Goal: Information Seeking & Learning: Learn about a topic

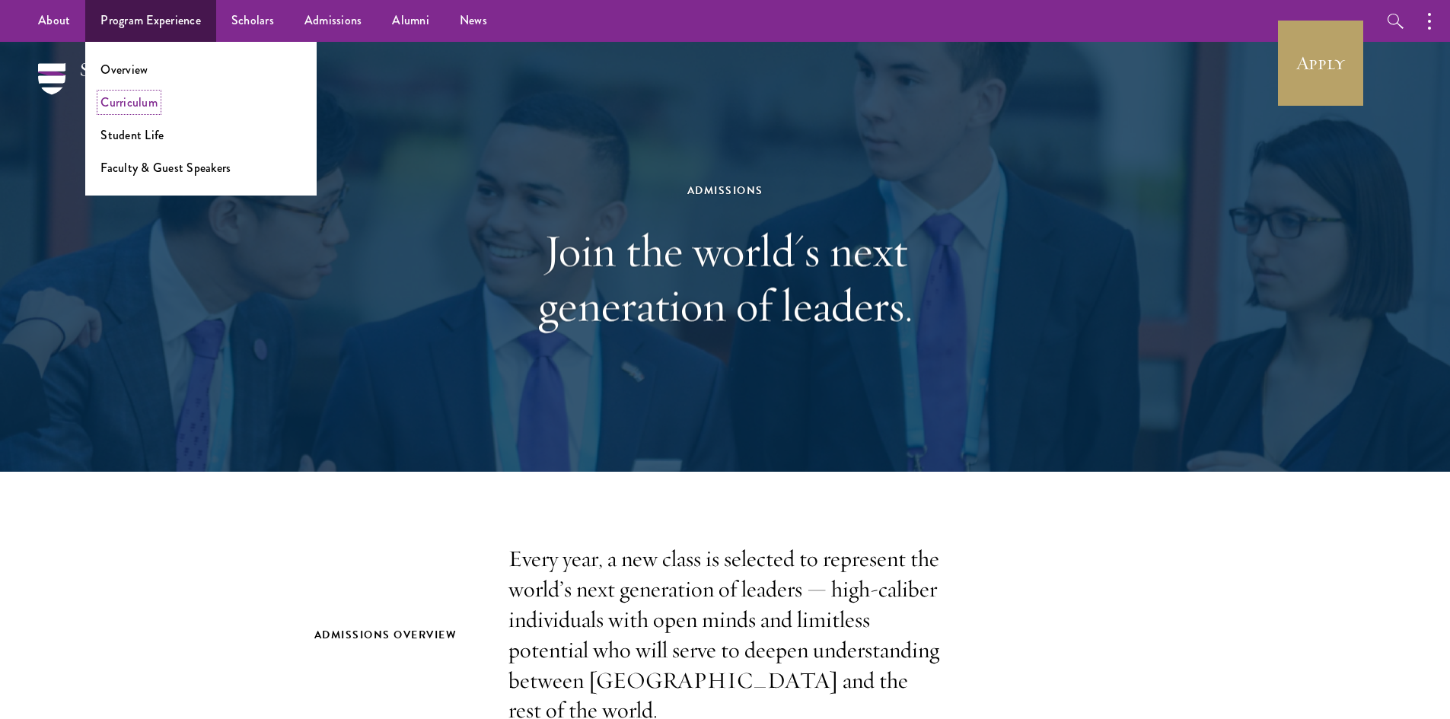
click at [134, 104] on link "Curriculum" at bounding box center [128, 103] width 57 height 18
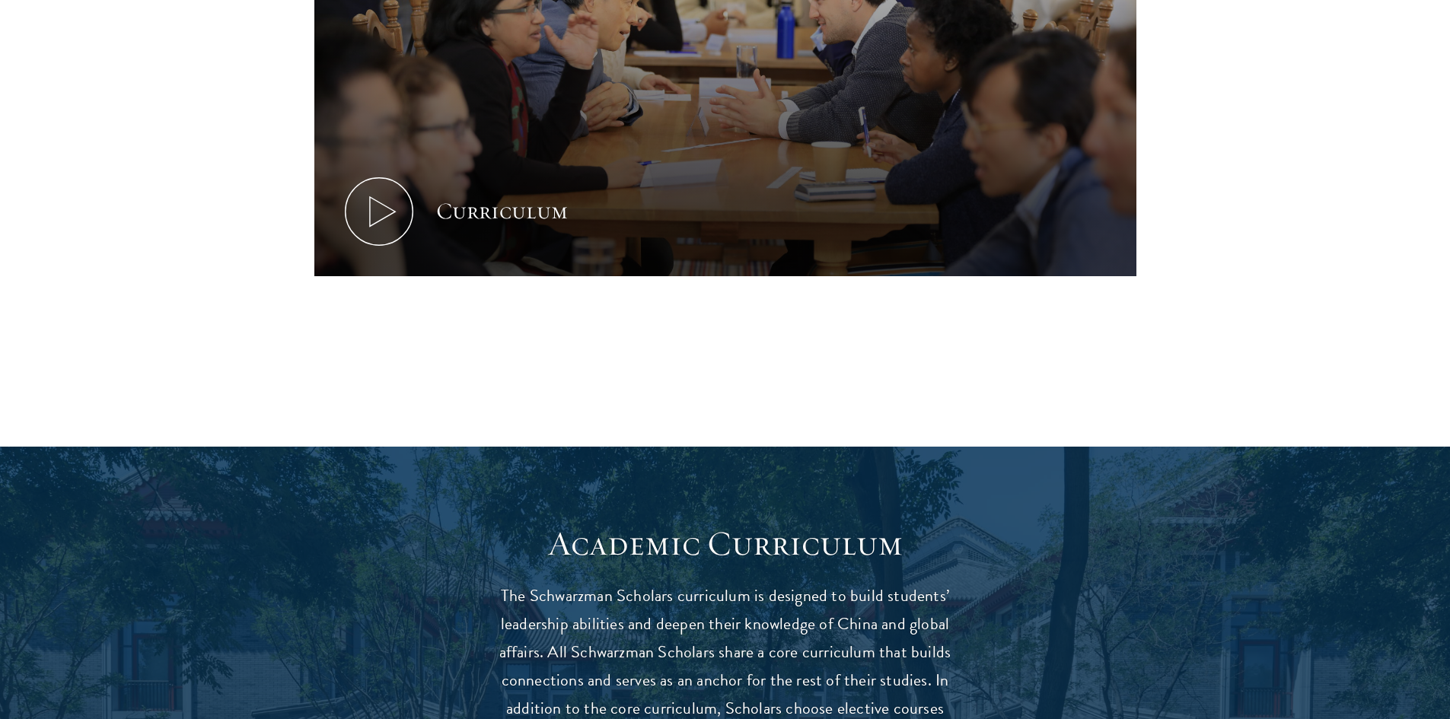
scroll to position [837, 0]
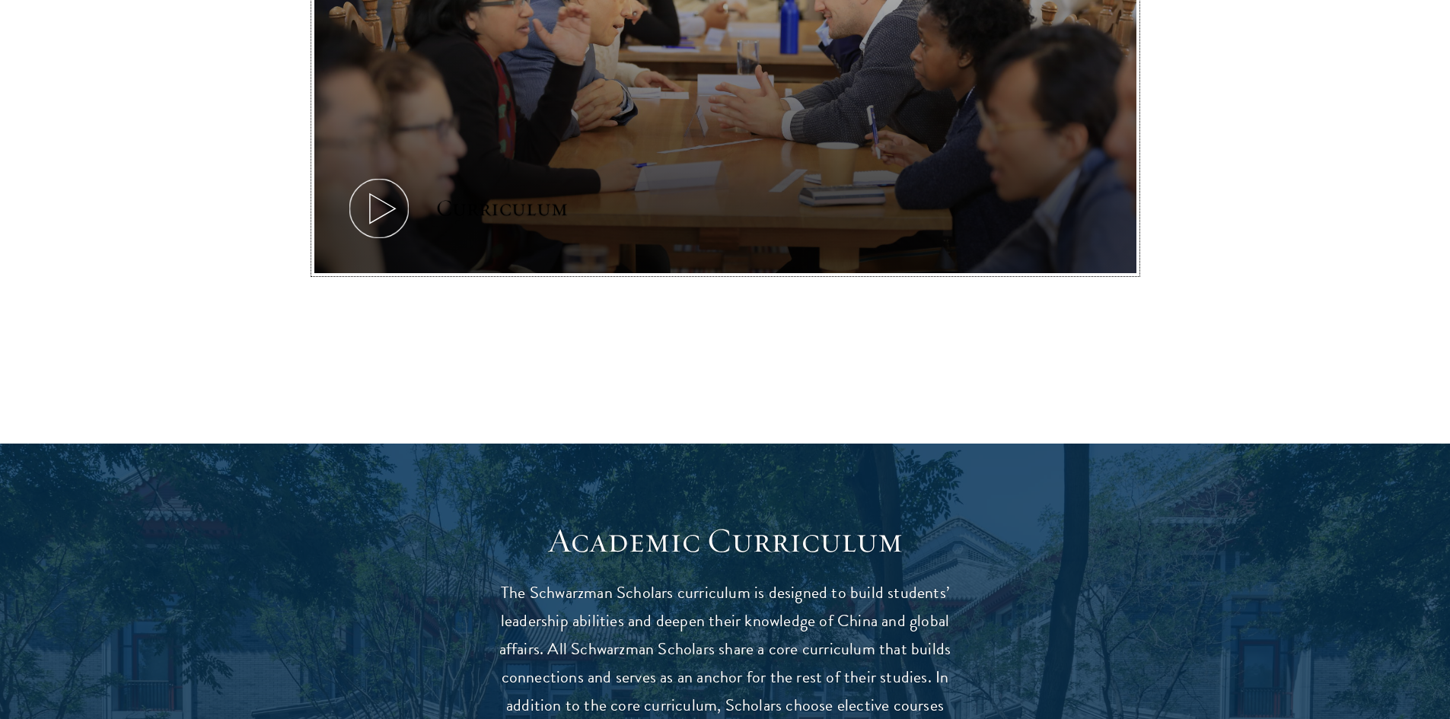
click at [381, 210] on icon at bounding box center [379, 208] width 68 height 68
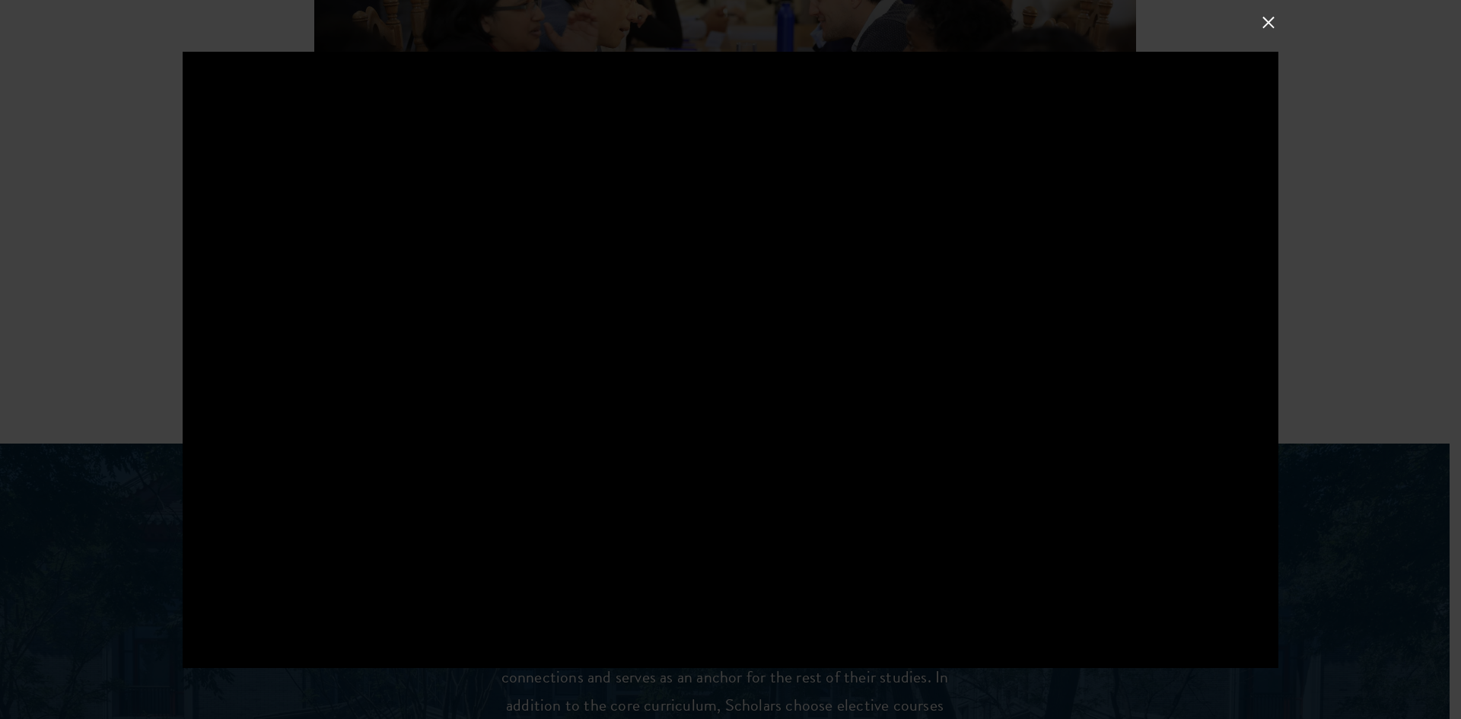
click at [136, 289] on div at bounding box center [730, 359] width 1461 height 719
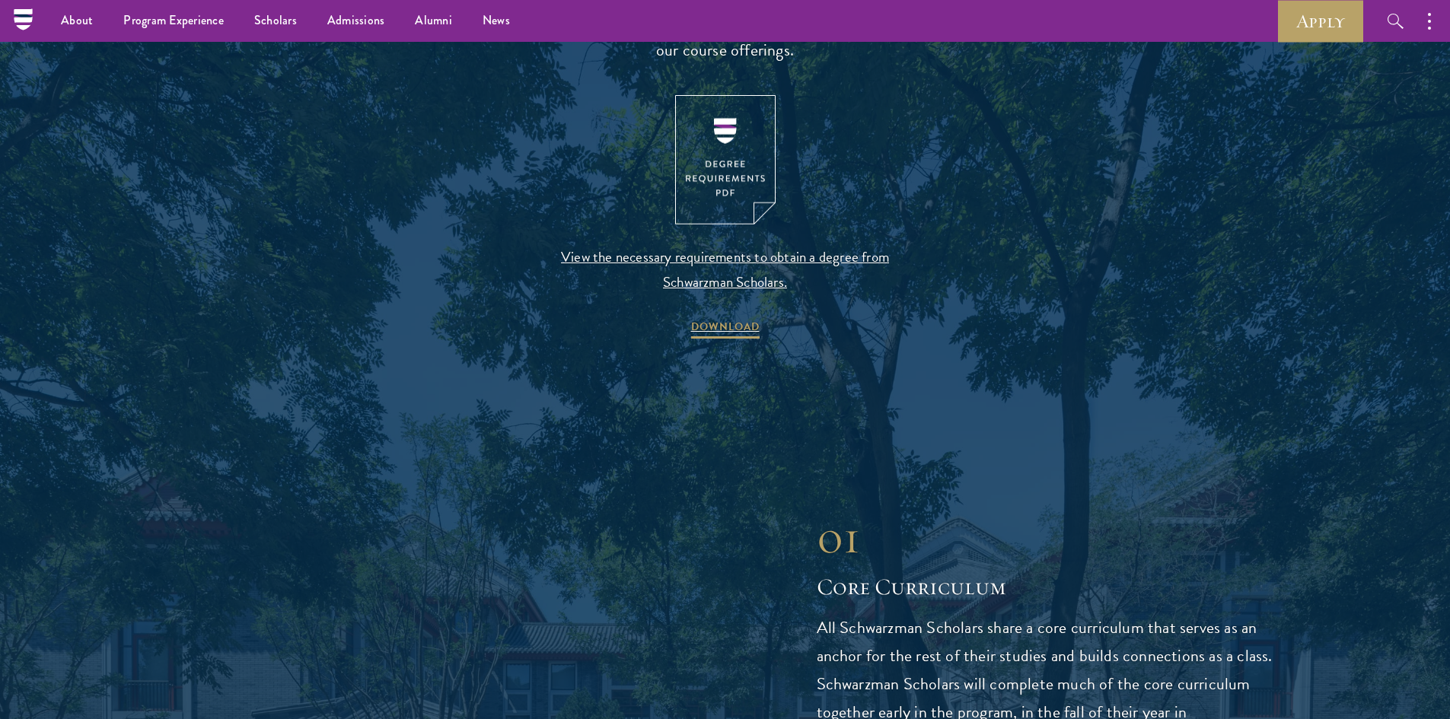
scroll to position [1598, 0]
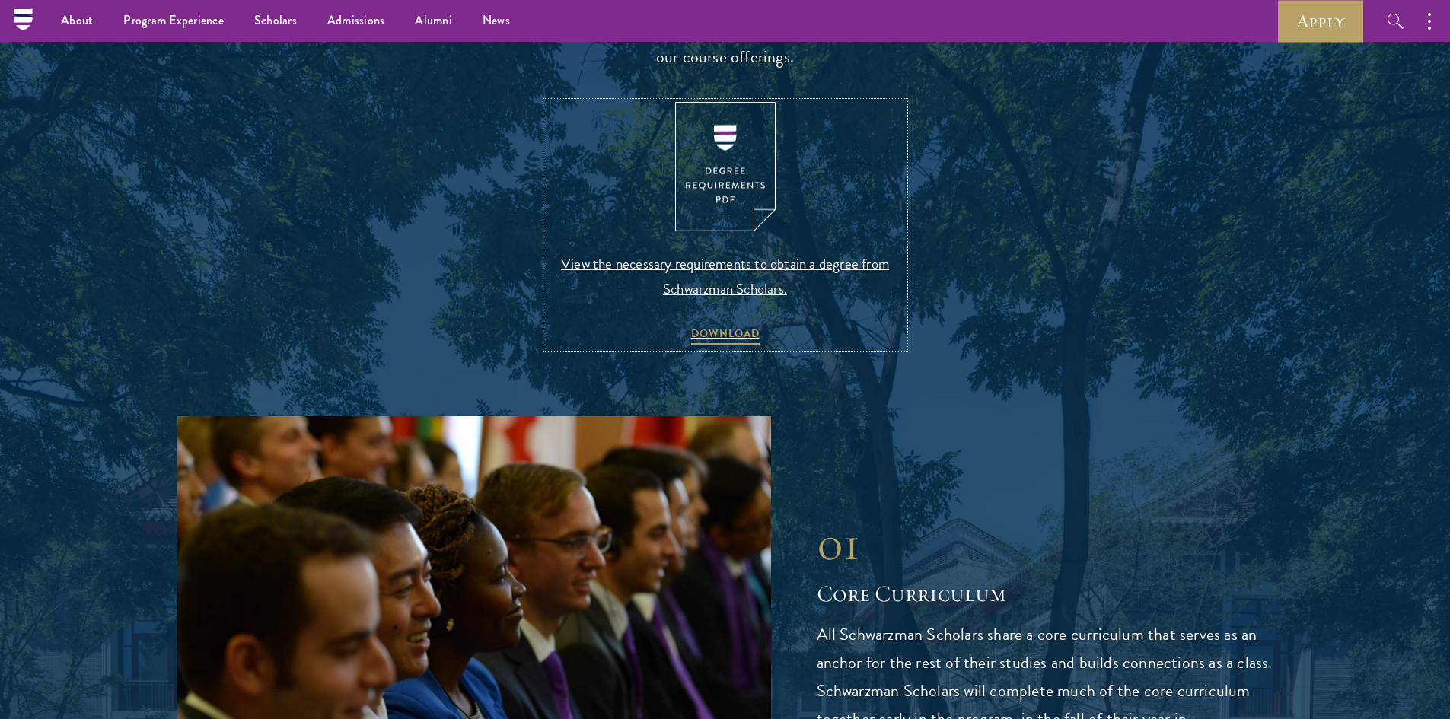
click at [718, 189] on img at bounding box center [725, 167] width 100 height 130
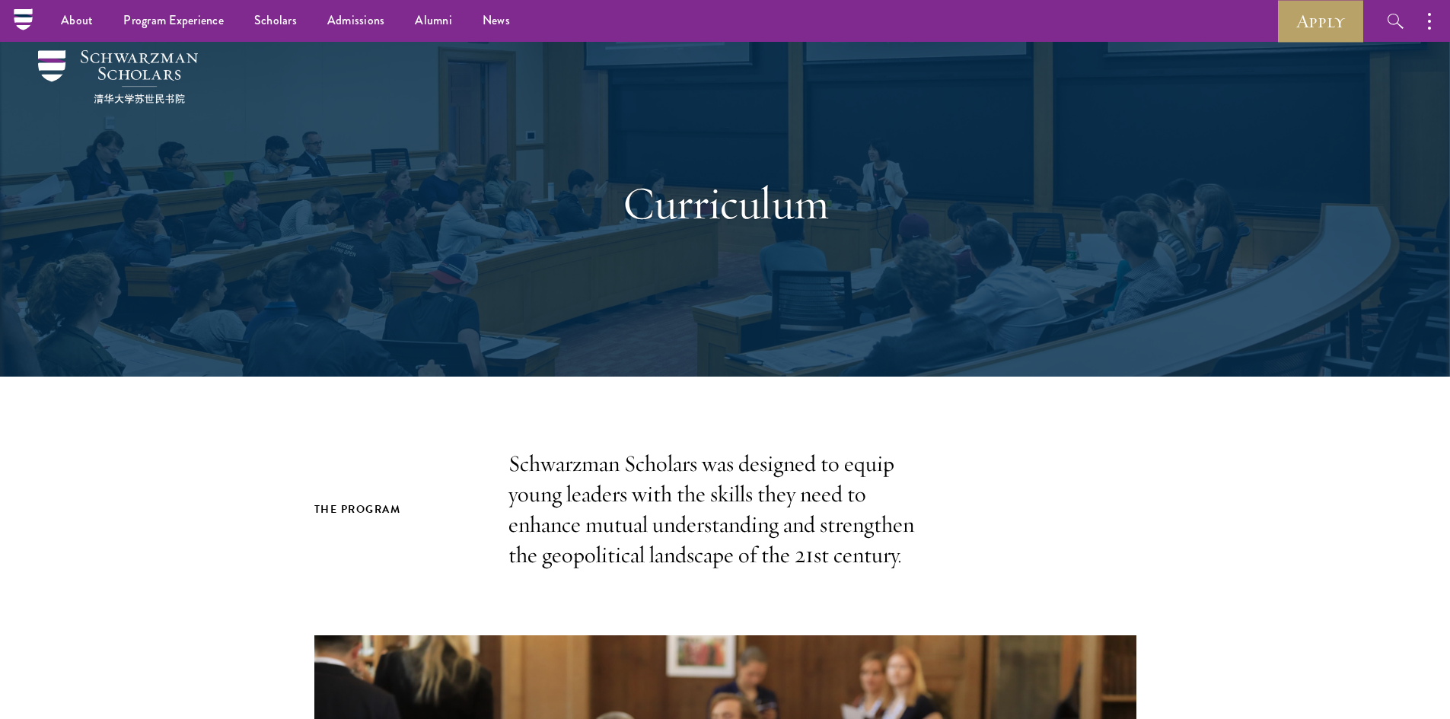
scroll to position [0, 0]
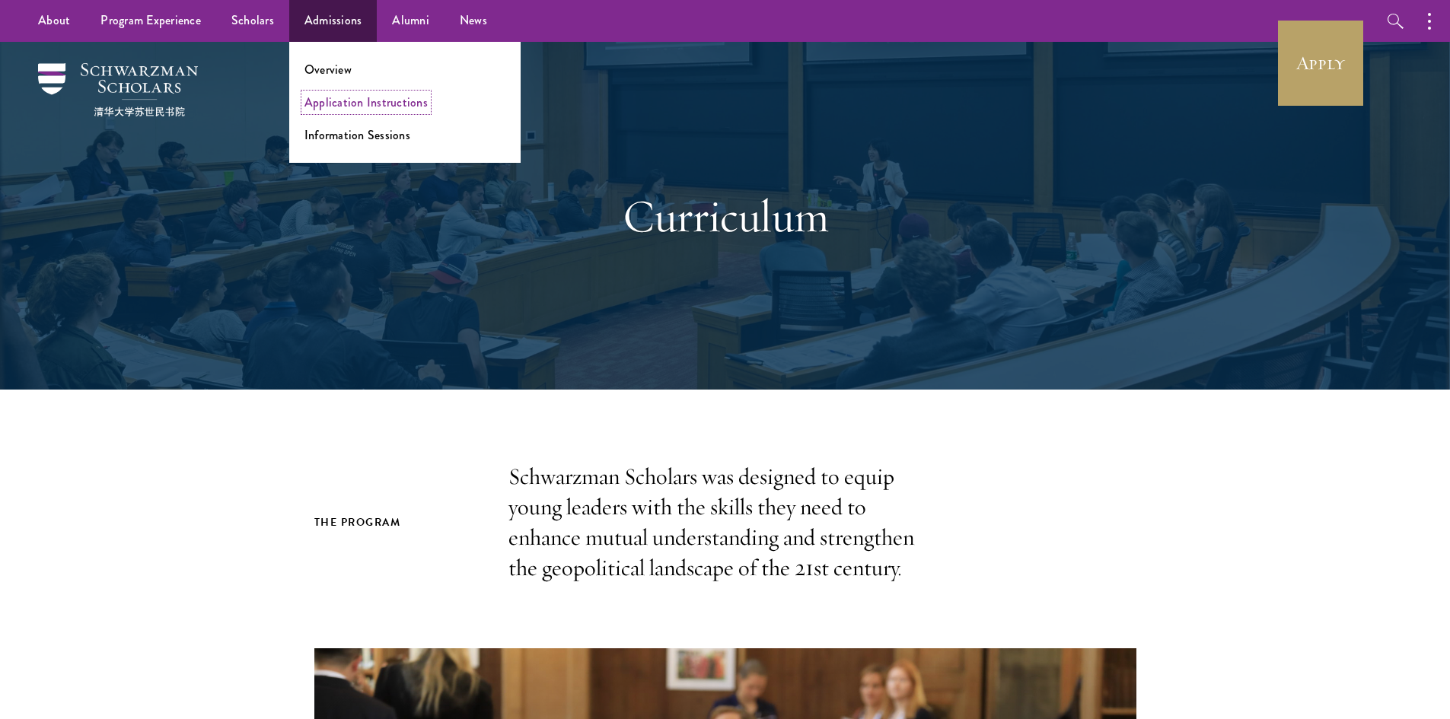
click at [355, 101] on link "Application Instructions" at bounding box center [365, 103] width 123 height 18
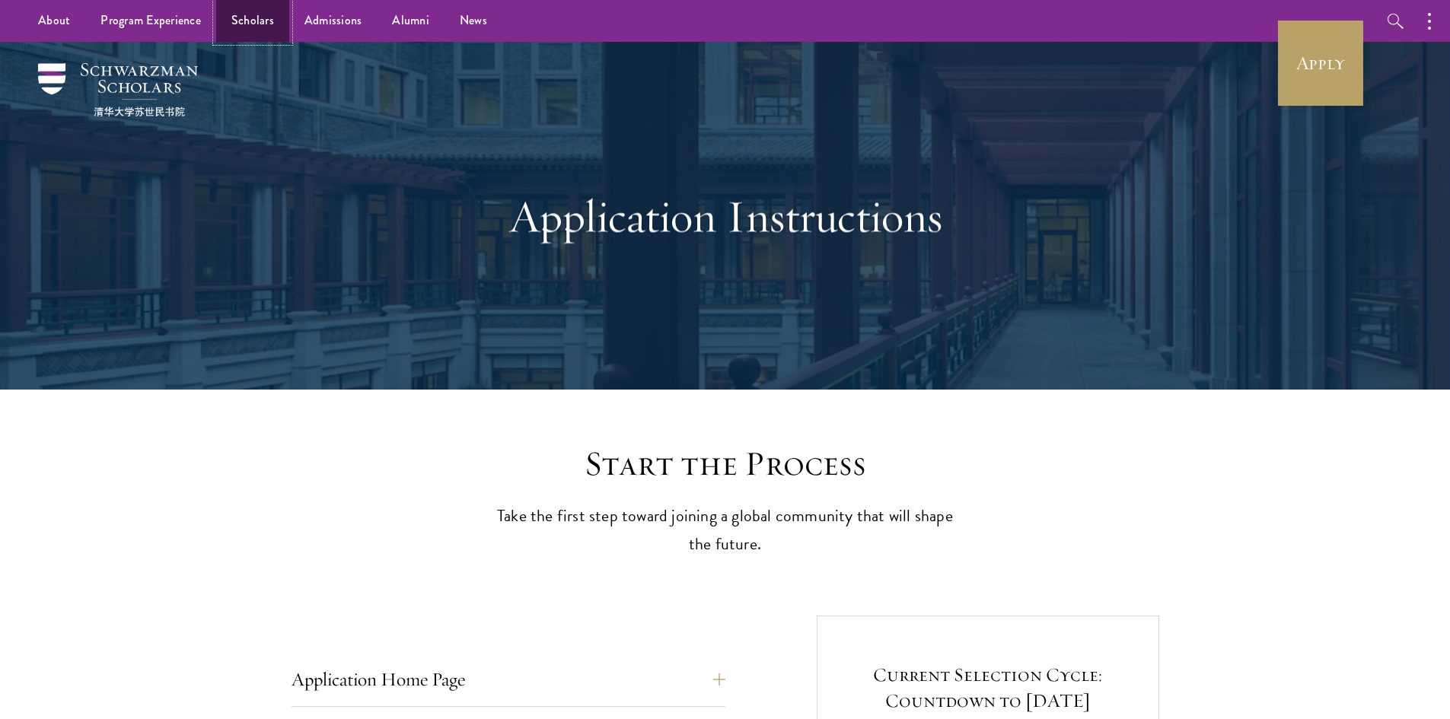
click at [247, 22] on link "Scholars" at bounding box center [252, 21] width 73 height 42
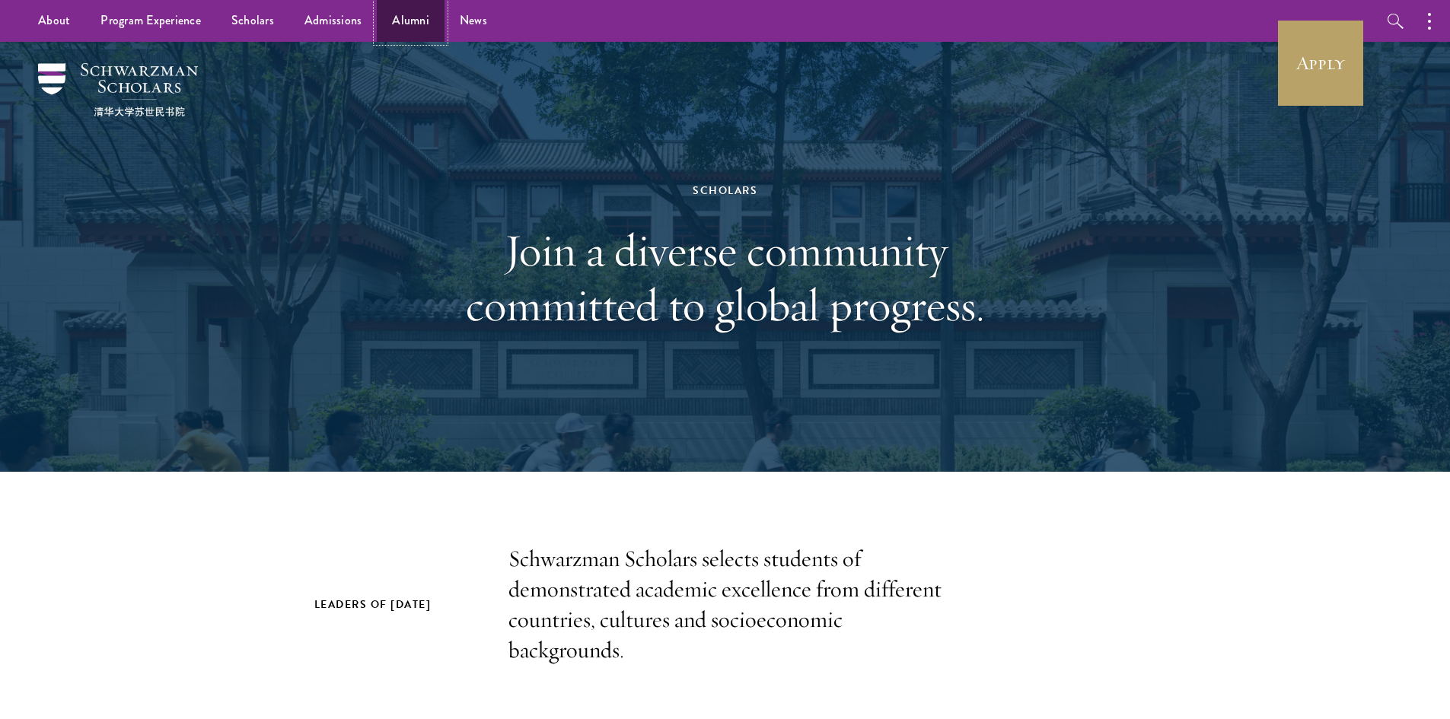
click at [394, 30] on link "Alumni" at bounding box center [411, 21] width 68 height 42
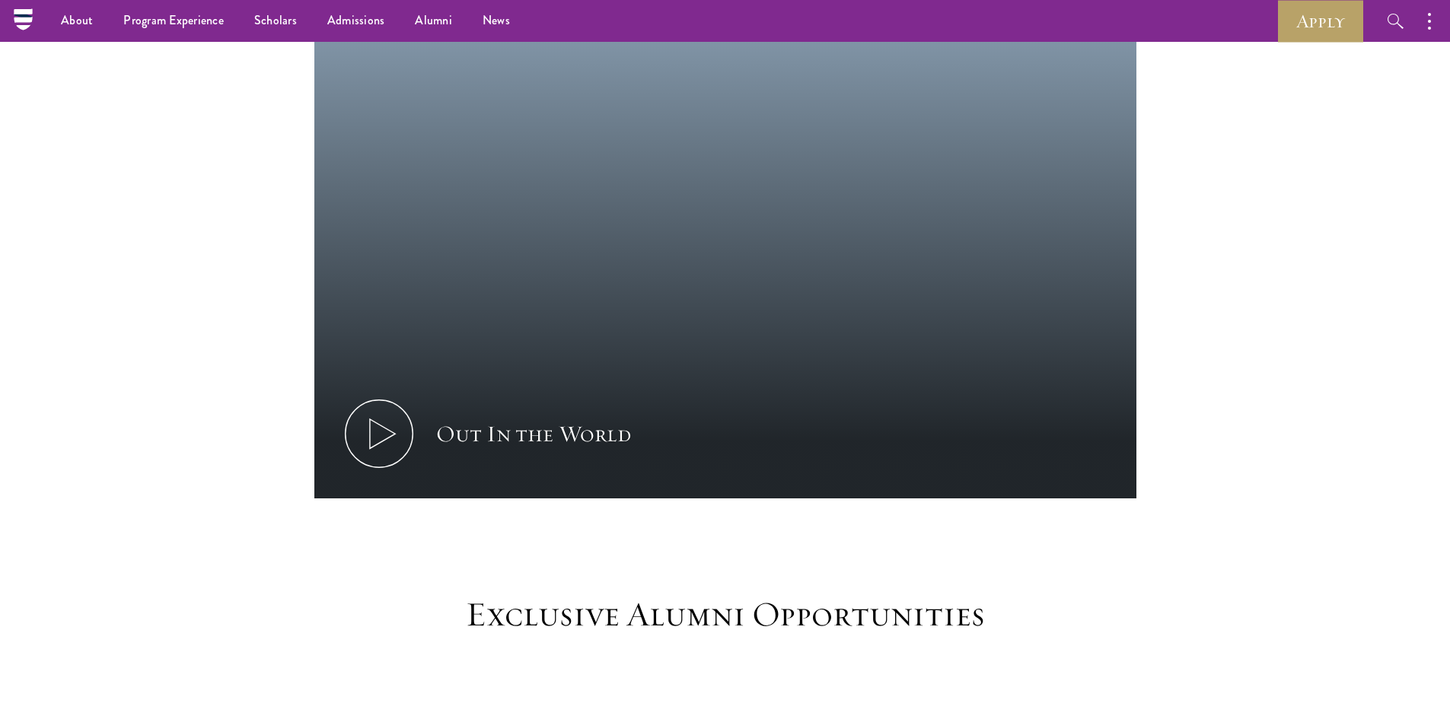
scroll to position [609, 0]
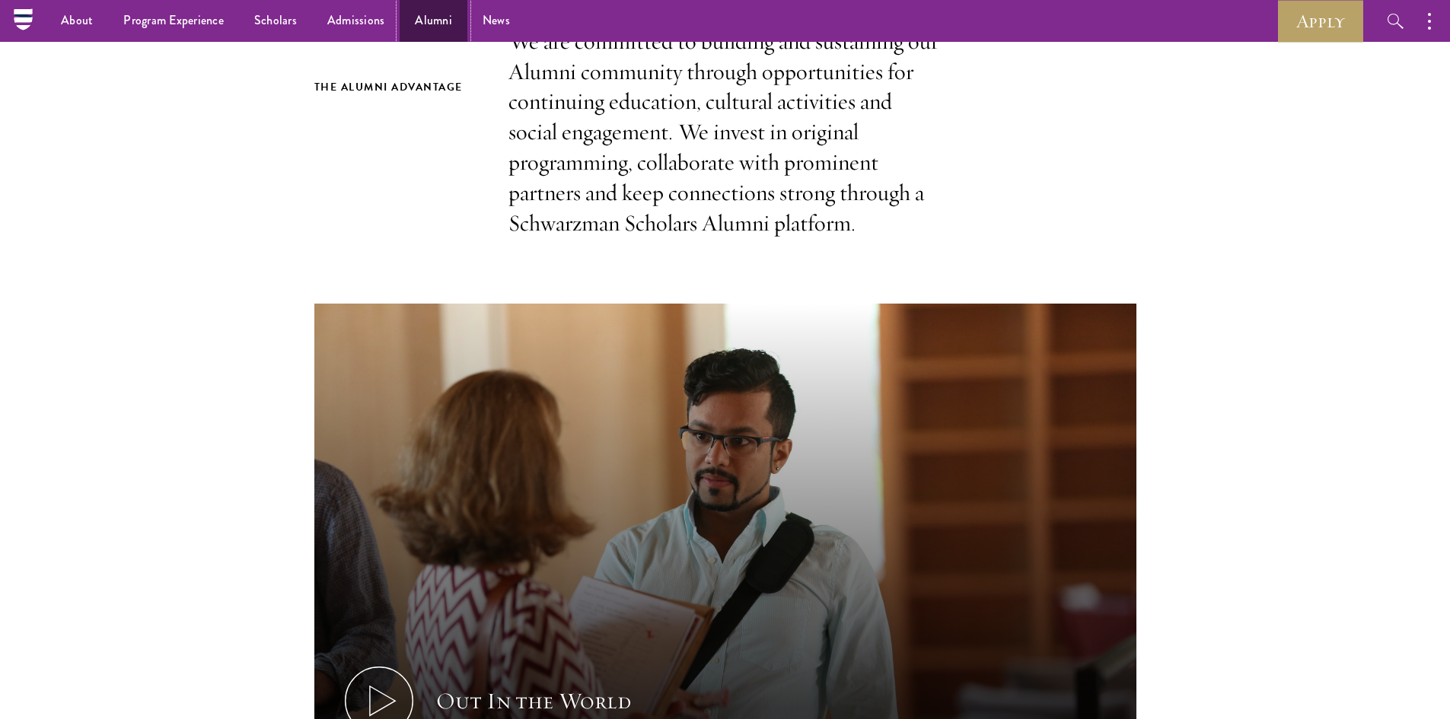
click at [428, 14] on link "Alumni" at bounding box center [434, 21] width 68 height 42
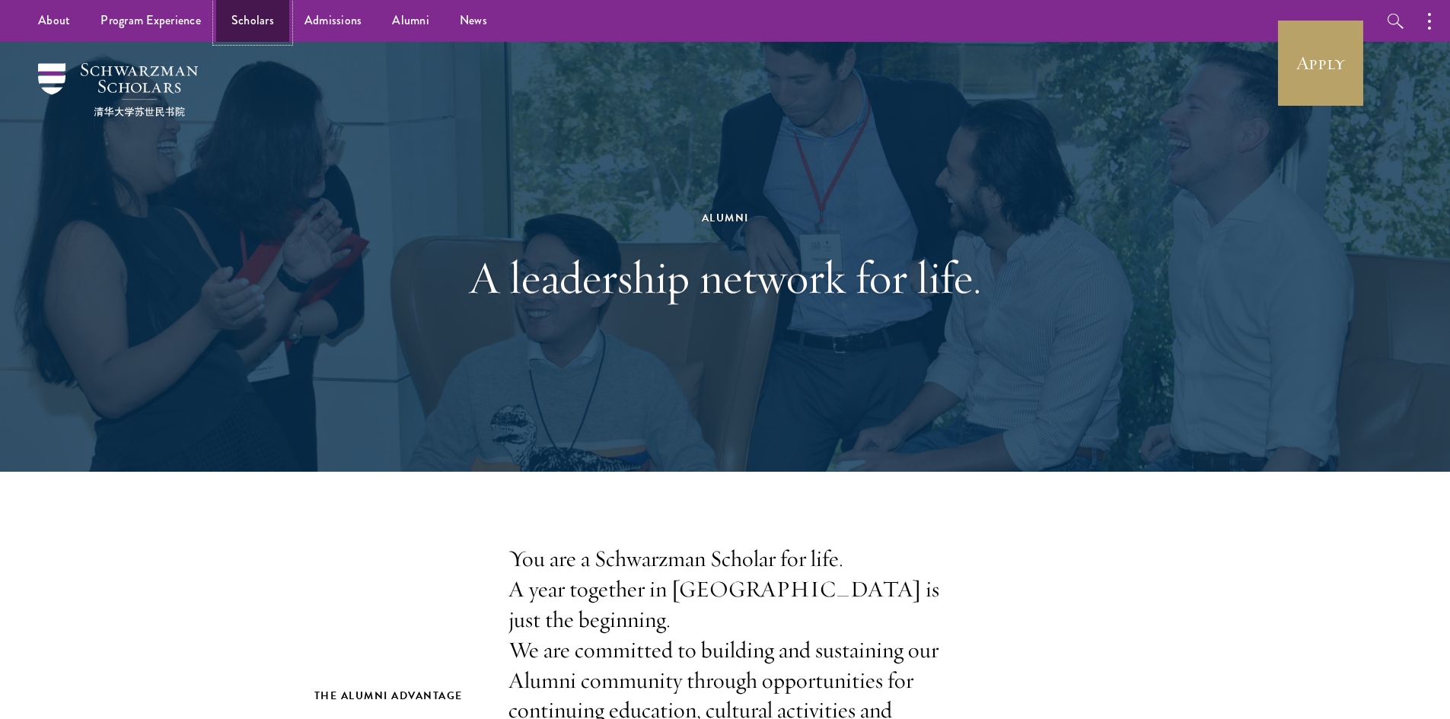
click at [270, 20] on link "Scholars" at bounding box center [252, 21] width 73 height 42
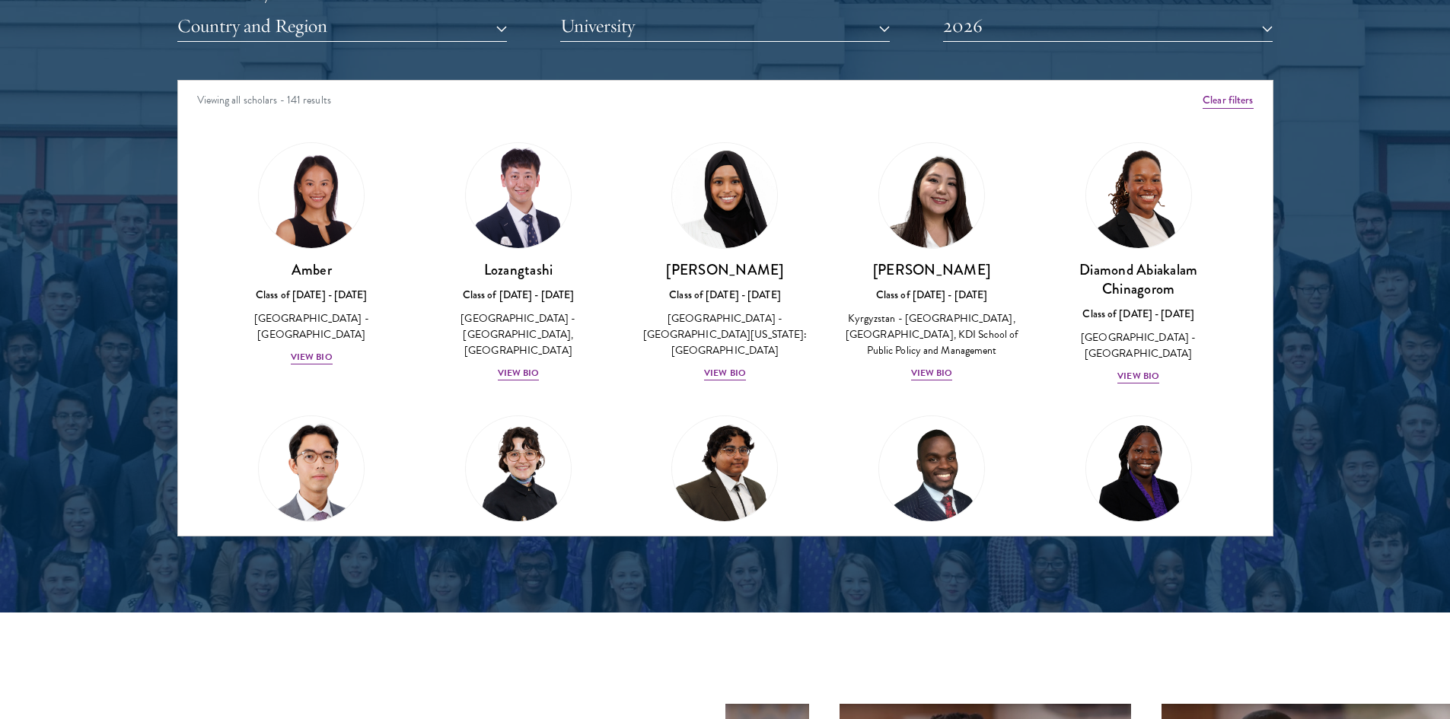
scroll to position [1979, 0]
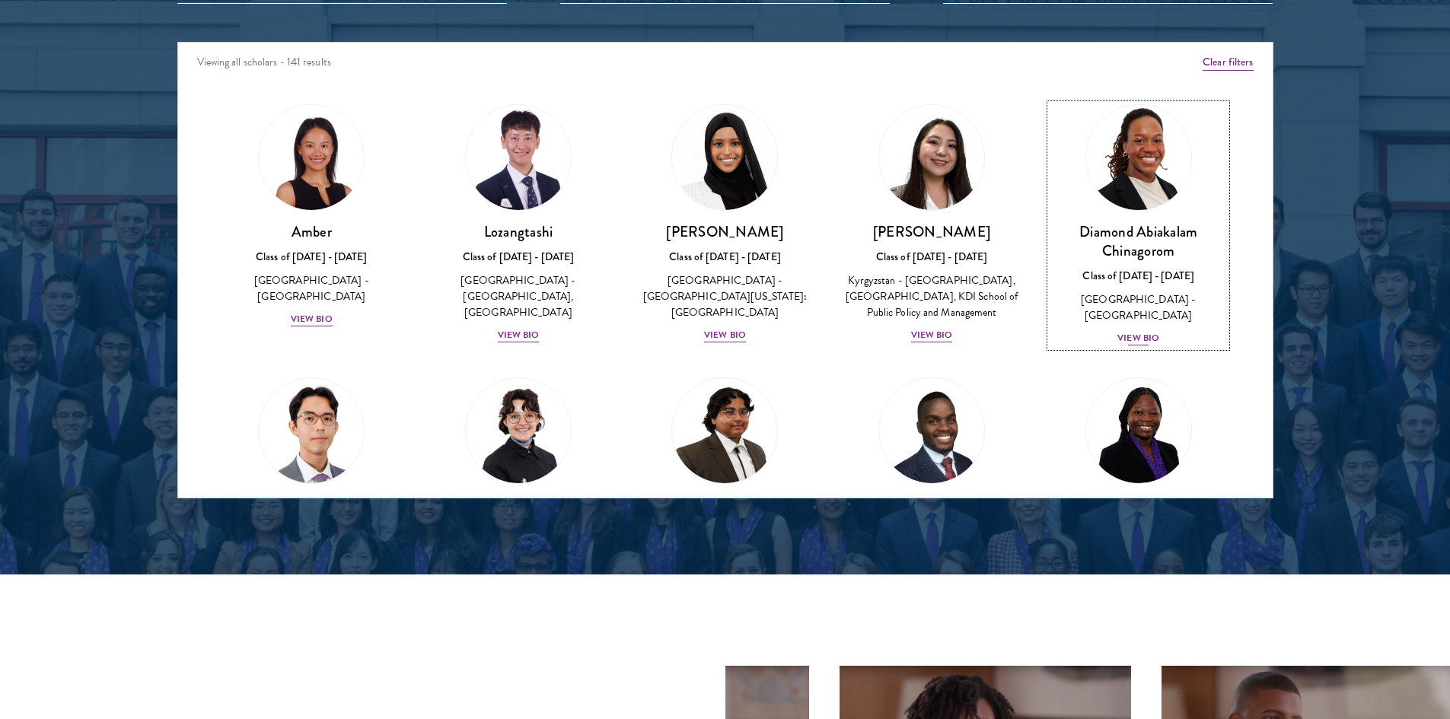
click at [1135, 331] on div "View Bio" at bounding box center [1138, 338] width 42 height 14
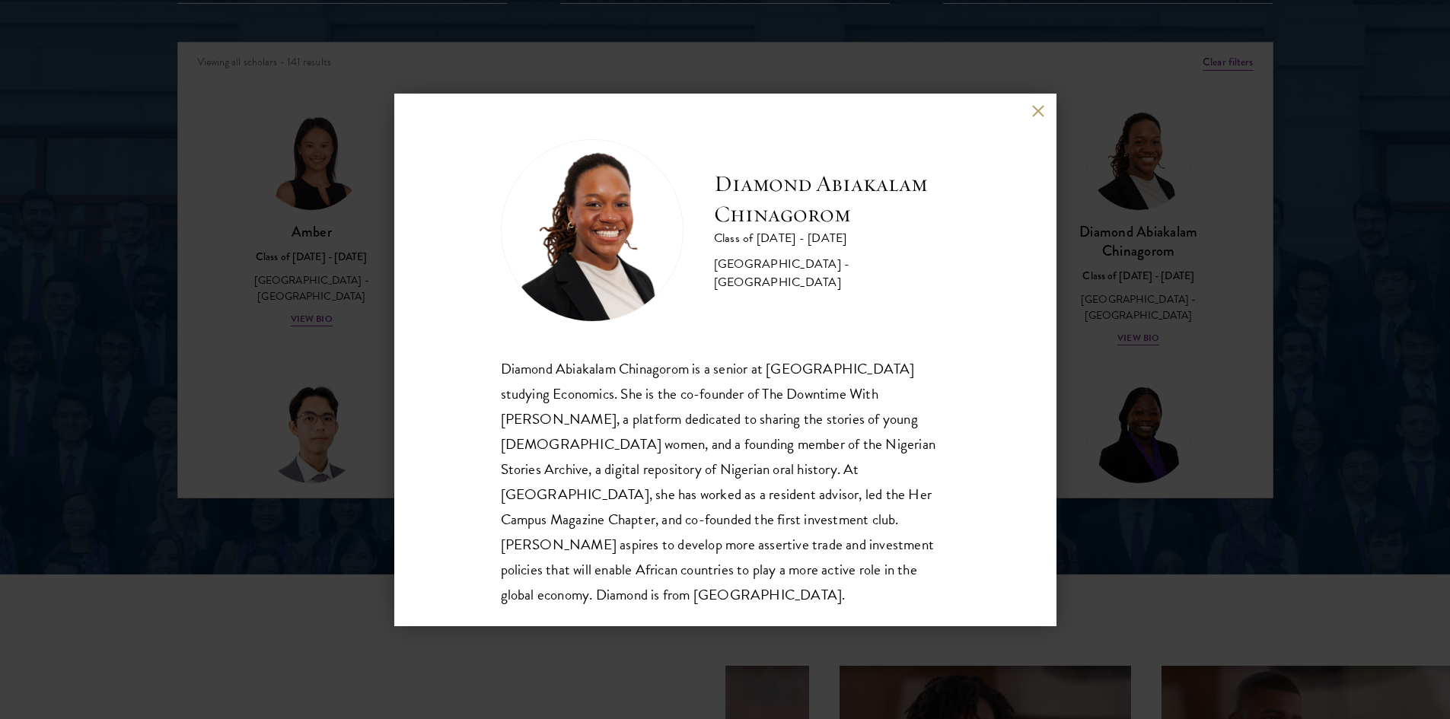
scroll to position [2, 0]
click at [295, 306] on div "Diamond Abiakalam Chinagorom Class of 2025 - 2026 Nigeria - Mount Holyoke Colle…" at bounding box center [725, 359] width 1450 height 719
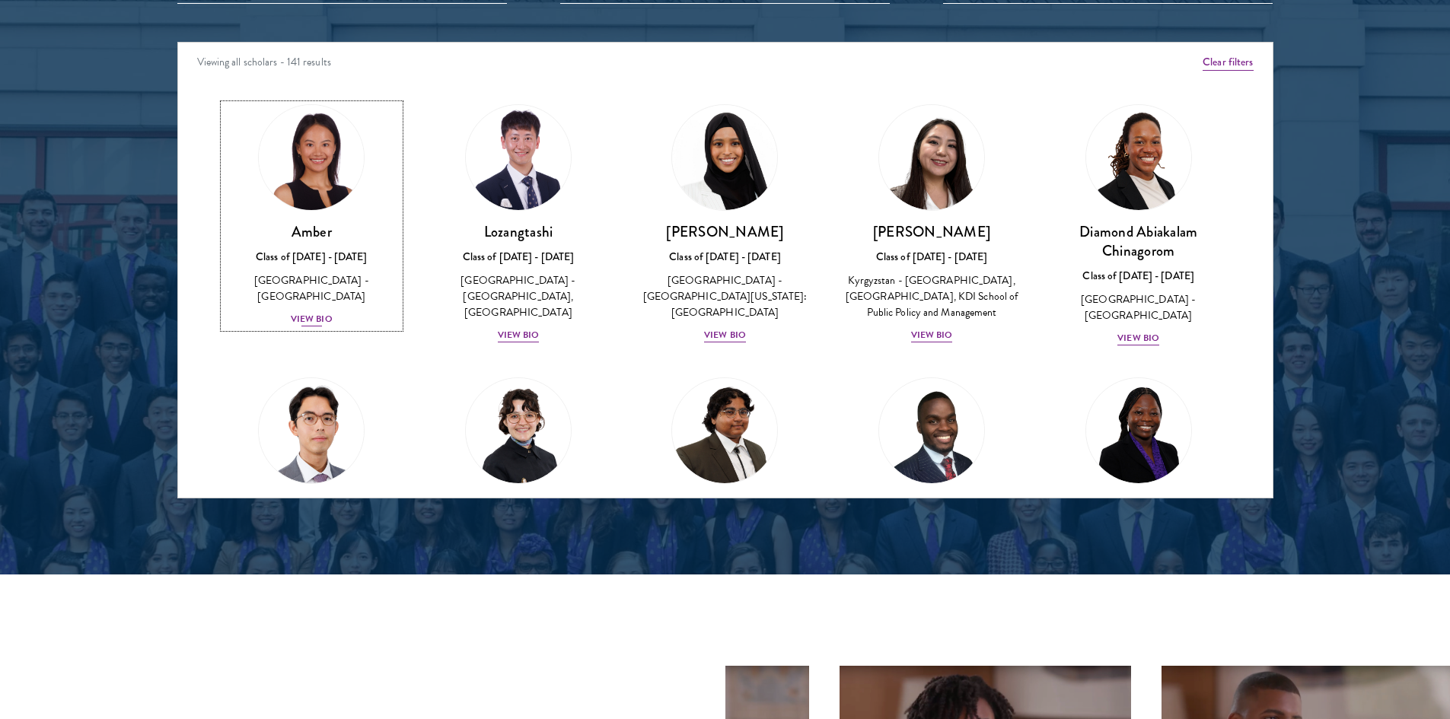
click at [320, 312] on div "View Bio" at bounding box center [312, 319] width 42 height 14
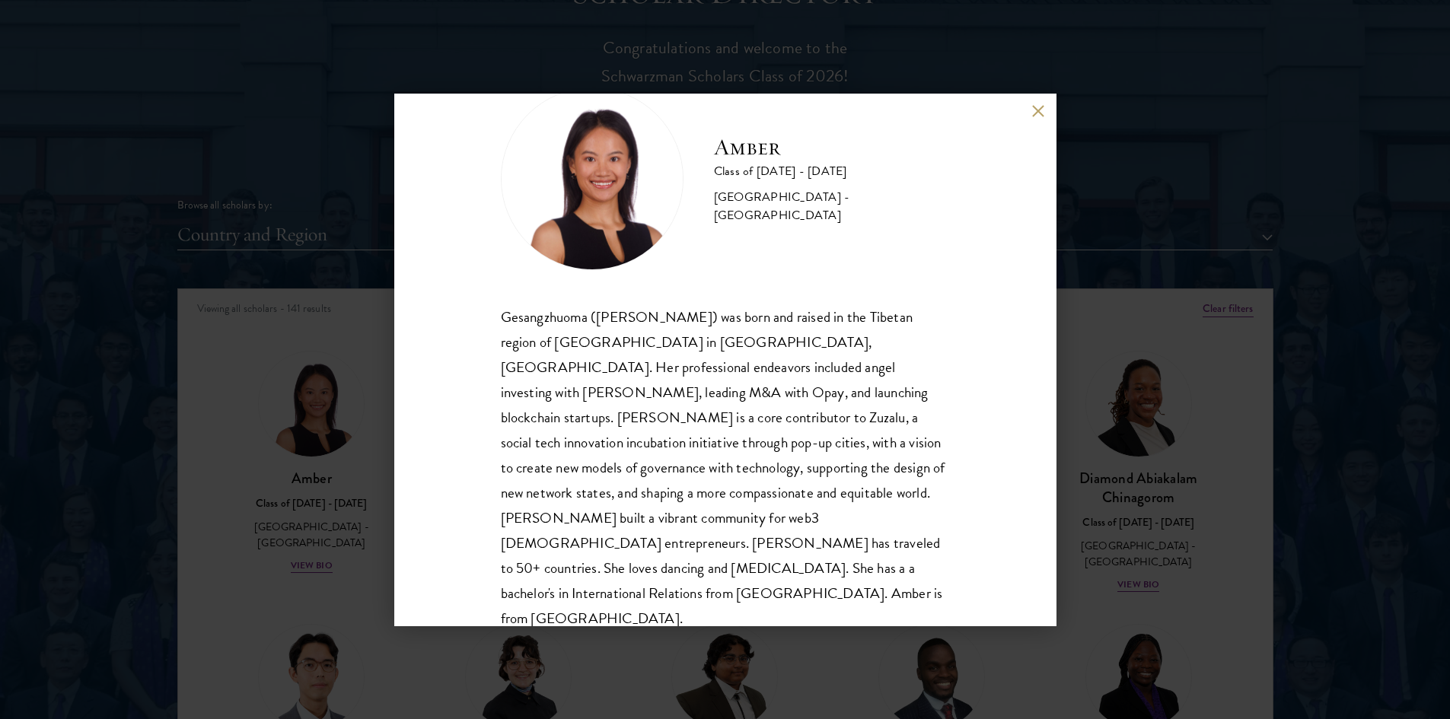
scroll to position [1979, 0]
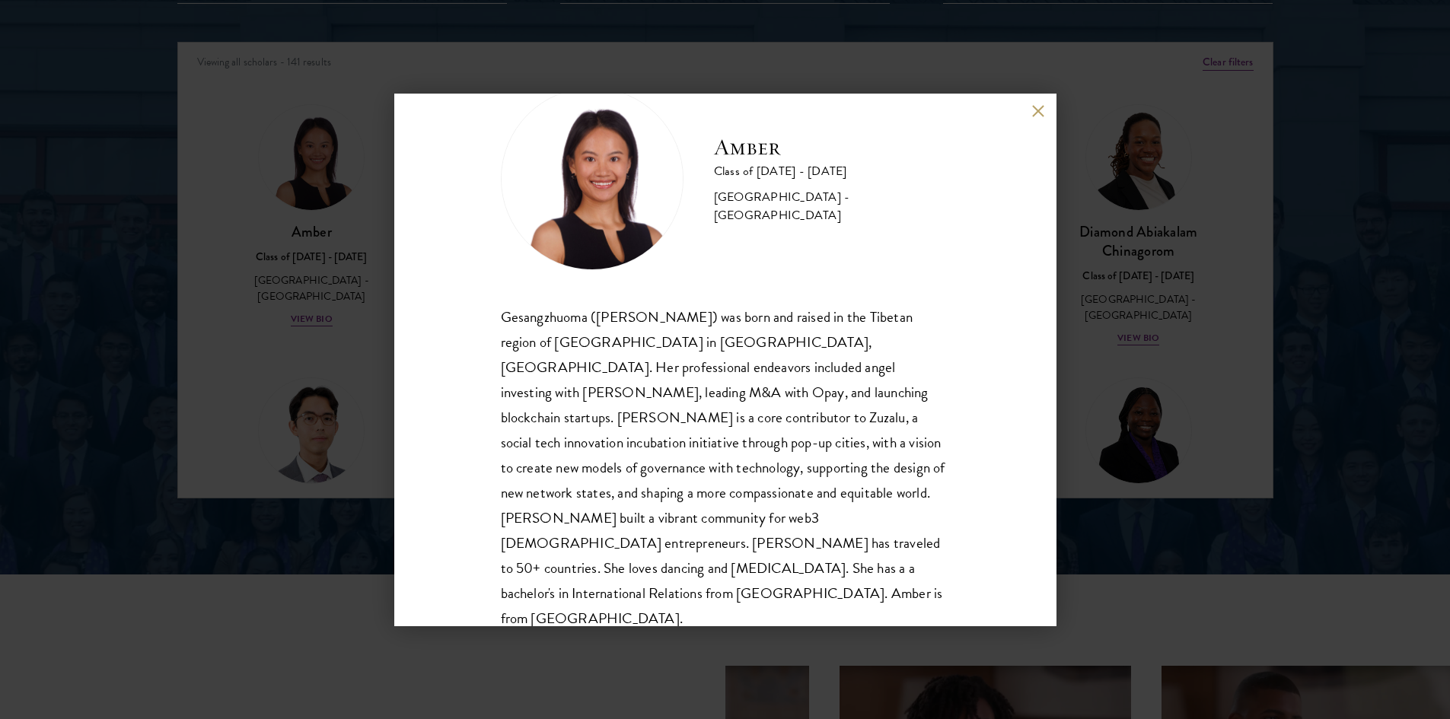
click at [299, 313] on div "Amber Class of 2025 - 2026 China - Peking University Gesangzhuoma (Amber) was b…" at bounding box center [725, 359] width 1450 height 719
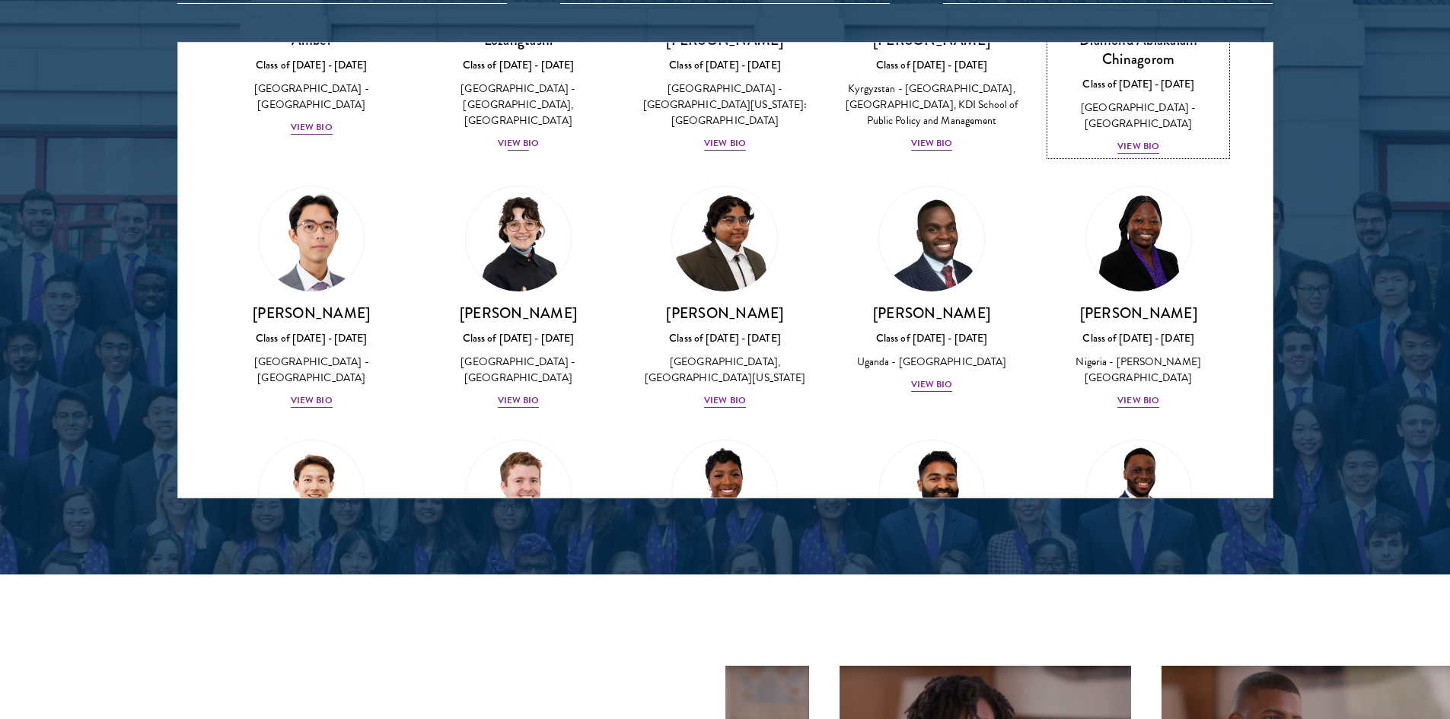
scroll to position [228, 0]
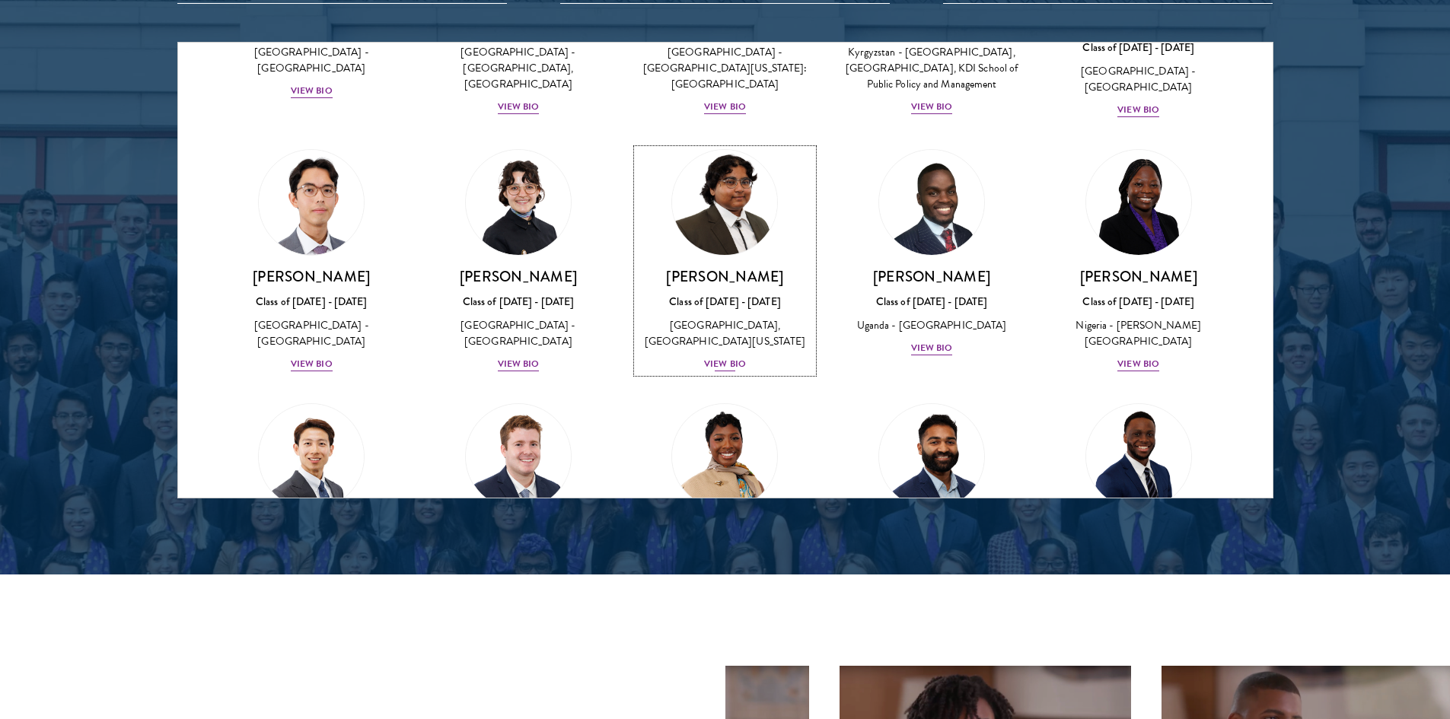
click at [705, 364] on div "Ariana Ahmed Class of 2025 - 2026 United States of America - Hunter College, Th…" at bounding box center [725, 320] width 177 height 106
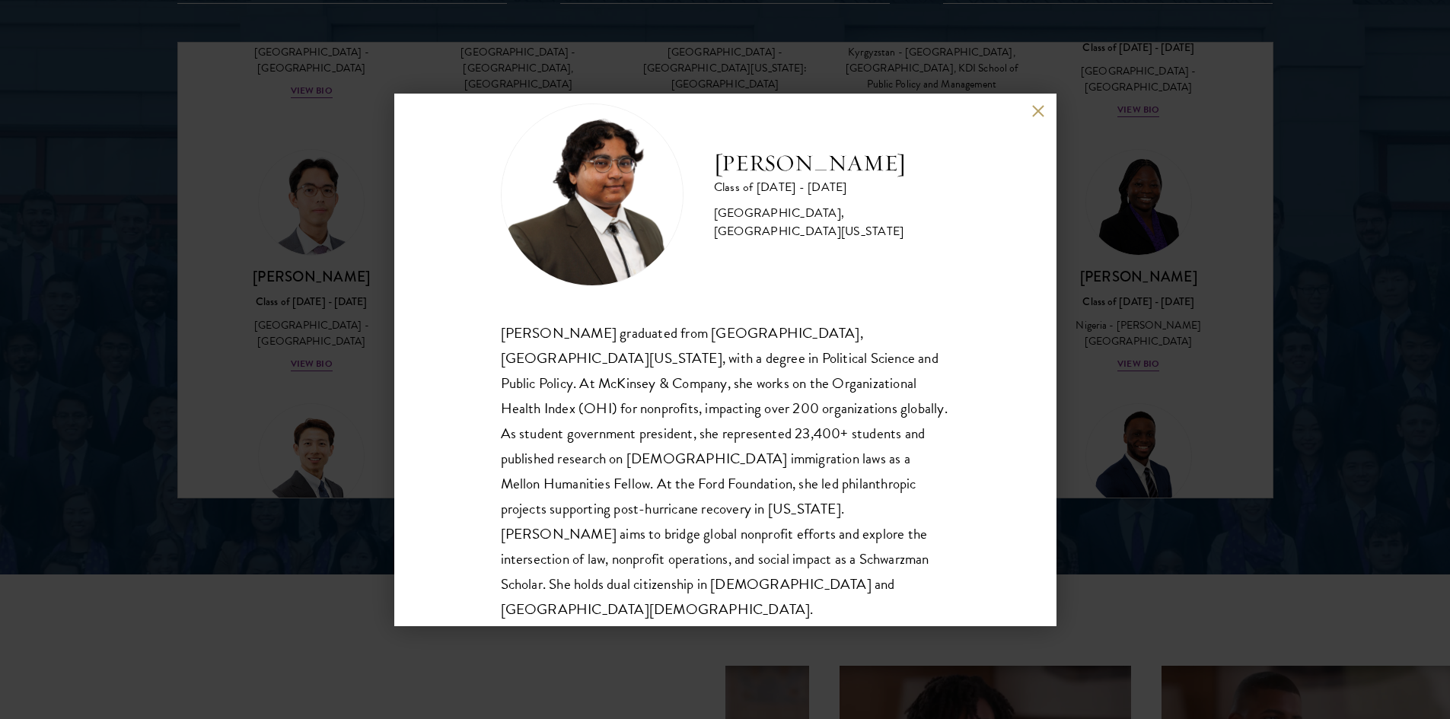
scroll to position [52, 0]
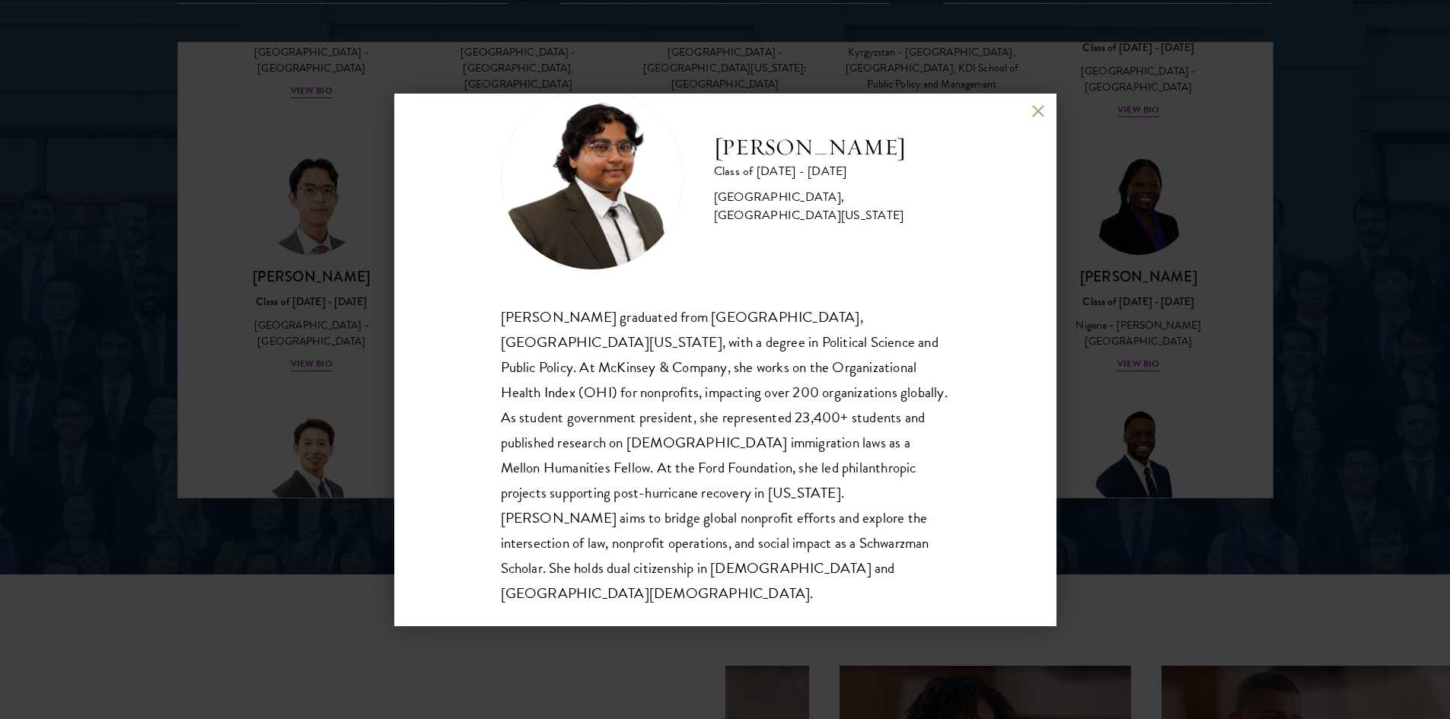
click at [244, 304] on div "Ariana Ahmed Class of 2025 - 2026 United States of America - Hunter College, Th…" at bounding box center [725, 359] width 1450 height 719
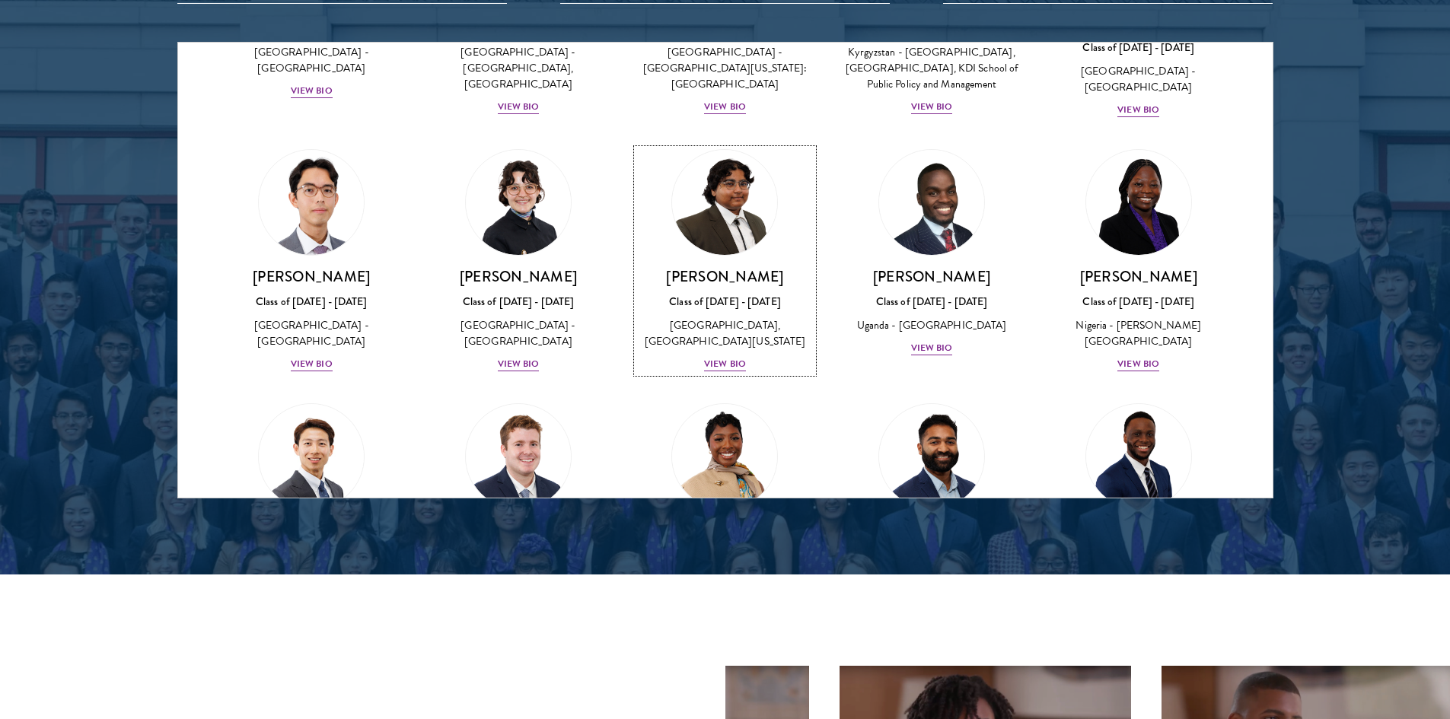
click at [244, 304] on link "Jason Adelhoefer Class of 2025 - 2026 Germany - Berlin Humboldt University View…" at bounding box center [312, 261] width 177 height 224
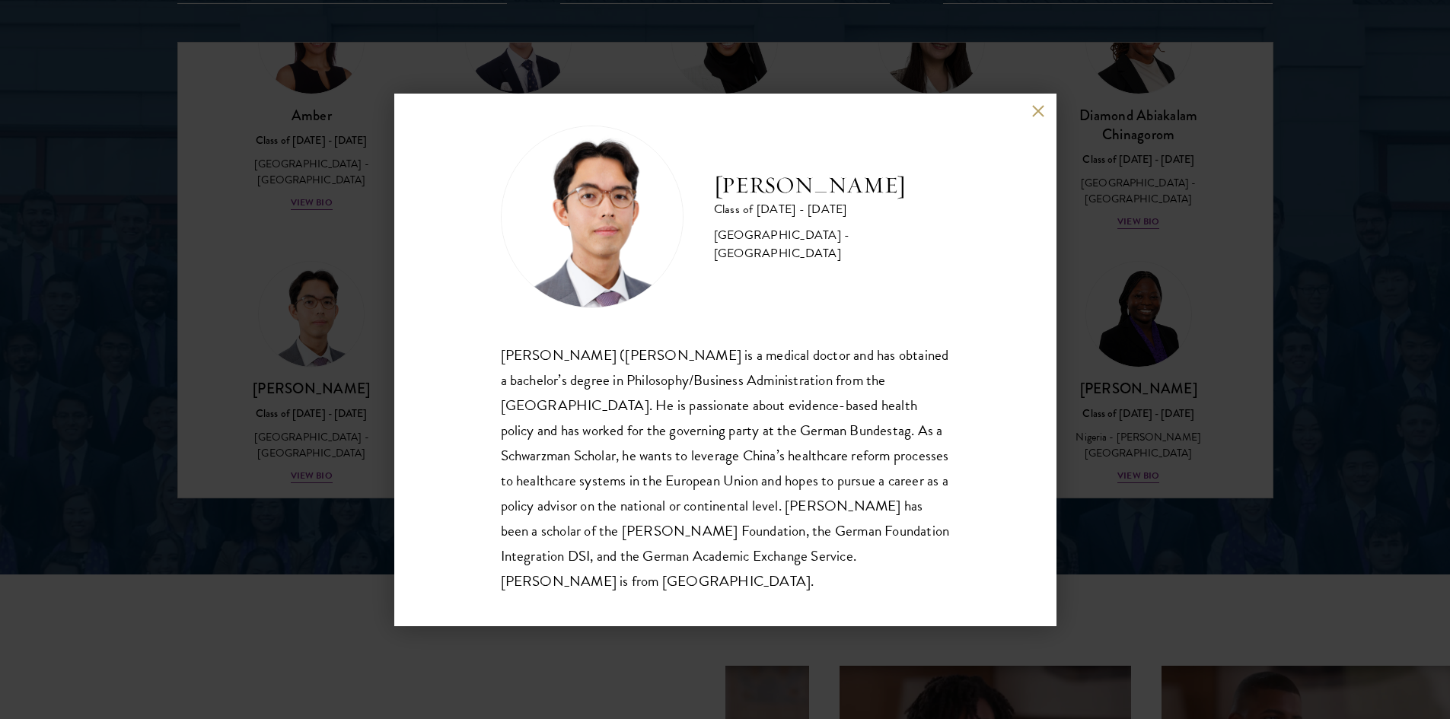
scroll to position [27, 0]
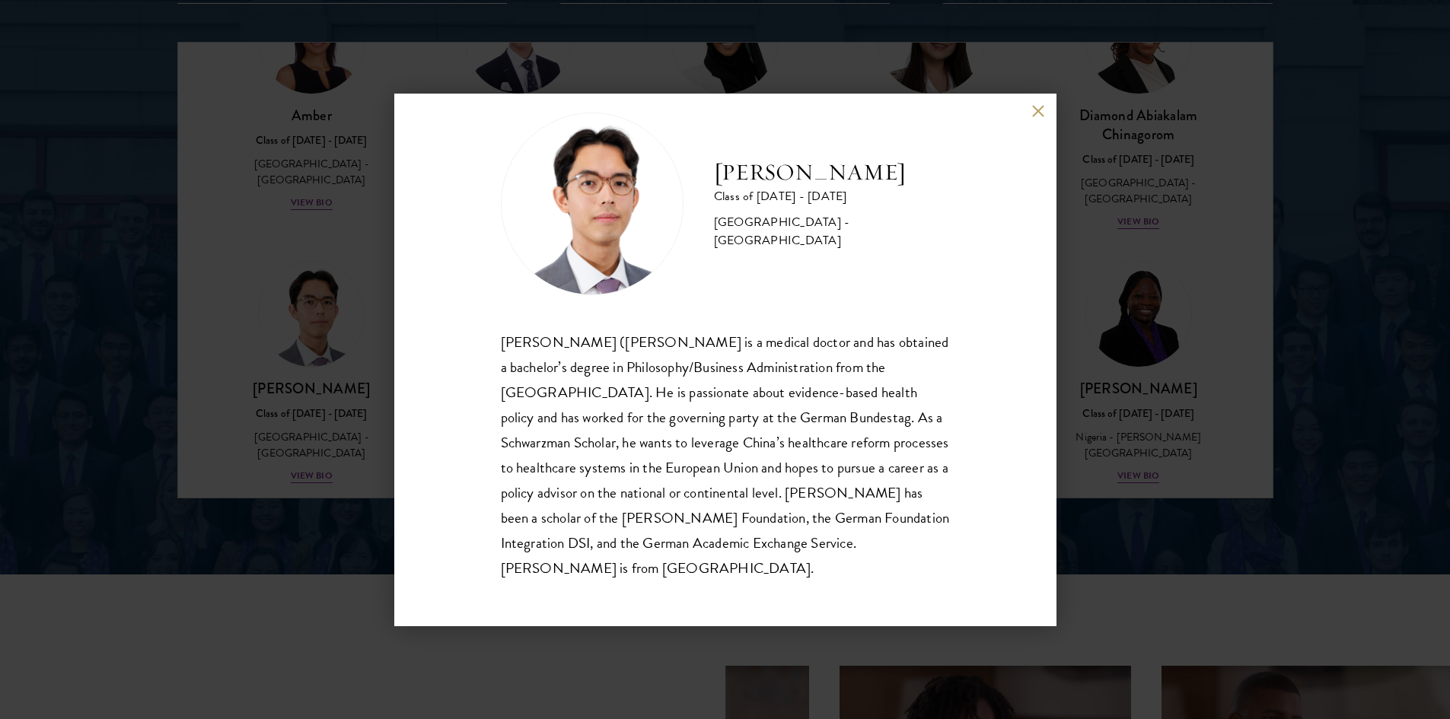
click at [287, 279] on div "Jason Adelhoefer Class of 2025 - 2026 Germany - Berlin Humboldt University Sieg…" at bounding box center [725, 359] width 1450 height 719
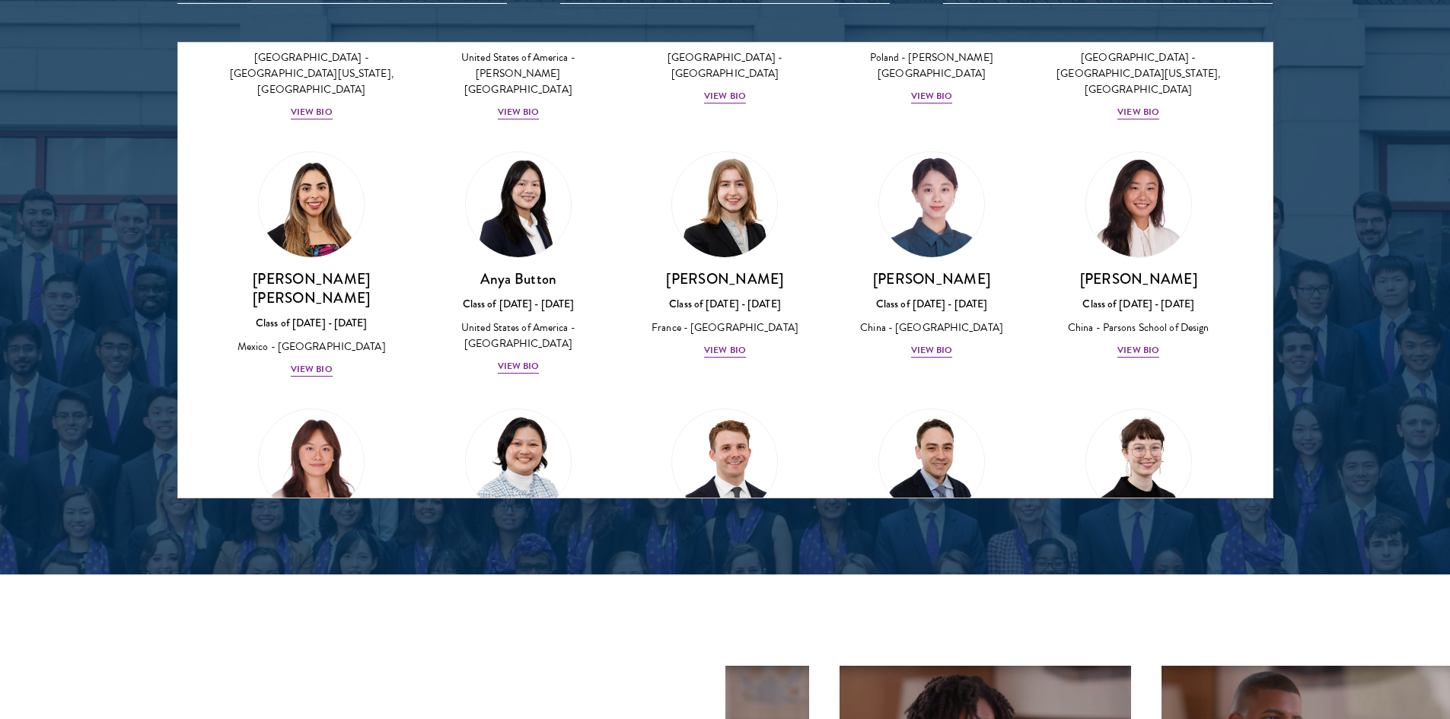
scroll to position [1030, 0]
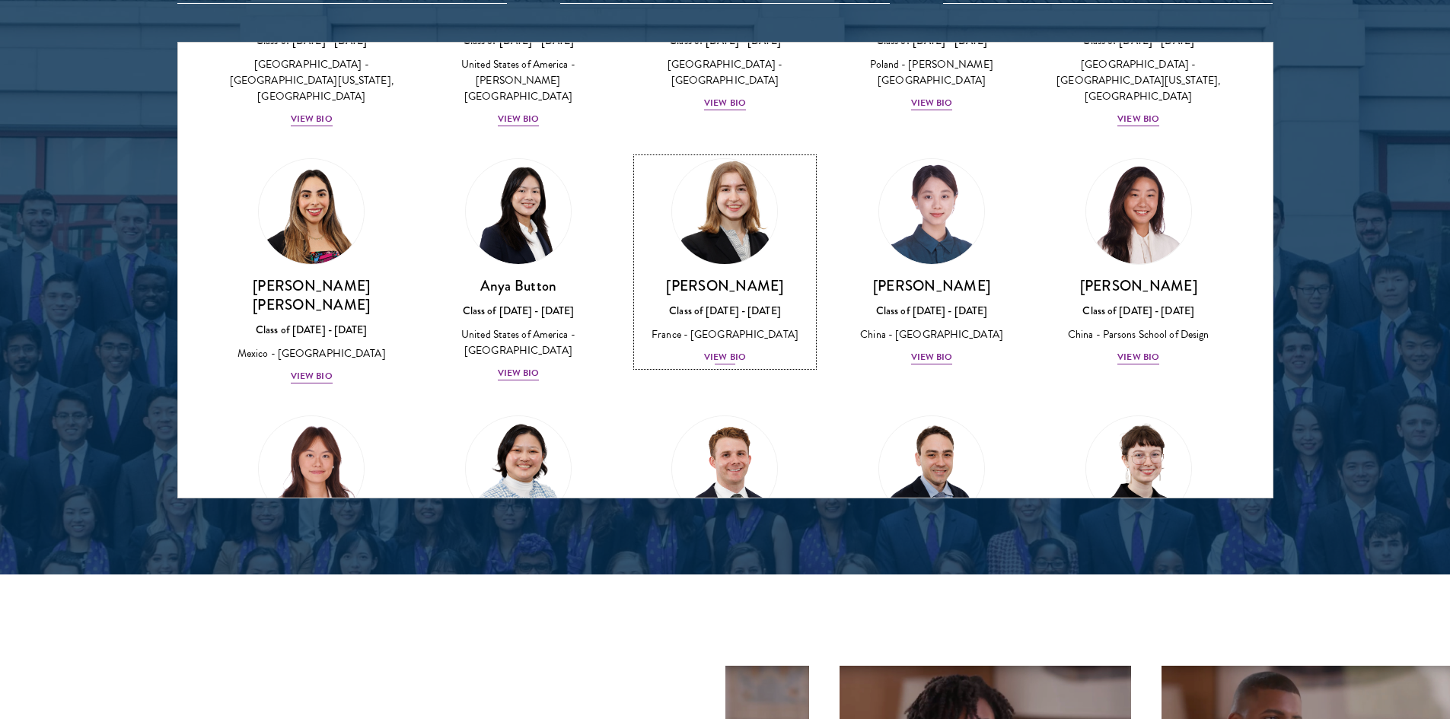
click at [715, 350] on div "View Bio" at bounding box center [725, 357] width 42 height 14
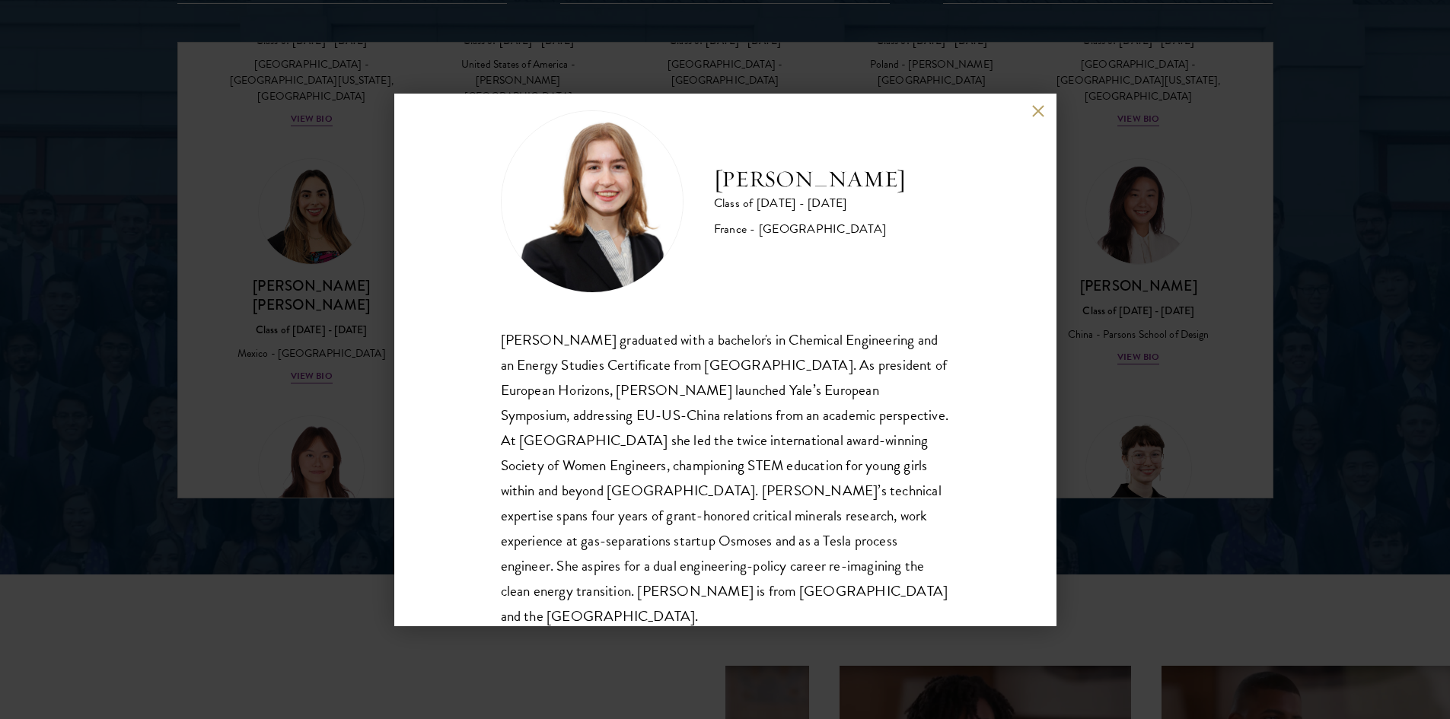
scroll to position [52, 0]
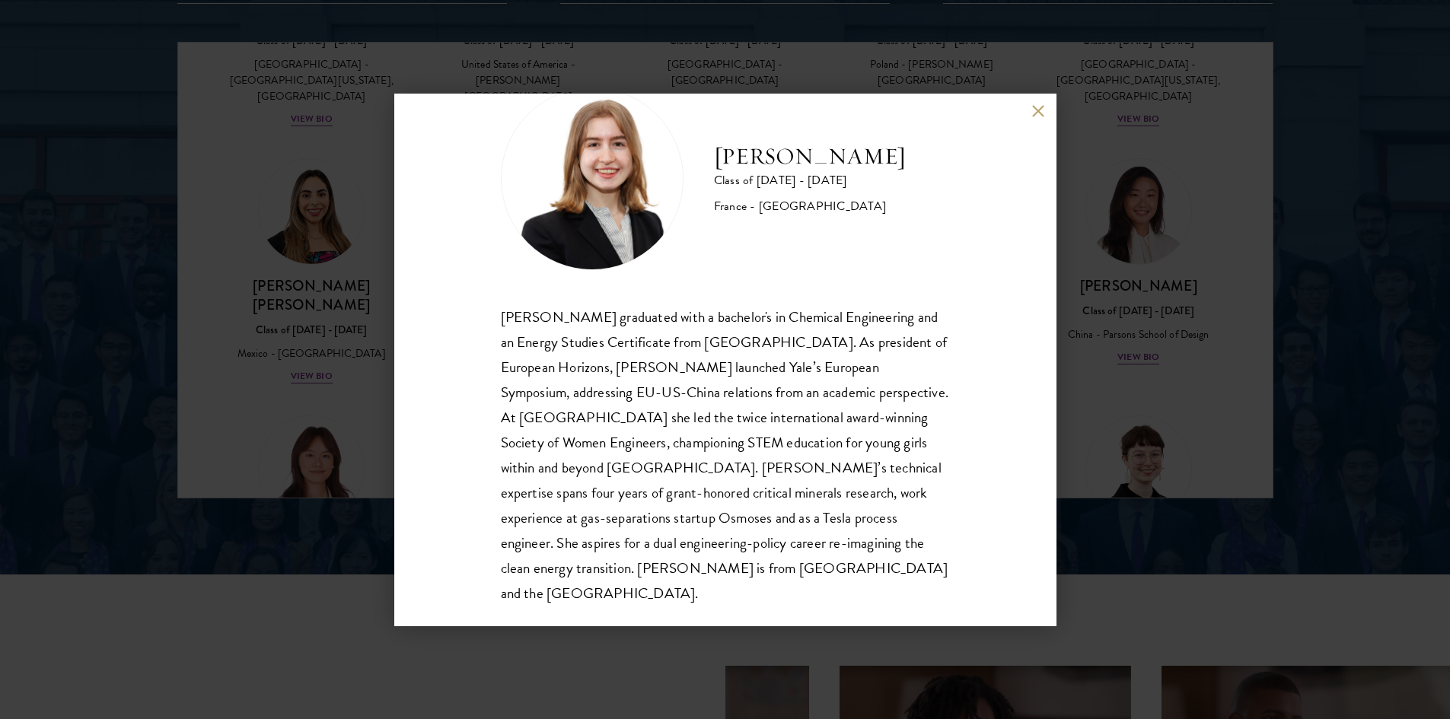
click at [211, 363] on div "Anne-Amélie Campant Class of 2025 - 2026 France - Yale University Anne-Amélie C…" at bounding box center [725, 359] width 1450 height 719
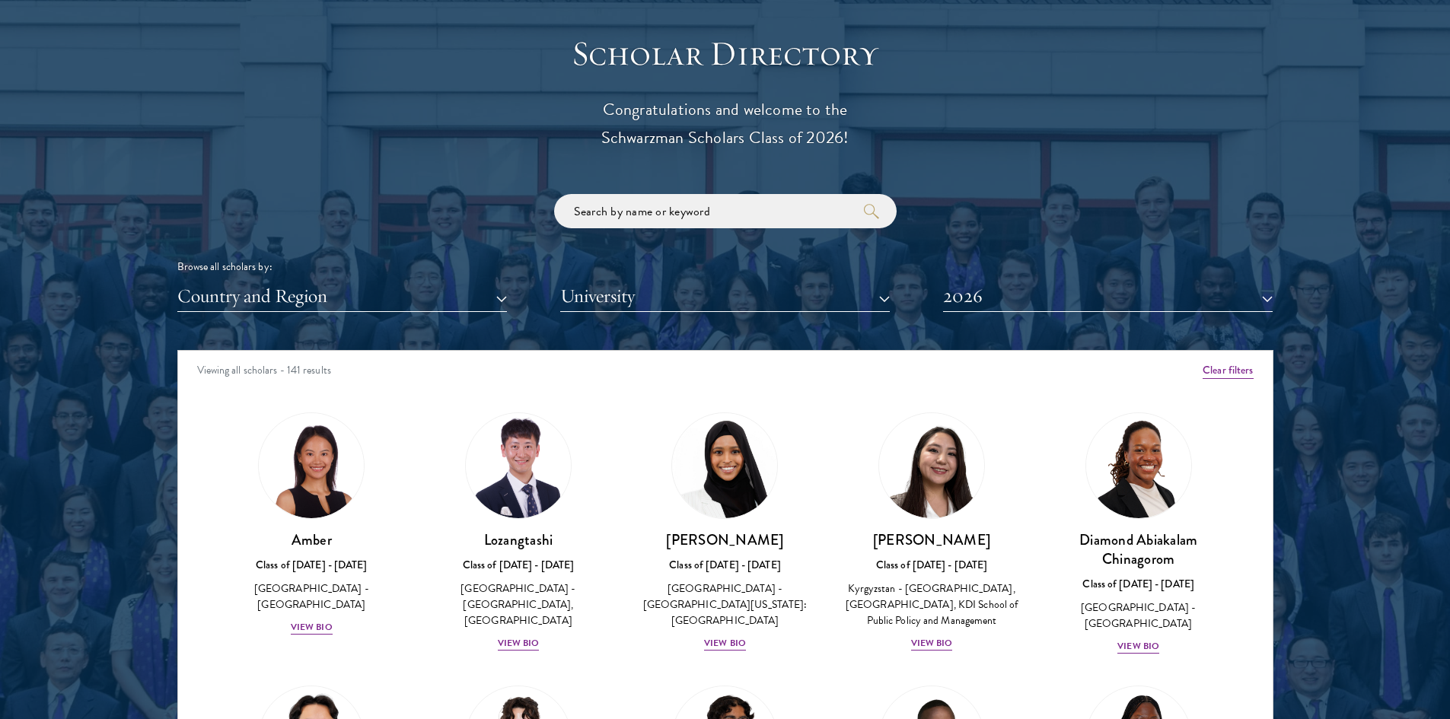
scroll to position [1674, 0]
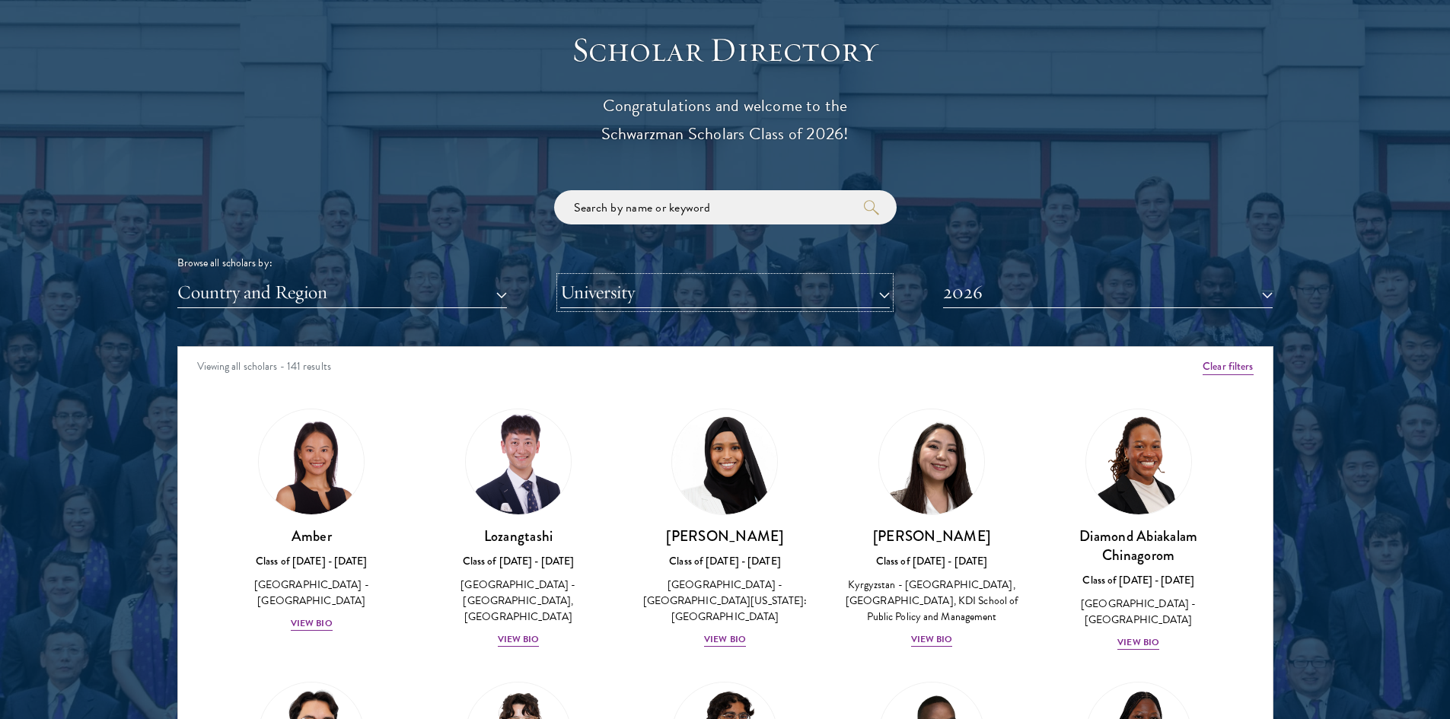
click at [694, 288] on button "University" at bounding box center [725, 292] width 330 height 31
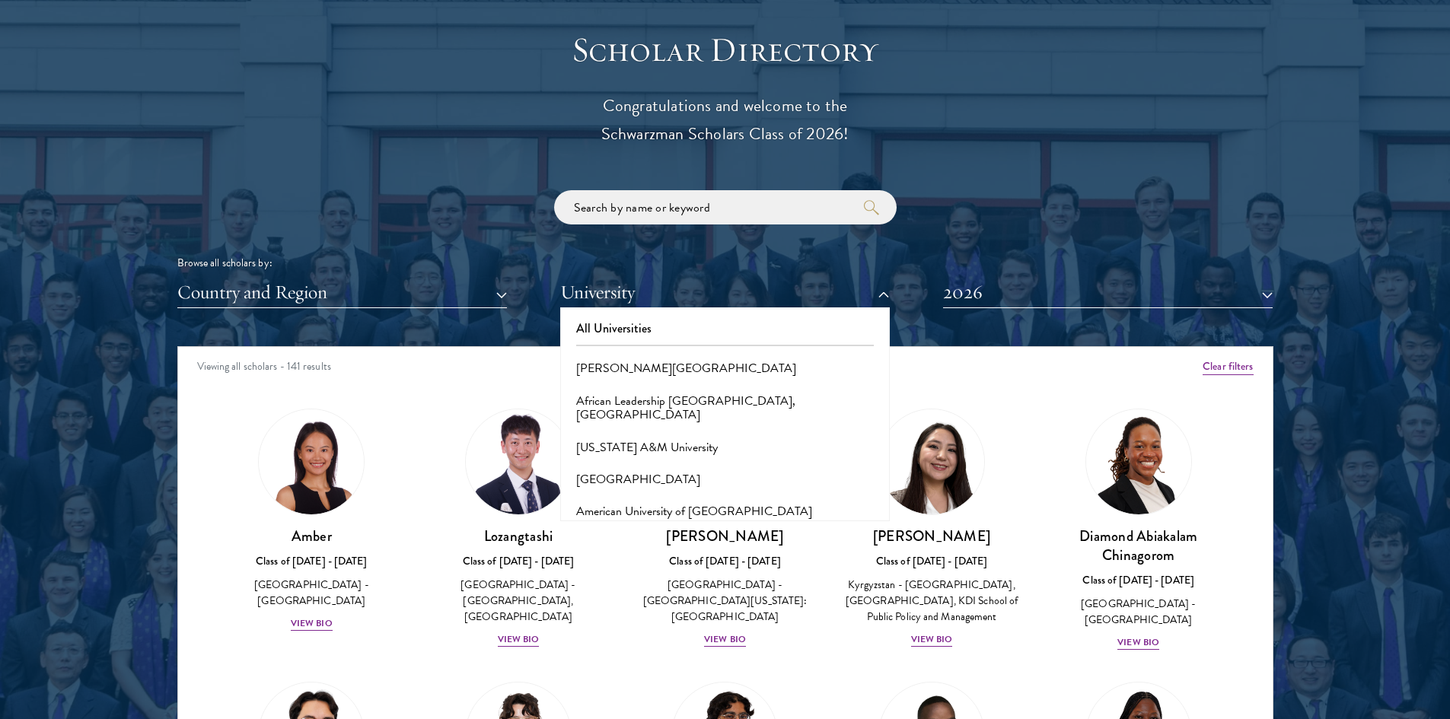
click at [419, 271] on div "Browse all scholars by:" at bounding box center [725, 263] width 1096 height 16
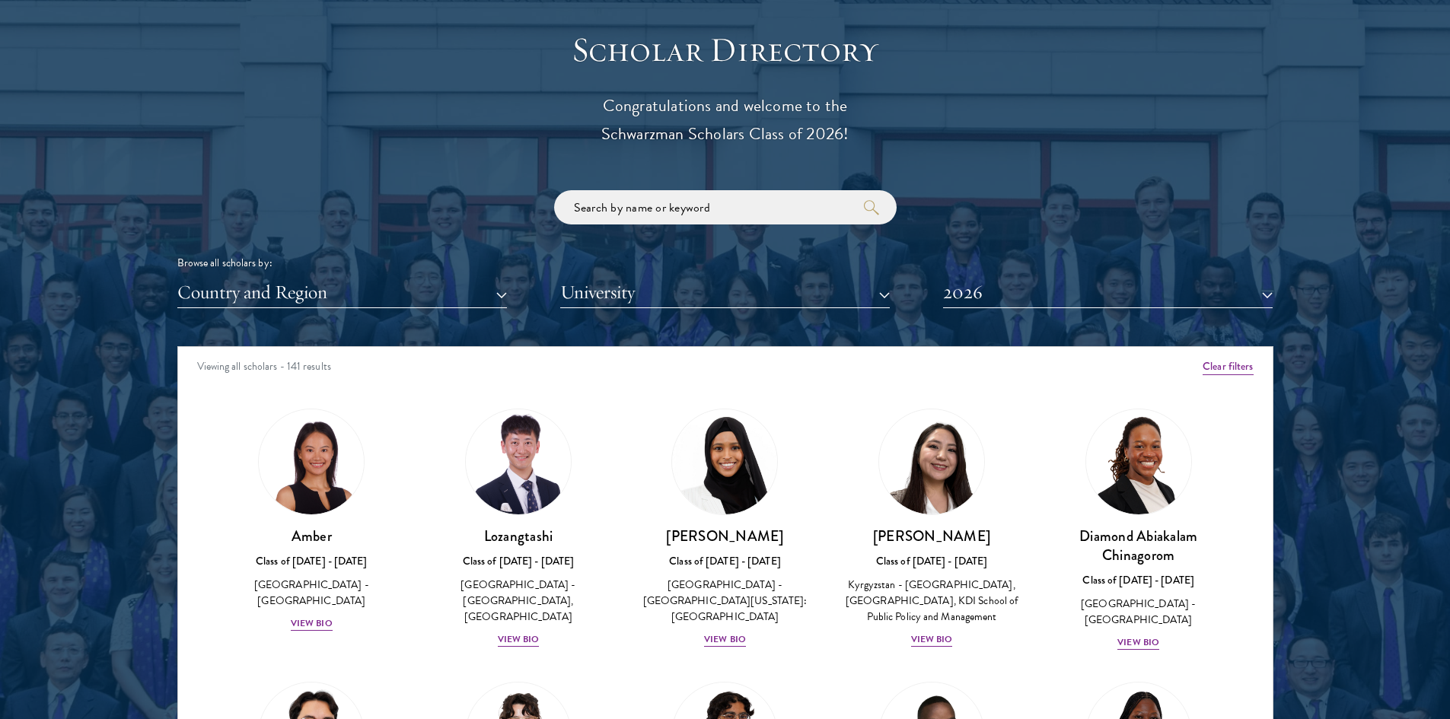
click at [416, 275] on div "Browse all scholars by: Country and Region All Countries and Regions Afghanista…" at bounding box center [725, 249] width 1096 height 118
click at [405, 289] on button "Country and Region" at bounding box center [342, 292] width 330 height 31
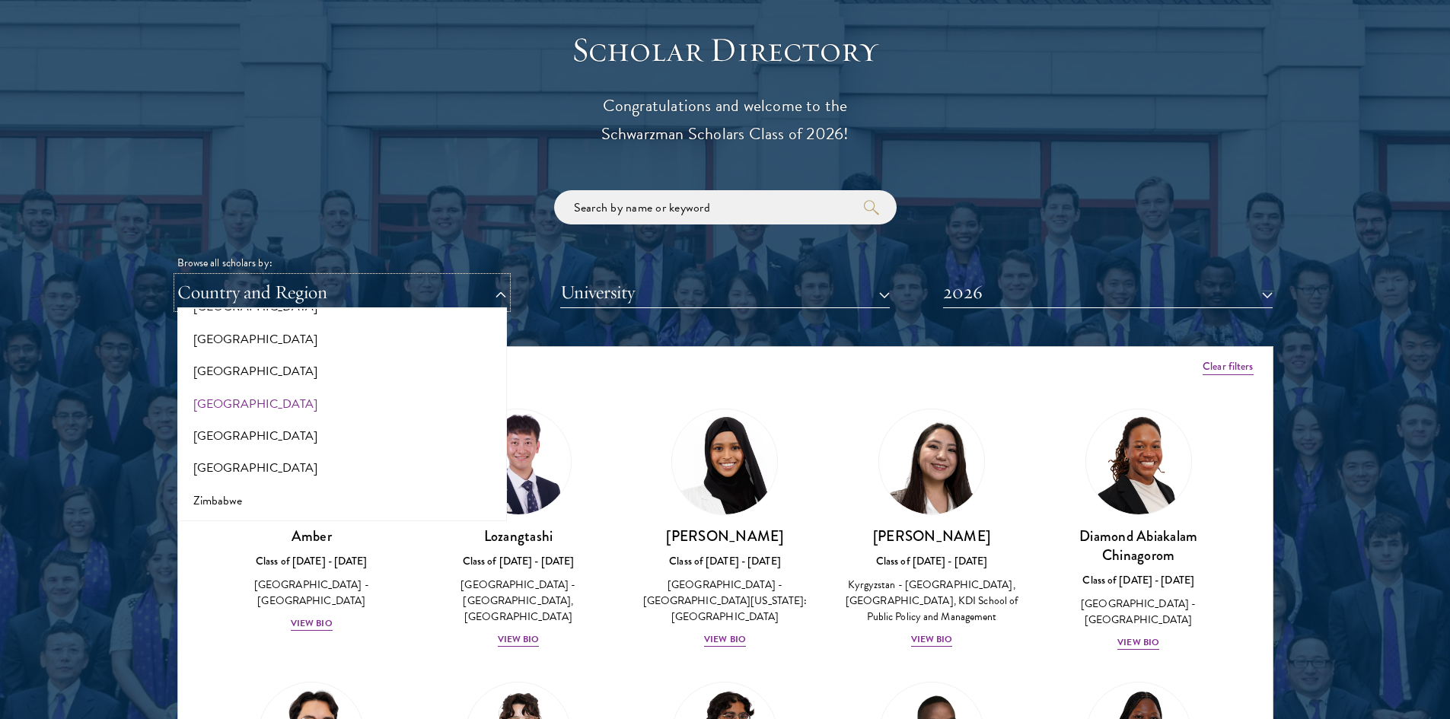
scroll to position [3115, 0]
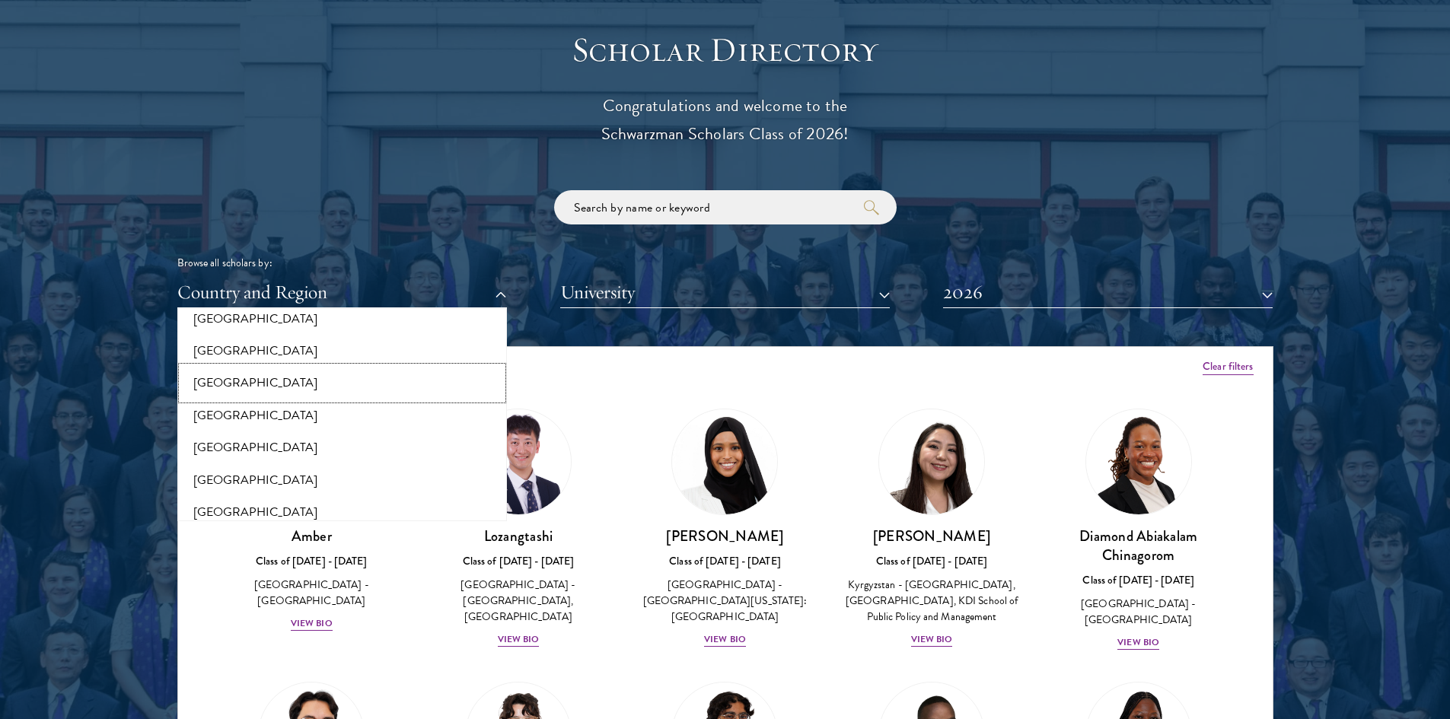
click at [247, 385] on button "[GEOGRAPHIC_DATA]" at bounding box center [342, 383] width 320 height 32
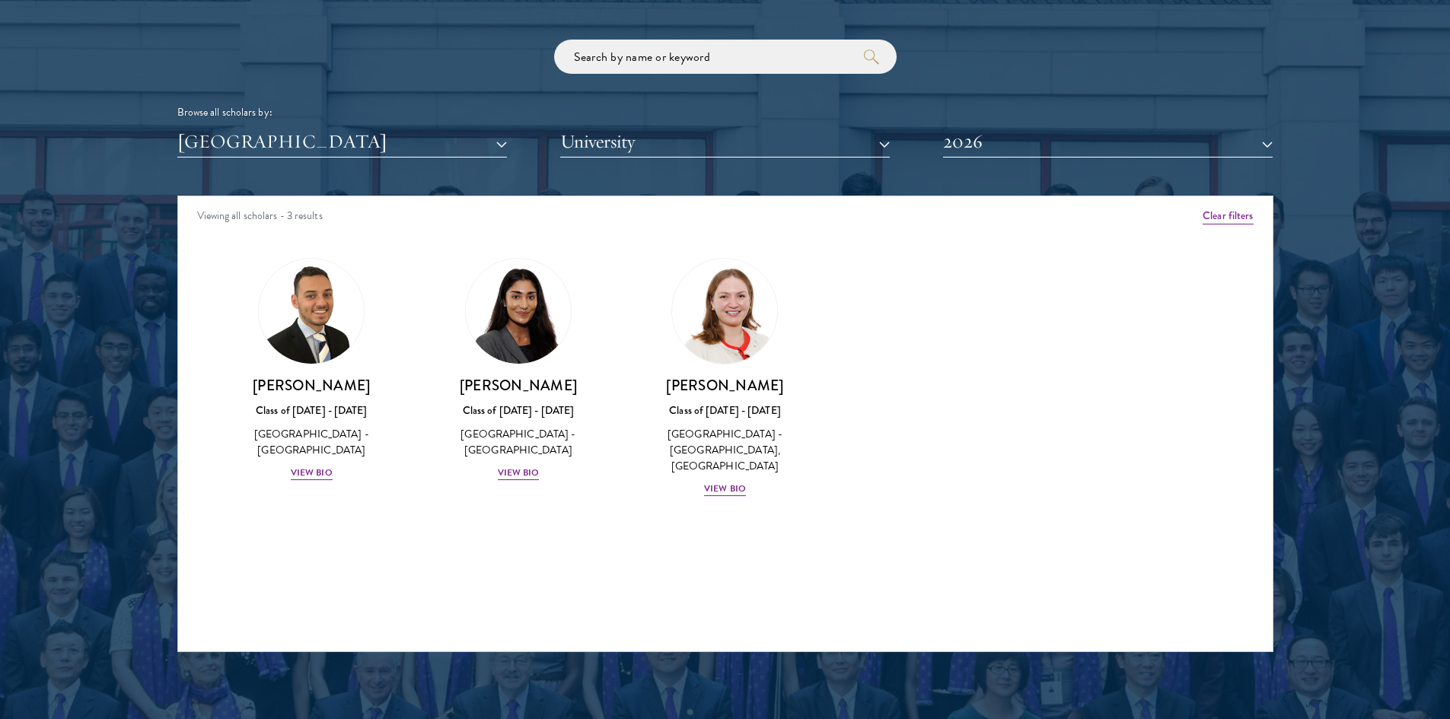
scroll to position [1826, 0]
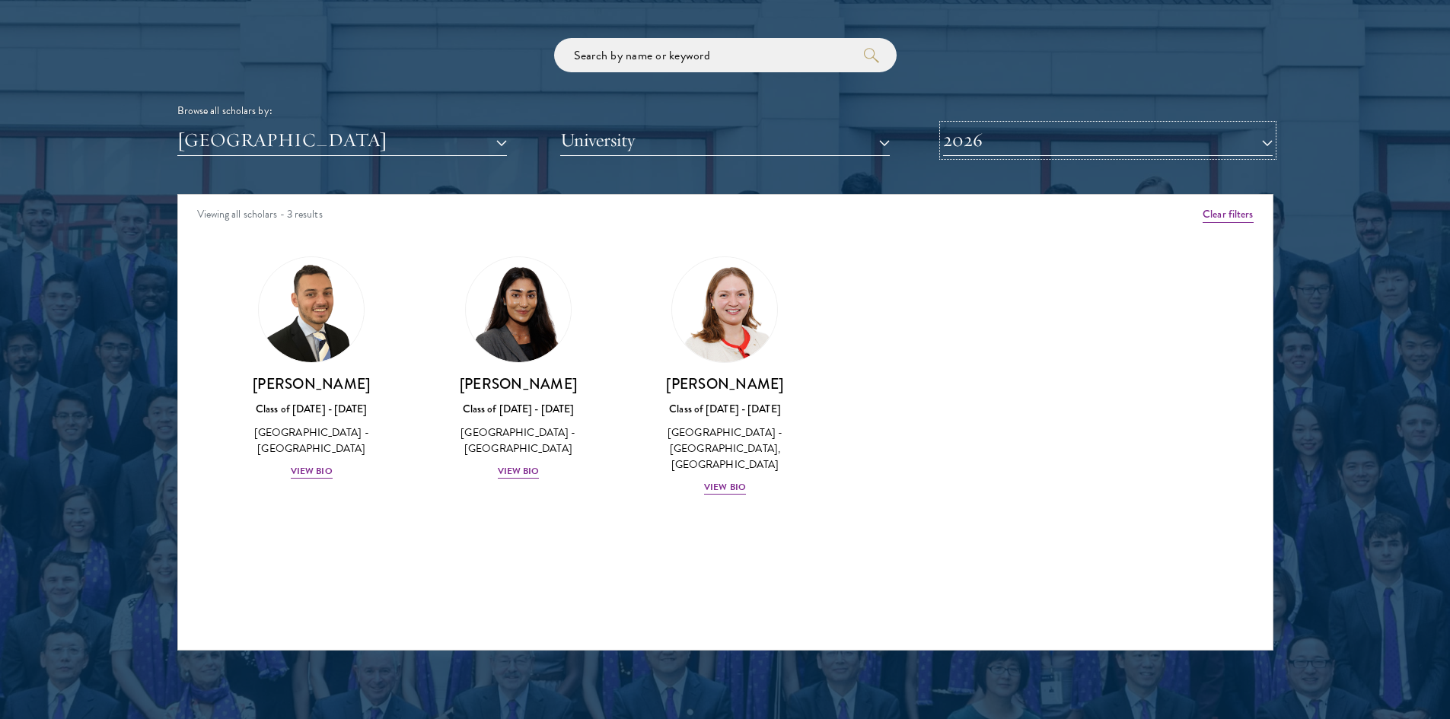
click at [1037, 137] on button "2026" at bounding box center [1108, 140] width 330 height 31
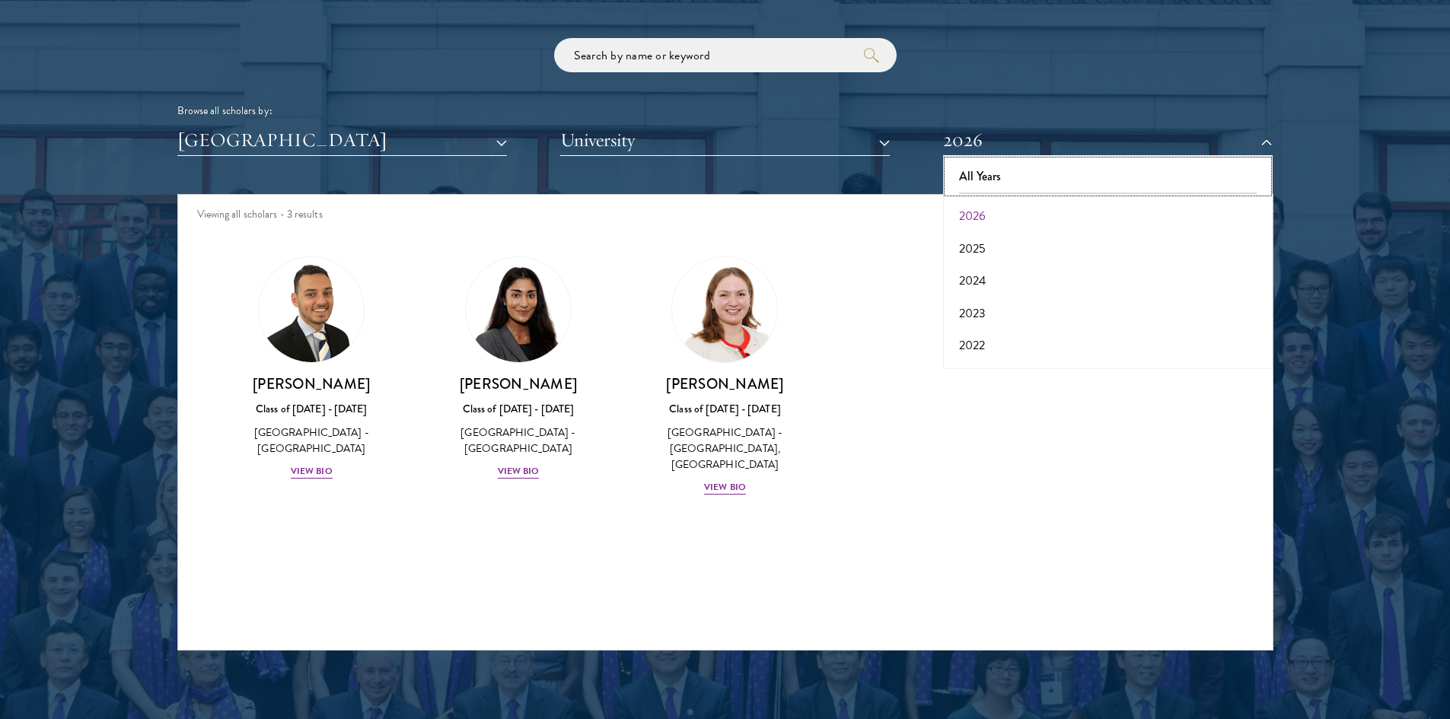
click at [1013, 174] on button "All Years" at bounding box center [1107, 177] width 320 height 32
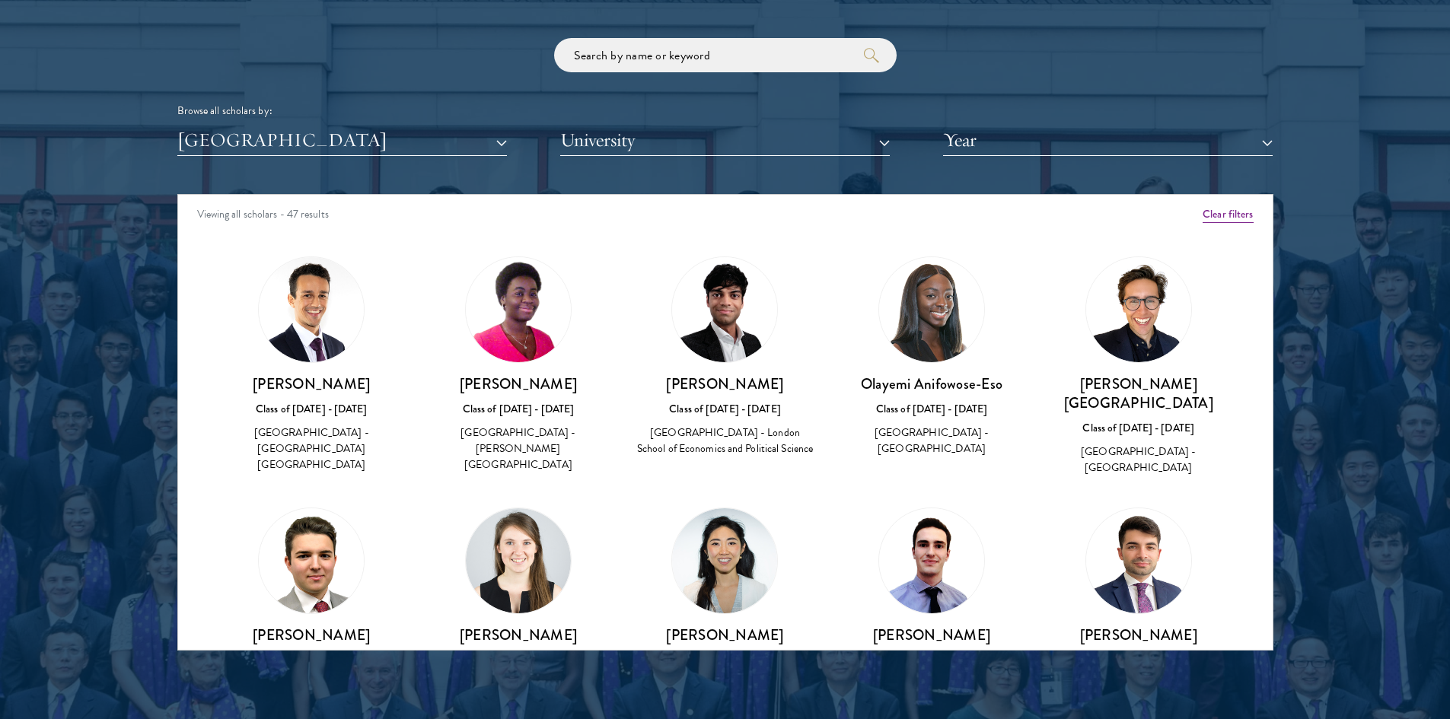
click at [982, 161] on div "Scholar Directory Congratulations and welcome to the Schwarzman Scholars Class …" at bounding box center [725, 264] width 1096 height 774
click at [985, 158] on div "Scholar Directory Congratulations and welcome to the Schwarzman Scholars Class …" at bounding box center [725, 264] width 1096 height 774
click at [992, 148] on button "Year" at bounding box center [1108, 140] width 330 height 31
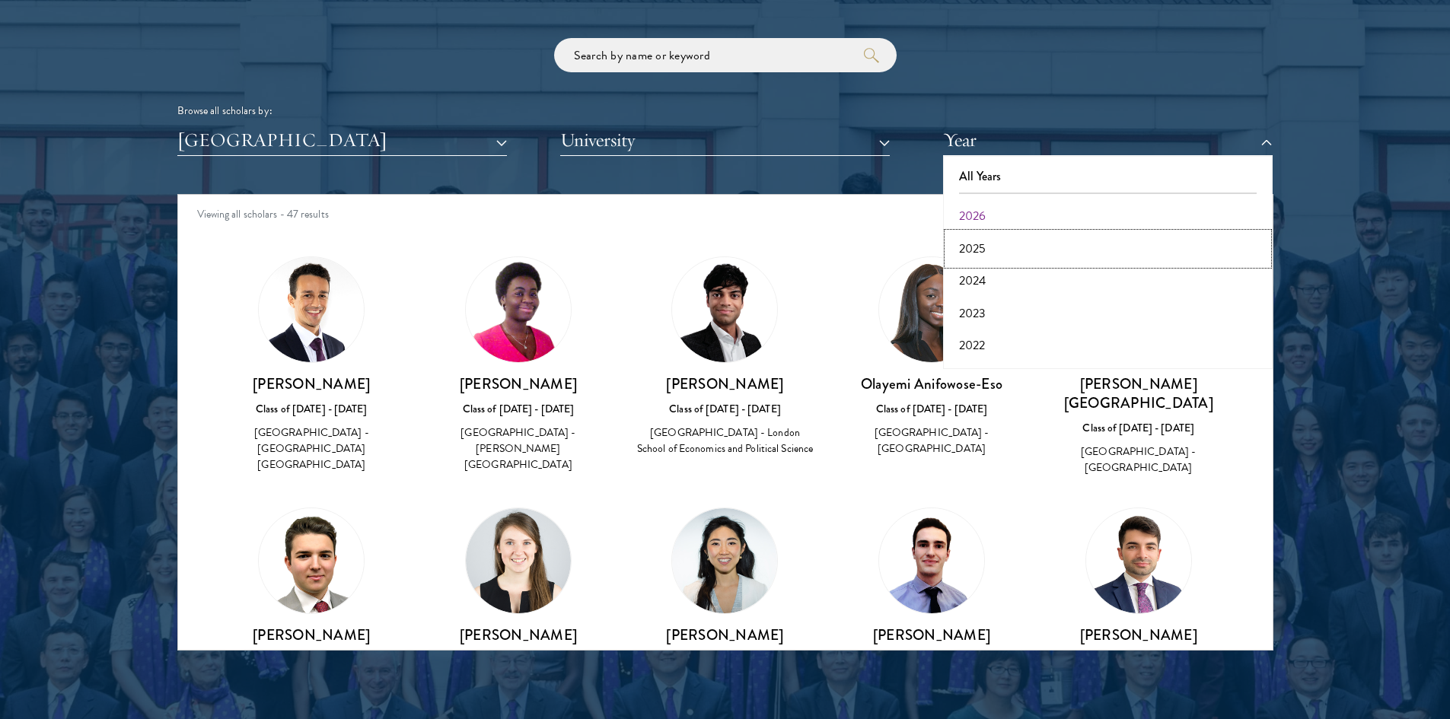
click at [975, 233] on button "2025" at bounding box center [1107, 249] width 320 height 32
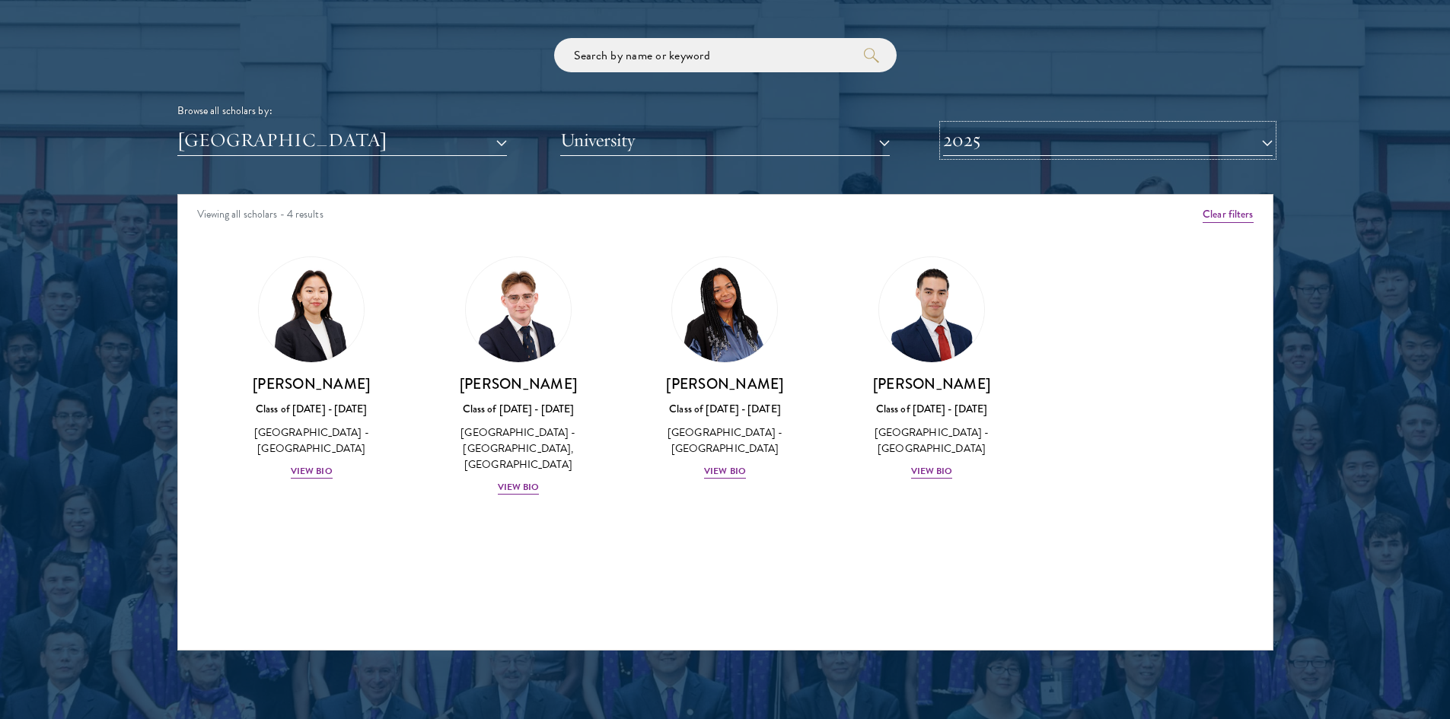
click at [979, 152] on button "2025" at bounding box center [1108, 140] width 330 height 31
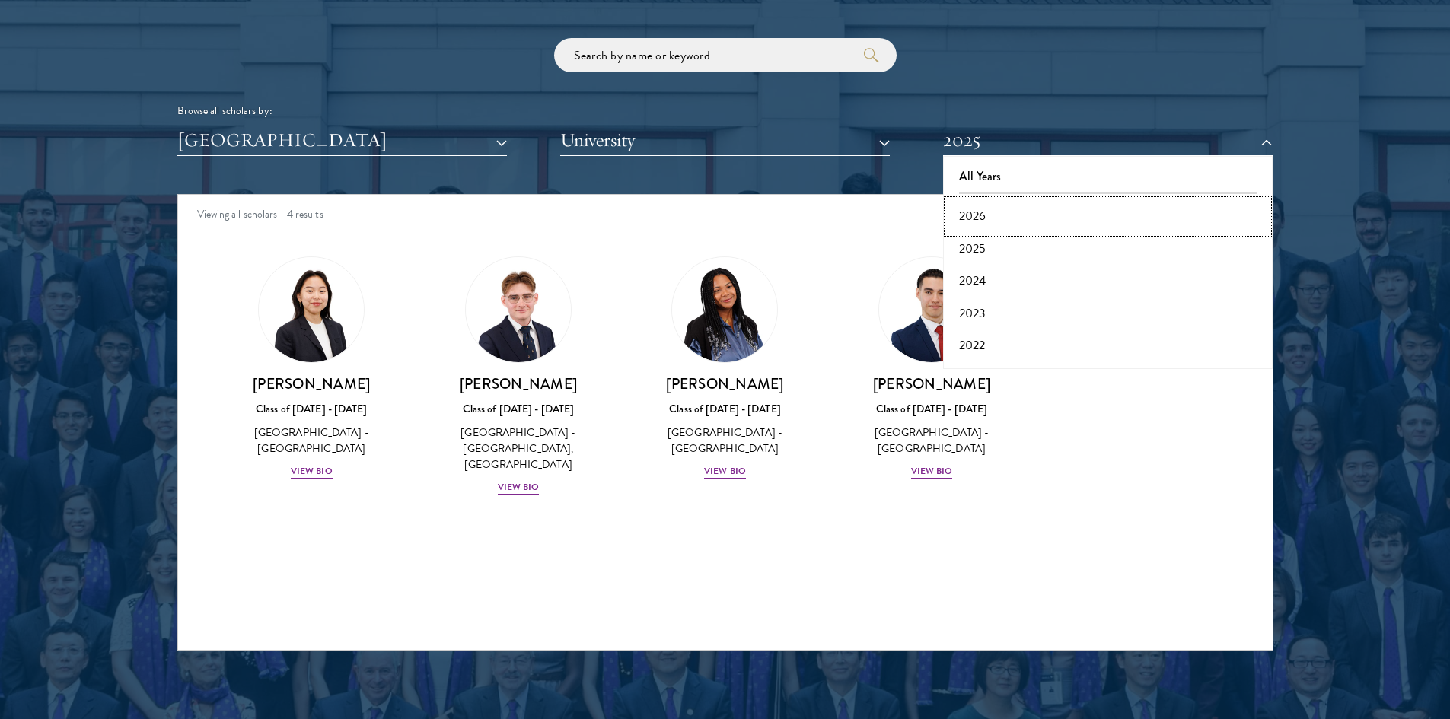
click at [979, 221] on button "2026" at bounding box center [1107, 216] width 320 height 32
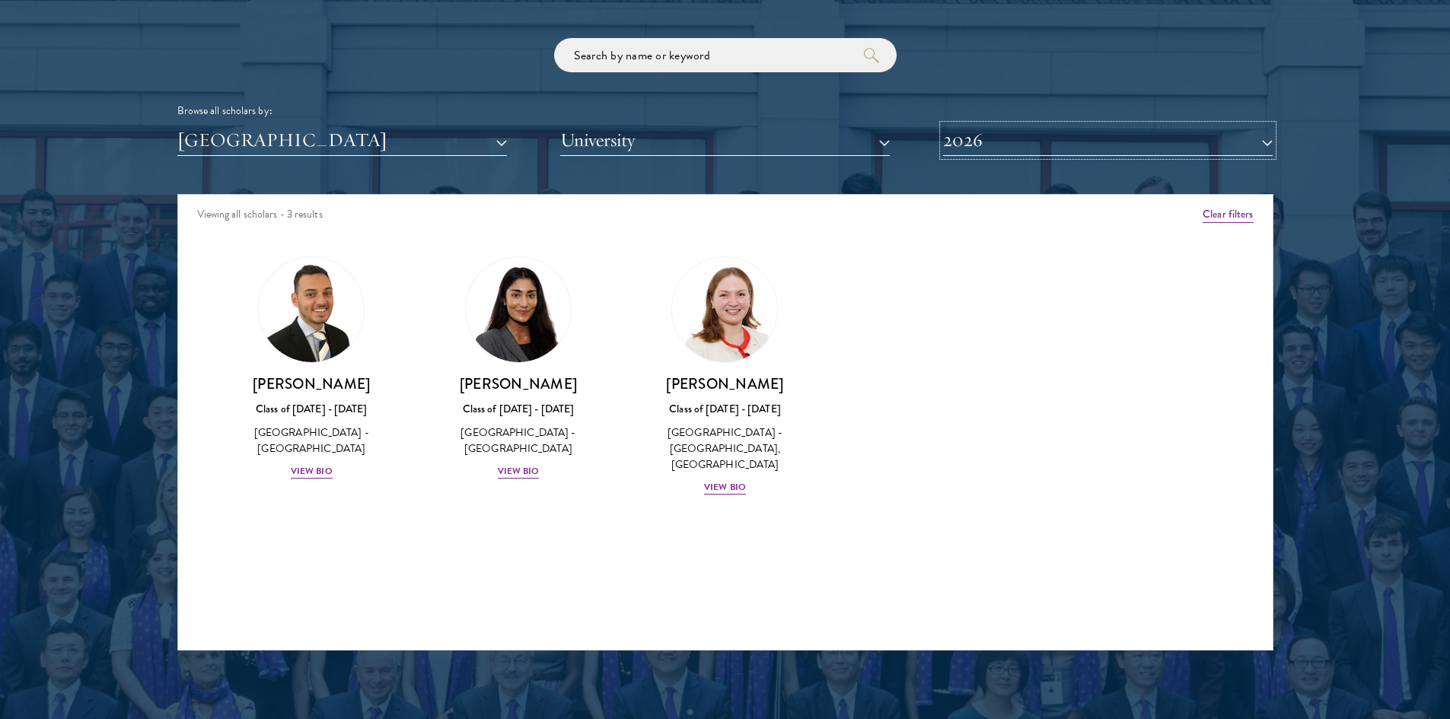
click at [1008, 147] on button "2026" at bounding box center [1108, 140] width 330 height 31
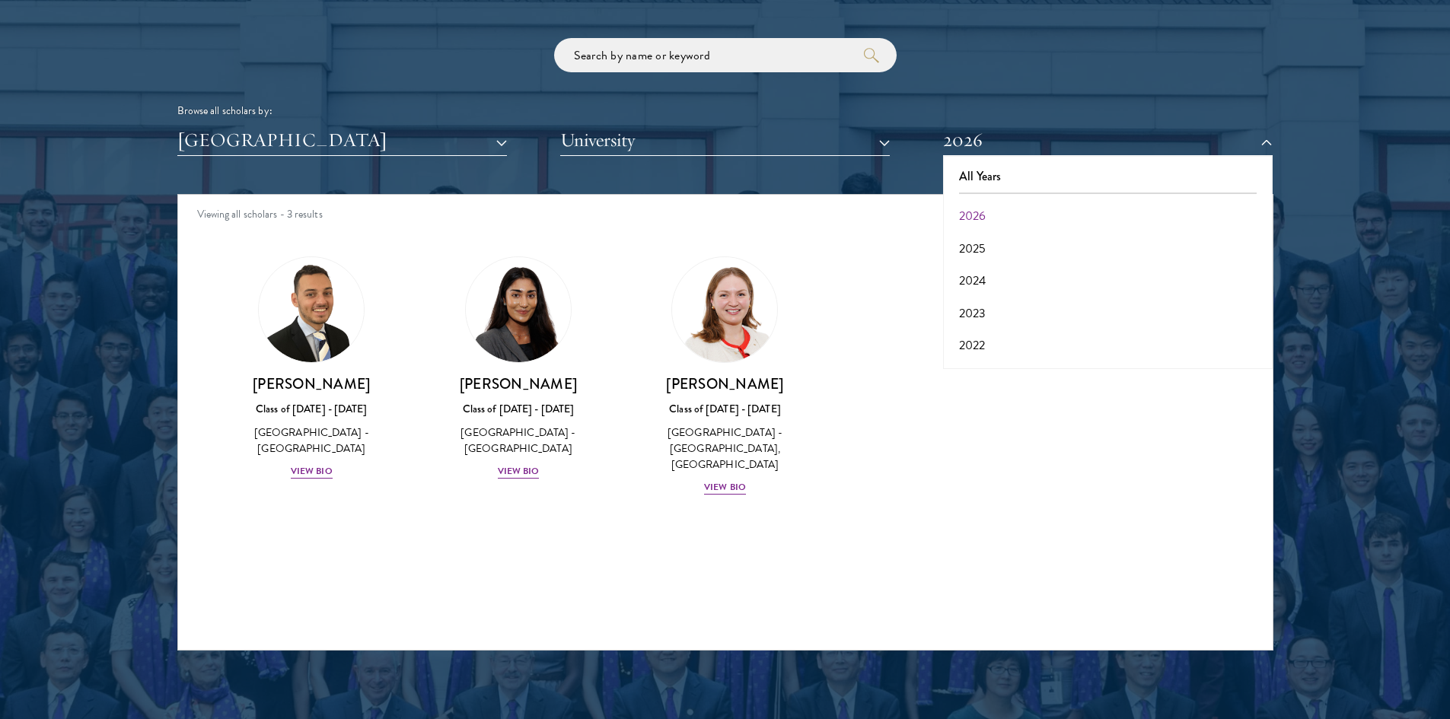
click at [874, 463] on div "Amber Class of 2025 - 2026 China - Peking University View Bio Cirenquji Class o…" at bounding box center [725, 389] width 1094 height 304
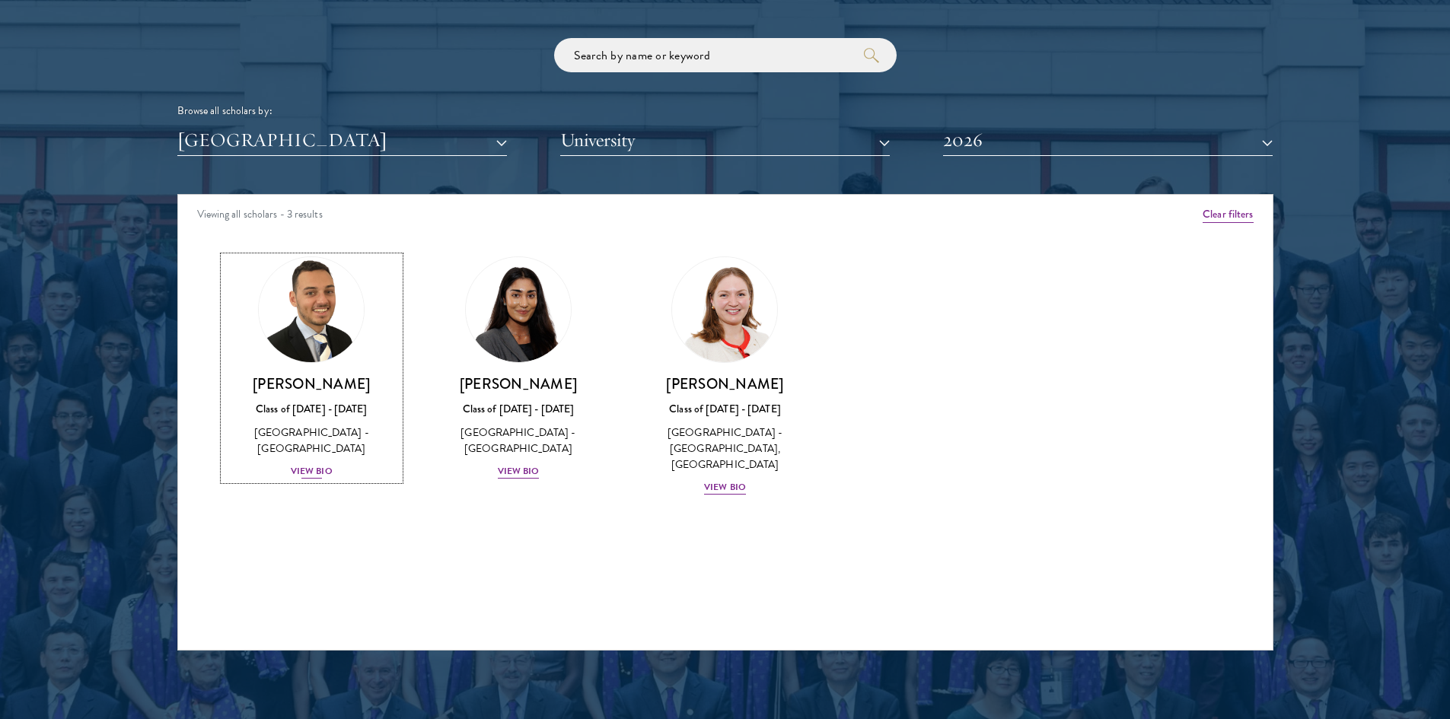
click at [310, 463] on div "Jacob Keisner Class of 2025 - 2026 United Kingdom - University of Cambridge Vie…" at bounding box center [312, 427] width 177 height 106
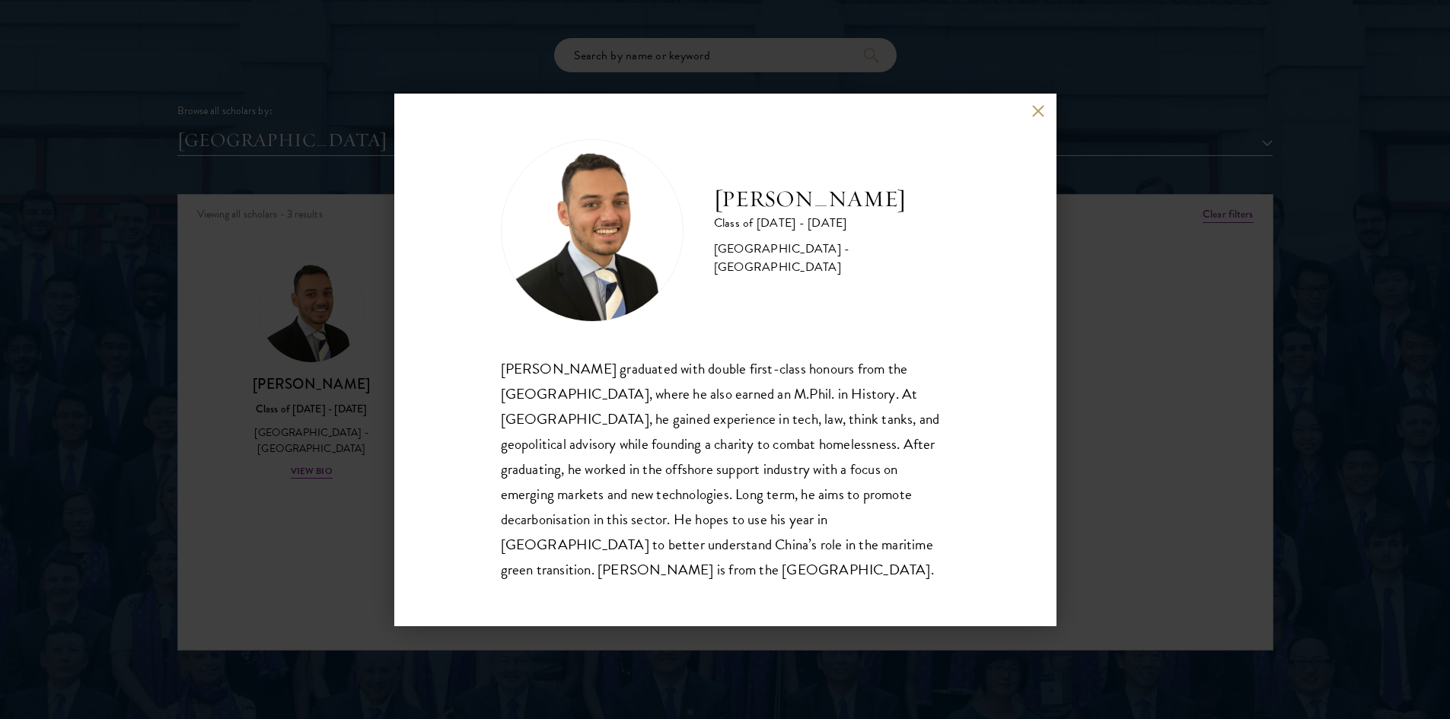
click at [332, 402] on div "Jacob Keisner Class of 2025 - 2026 United Kingdom - University of Cambridge Jac…" at bounding box center [725, 359] width 1450 height 719
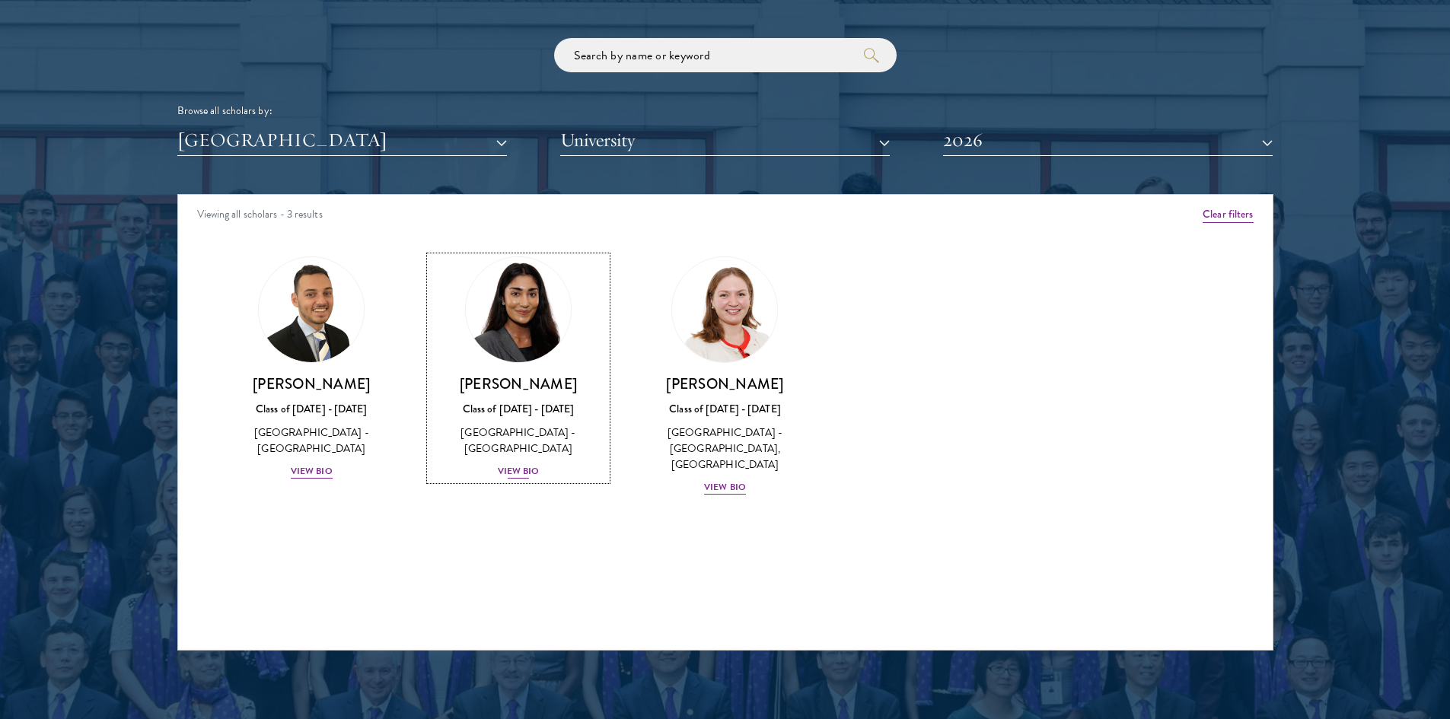
click at [523, 457] on div "Mia Sawjani Class of 2025 - 2026 United Kingdom - University of Cambridge View …" at bounding box center [518, 427] width 177 height 106
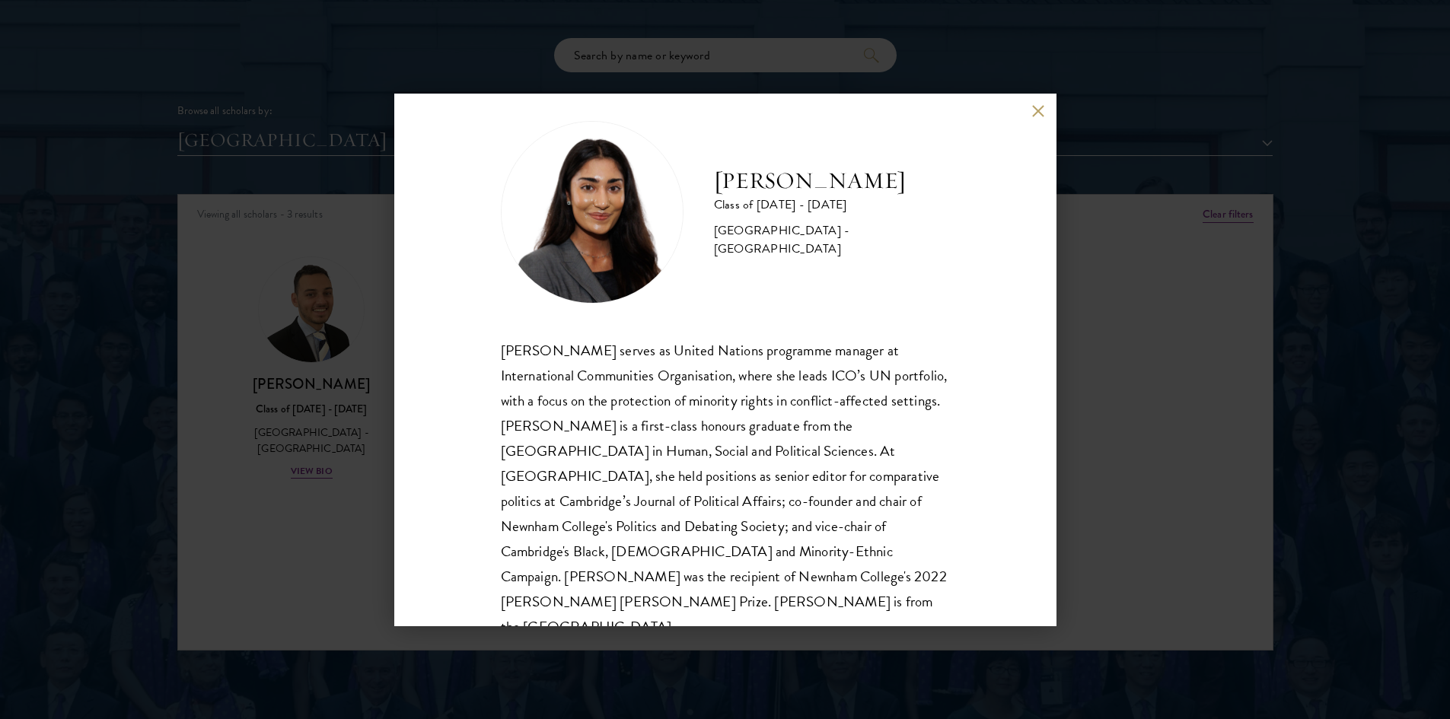
scroll to position [27, 0]
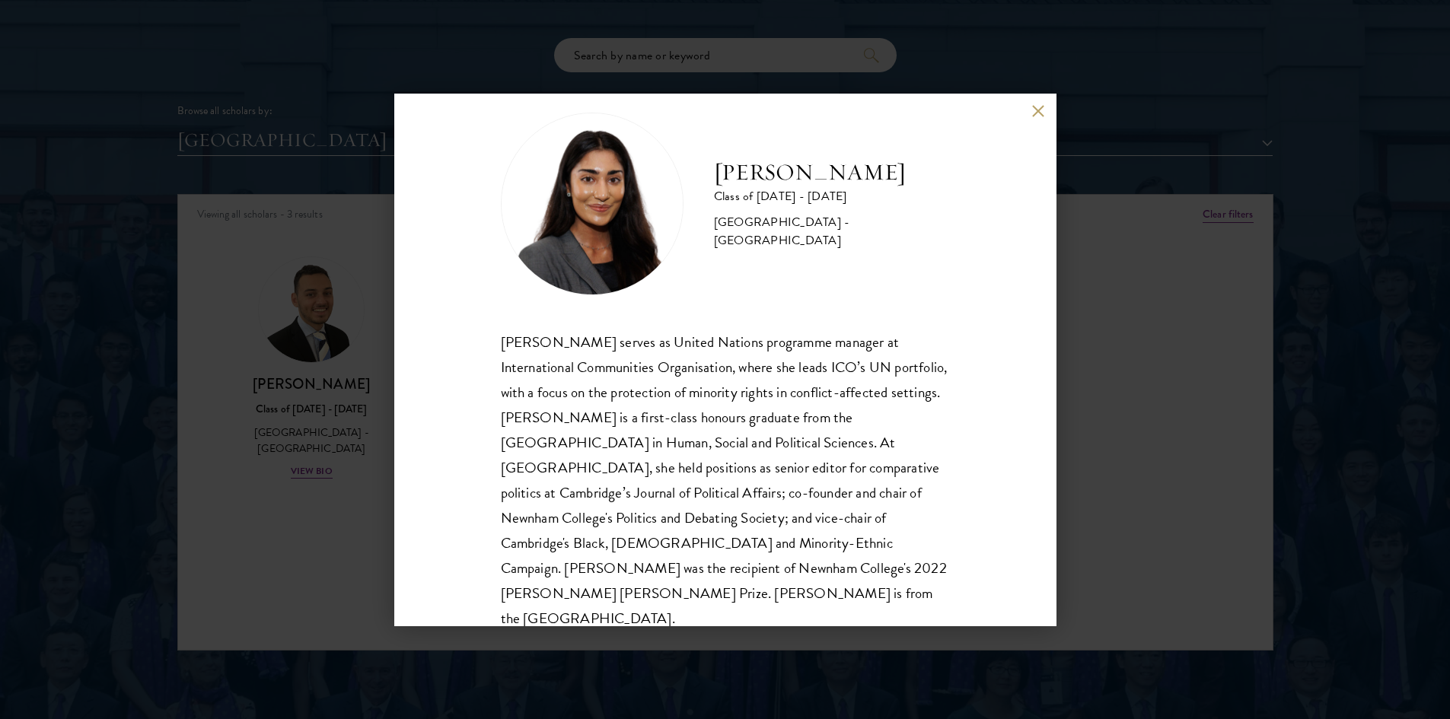
click at [371, 422] on div "Mia Sawjani Class of 2025 - 2026 United Kingdom - University of Cambridge Mia S…" at bounding box center [725, 359] width 1450 height 719
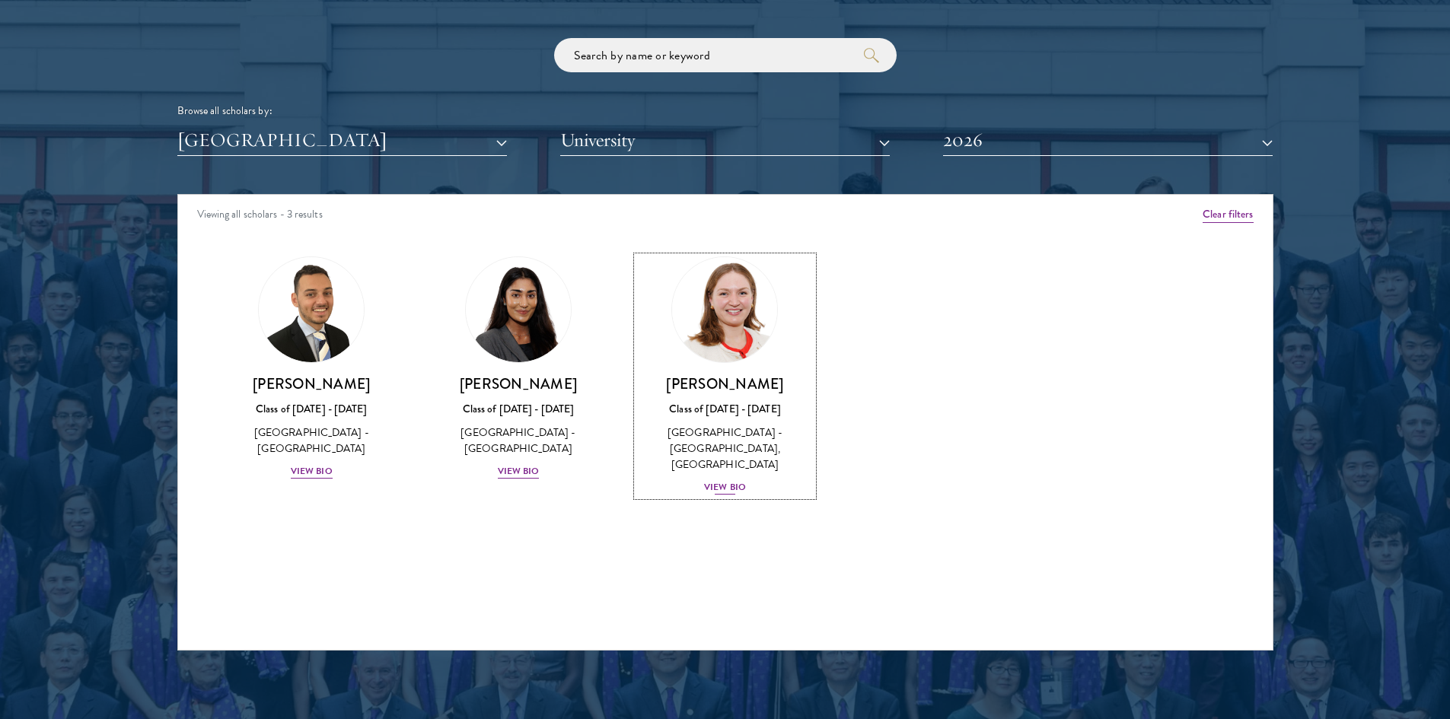
click at [699, 437] on div "United Kingdom - King's College London, The University of Birmingham" at bounding box center [725, 449] width 177 height 48
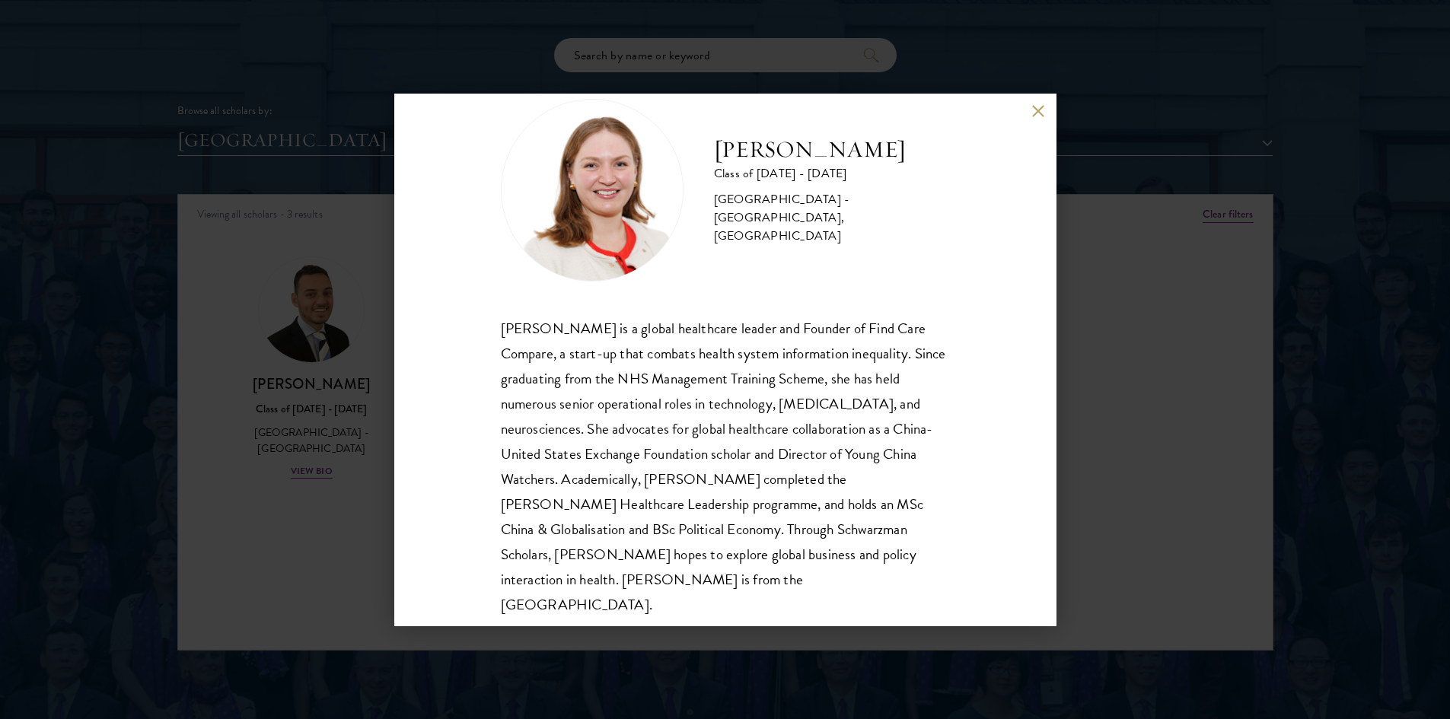
scroll to position [52, 0]
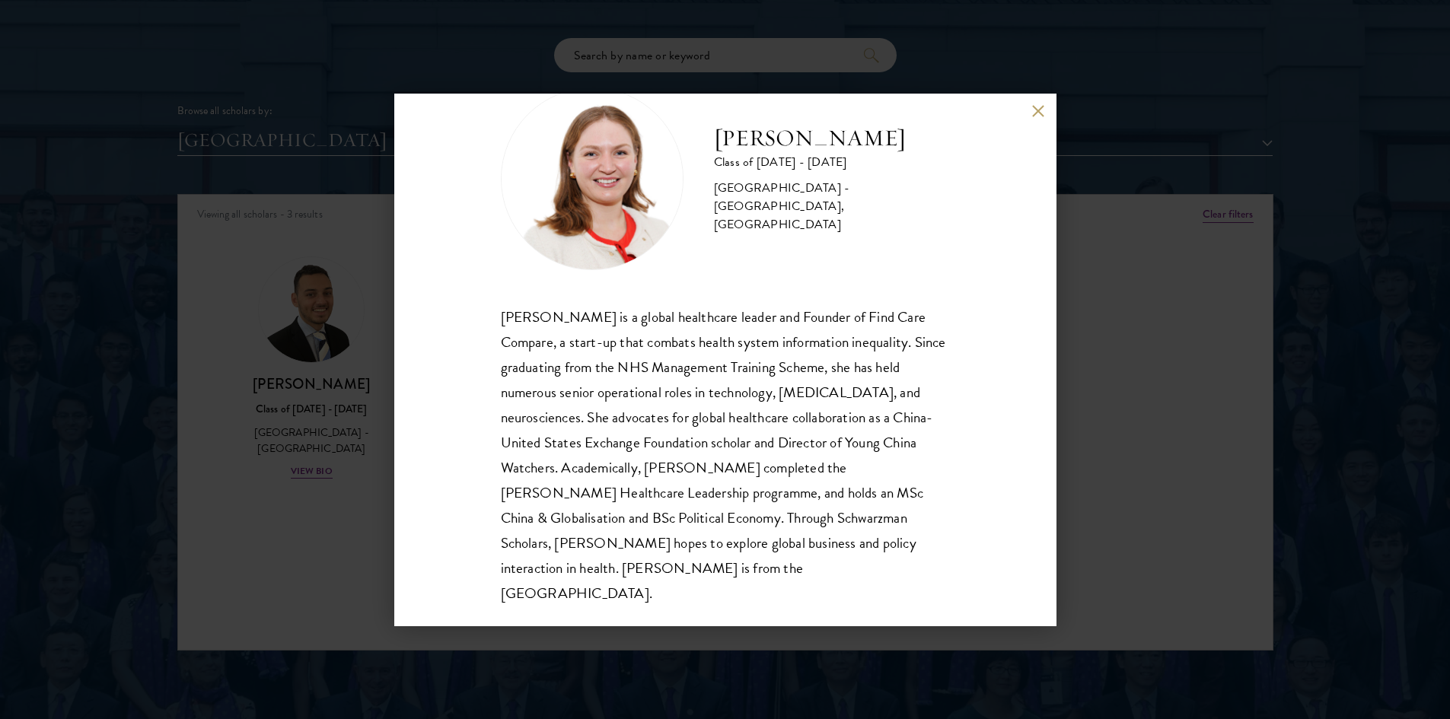
click at [365, 413] on div "Roxanne Stevenson-Brown Class of 2025 - 2026 United Kingdom - King's College Lo…" at bounding box center [725, 359] width 1450 height 719
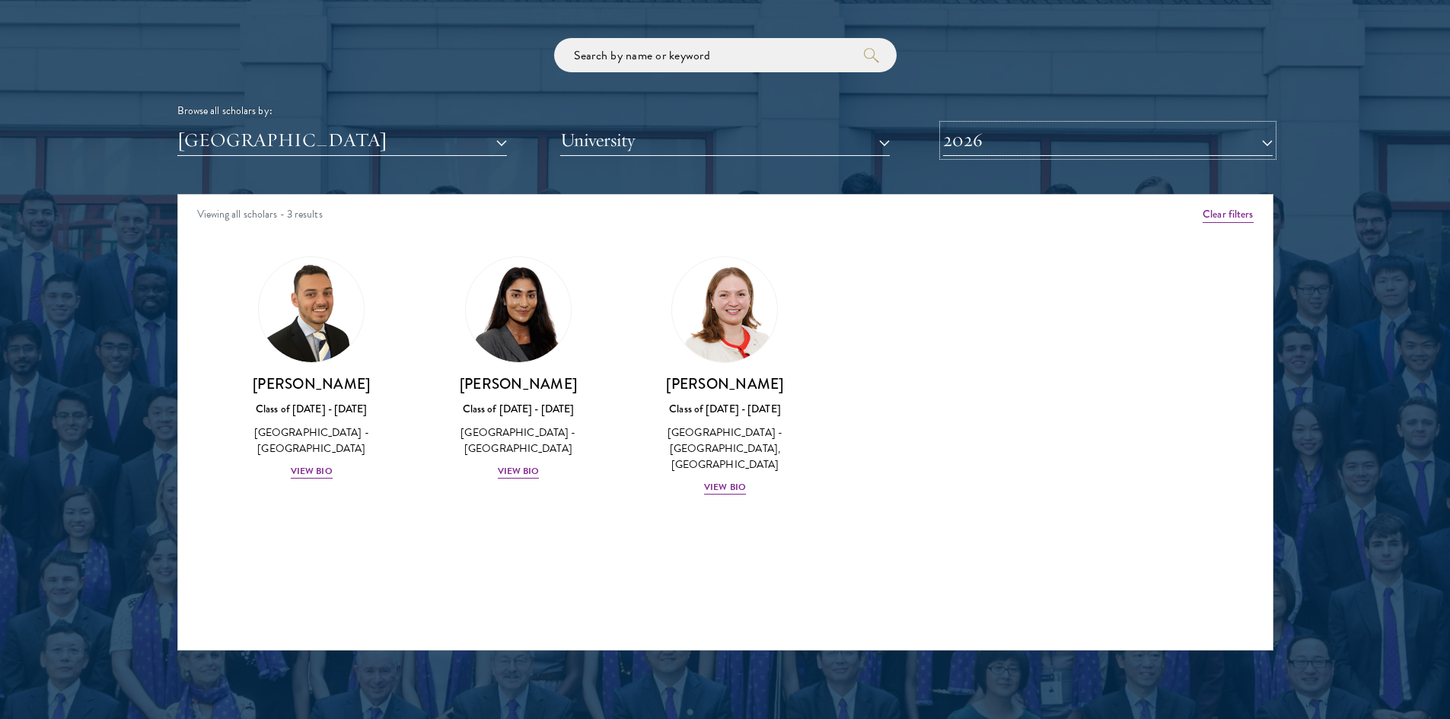
click at [1073, 137] on button "2026" at bounding box center [1108, 140] width 330 height 31
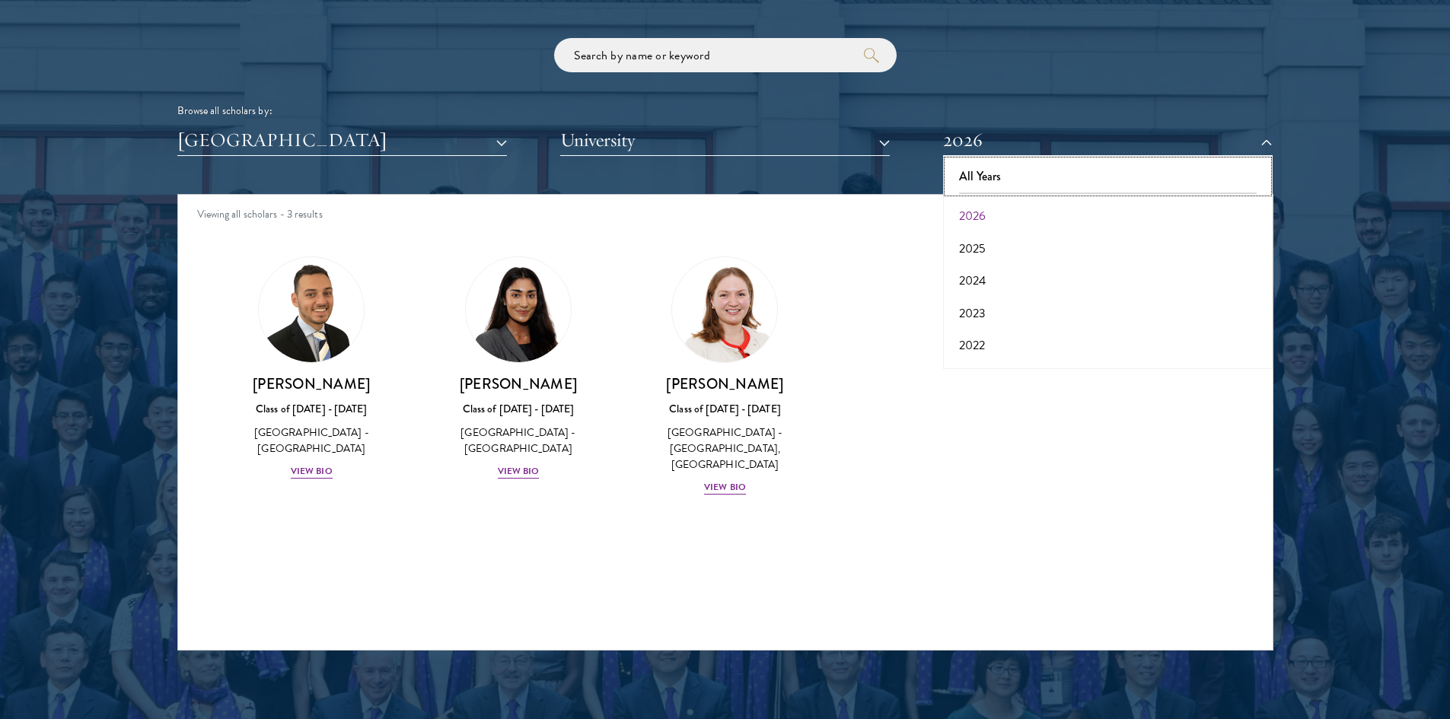
click at [1045, 170] on button "All Years" at bounding box center [1107, 177] width 320 height 32
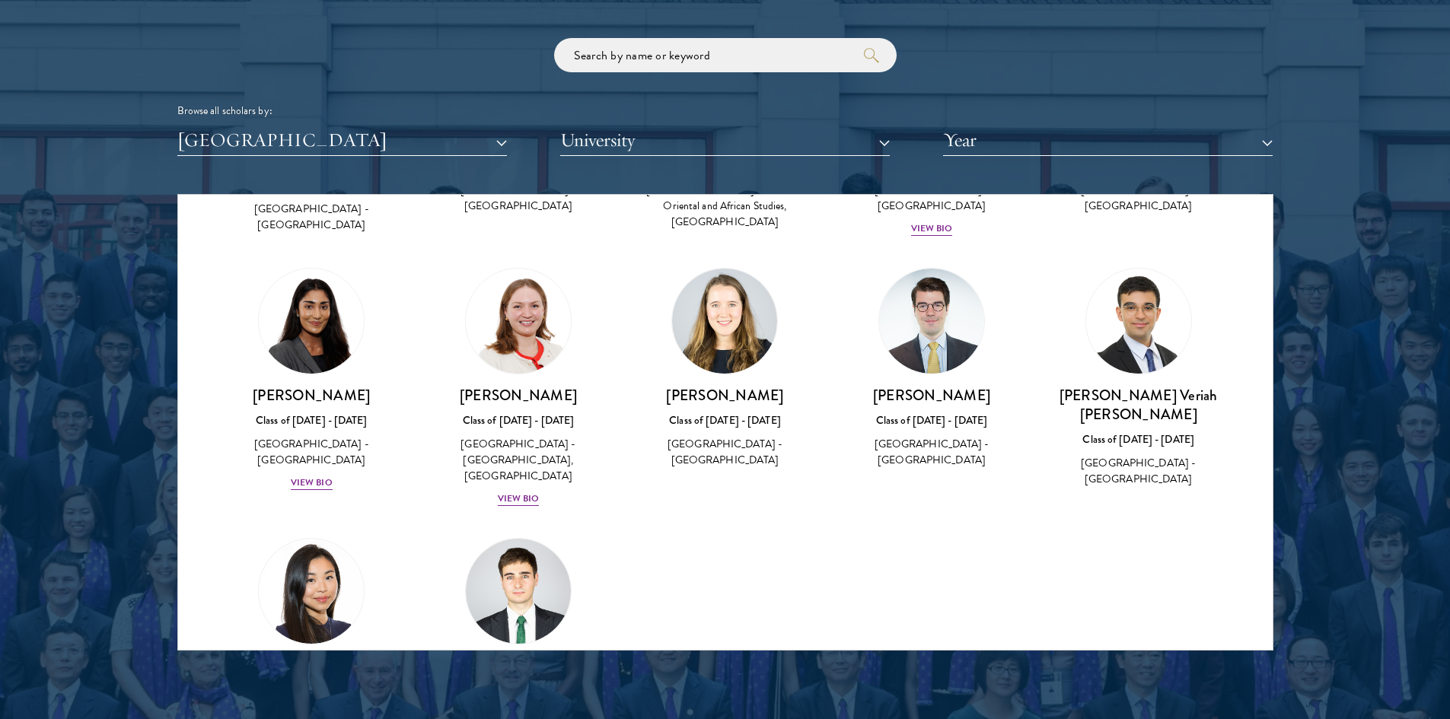
scroll to position [2041, 0]
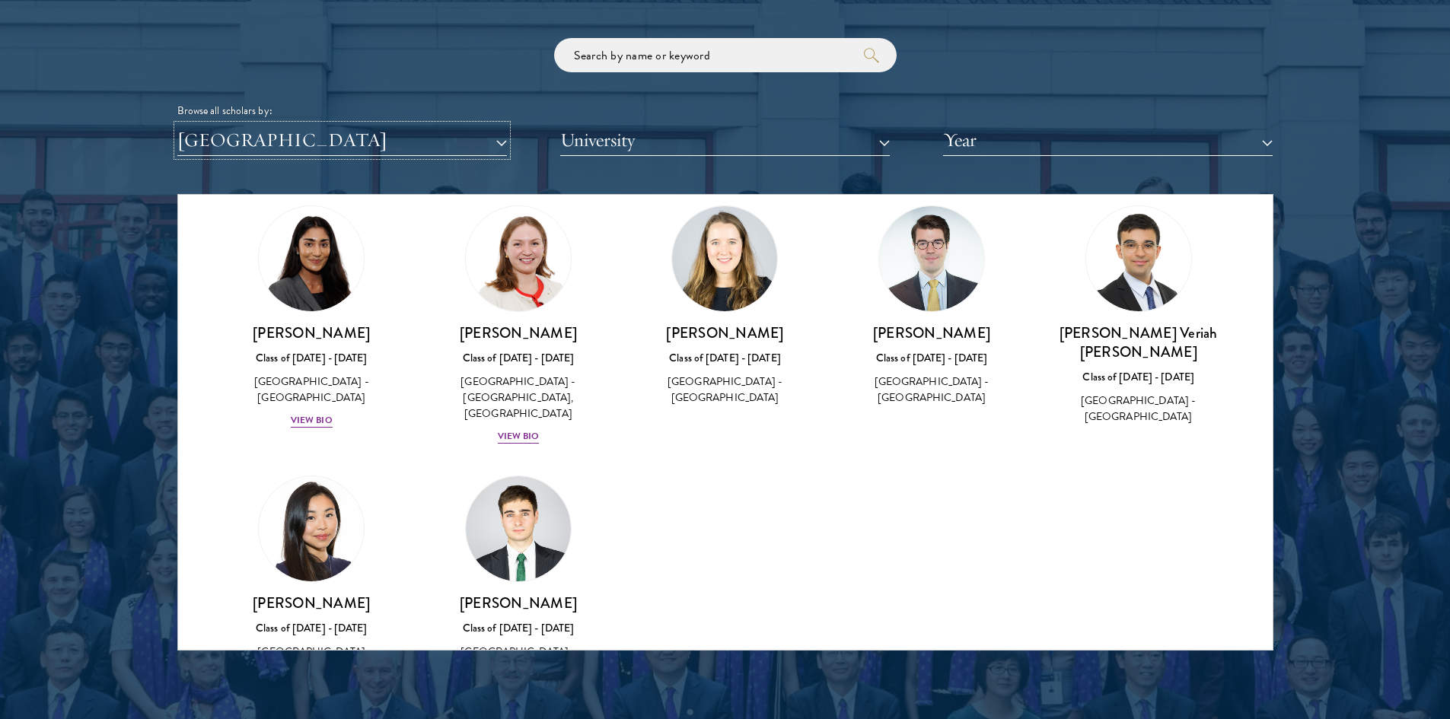
click at [439, 148] on button "[GEOGRAPHIC_DATA]" at bounding box center [342, 140] width 330 height 31
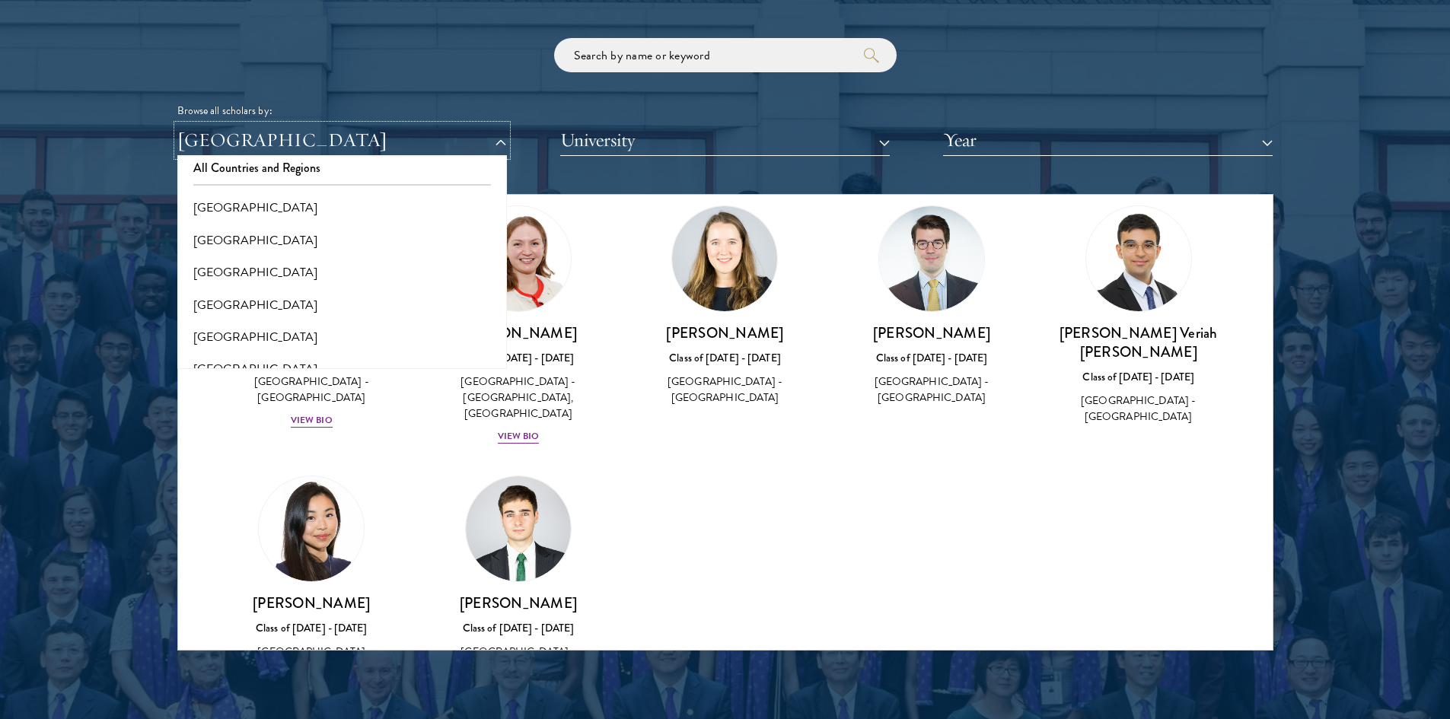
scroll to position [0, 0]
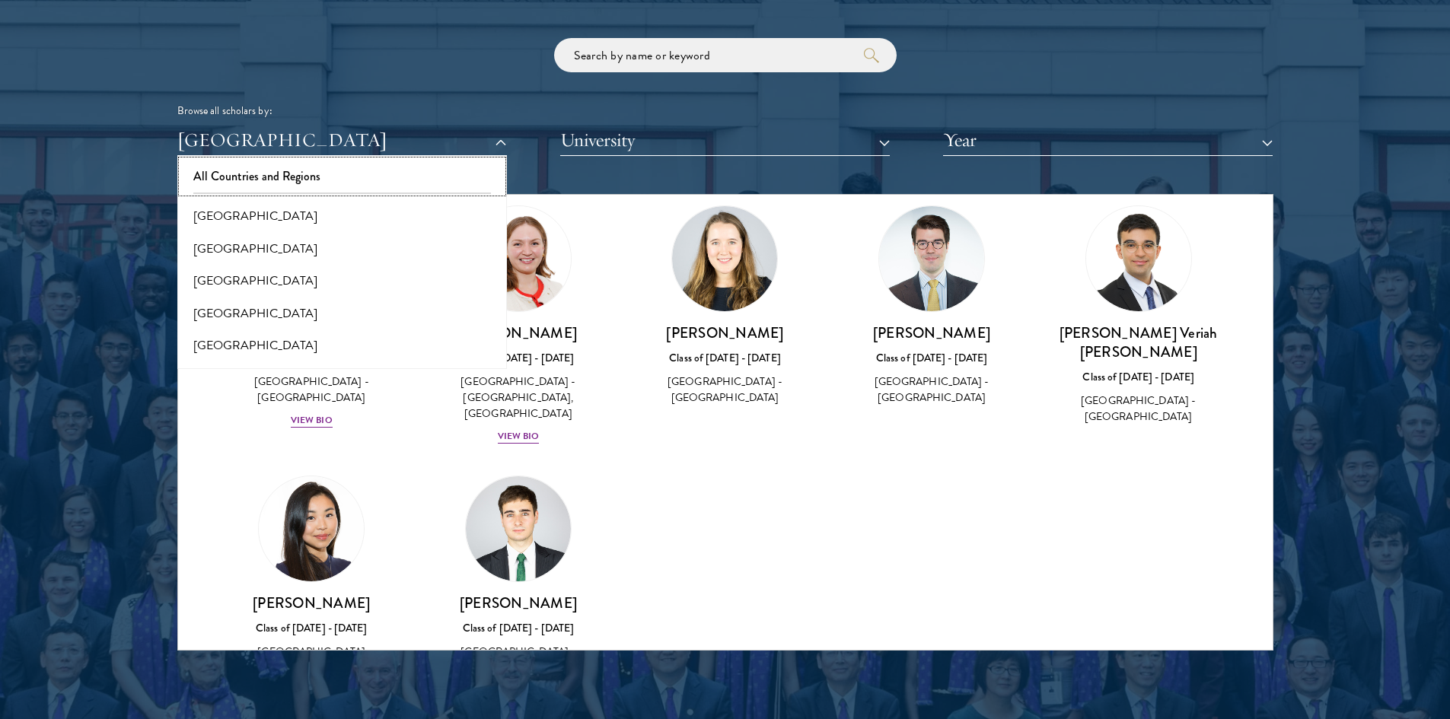
click at [252, 174] on button "All Countries and Regions" at bounding box center [342, 177] width 320 height 32
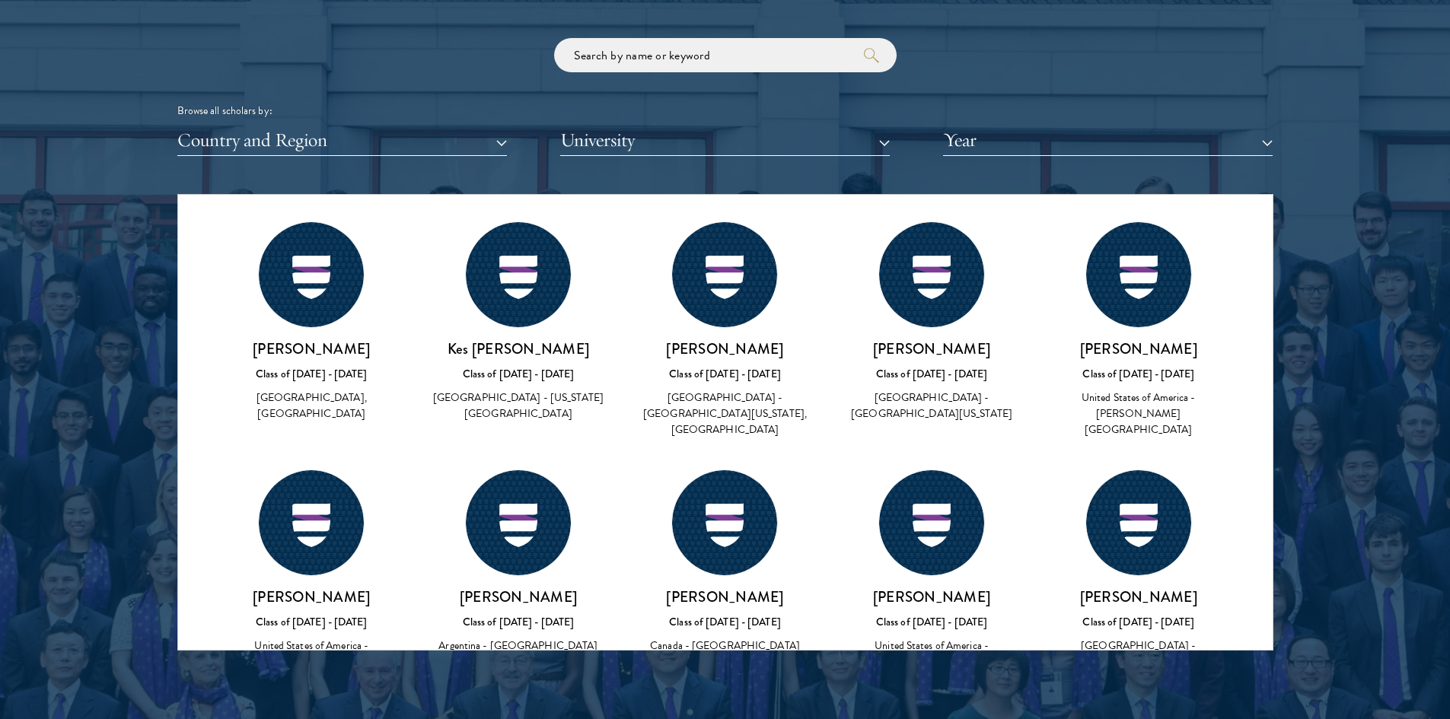
scroll to position [49922, 0]
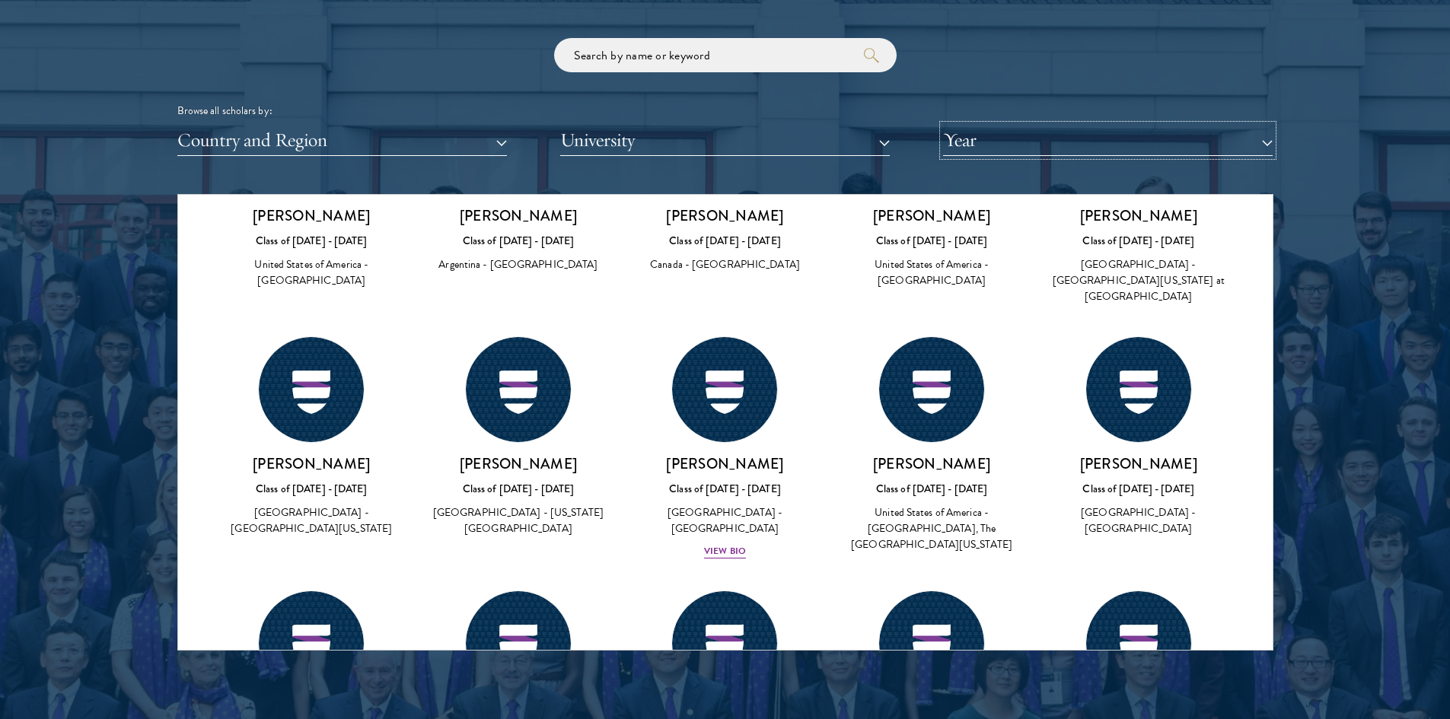
click at [1005, 148] on button "Year" at bounding box center [1108, 140] width 330 height 31
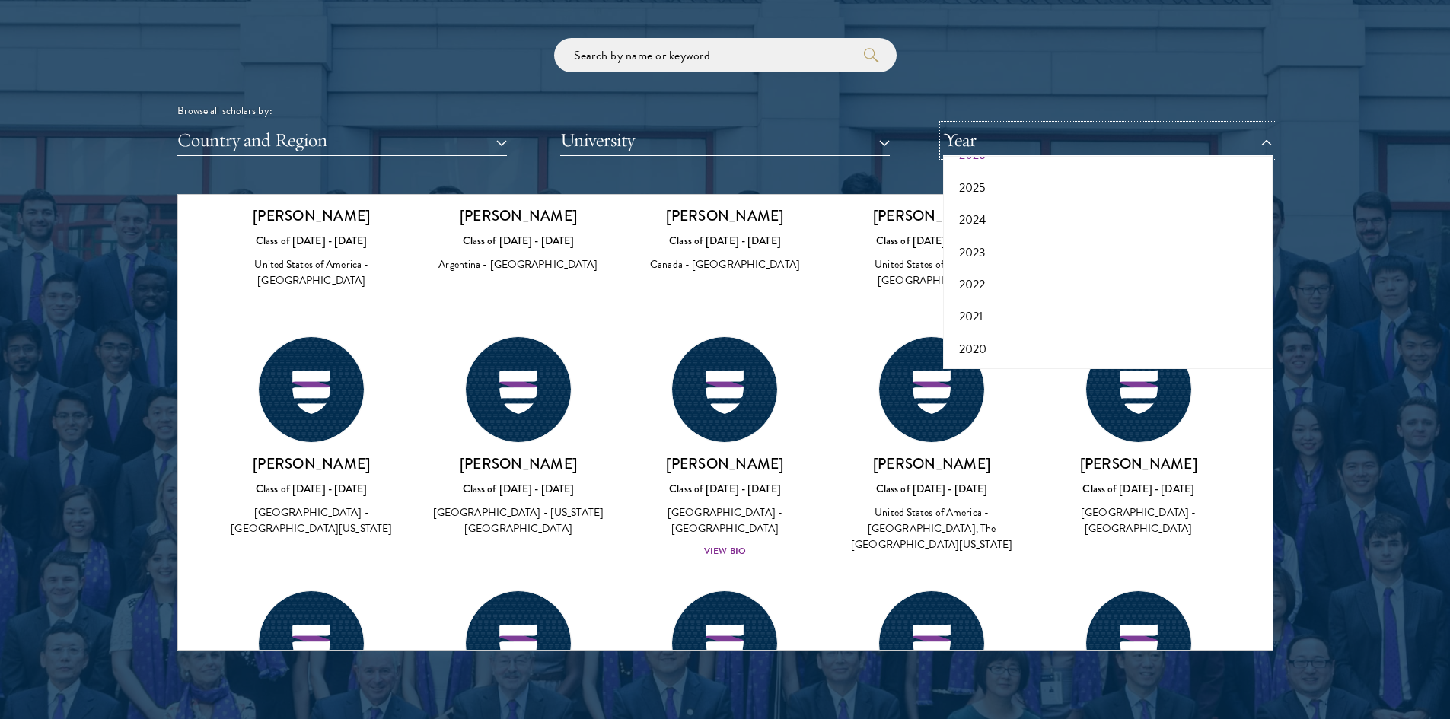
scroll to position [158, 0]
click at [1005, 345] on button "2017" at bounding box center [1107, 349] width 320 height 32
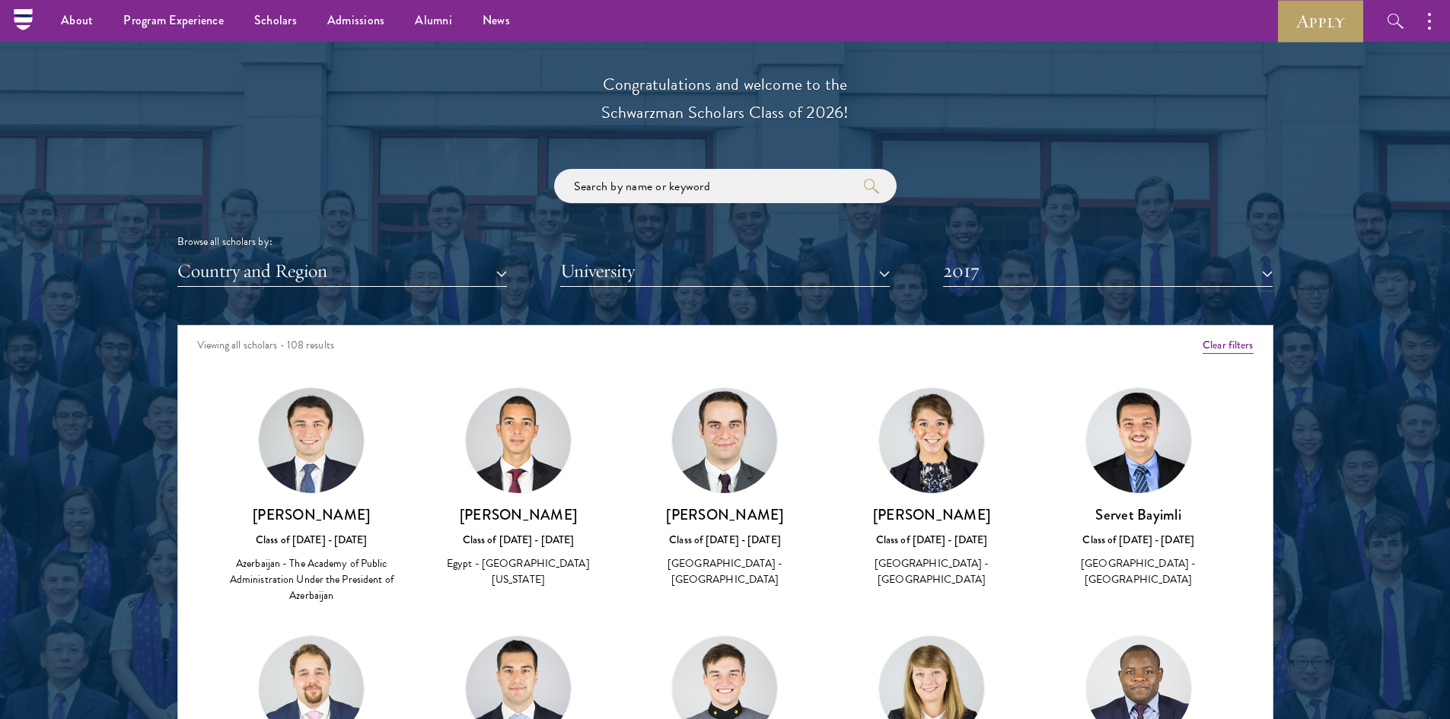
scroll to position [1674, 0]
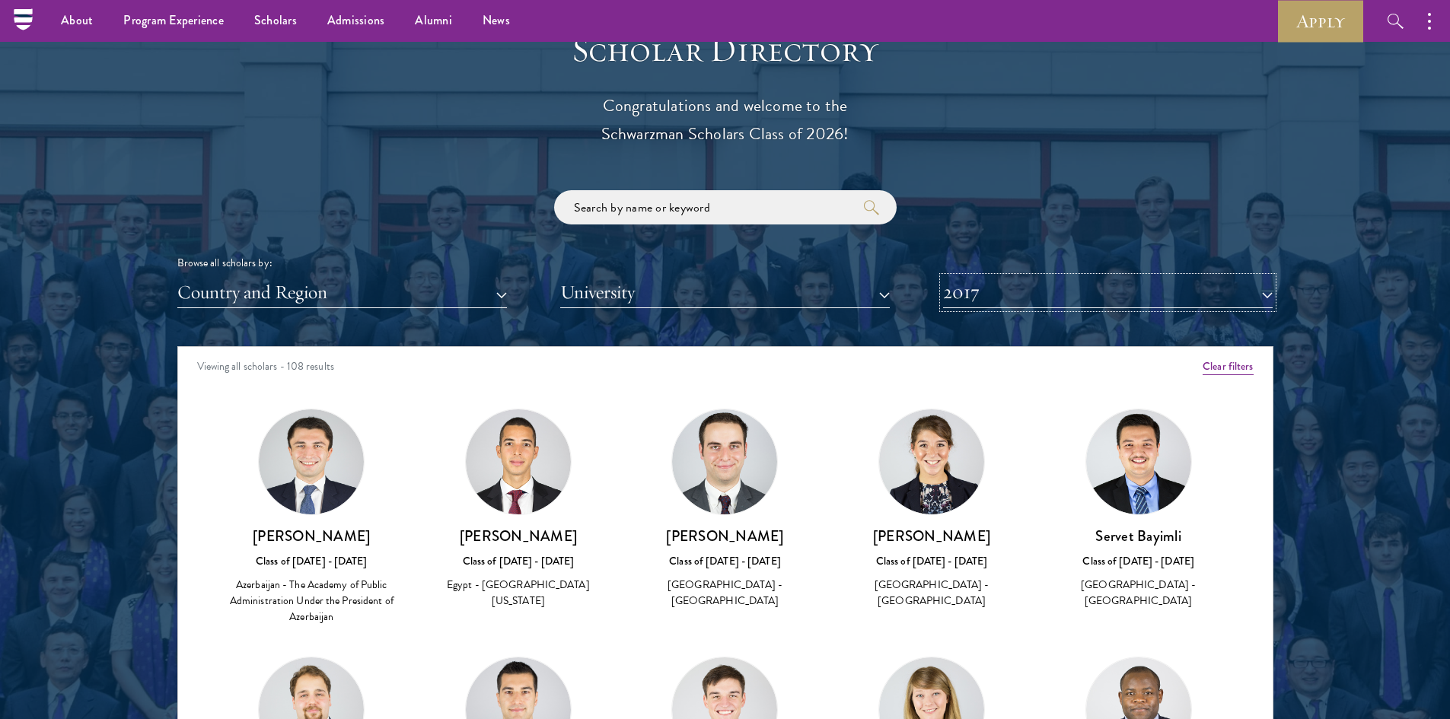
click at [978, 288] on button "2017" at bounding box center [1108, 292] width 330 height 31
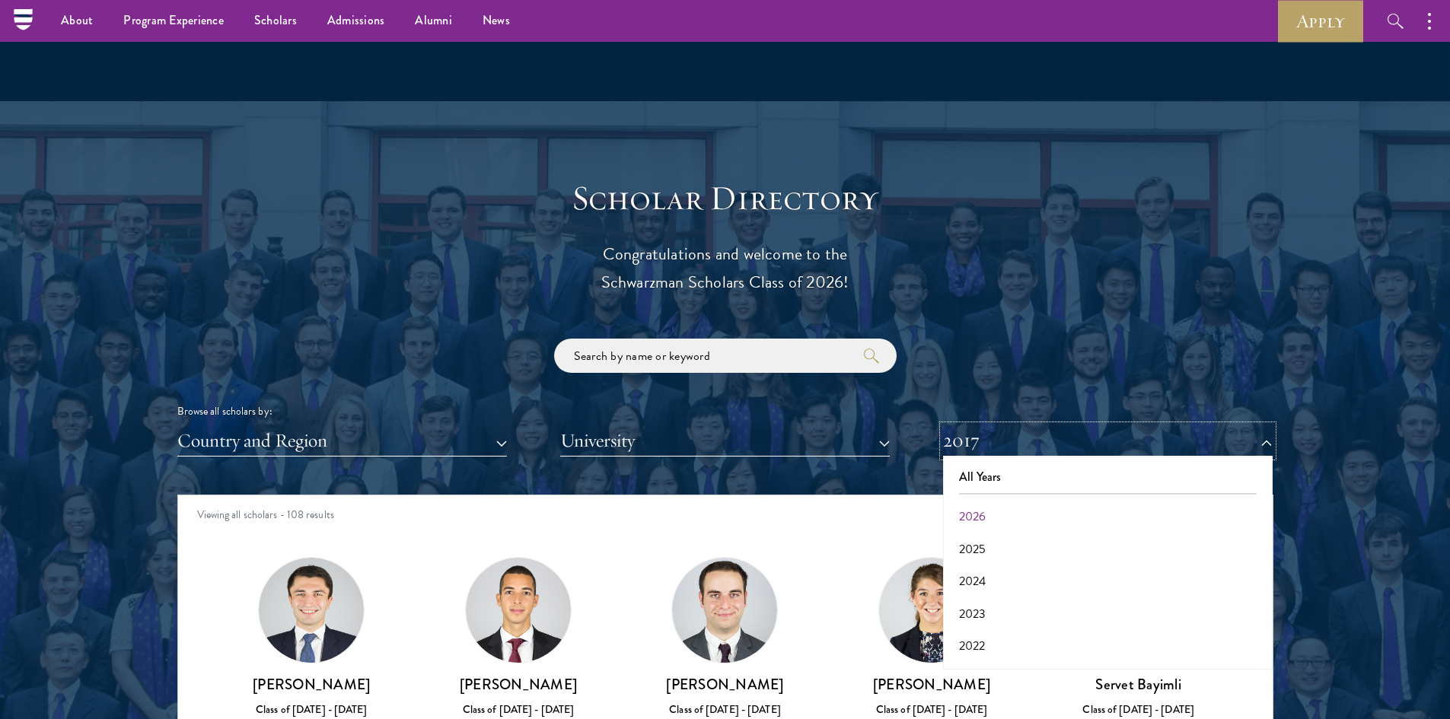
scroll to position [1522, 0]
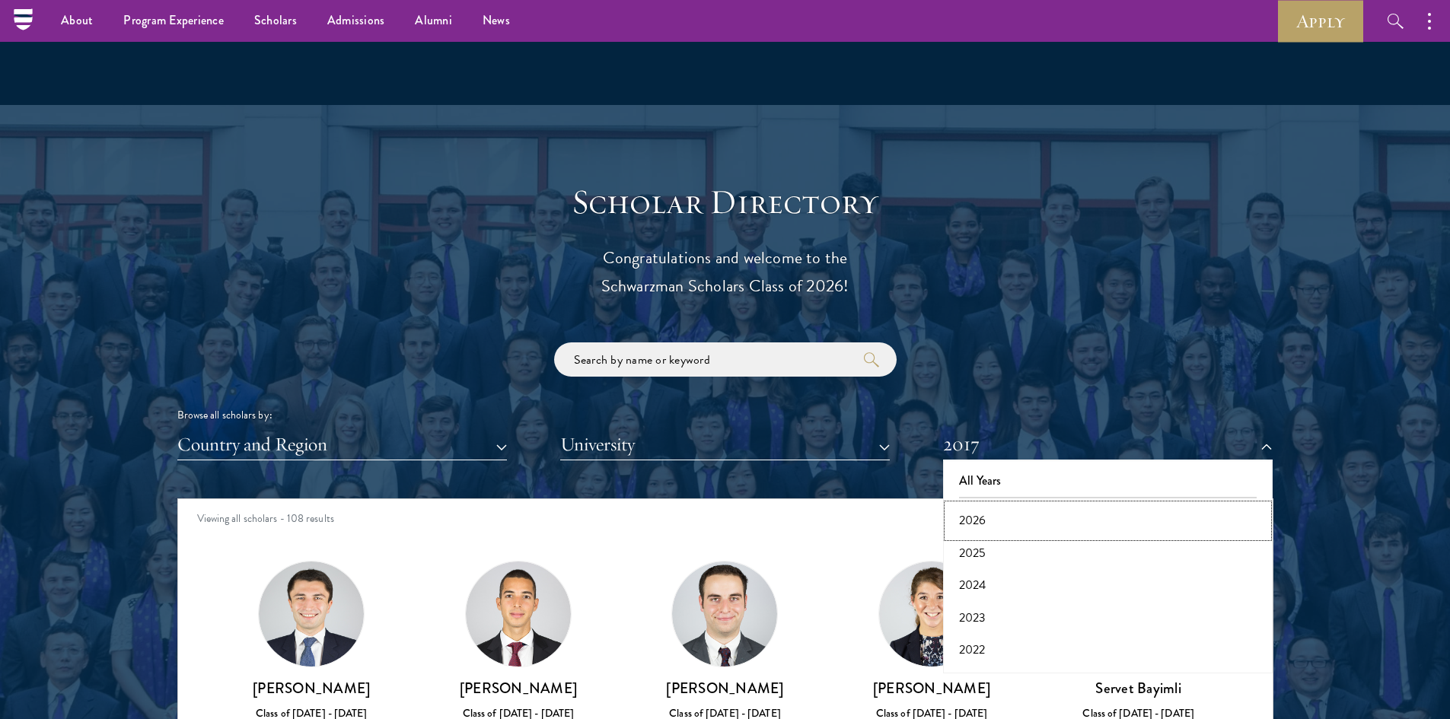
click at [981, 519] on button "2026" at bounding box center [1107, 521] width 320 height 32
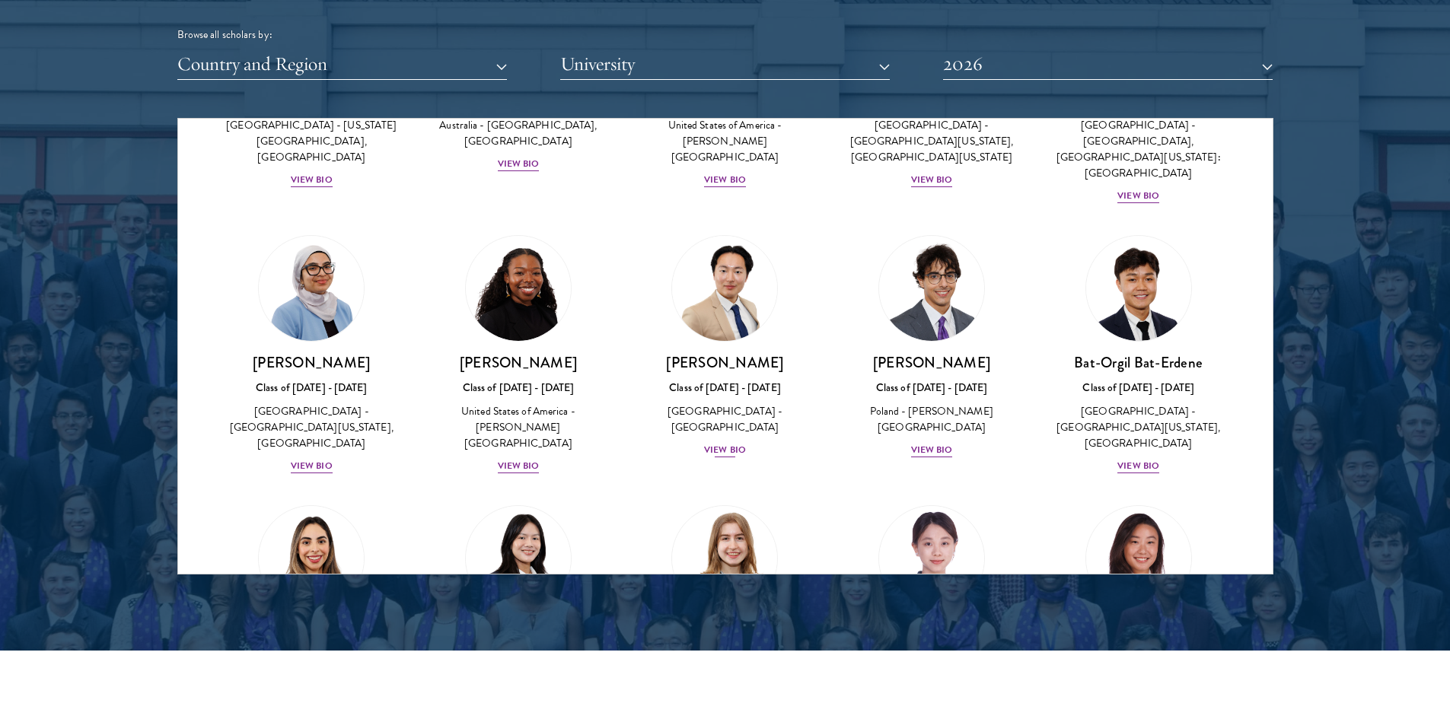
scroll to position [685, 0]
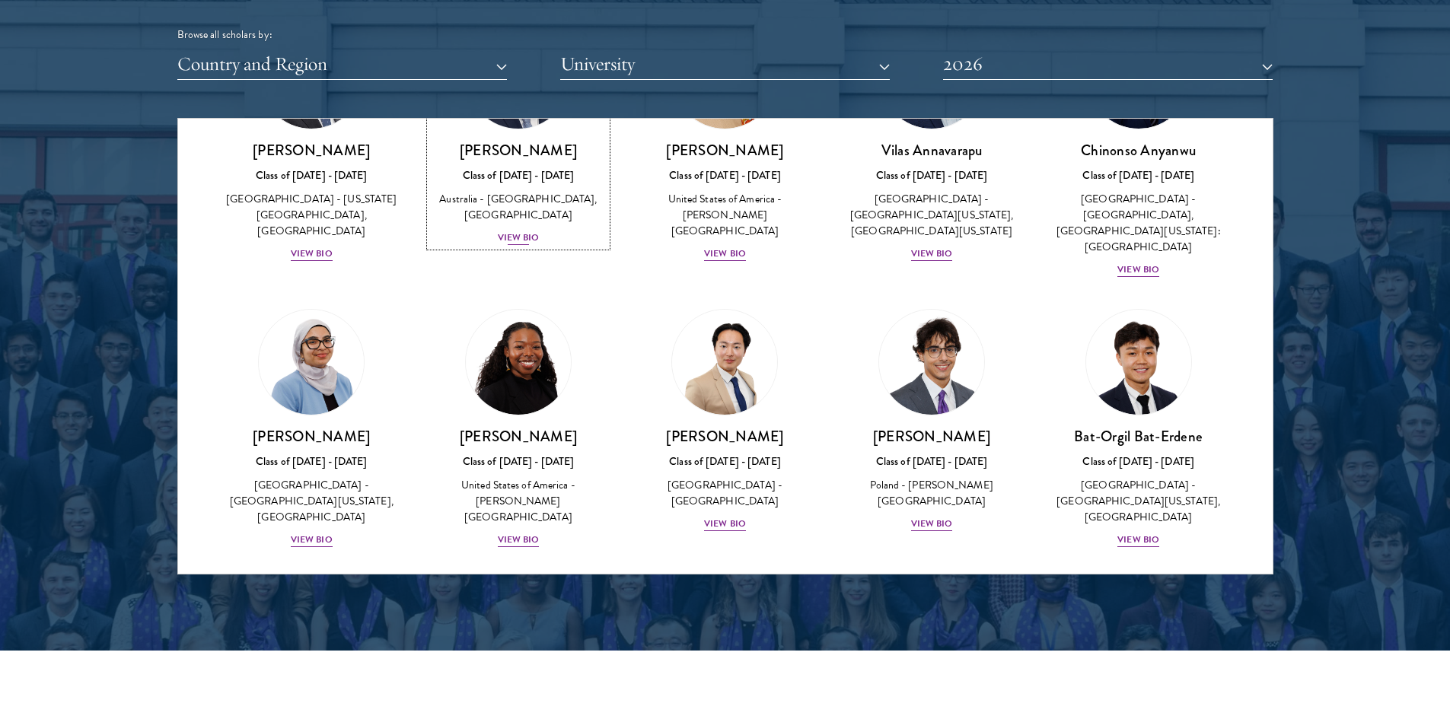
click at [533, 223] on div "Australia - University of Western Australia, Harvard University" at bounding box center [518, 207] width 177 height 32
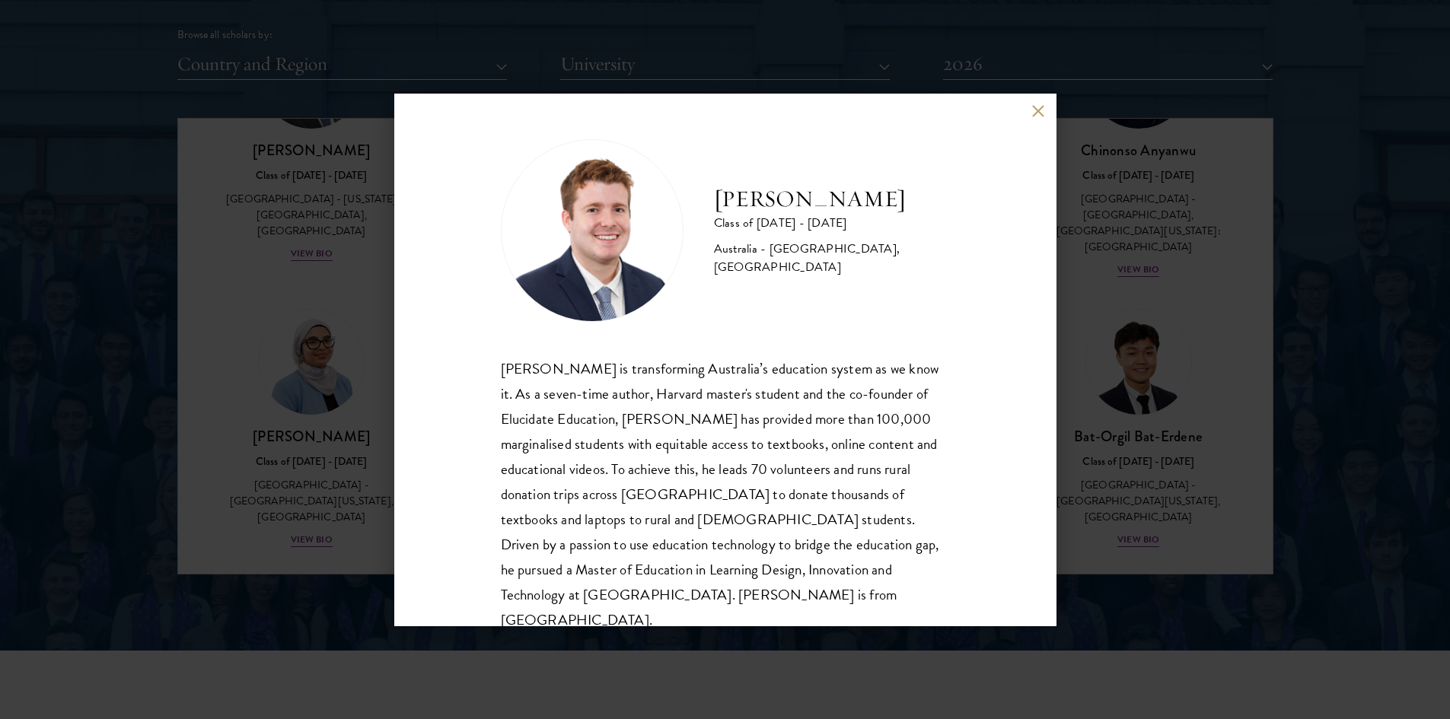
scroll to position [27, 0]
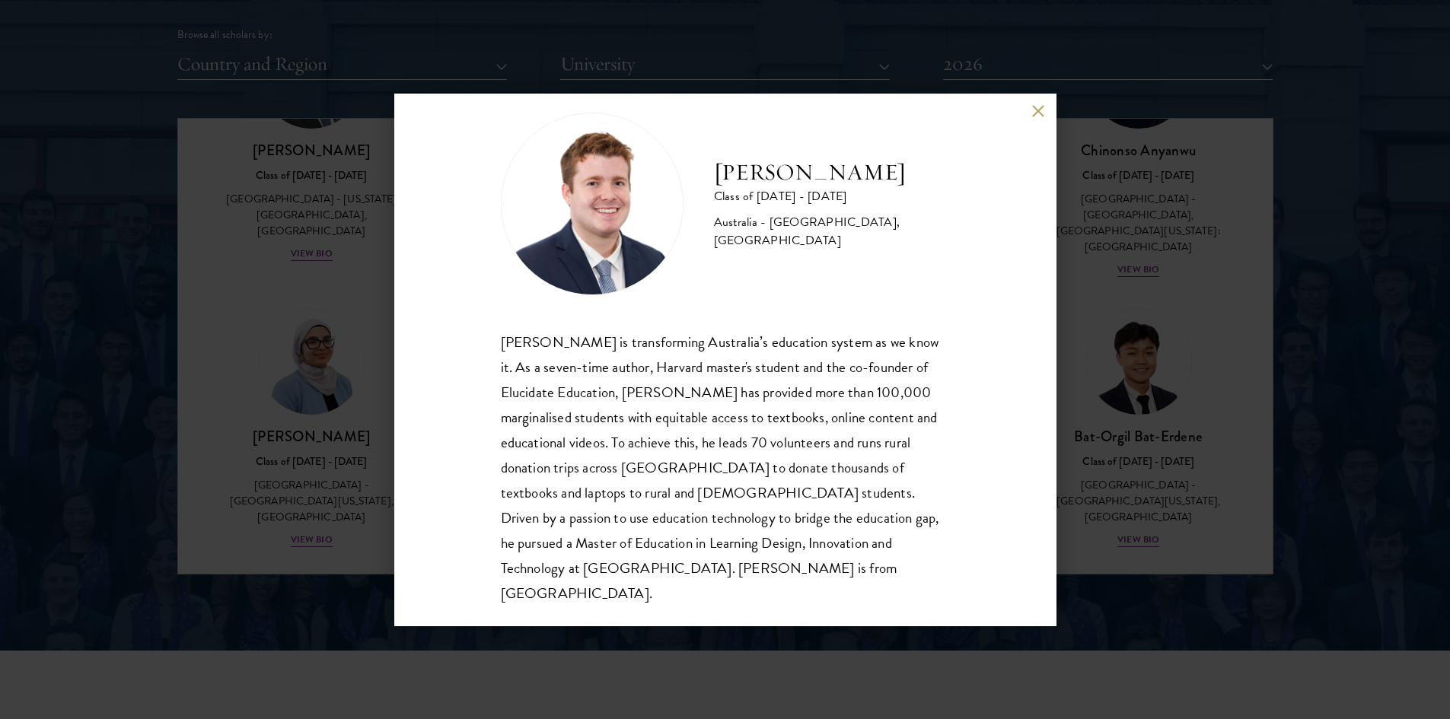
click at [328, 351] on div "Jack Anderson Class of 2025 - 2026 Australia - University of Western Australia,…" at bounding box center [725, 359] width 1450 height 719
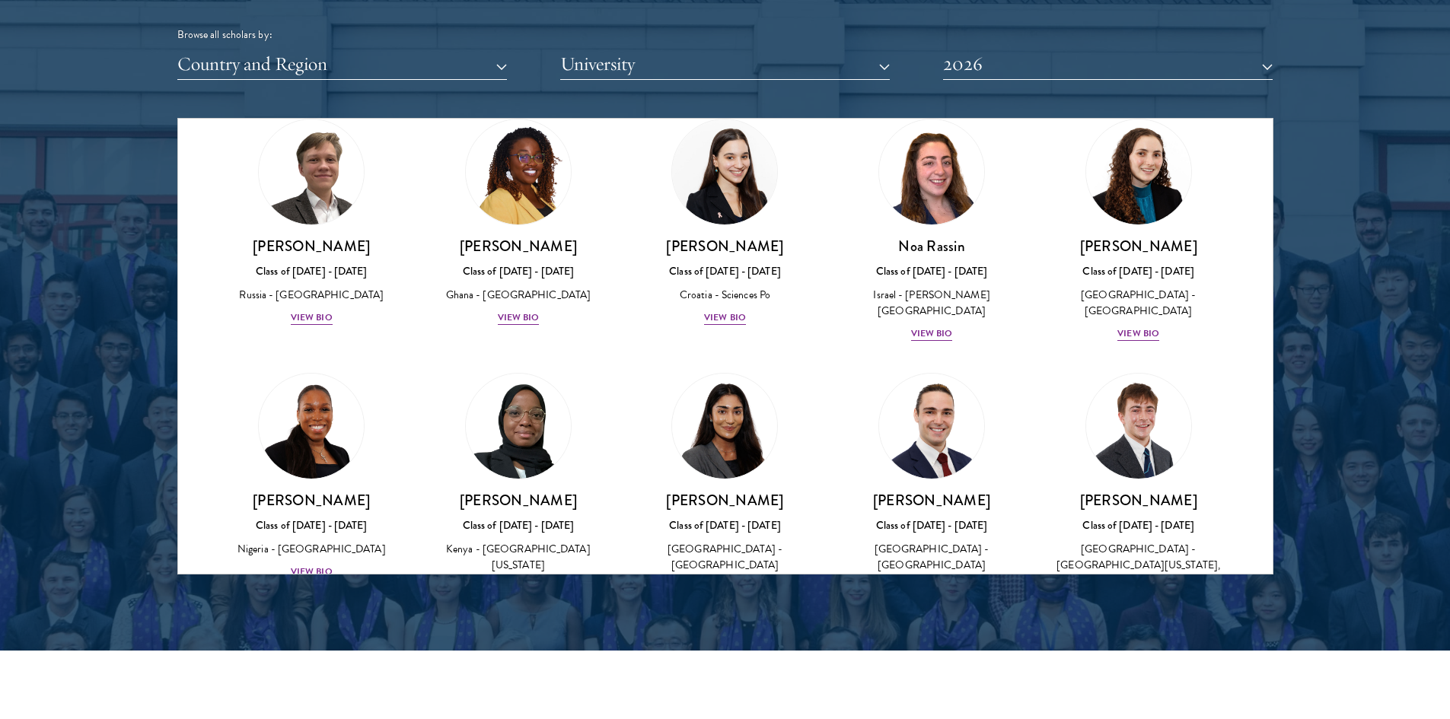
scroll to position [5409, 0]
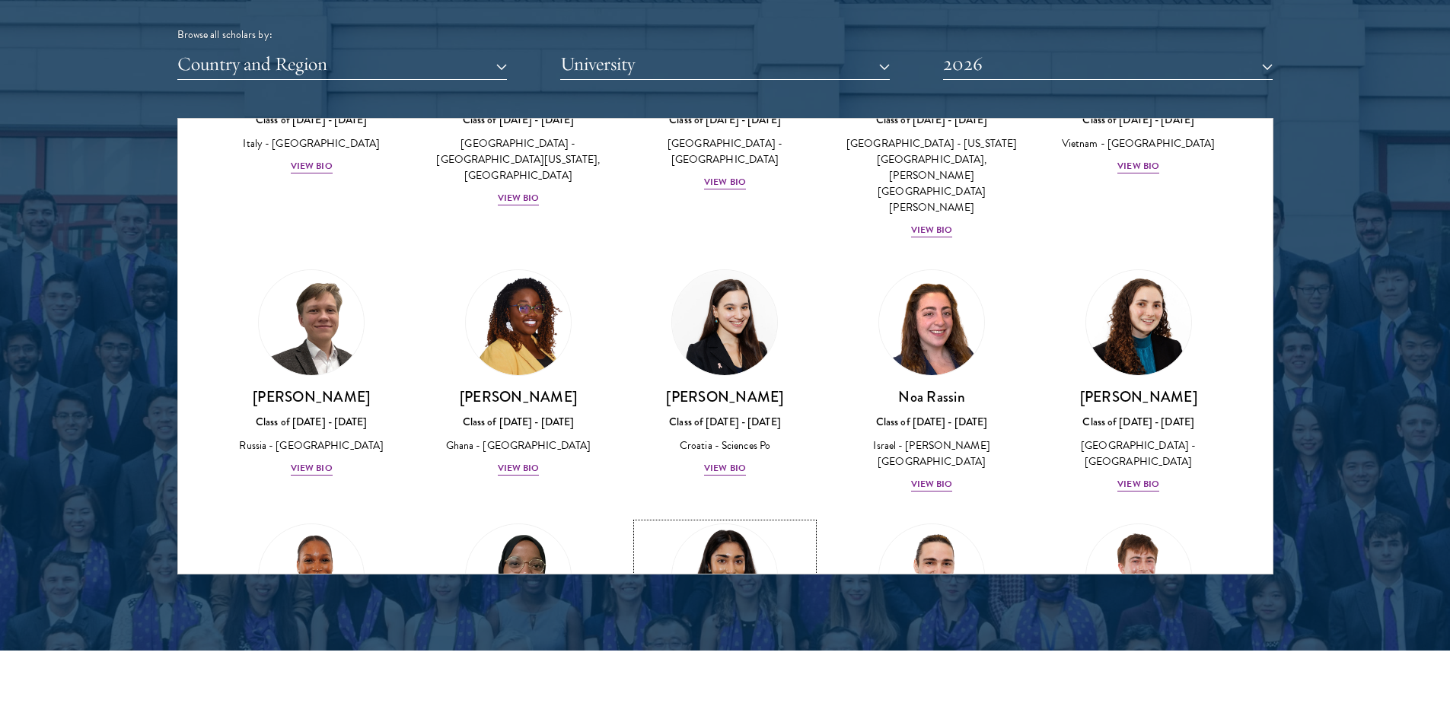
click at [712, 692] on div "United Kingdom - University of Cambridge" at bounding box center [725, 708] width 177 height 32
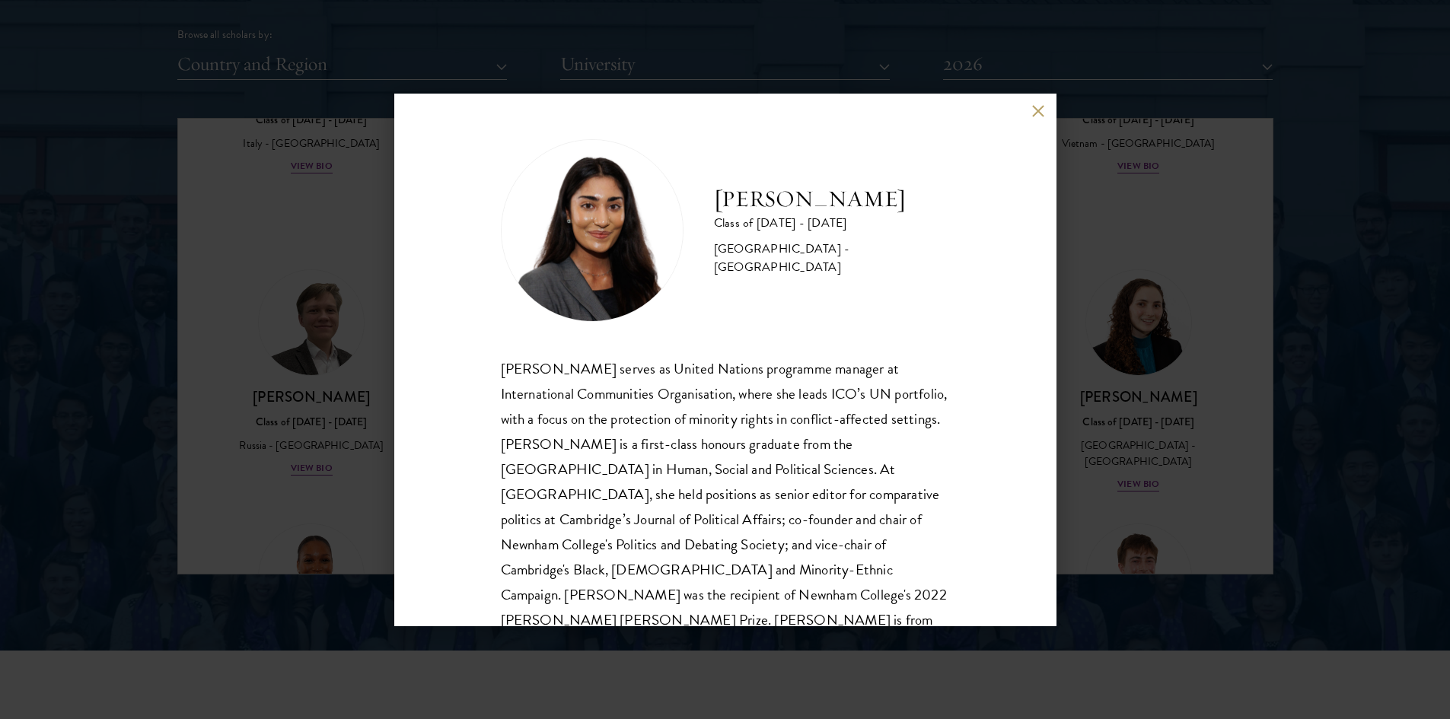
click at [239, 424] on div "Mia Sawjani Class of 2025 - 2026 United Kingdom - University of Cambridge Mia S…" at bounding box center [725, 359] width 1450 height 719
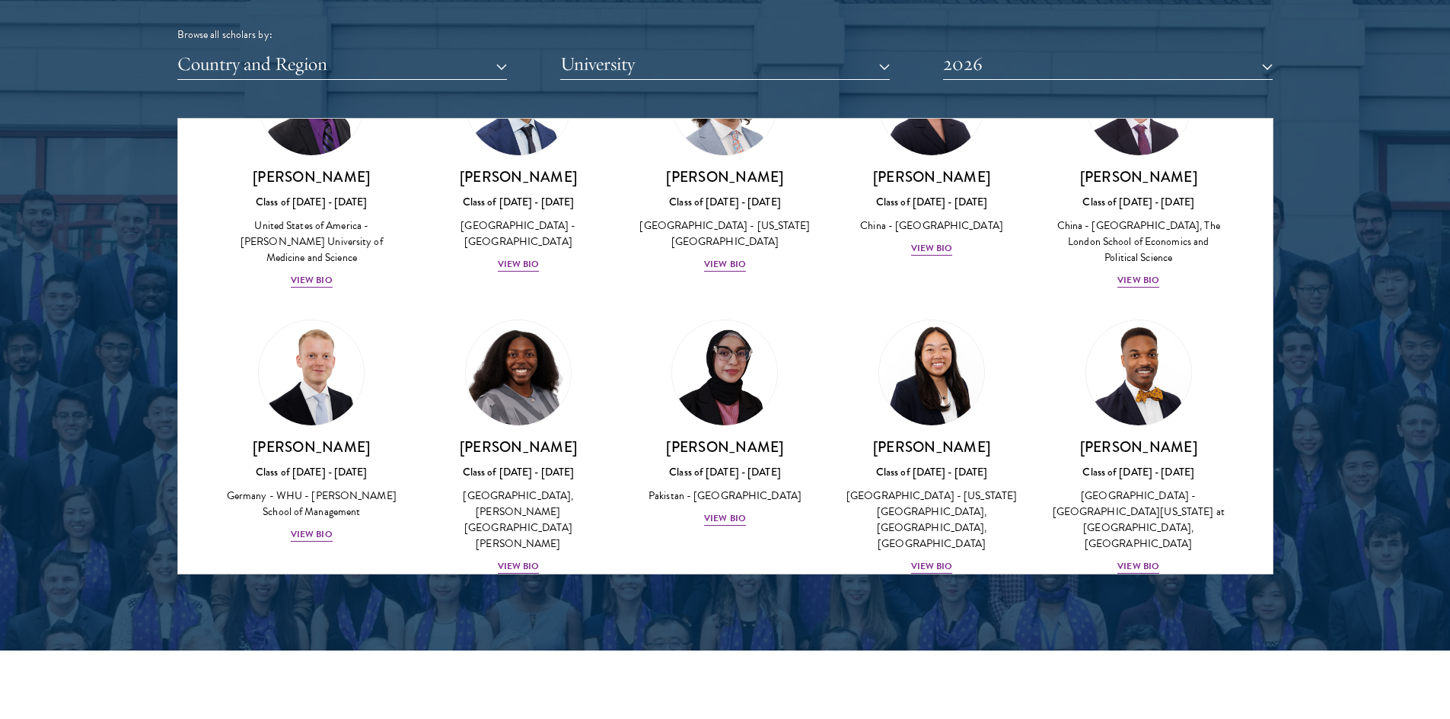
scroll to position [1938, 0]
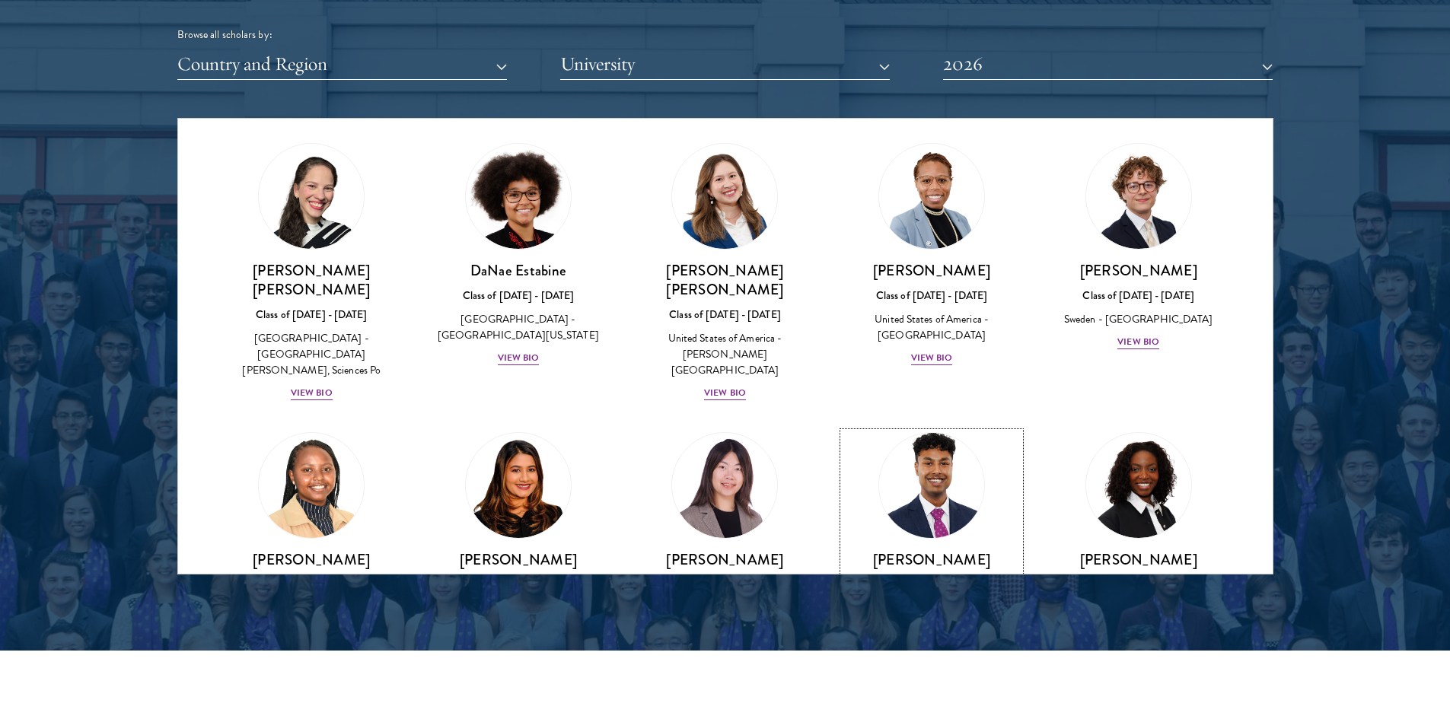
click at [938, 624] on div "View Bio" at bounding box center [932, 631] width 42 height 14
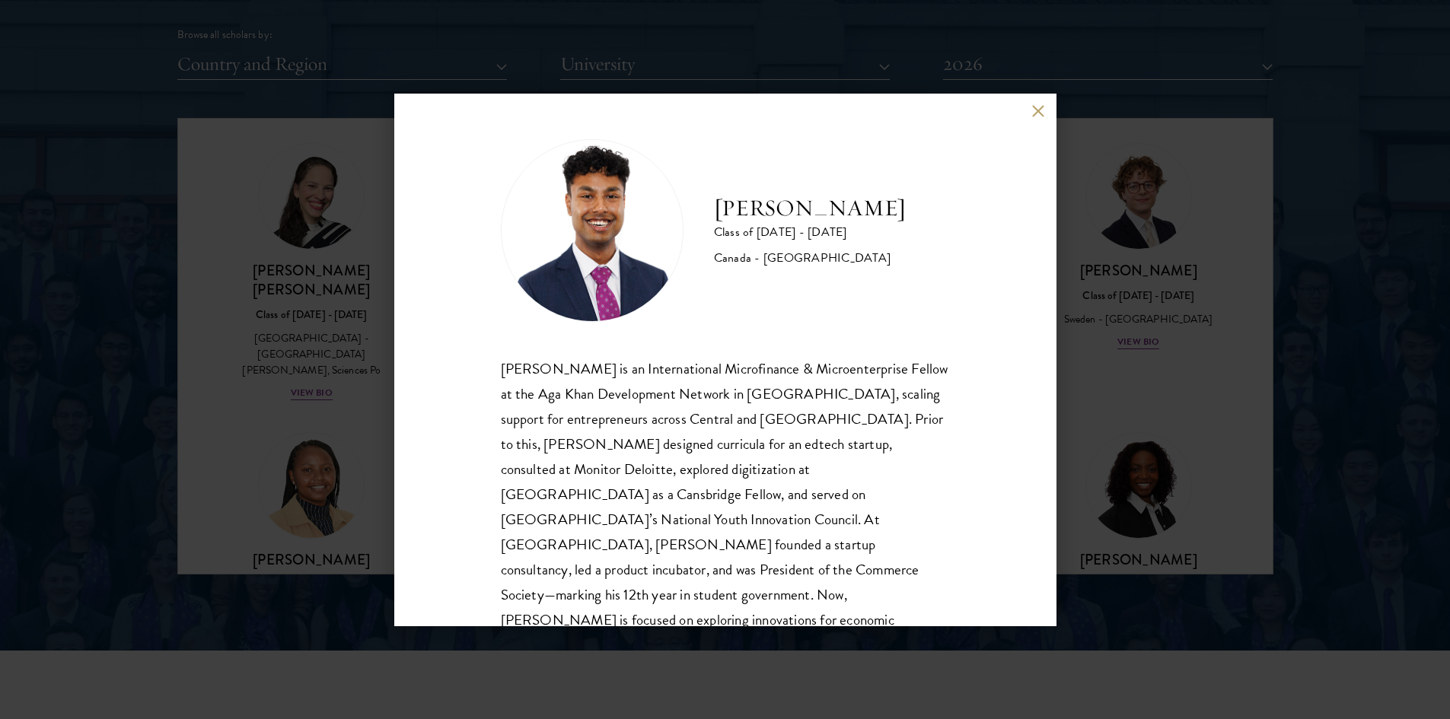
scroll to position [27, 0]
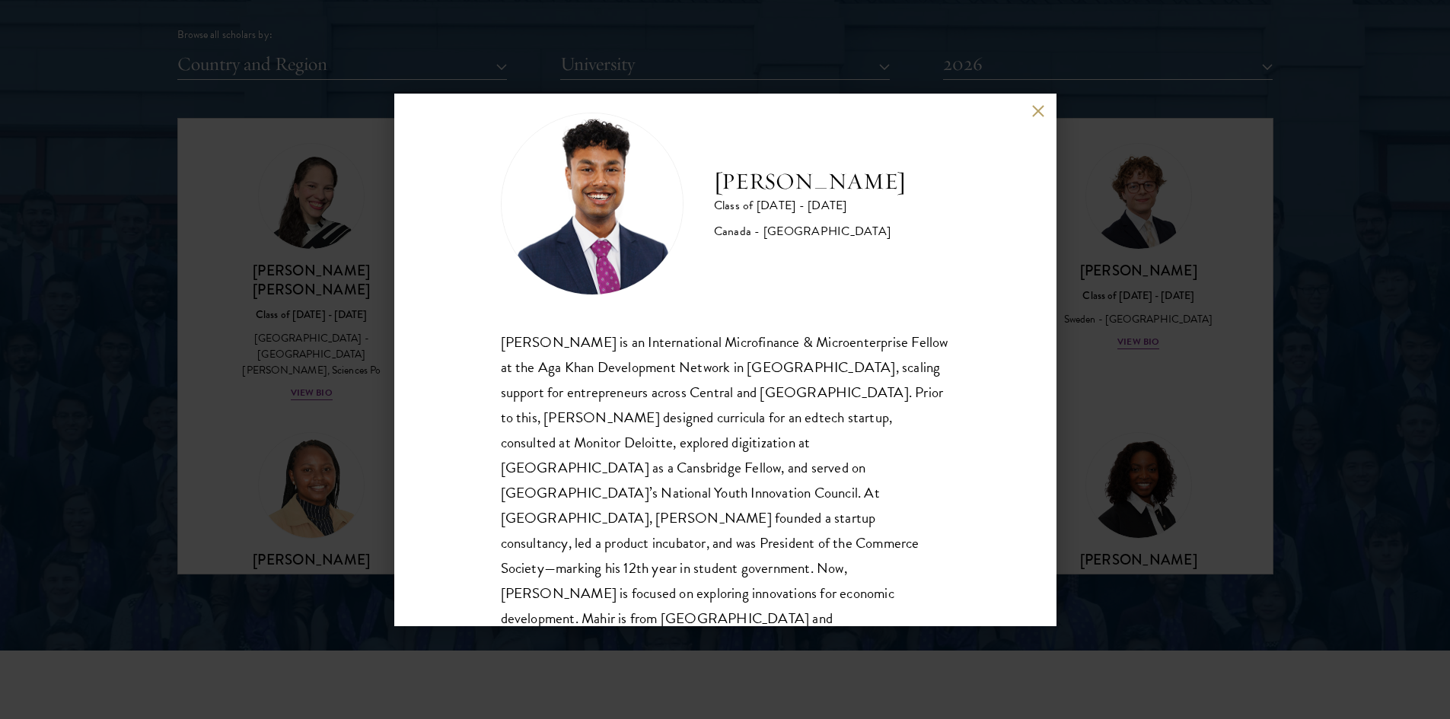
click at [1186, 443] on div "Mahir Hamid Class of 2025 - 2026 Canada - Queen's University Mahir Hamid is an …" at bounding box center [725, 359] width 1450 height 719
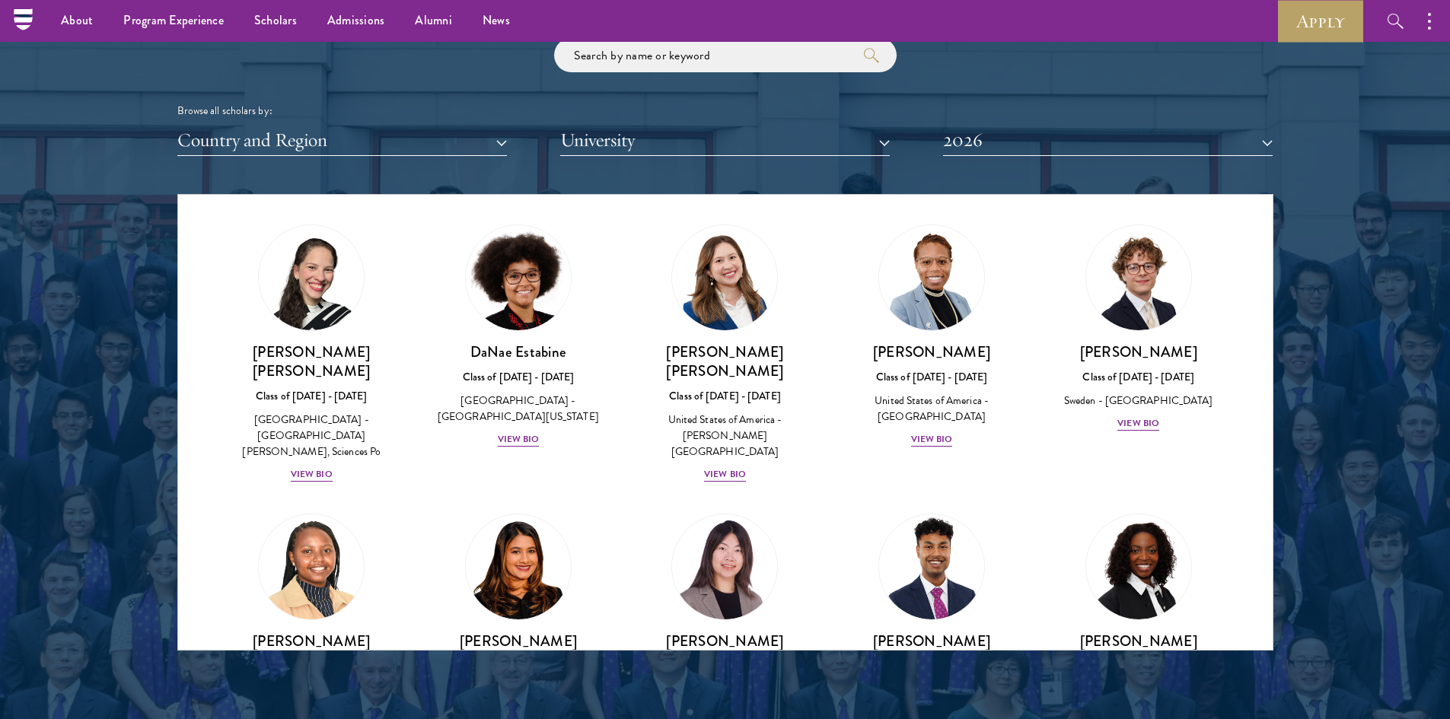
scroll to position [1709, 0]
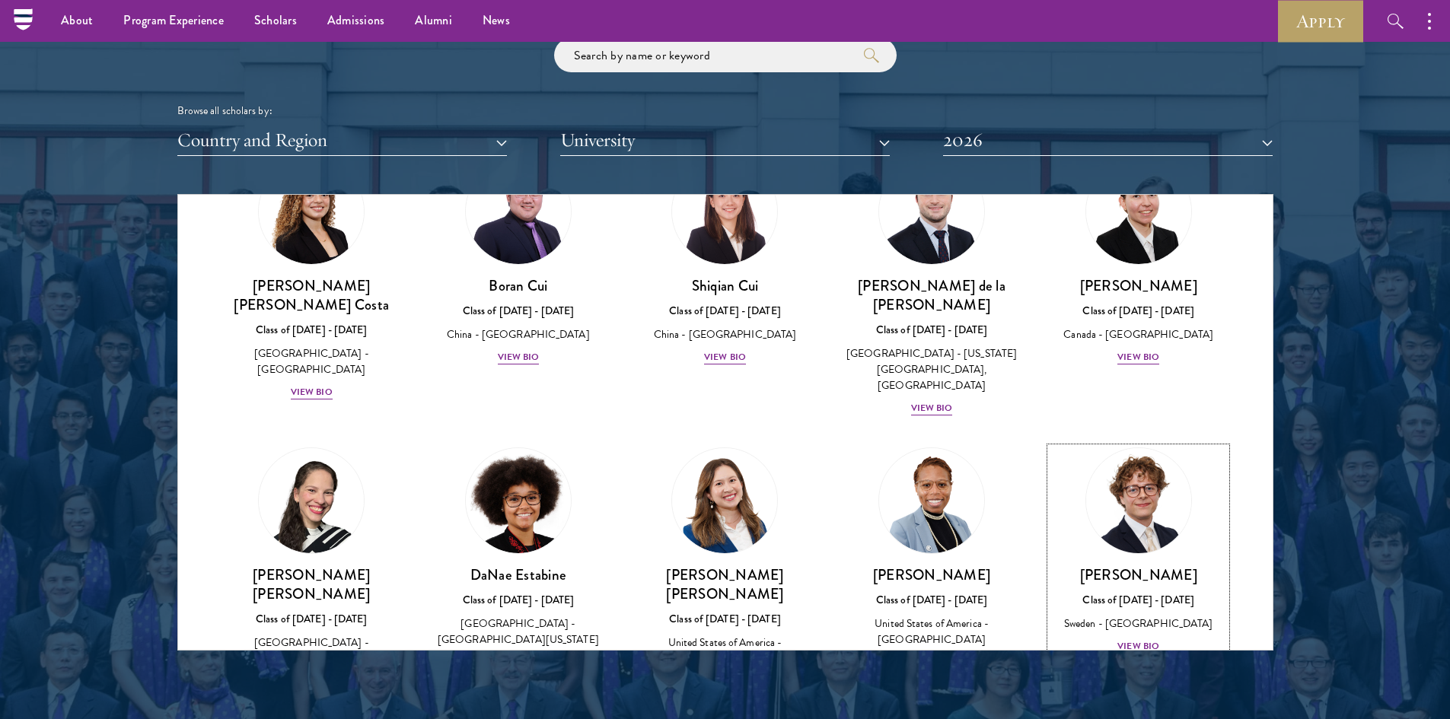
click at [1107, 575] on div "Leo Gerdén Class of 2025 - 2026 Sweden - Harvard University View Bio" at bounding box center [1138, 610] width 177 height 90
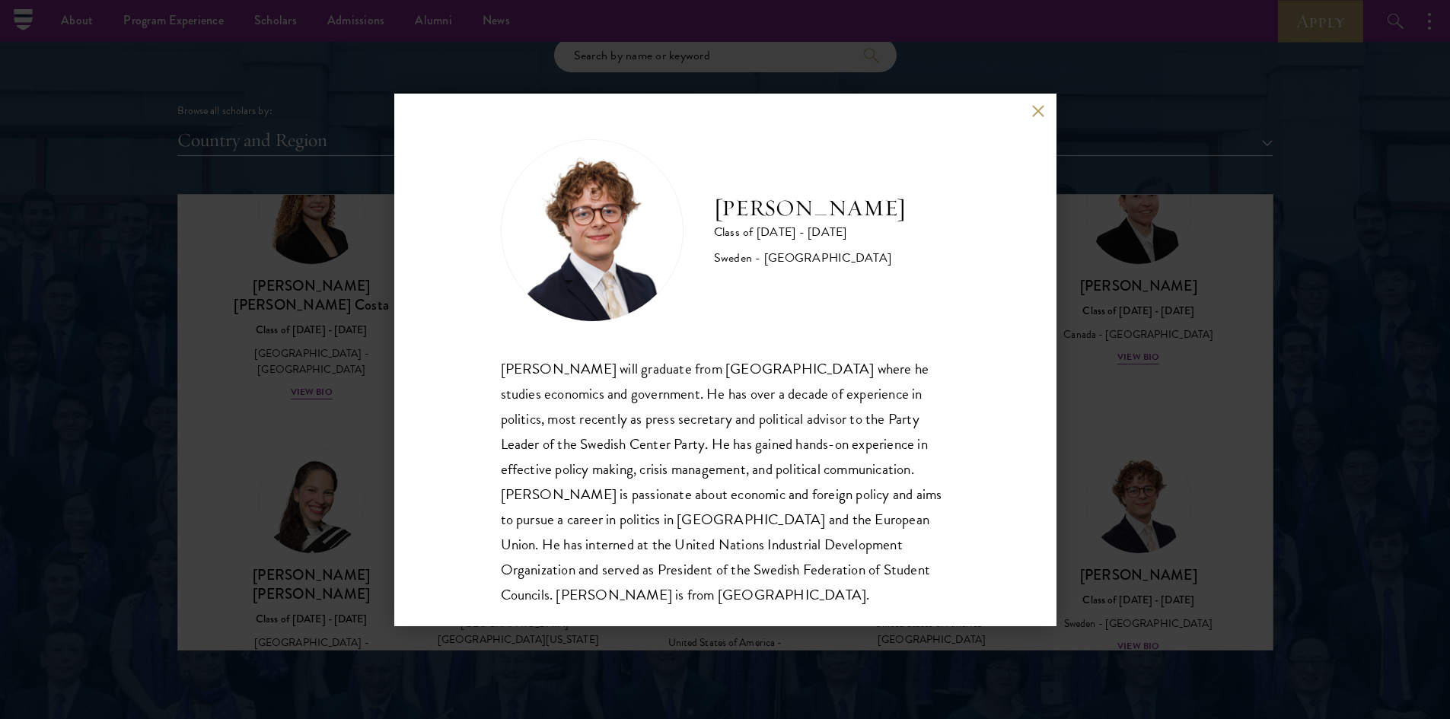
click at [1038, 110] on button at bounding box center [1038, 111] width 13 height 13
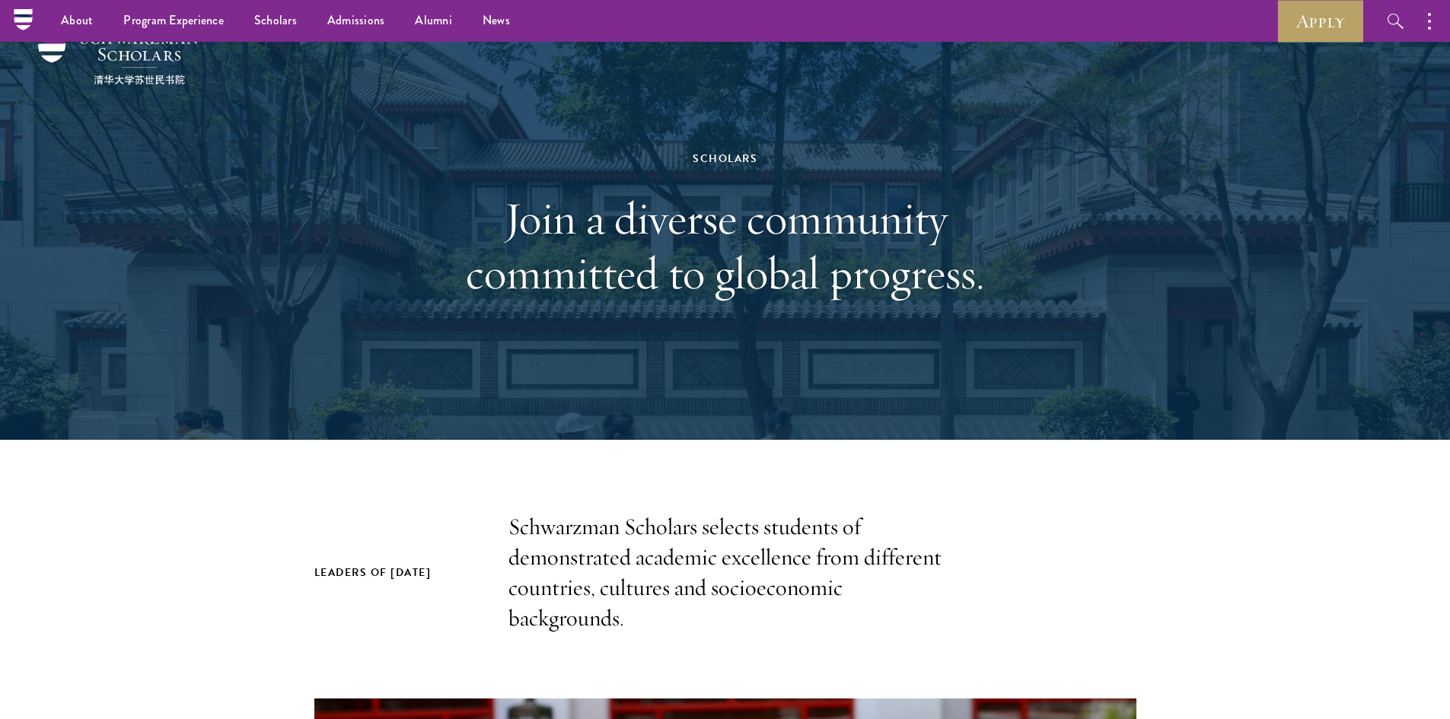
scroll to position [0, 0]
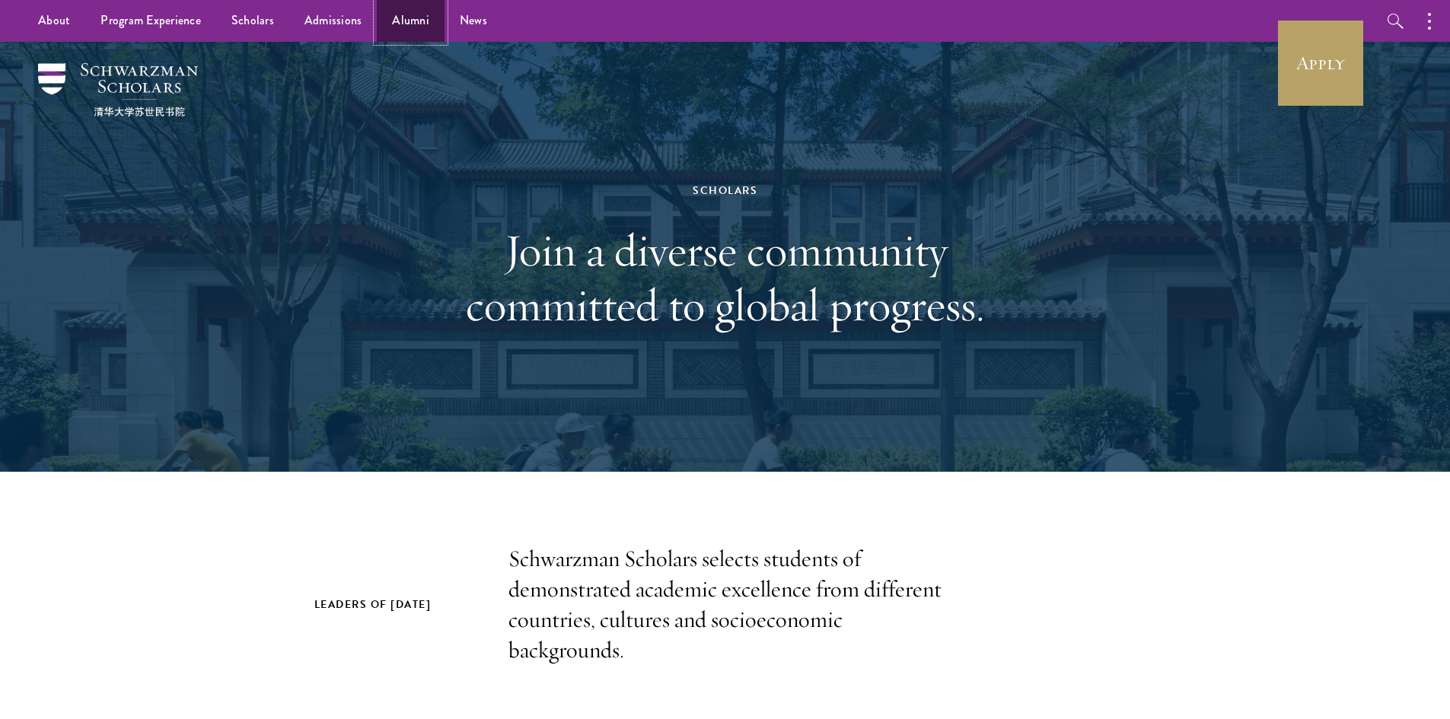
click at [412, 18] on link "Alumni" at bounding box center [411, 21] width 68 height 42
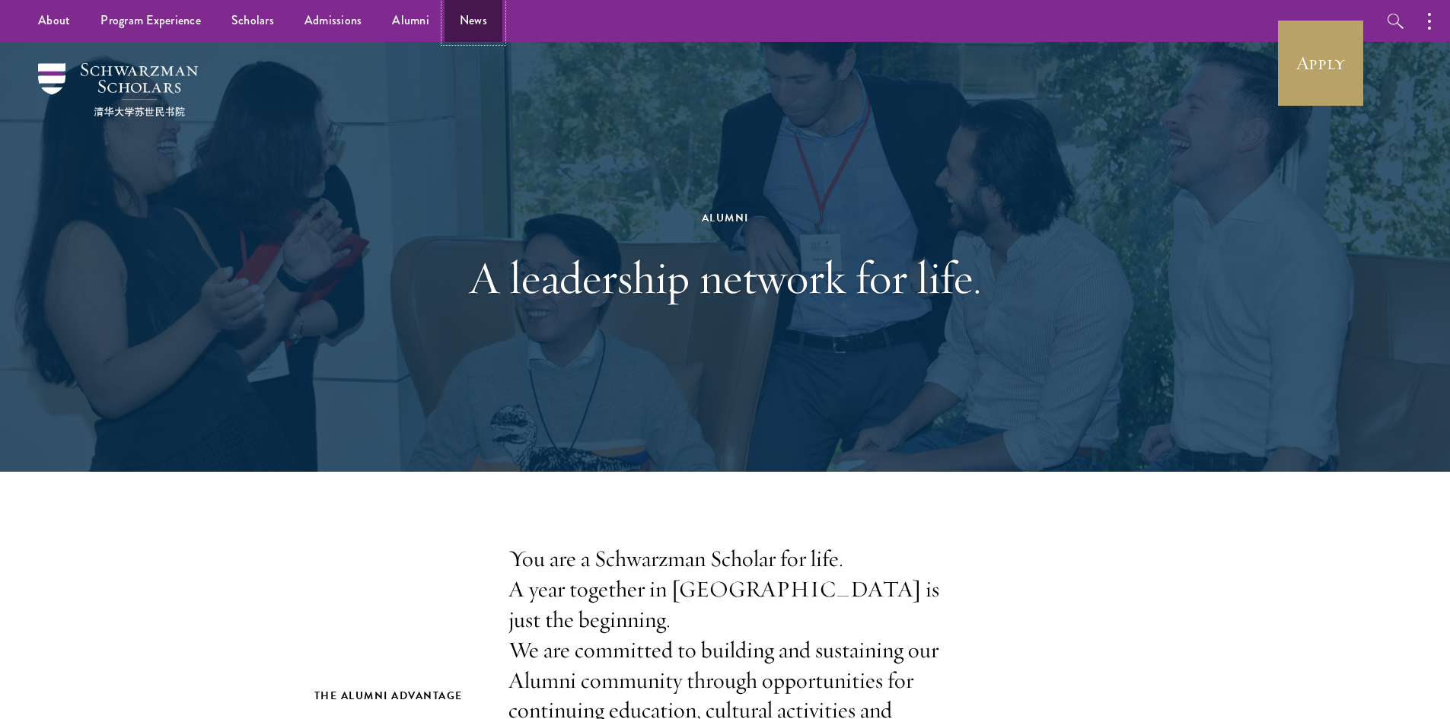
click at [476, 21] on link "News" at bounding box center [473, 21] width 58 height 42
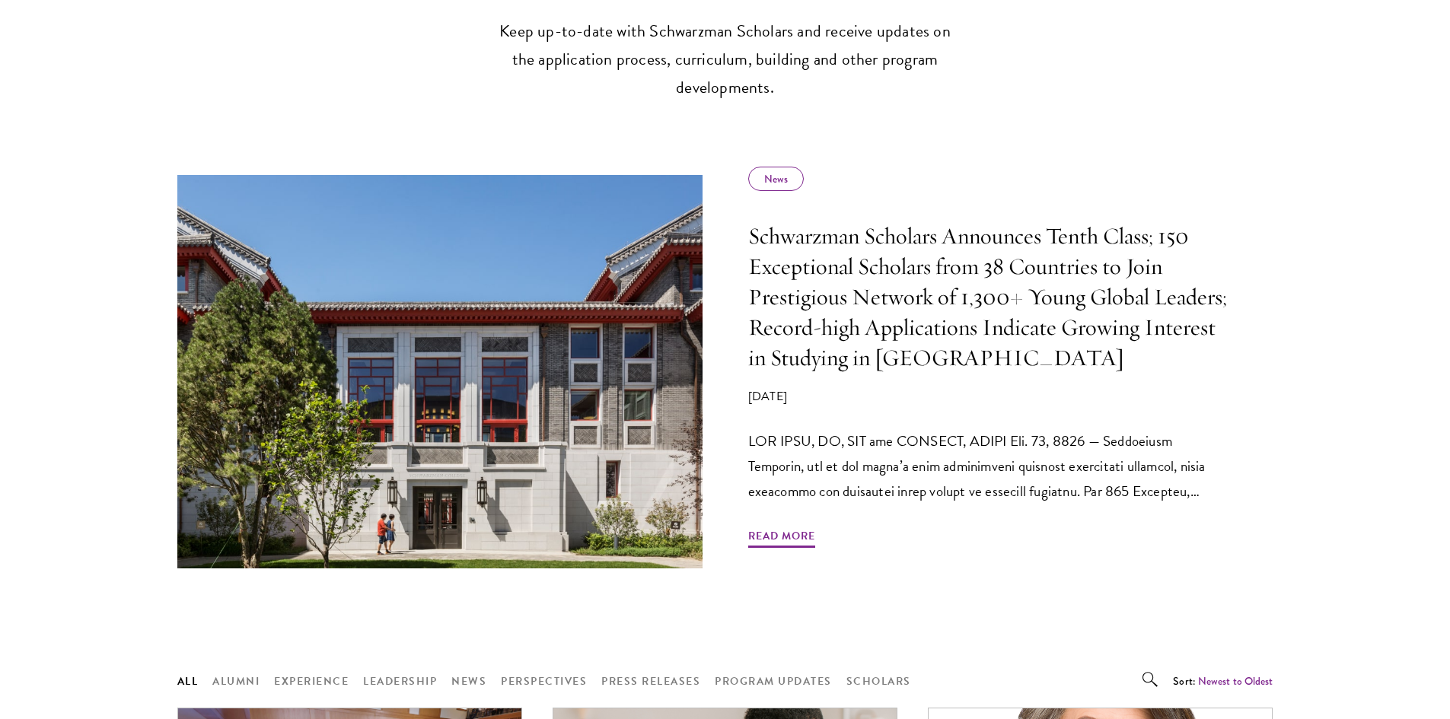
scroll to position [1294, 0]
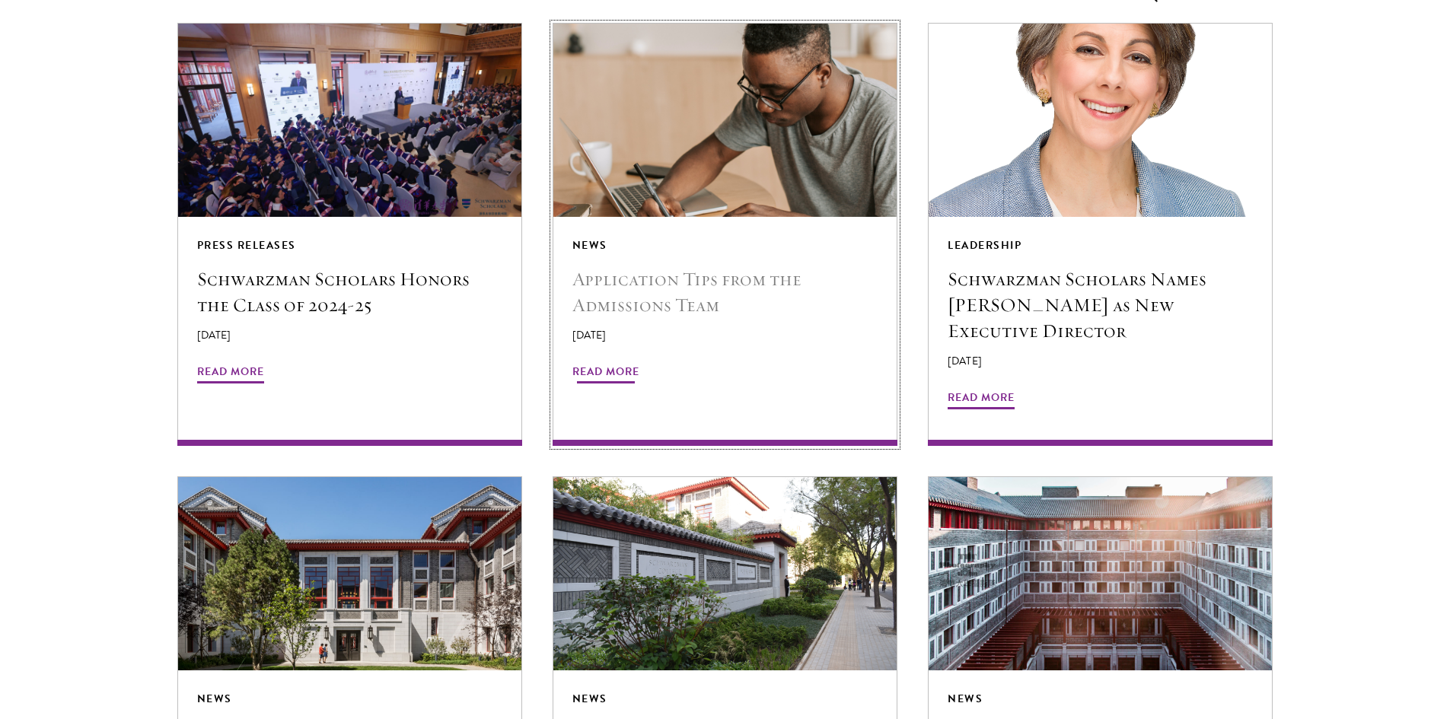
click at [658, 279] on h5 "Application Tips from the Admissions Team" at bounding box center [724, 292] width 305 height 52
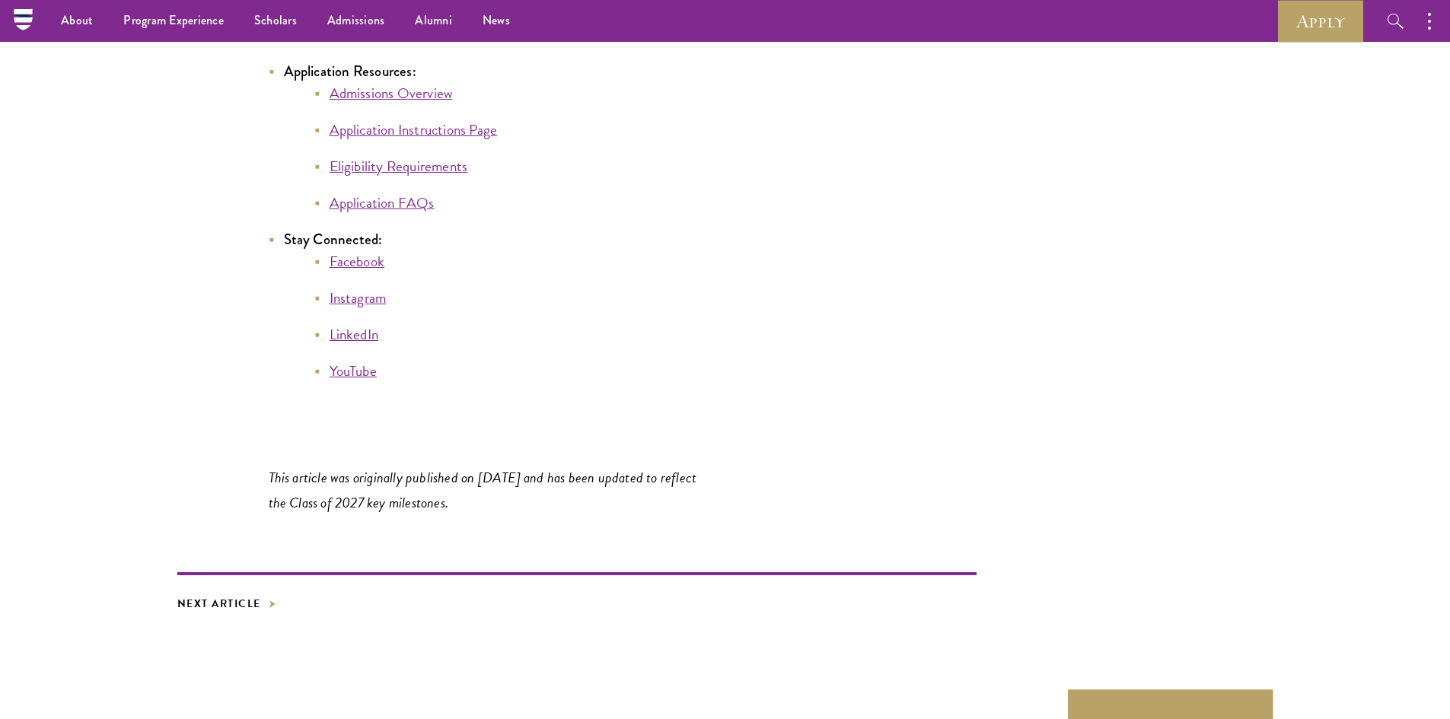
scroll to position [8143, 0]
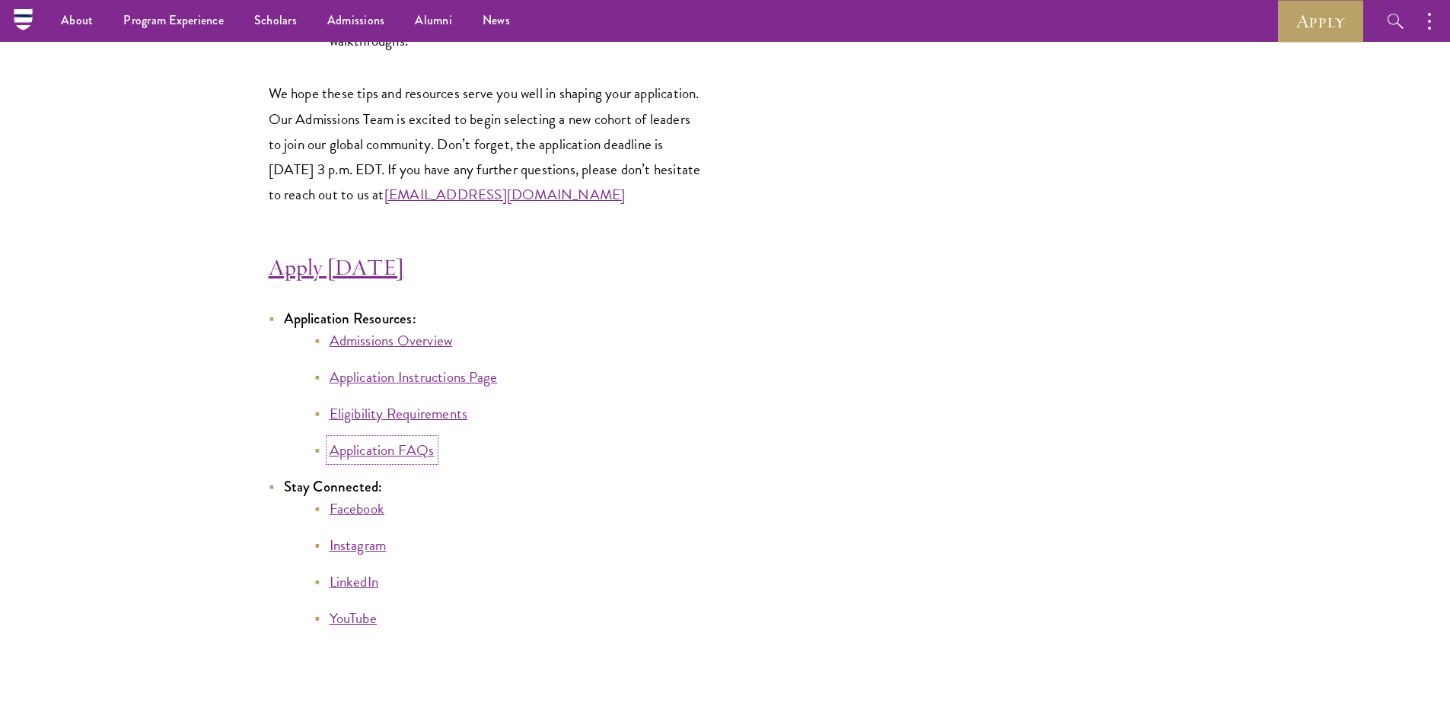
click at [400, 455] on link "Application FAQs" at bounding box center [382, 450] width 105 height 22
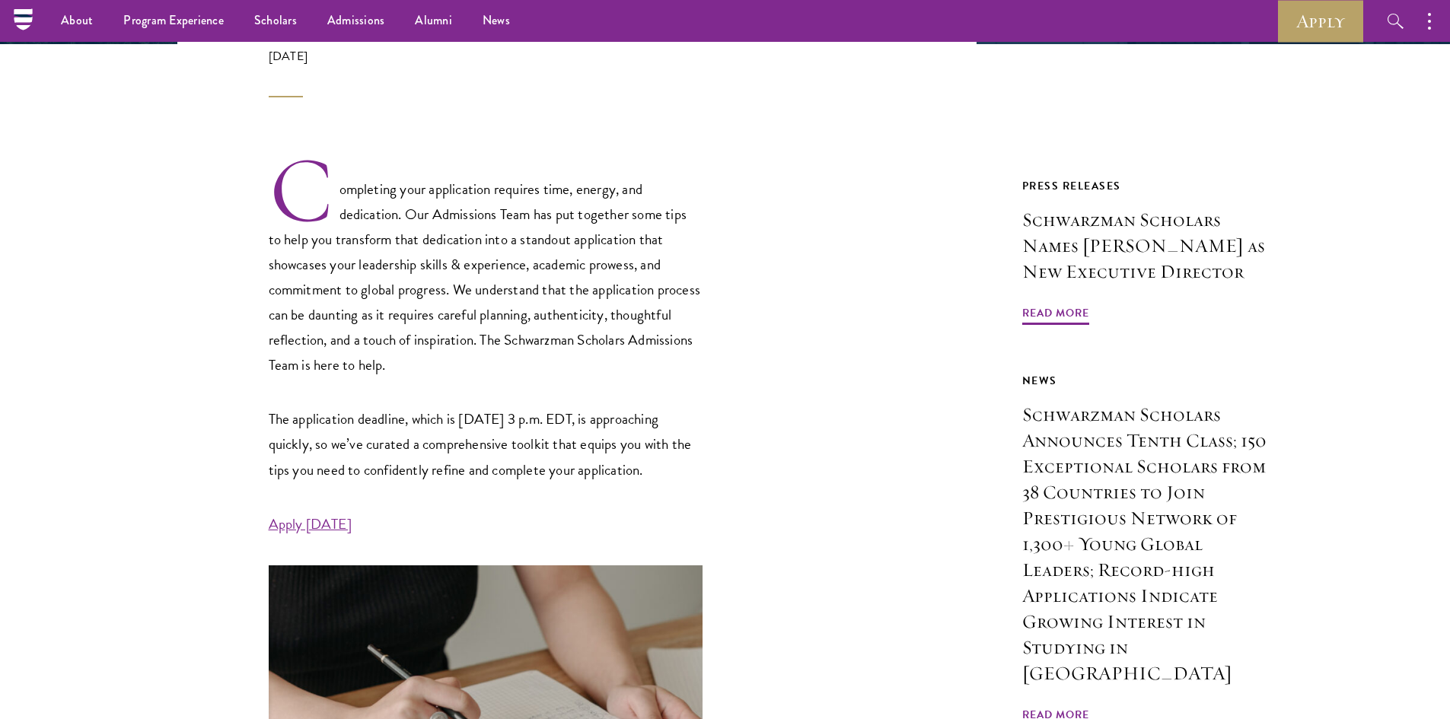
scroll to position [76, 0]
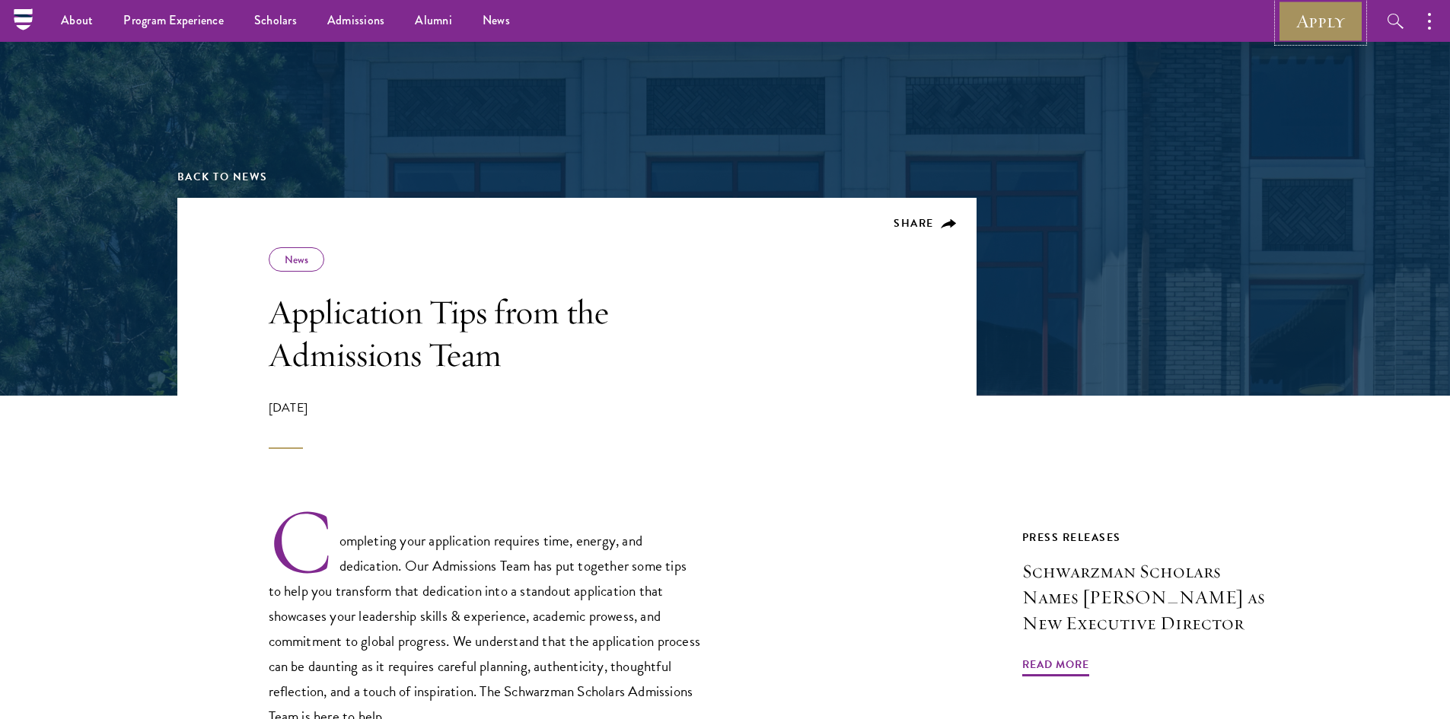
click at [1297, 25] on link "Apply" at bounding box center [1320, 21] width 85 height 42
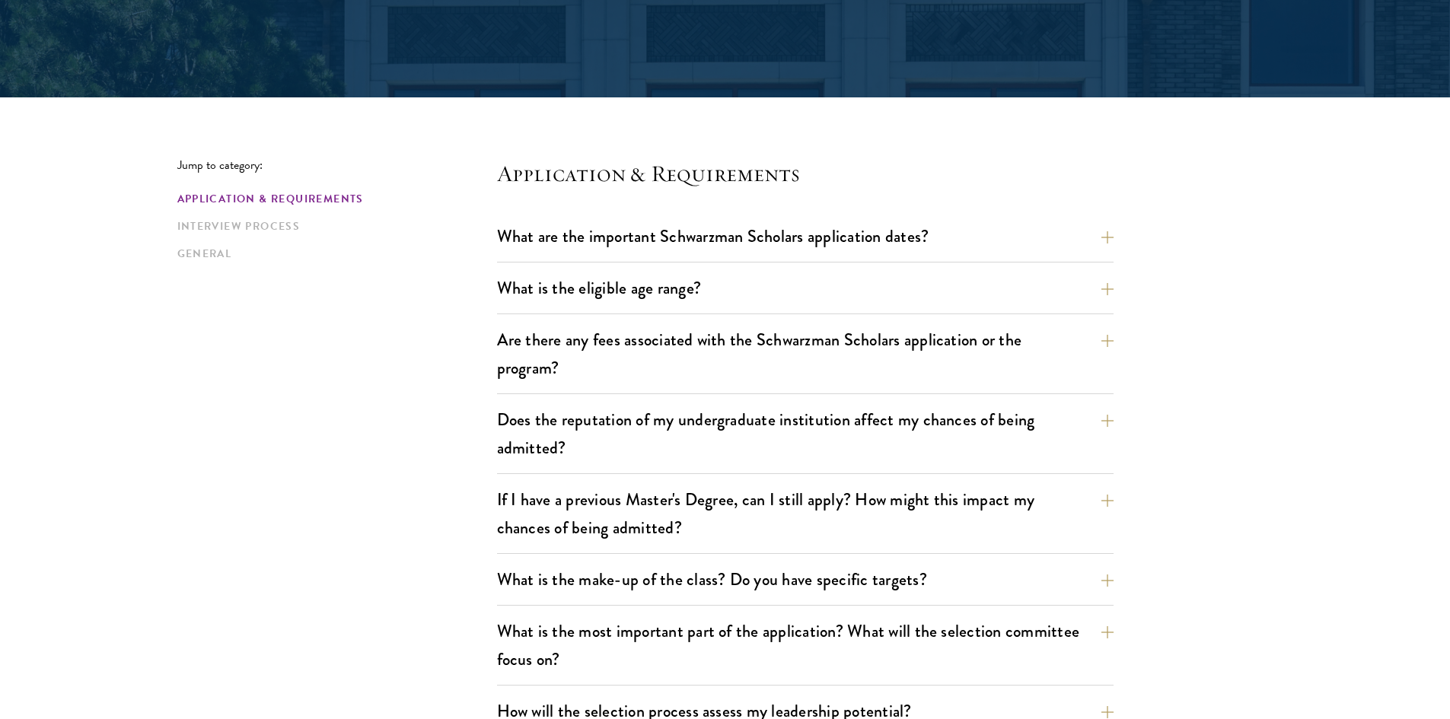
scroll to position [304, 0]
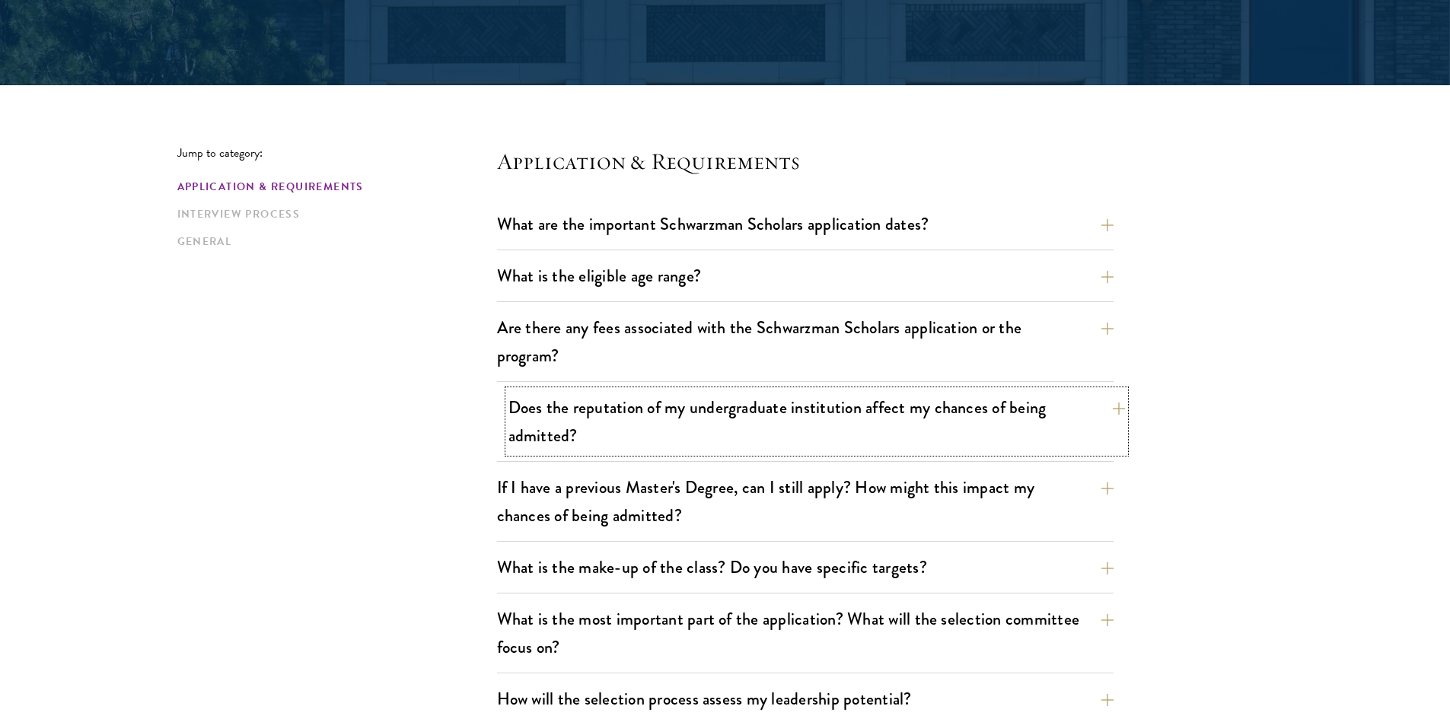
click at [729, 431] on button "Does the reputation of my undergraduate institution affect my chances of being …" at bounding box center [816, 421] width 616 height 62
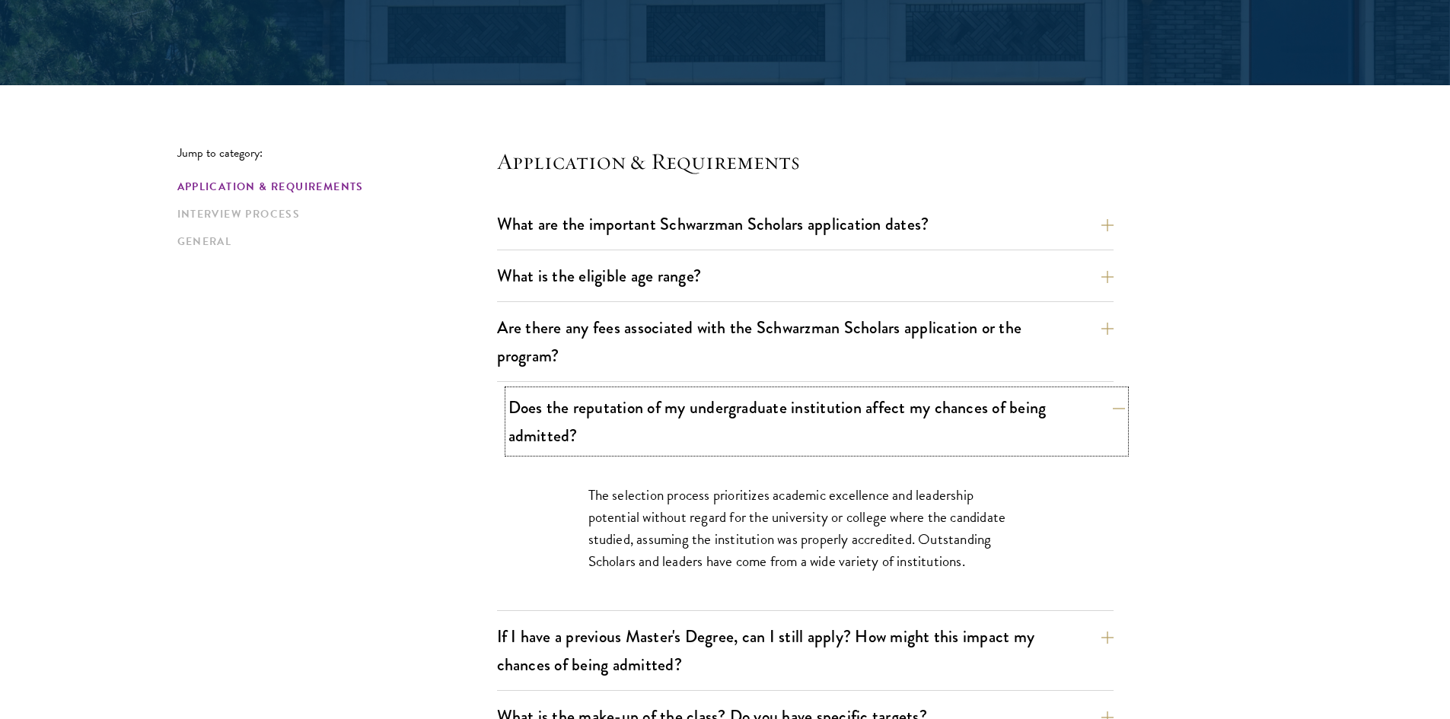
click at [723, 433] on button "Does the reputation of my undergraduate institution affect my chances of being …" at bounding box center [816, 421] width 616 height 62
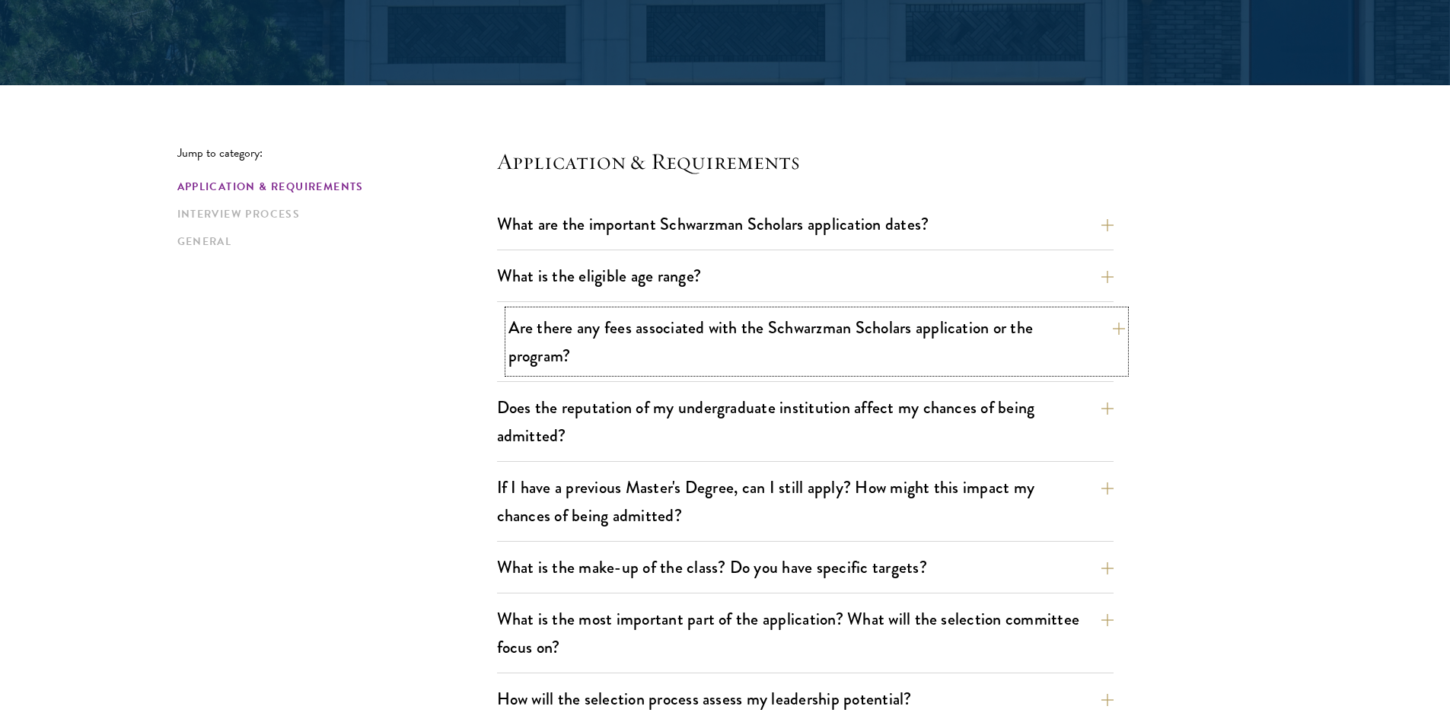
click at [766, 353] on button "Are there any fees associated with the Schwarzman Scholars application or the p…" at bounding box center [816, 341] width 616 height 62
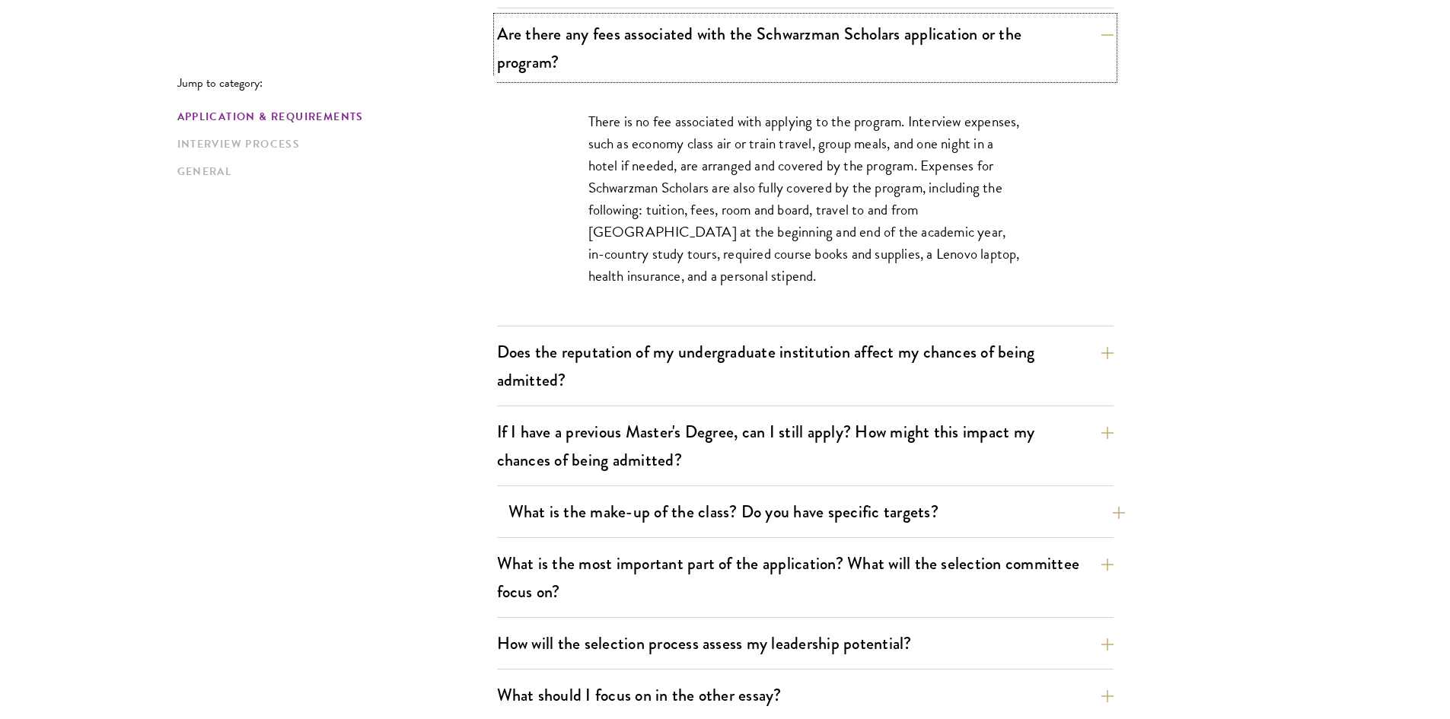
scroll to position [685, 0]
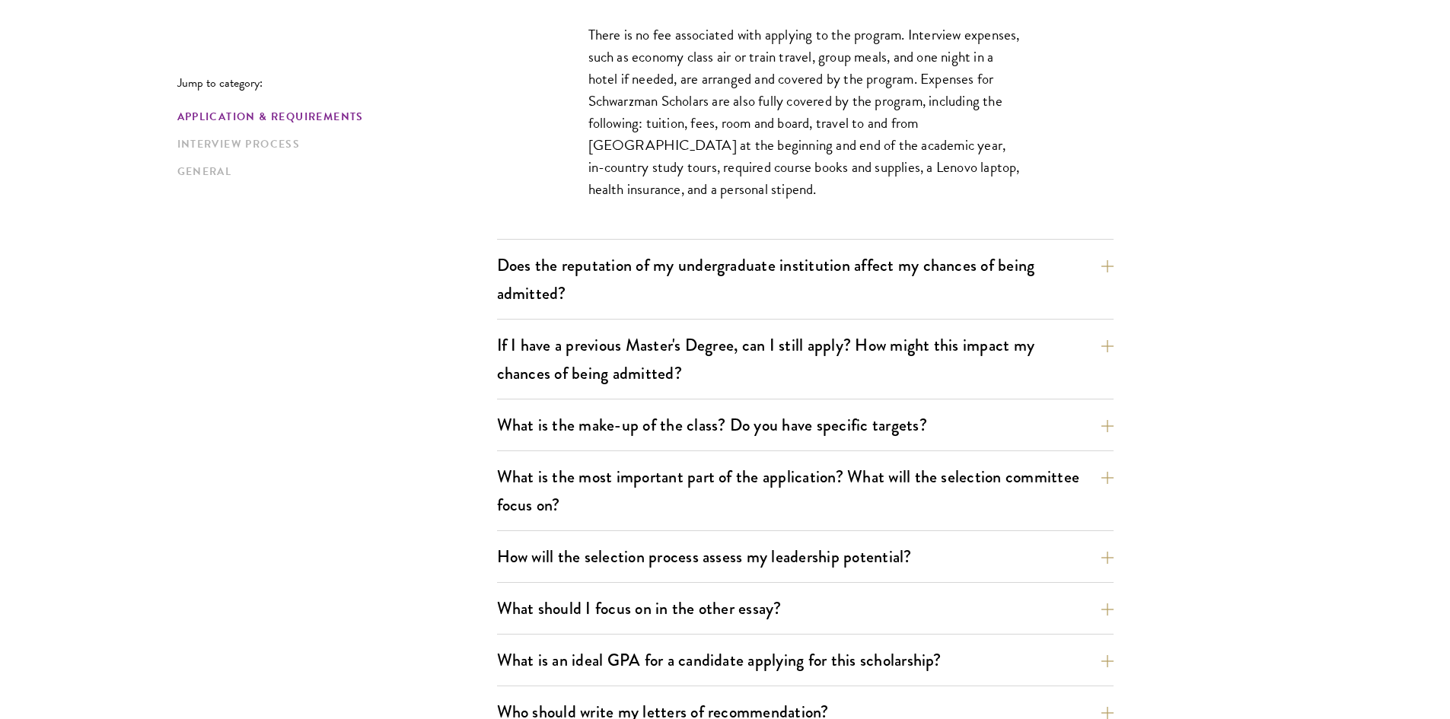
click at [640, 393] on div "If I have a previous Master's Degree, can I still apply? How might this impact …" at bounding box center [805, 364] width 616 height 72
click at [642, 380] on button "If I have a previous Master's Degree, can I still apply? How might this impact …" at bounding box center [816, 359] width 616 height 62
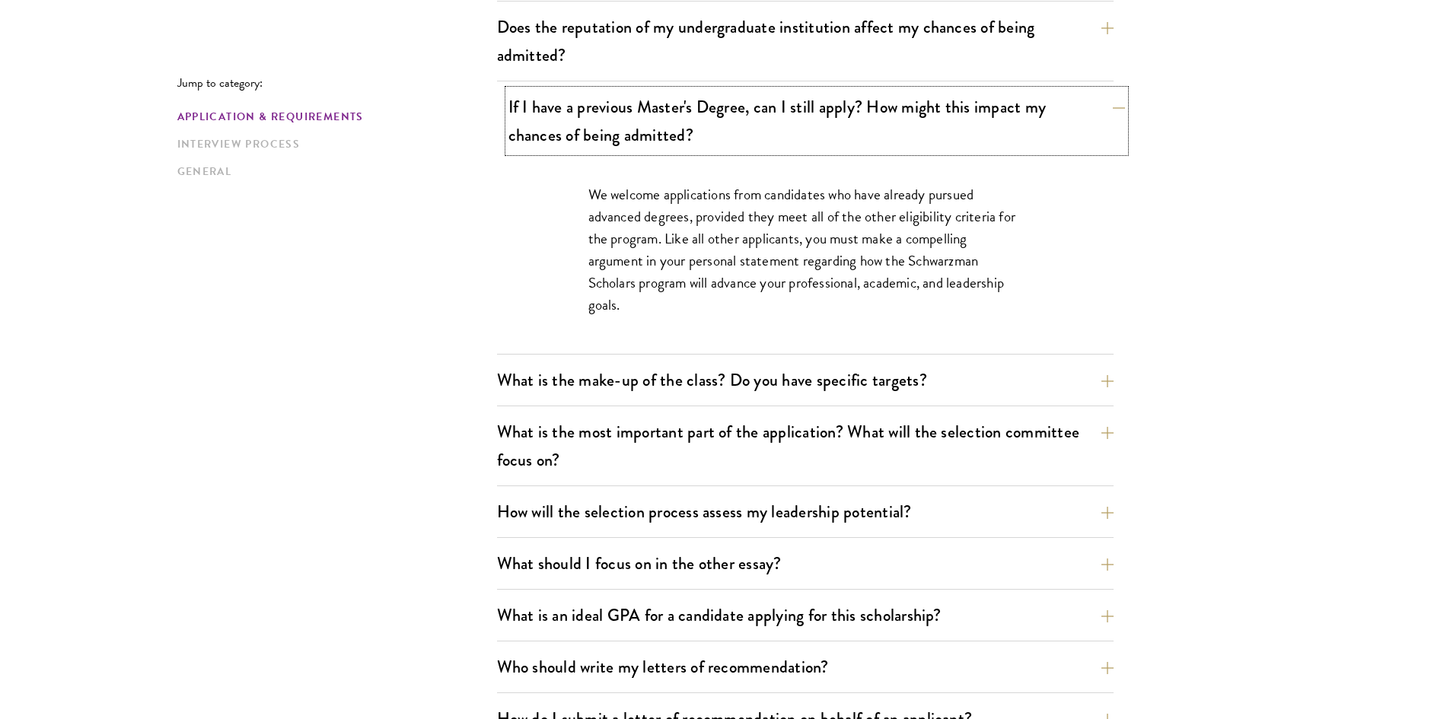
click at [604, 139] on button "If I have a previous Master's Degree, can I still apply? How might this impact …" at bounding box center [816, 121] width 616 height 62
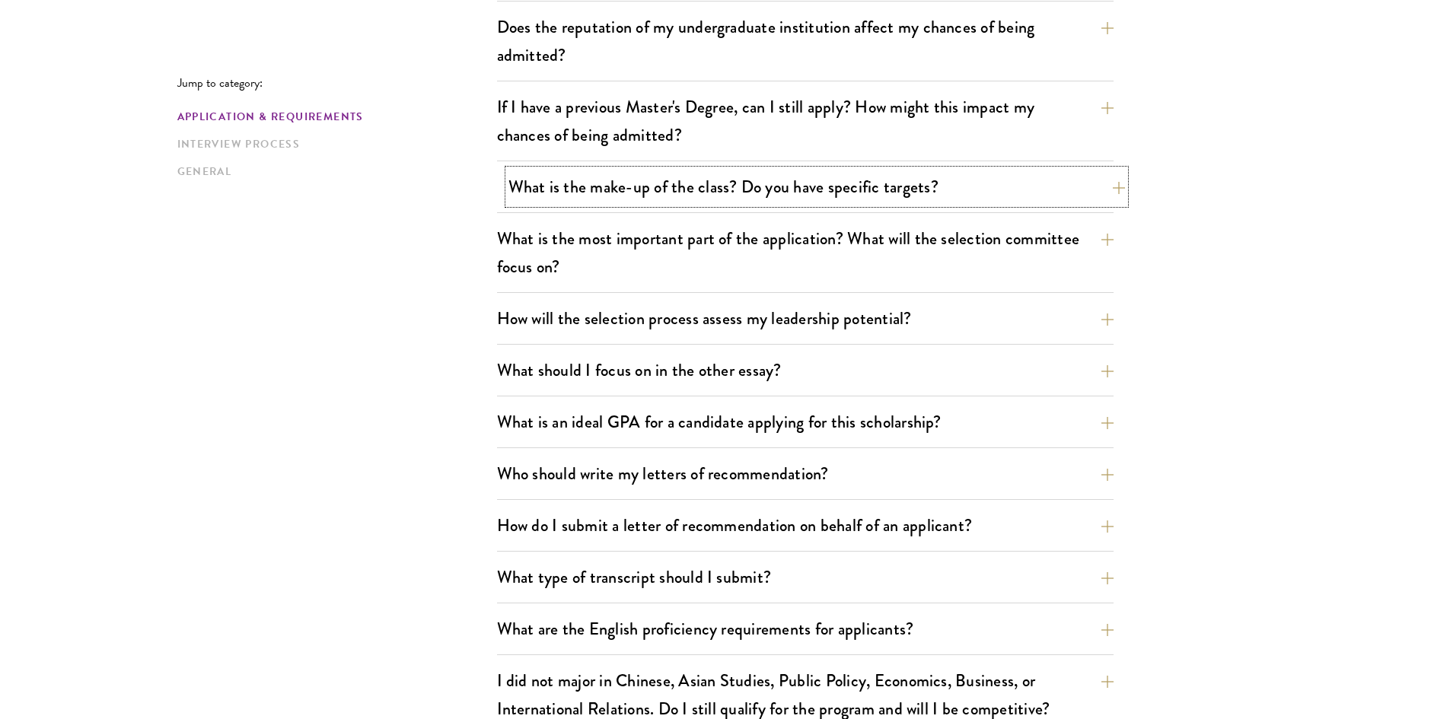
click at [608, 185] on button "What is the make-up of the class? Do you have specific targets?" at bounding box center [816, 187] width 616 height 34
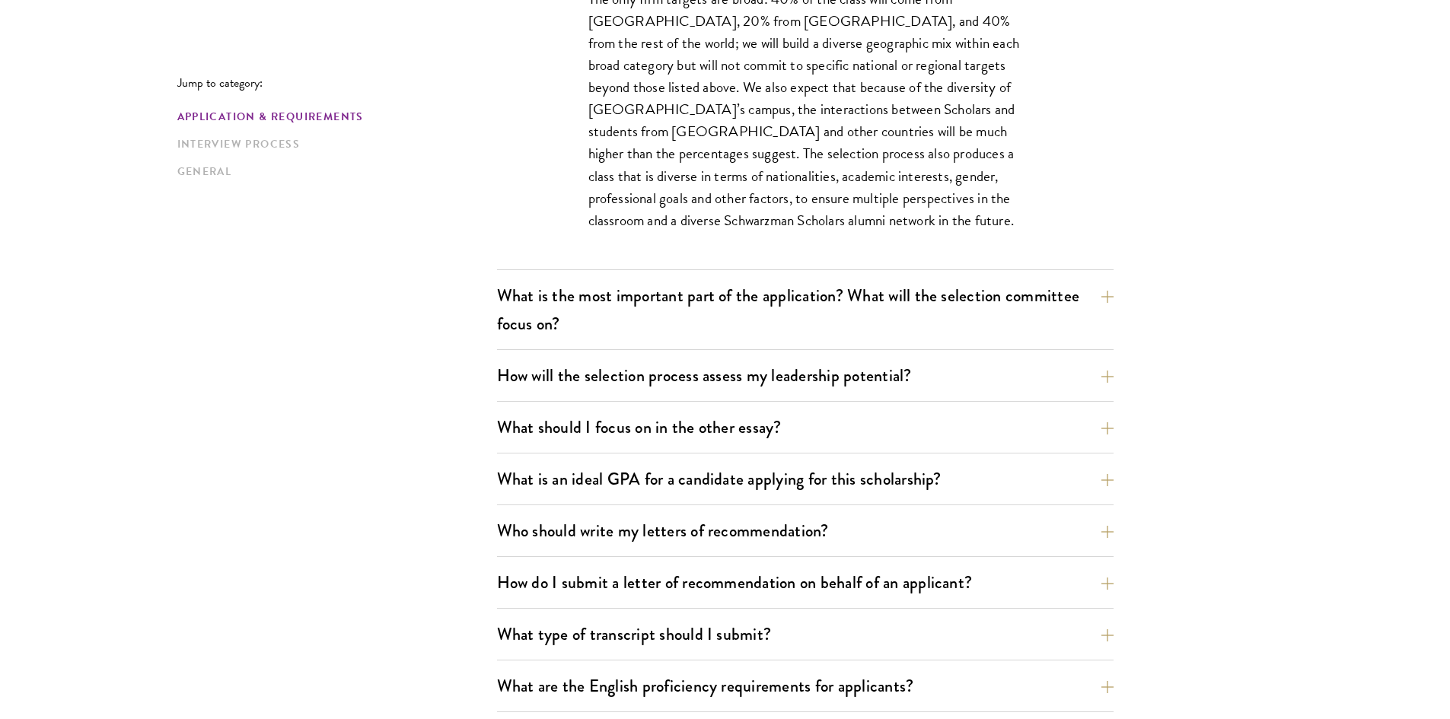
scroll to position [989, 0]
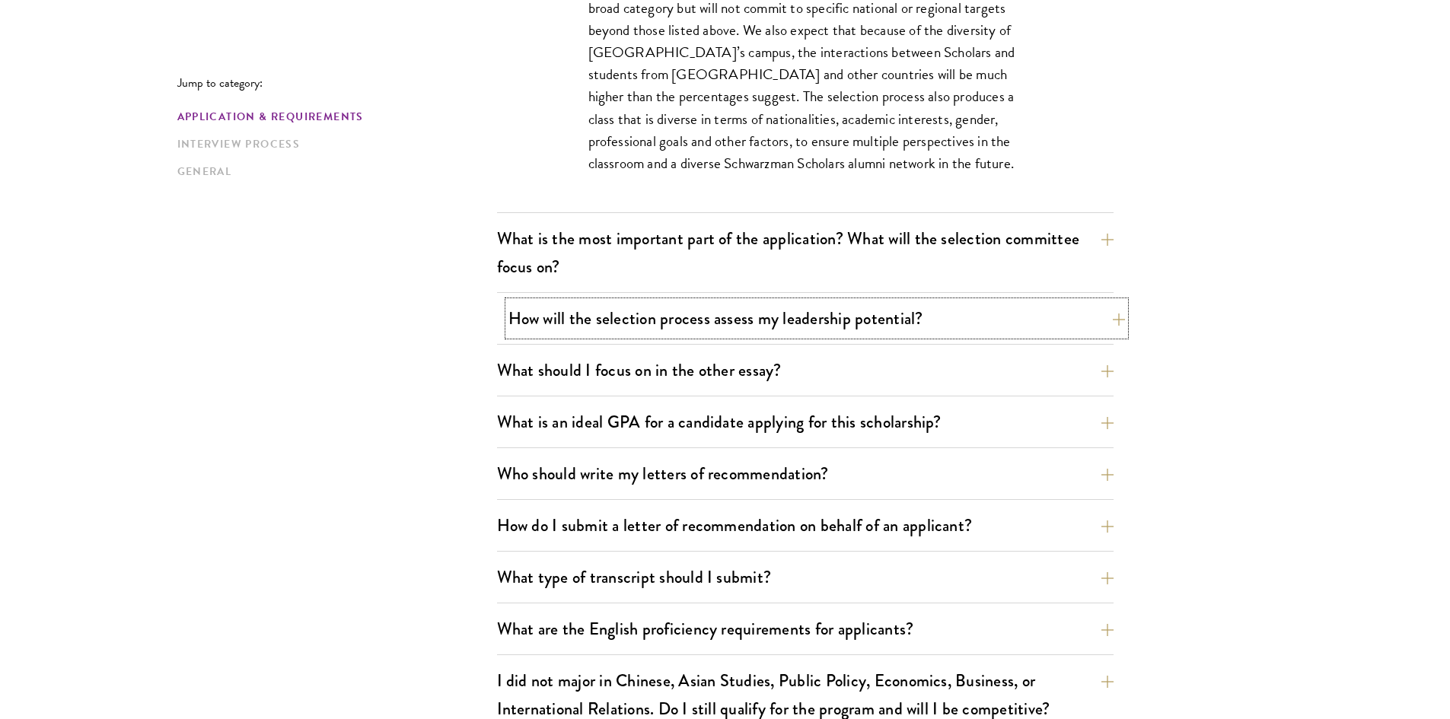
click at [651, 321] on button "How will the selection process assess my leadership potential?" at bounding box center [816, 318] width 616 height 34
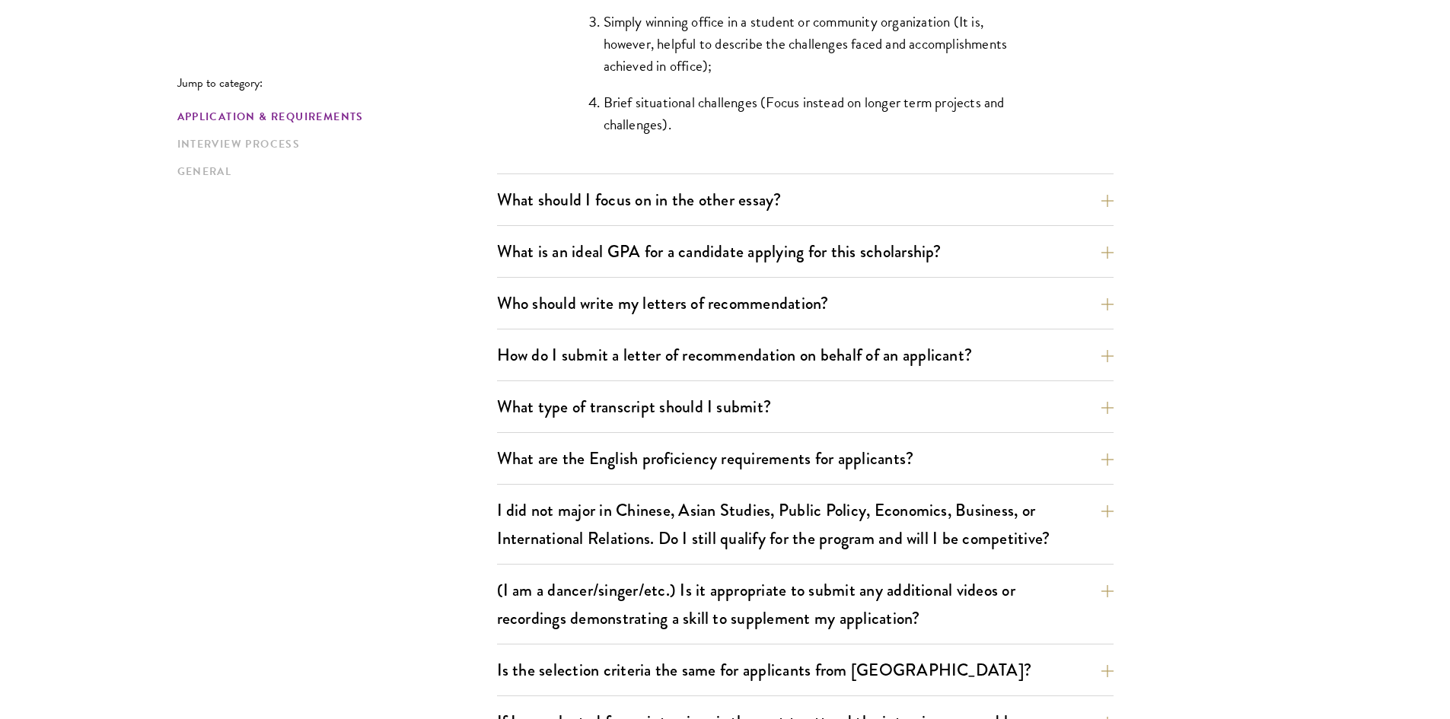
scroll to position [1750, 0]
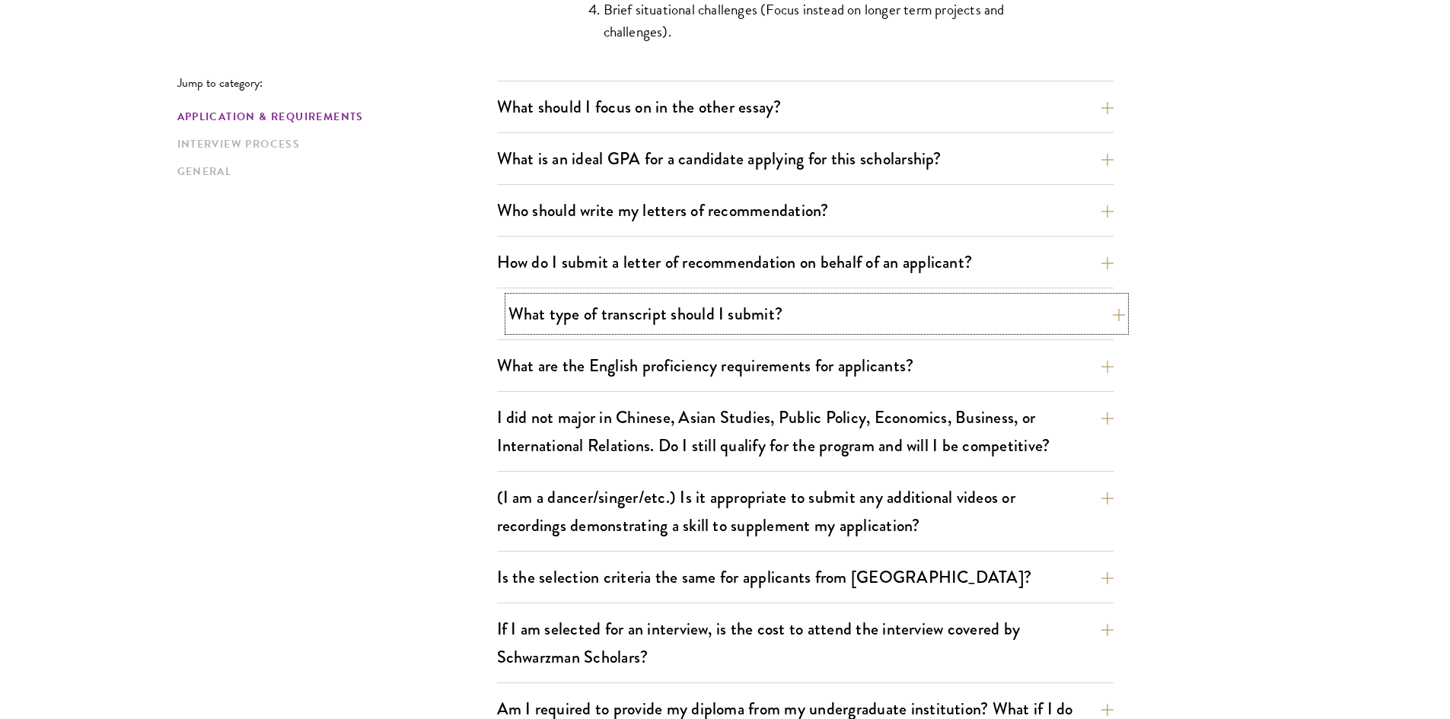
click at [635, 329] on button "What type of transcript should I submit?" at bounding box center [816, 314] width 616 height 34
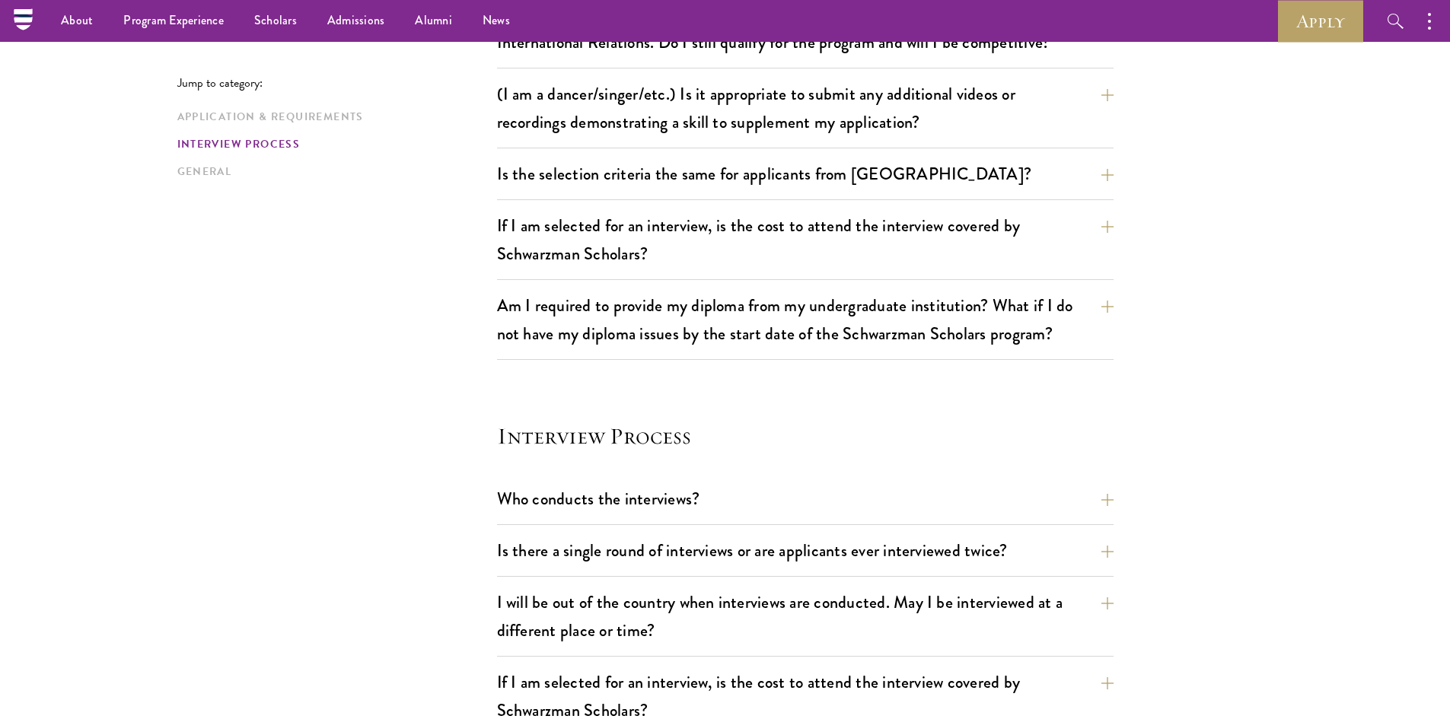
scroll to position [1522, 0]
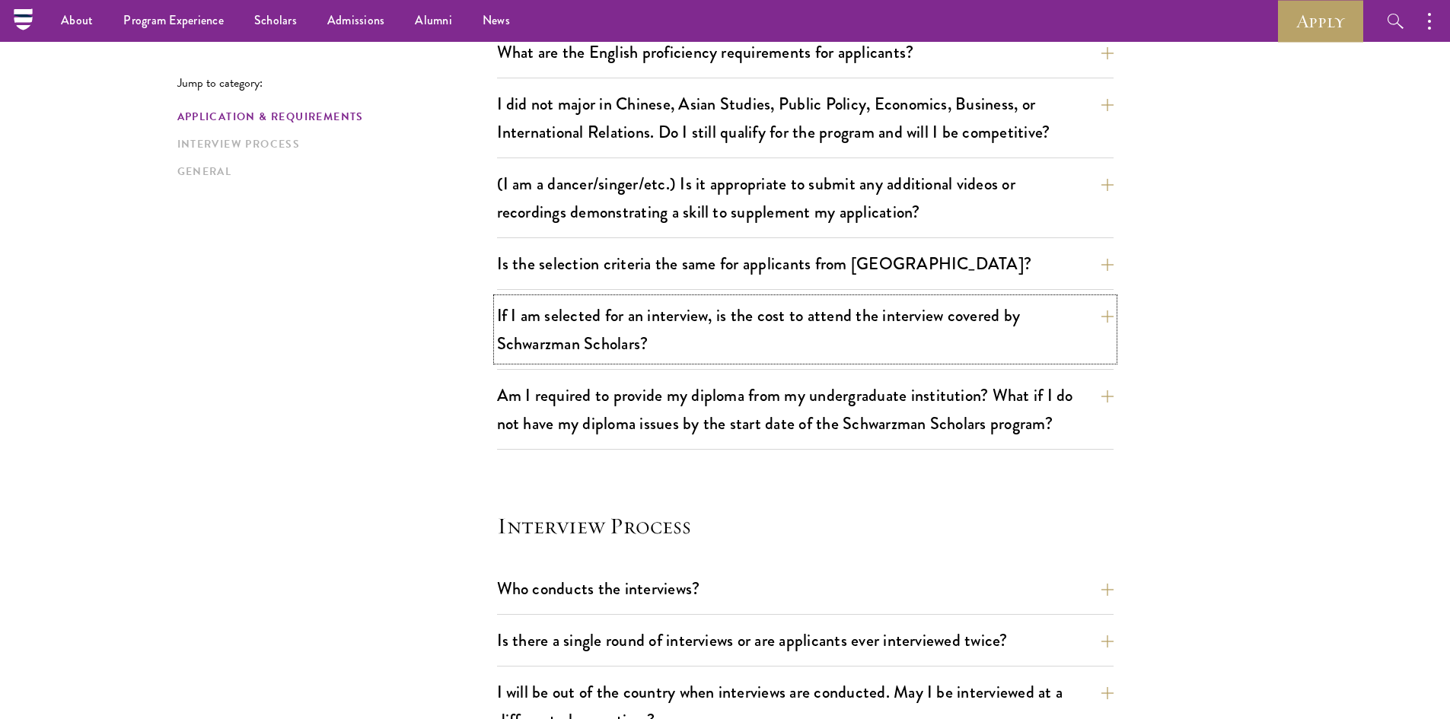
click at [633, 329] on button "If I am selected for an interview, is the cost to attend the interview covered …" at bounding box center [805, 329] width 616 height 62
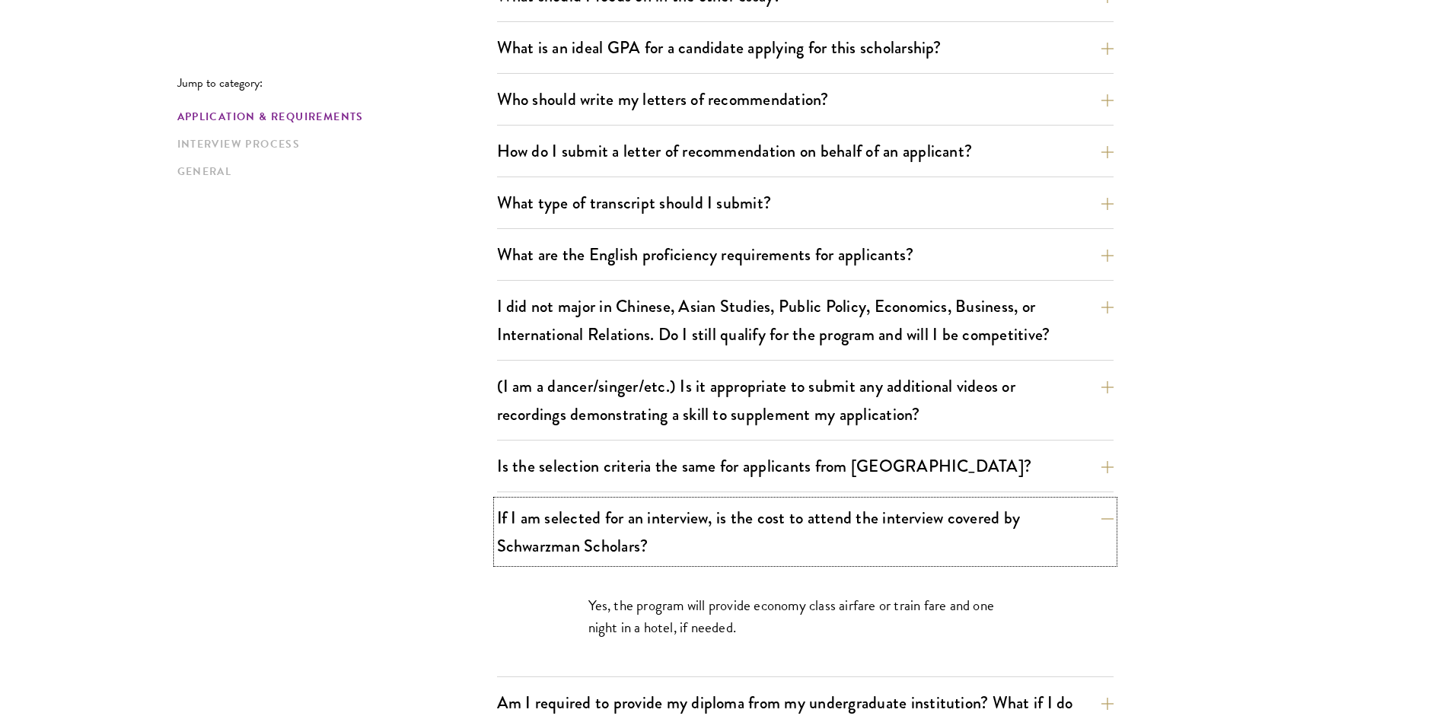
scroll to position [1065, 0]
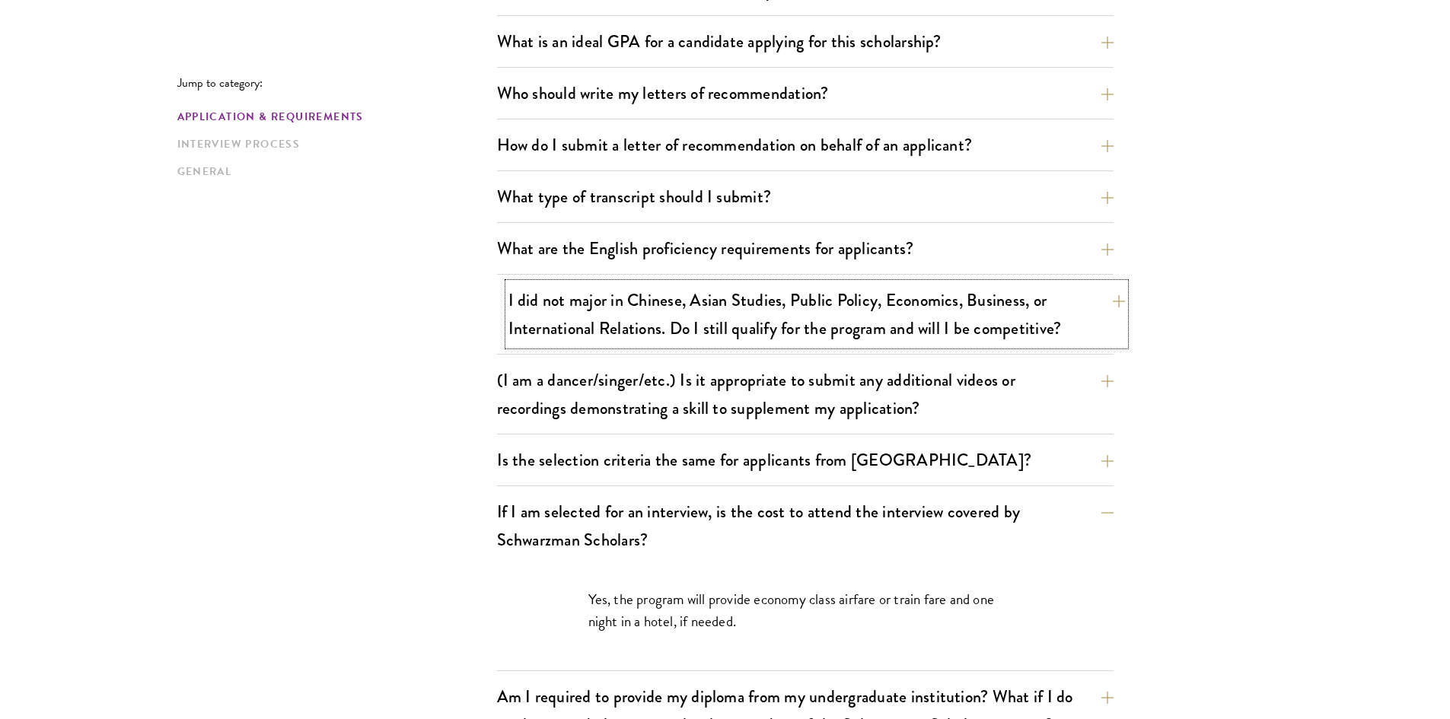
click at [648, 329] on button "I did not major in Chinese, Asian Studies, Public Policy, Economics, Business, …" at bounding box center [816, 314] width 616 height 62
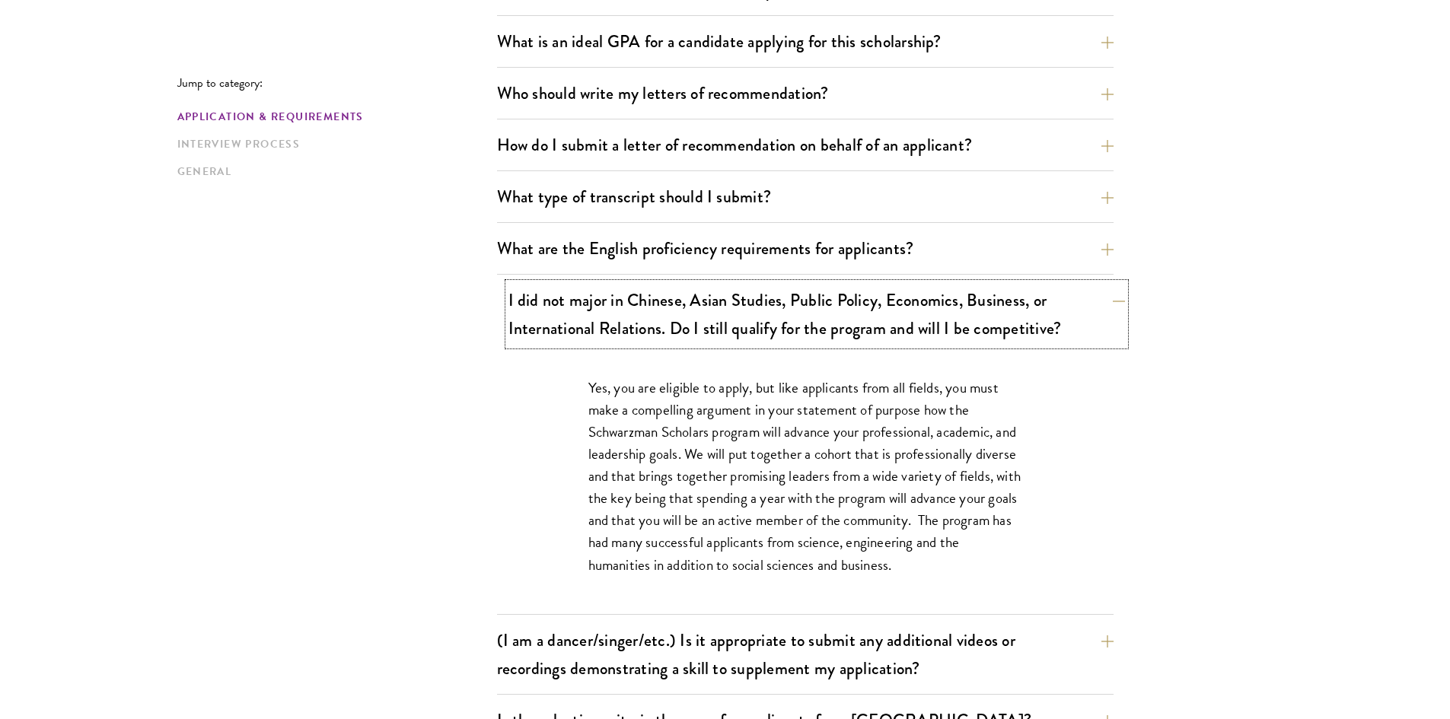
click at [648, 329] on button "I did not major in Chinese, Asian Studies, Public Policy, Economics, Business, …" at bounding box center [816, 314] width 616 height 62
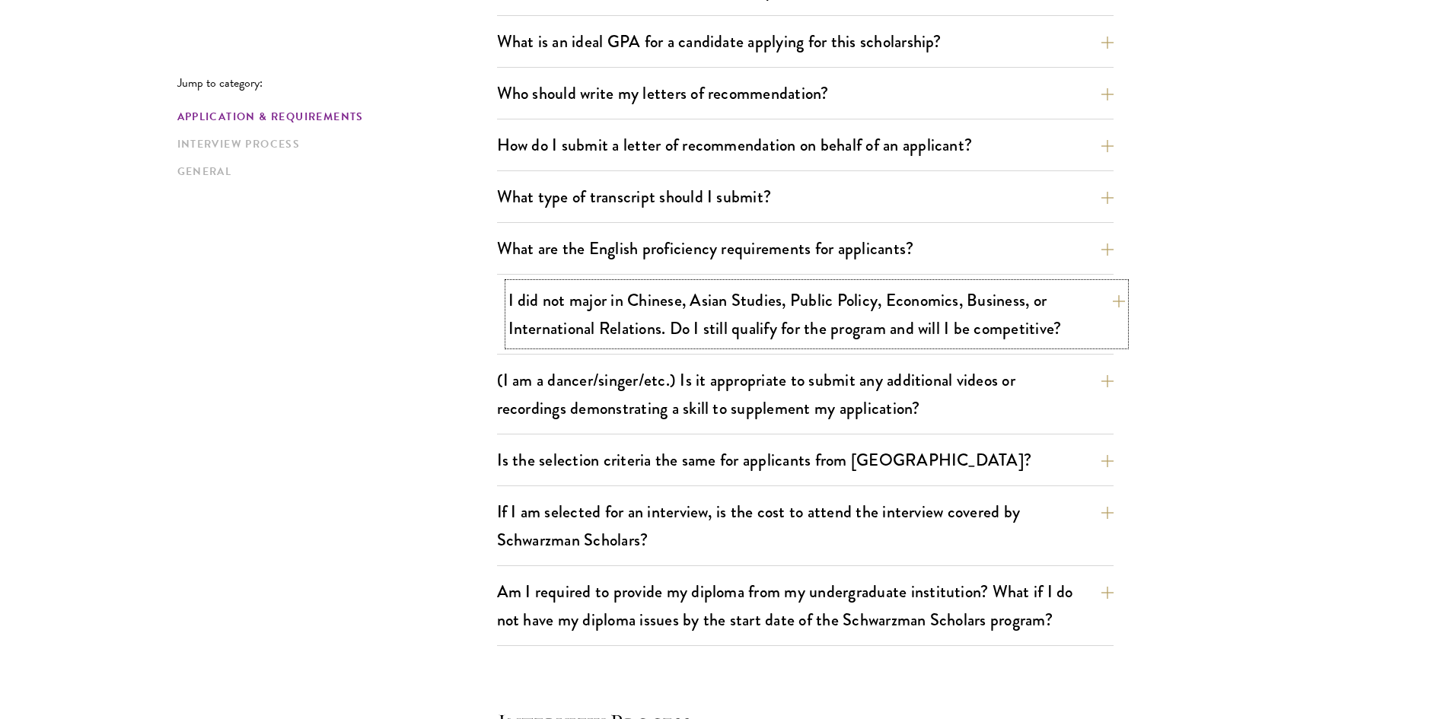
click at [648, 329] on button "I did not major in Chinese, Asian Studies, Public Policy, Economics, Business, …" at bounding box center [816, 314] width 616 height 62
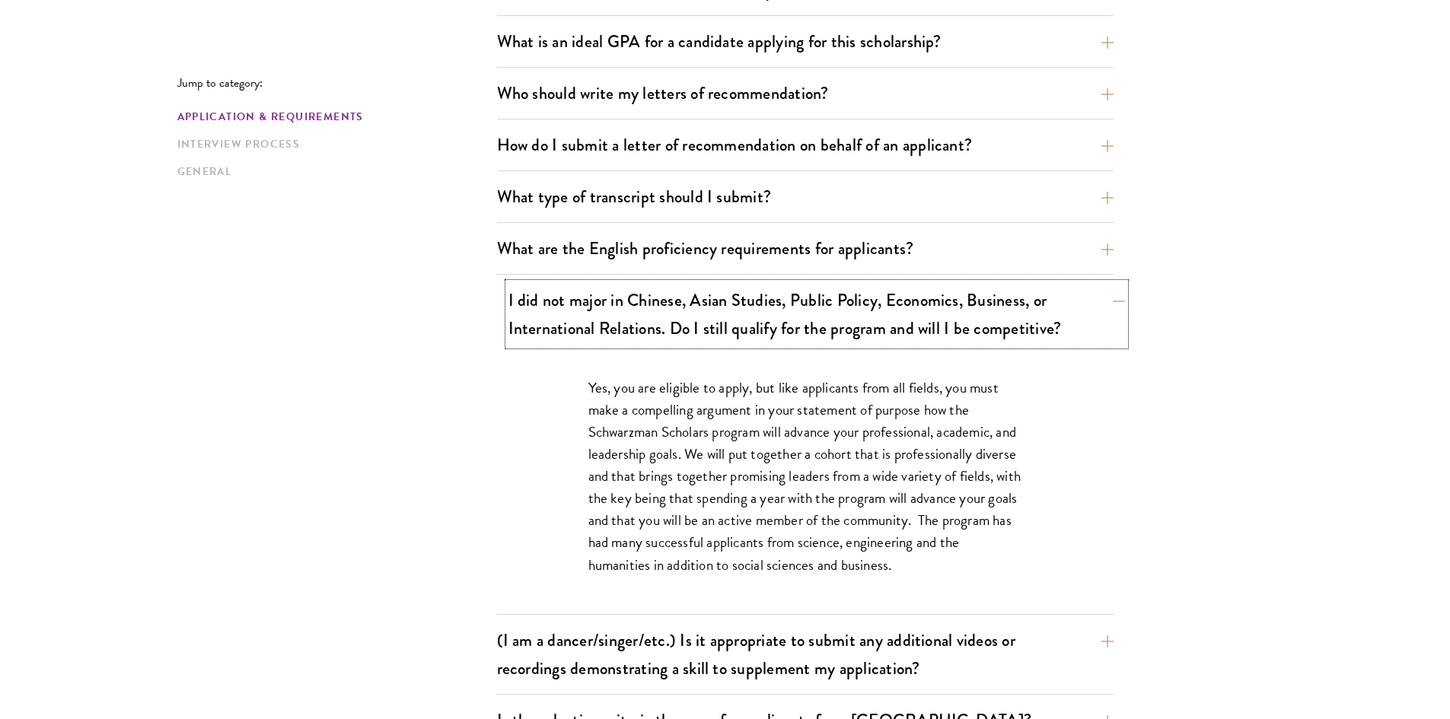
click at [648, 329] on button "I did not major in Chinese, Asian Studies, Public Policy, Economics, Business, …" at bounding box center [816, 314] width 616 height 62
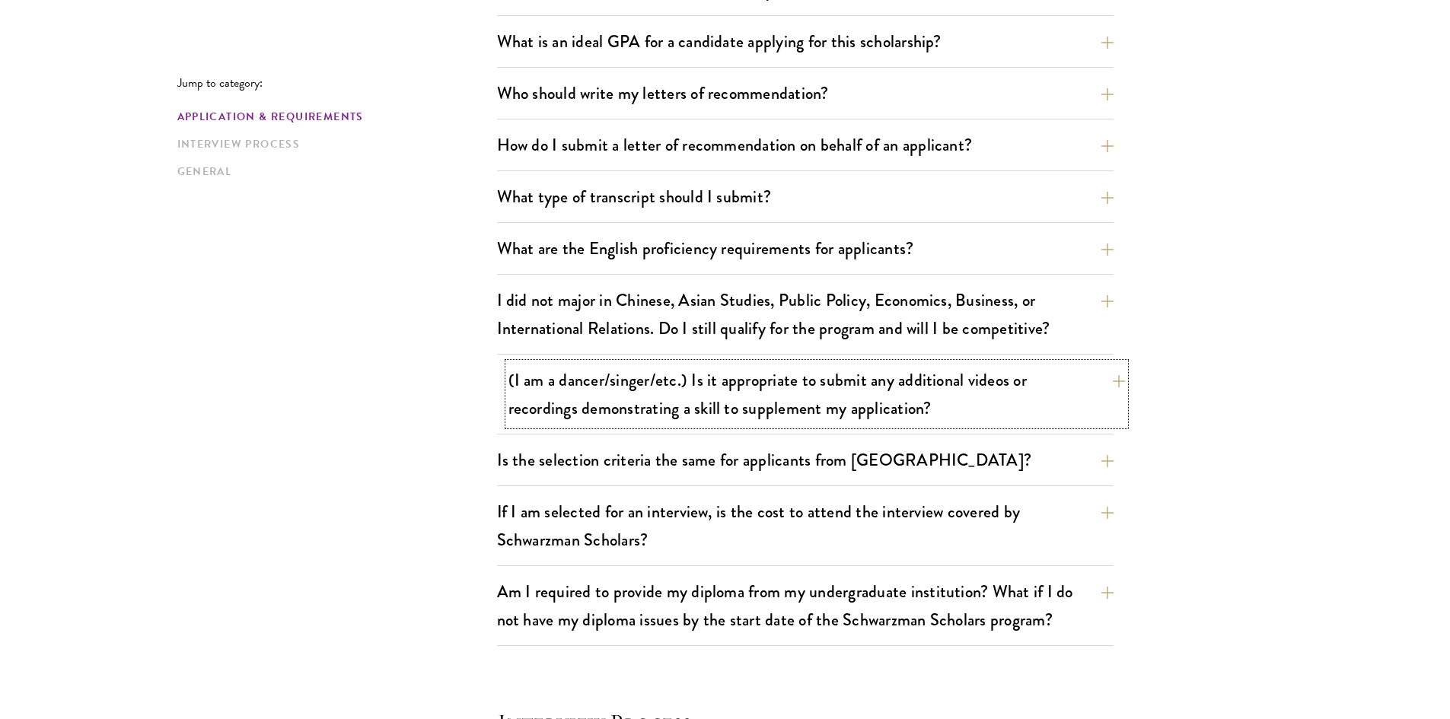
drag, startPoint x: 658, startPoint y: 381, endPoint x: 658, endPoint y: 393, distance: 12.2
click at [658, 393] on button "(I am a dancer/singer/etc.) Is it appropriate to submit any additional videos o…" at bounding box center [816, 394] width 616 height 62
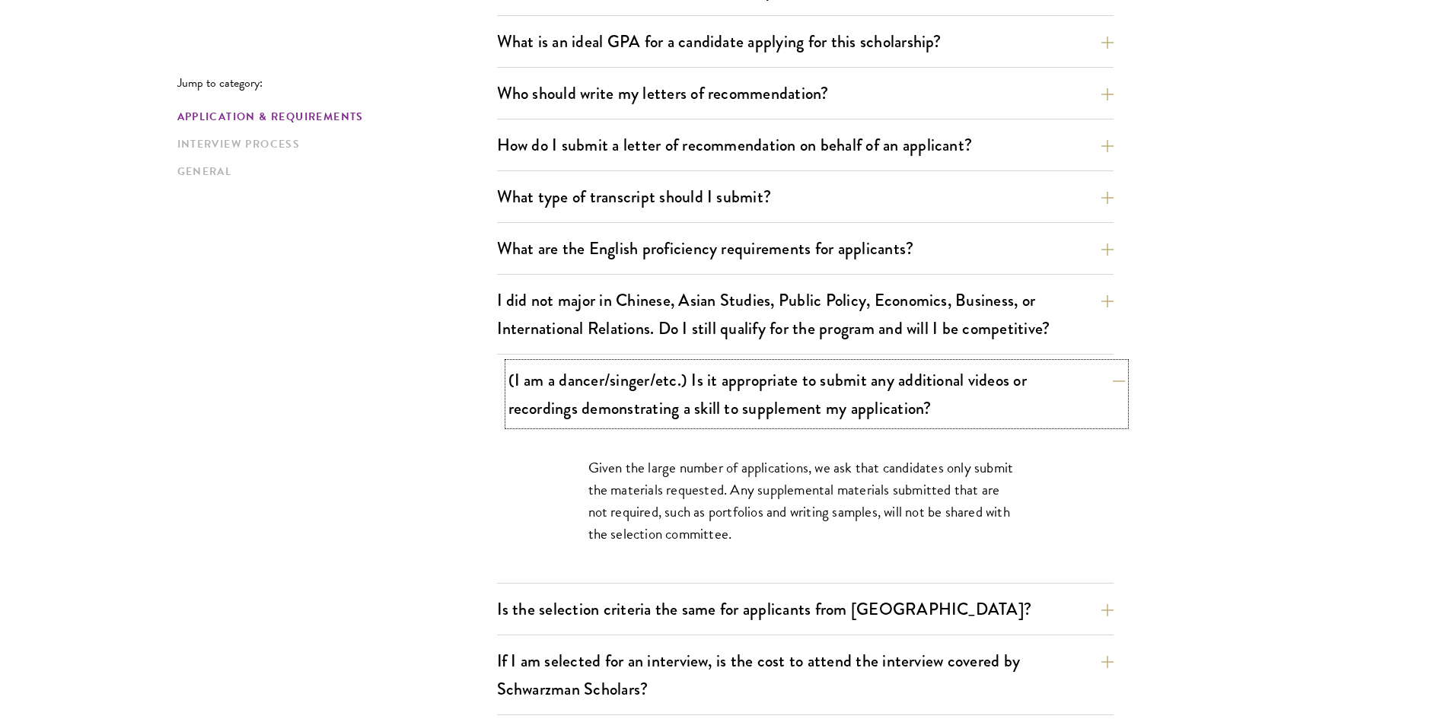
click at [658, 386] on button "(I am a dancer/singer/etc.) Is it appropriate to submit any additional videos o…" at bounding box center [816, 394] width 616 height 62
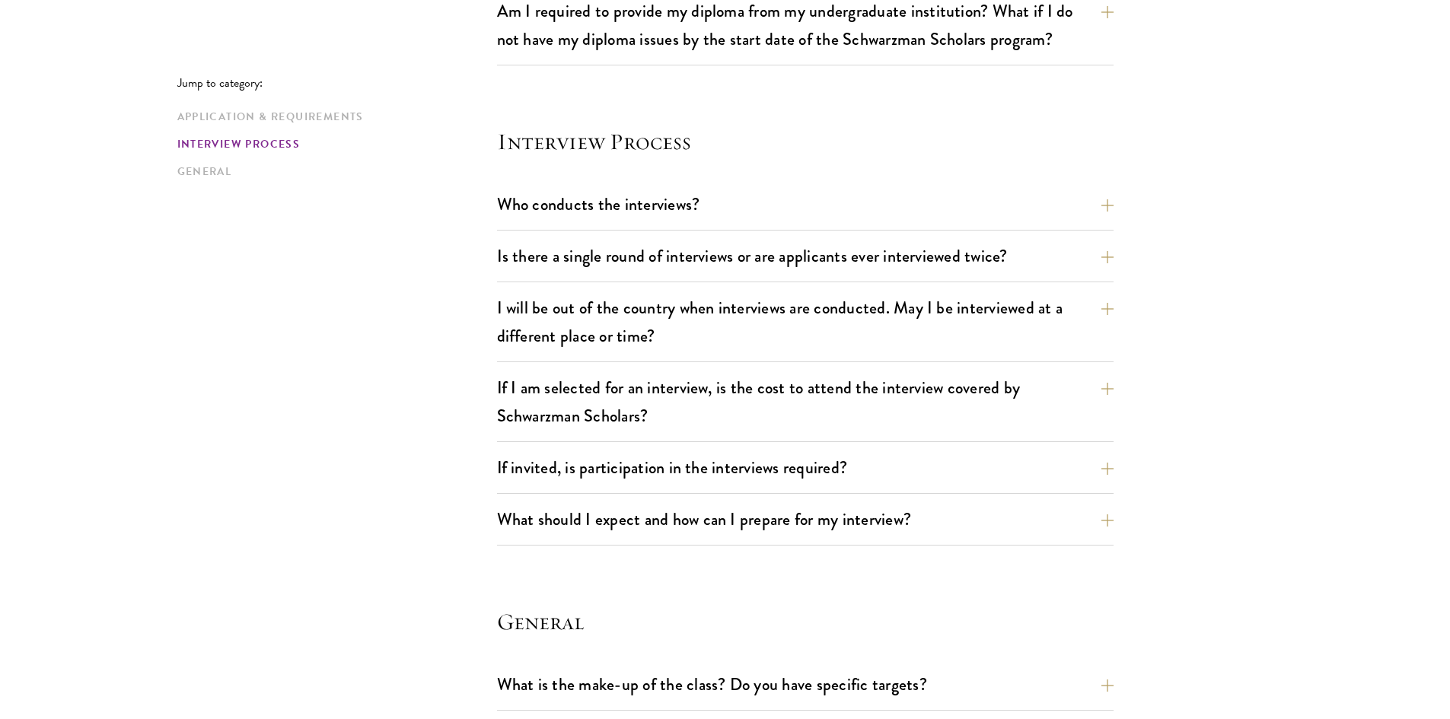
scroll to position [1674, 0]
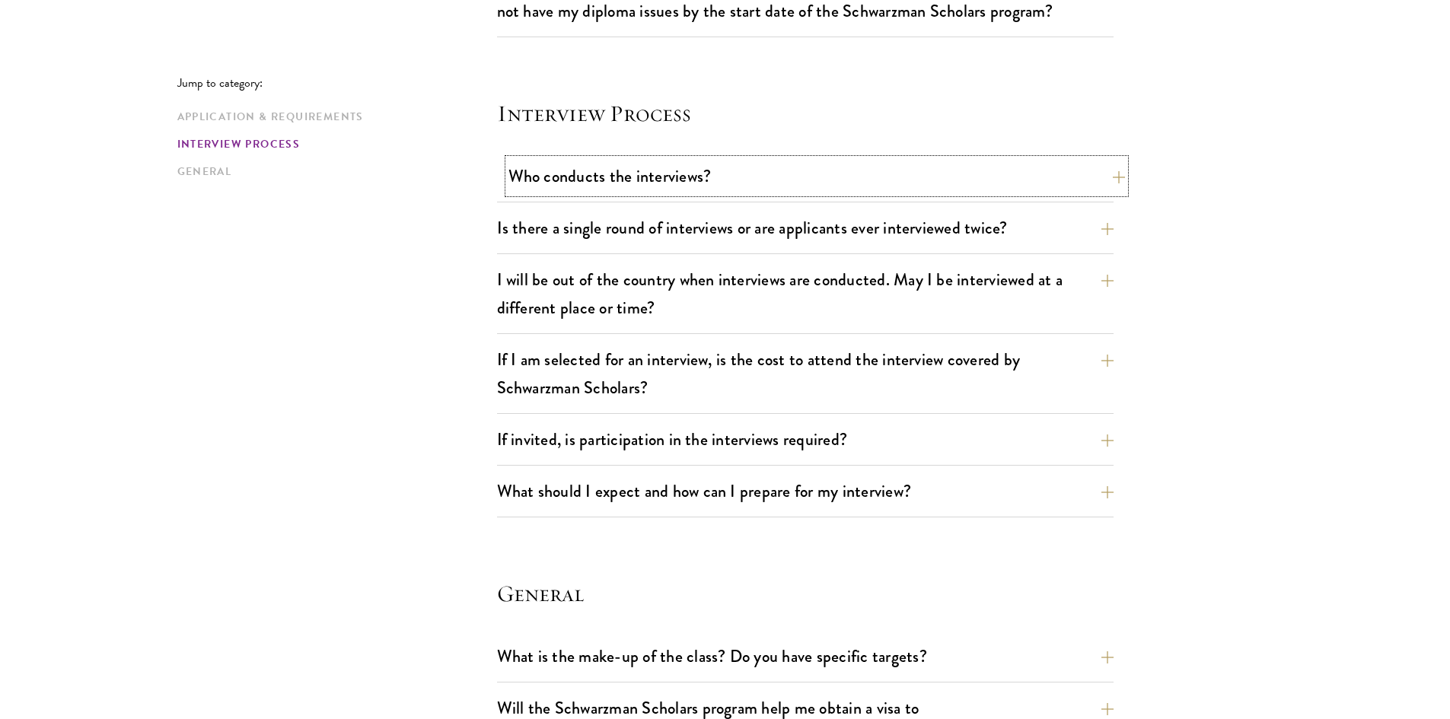
click at [652, 190] on button "Who conducts the interviews?" at bounding box center [816, 176] width 616 height 34
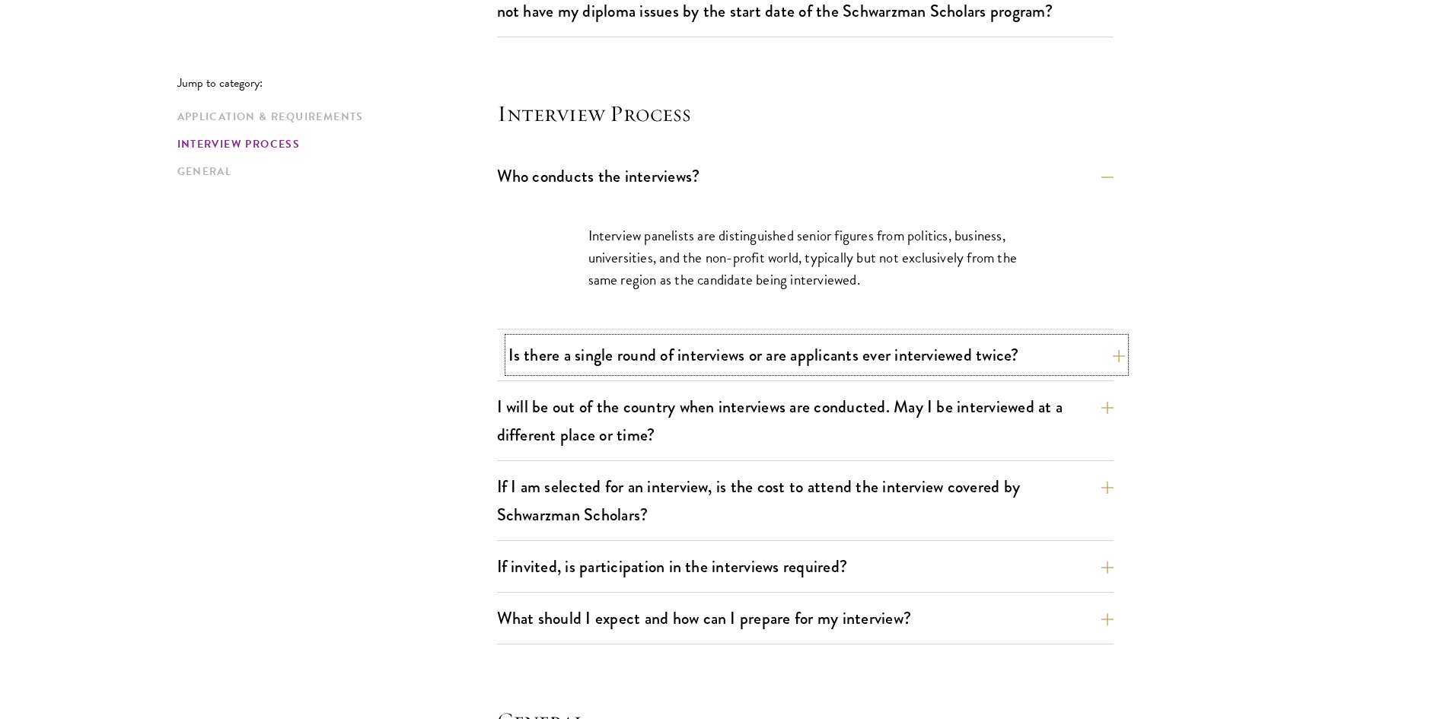
click at [673, 361] on button "Is there a single round of interviews or are applicants ever interviewed twice?" at bounding box center [816, 355] width 616 height 34
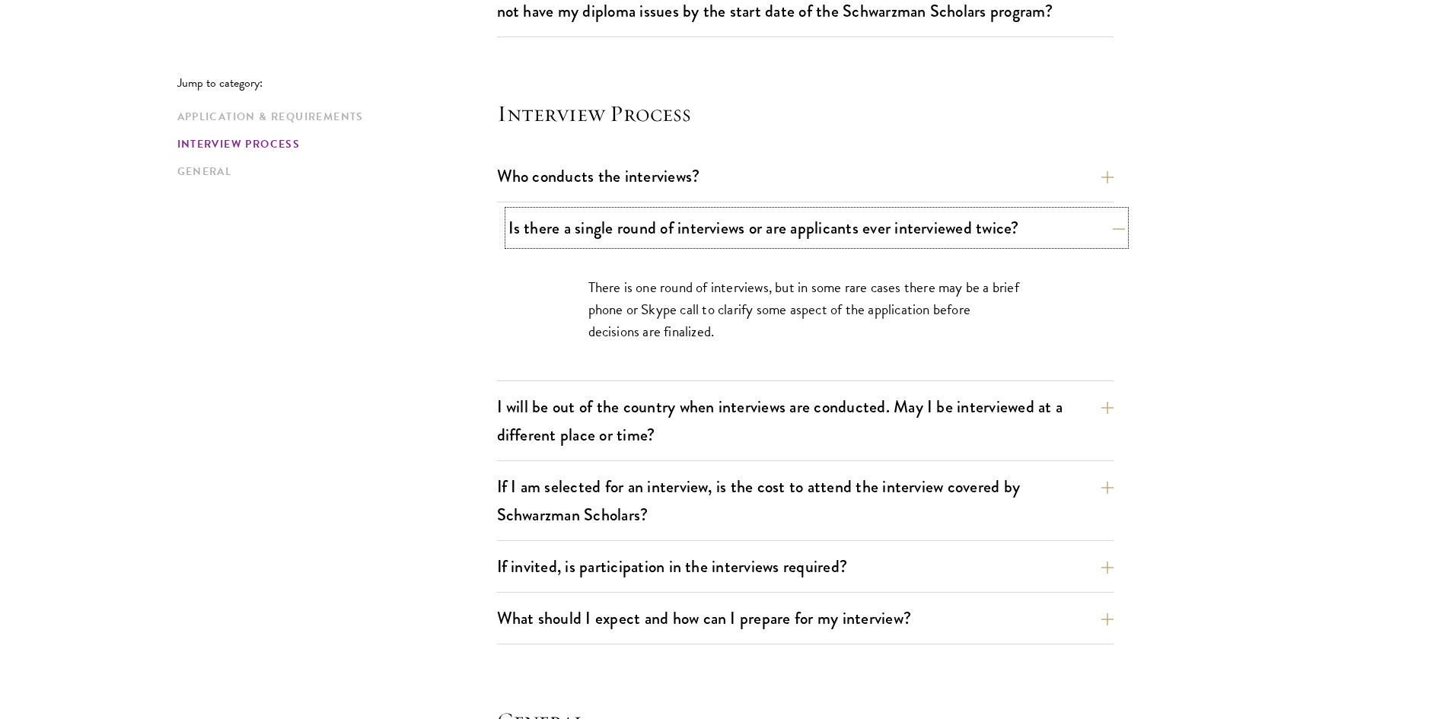
click at [681, 225] on button "Is there a single round of interviews or are applicants ever interviewed twice?" at bounding box center [816, 228] width 616 height 34
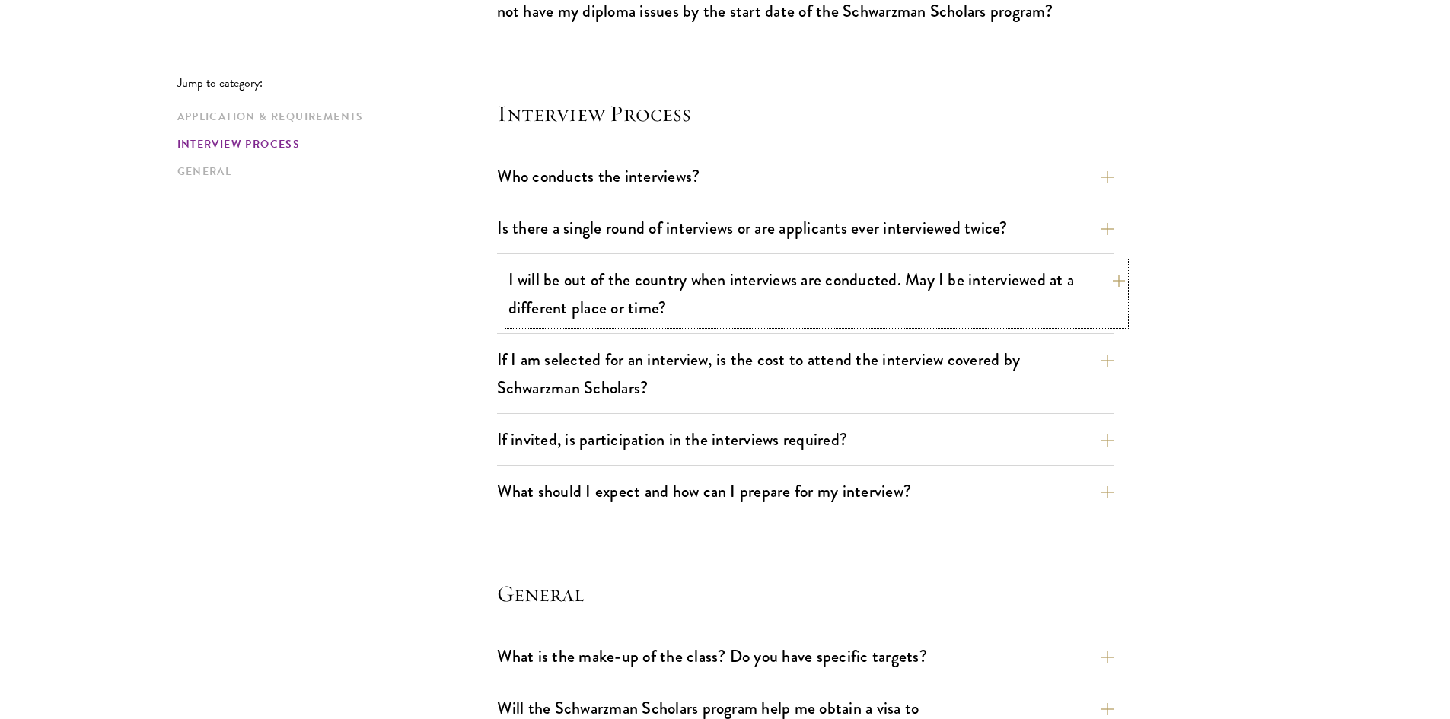
click at [677, 282] on button "I will be out of the country when interviews are conducted. May I be interviewe…" at bounding box center [816, 294] width 616 height 62
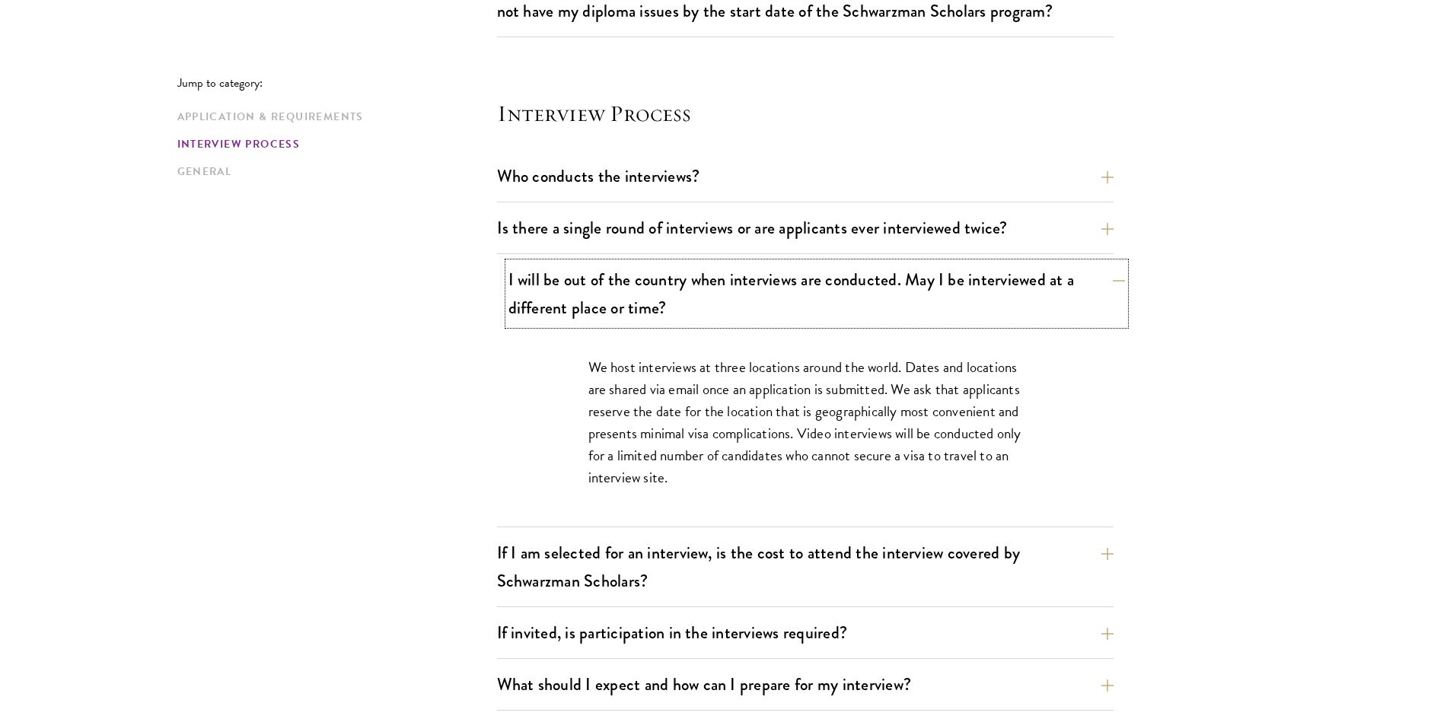
click at [673, 296] on button "I will be out of the country when interviews are conducted. May I be interviewe…" at bounding box center [816, 294] width 616 height 62
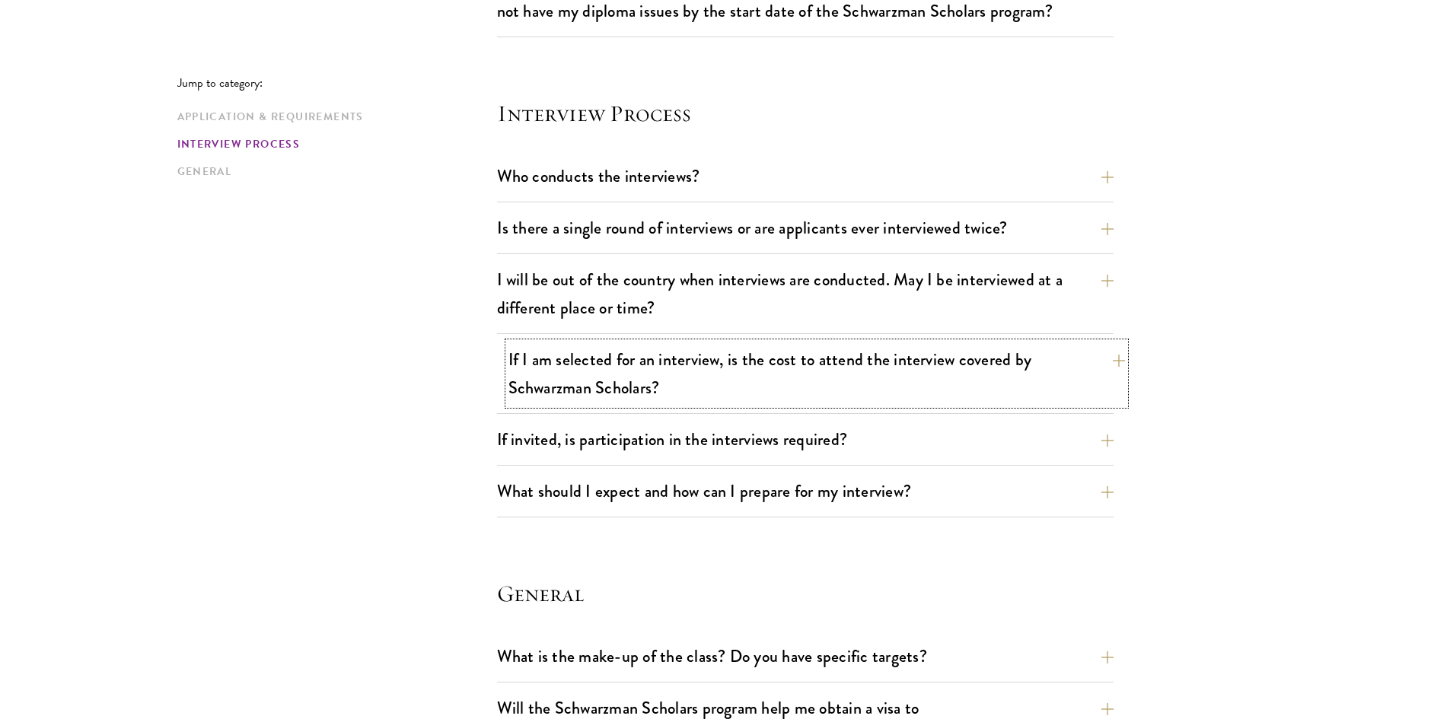
click at [677, 365] on button "If I am selected for an interview, is the cost to attend the interview covered …" at bounding box center [816, 373] width 616 height 62
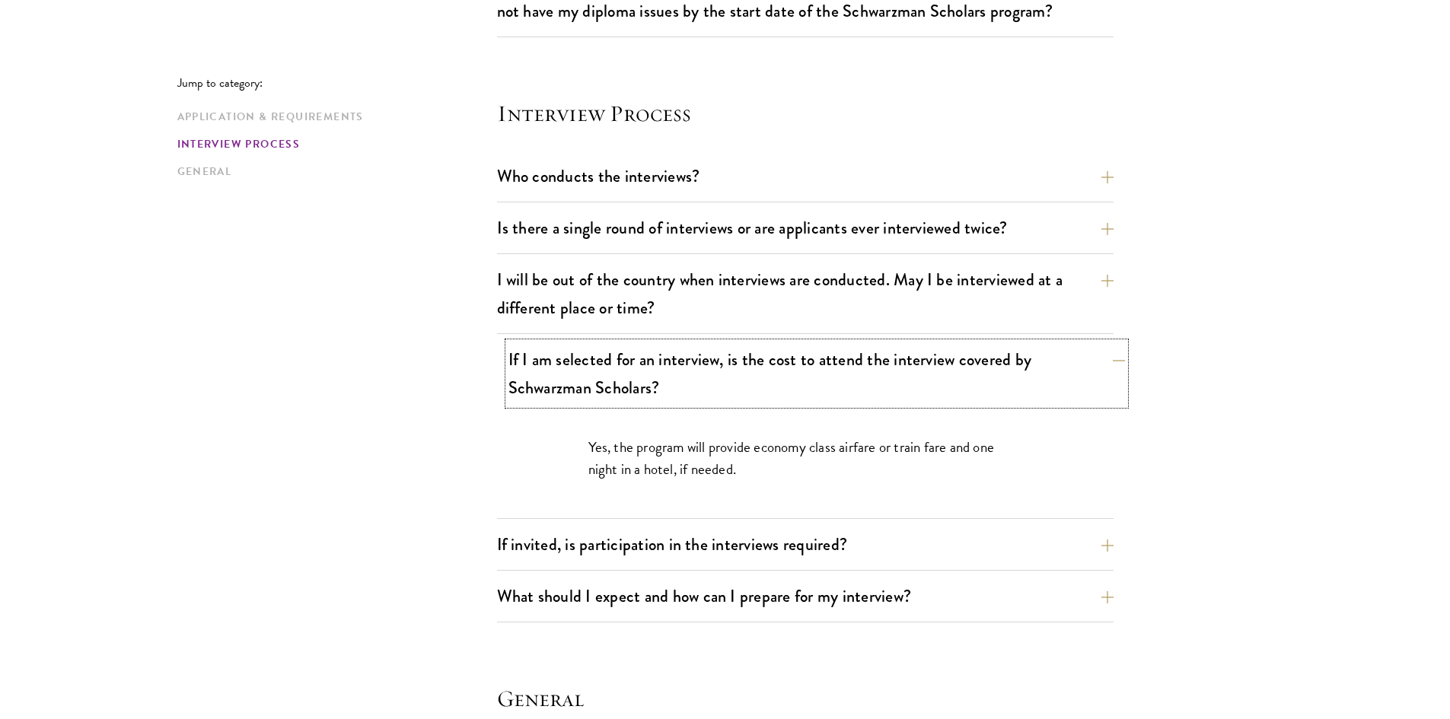
click at [677, 365] on button "If I am selected for an interview, is the cost to attend the interview covered …" at bounding box center [816, 373] width 616 height 62
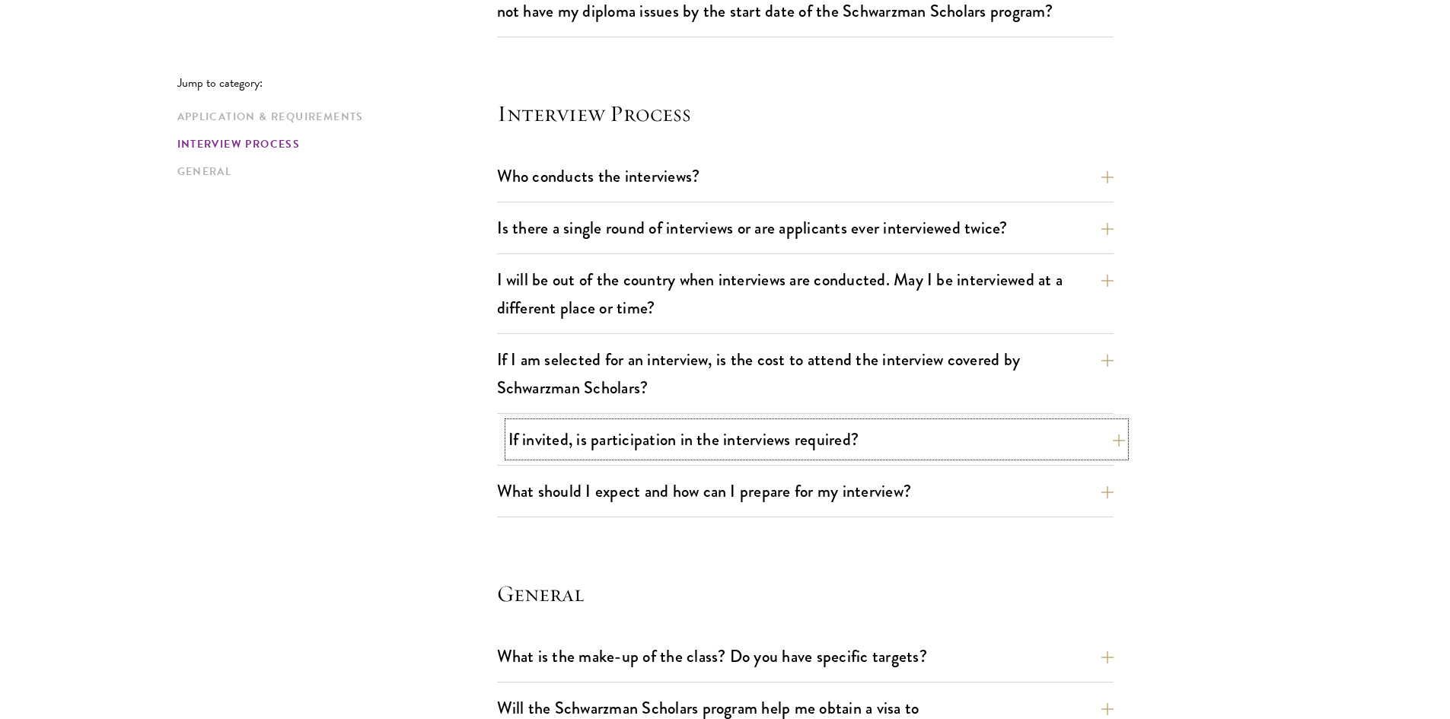
click at [673, 431] on button "If invited, is participation in the interviews required?" at bounding box center [816, 439] width 616 height 34
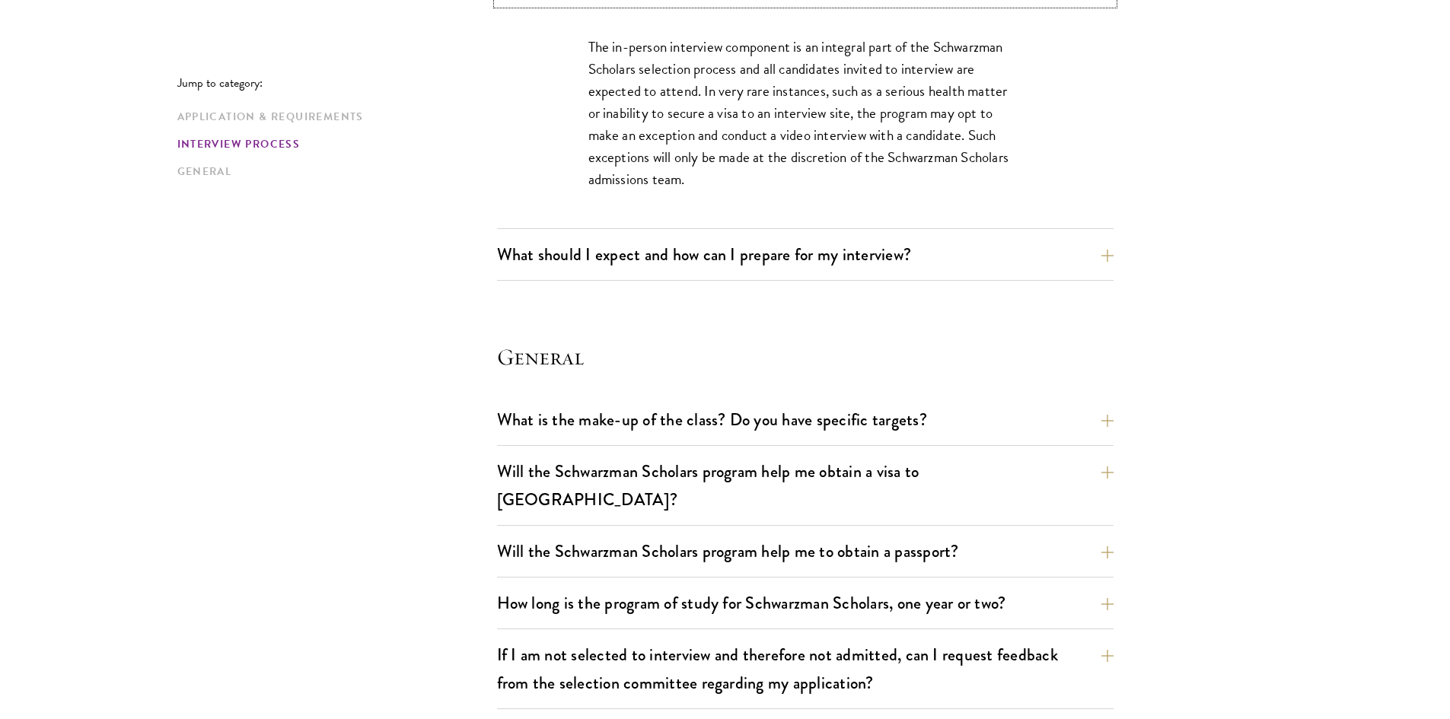
scroll to position [2131, 0]
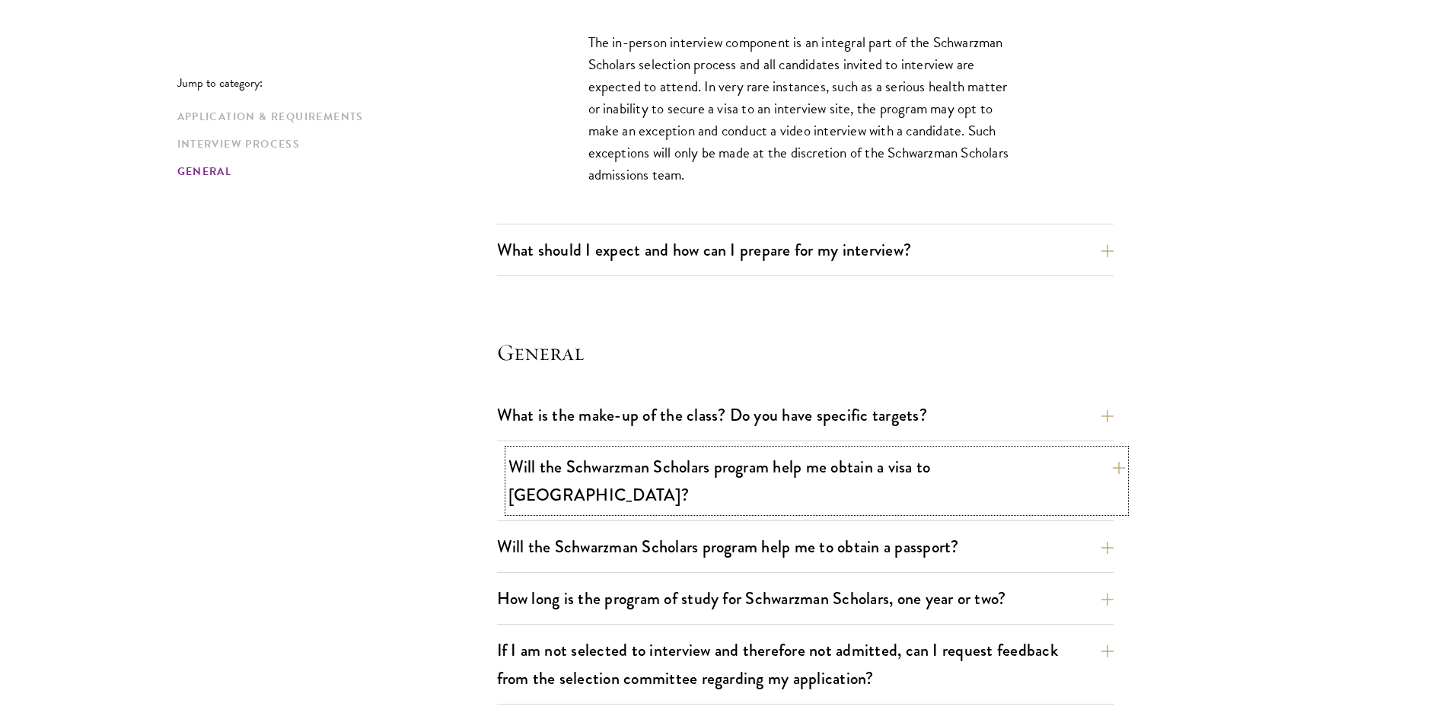
click at [830, 467] on button "Will the Schwarzman Scholars program help me obtain a visa to [GEOGRAPHIC_DATA]?" at bounding box center [816, 481] width 616 height 62
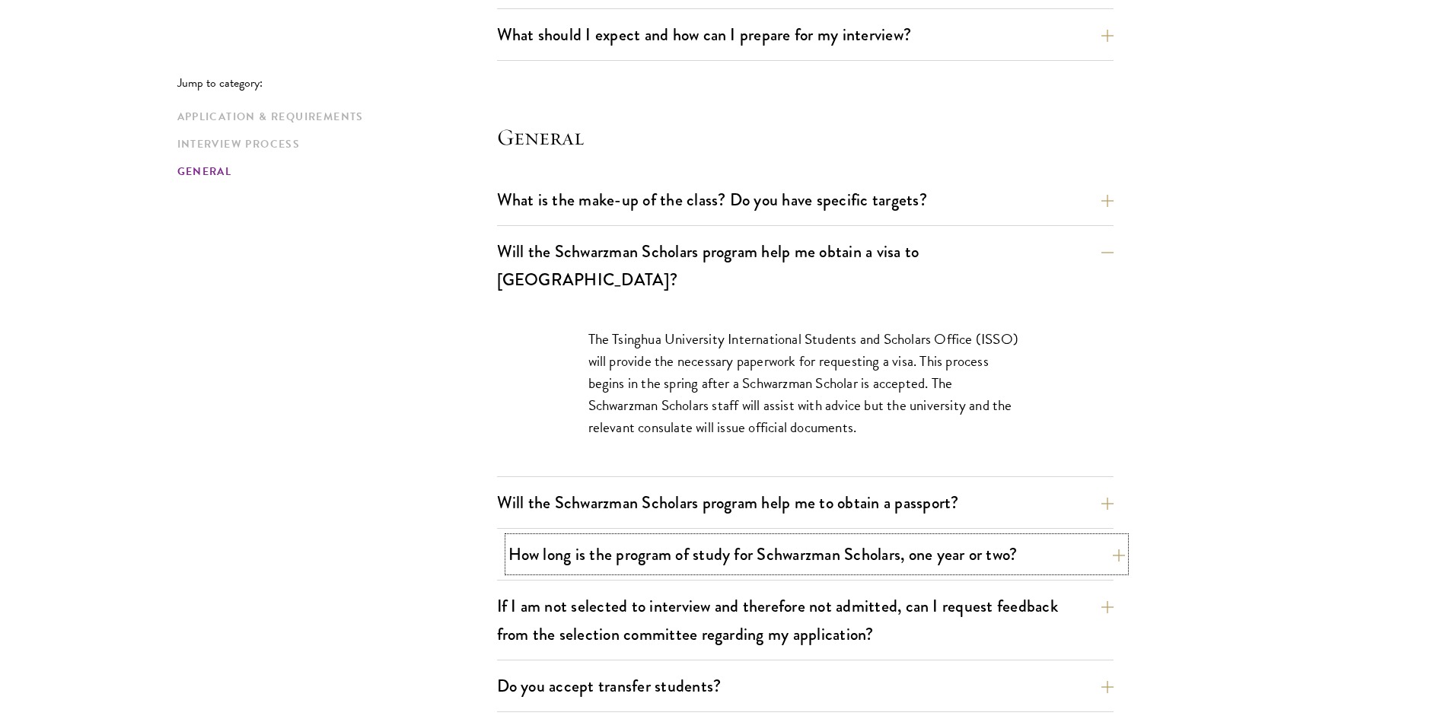
click at [712, 539] on button "How long is the program of study for Schwarzman Scholars, one year or two?" at bounding box center [816, 554] width 616 height 34
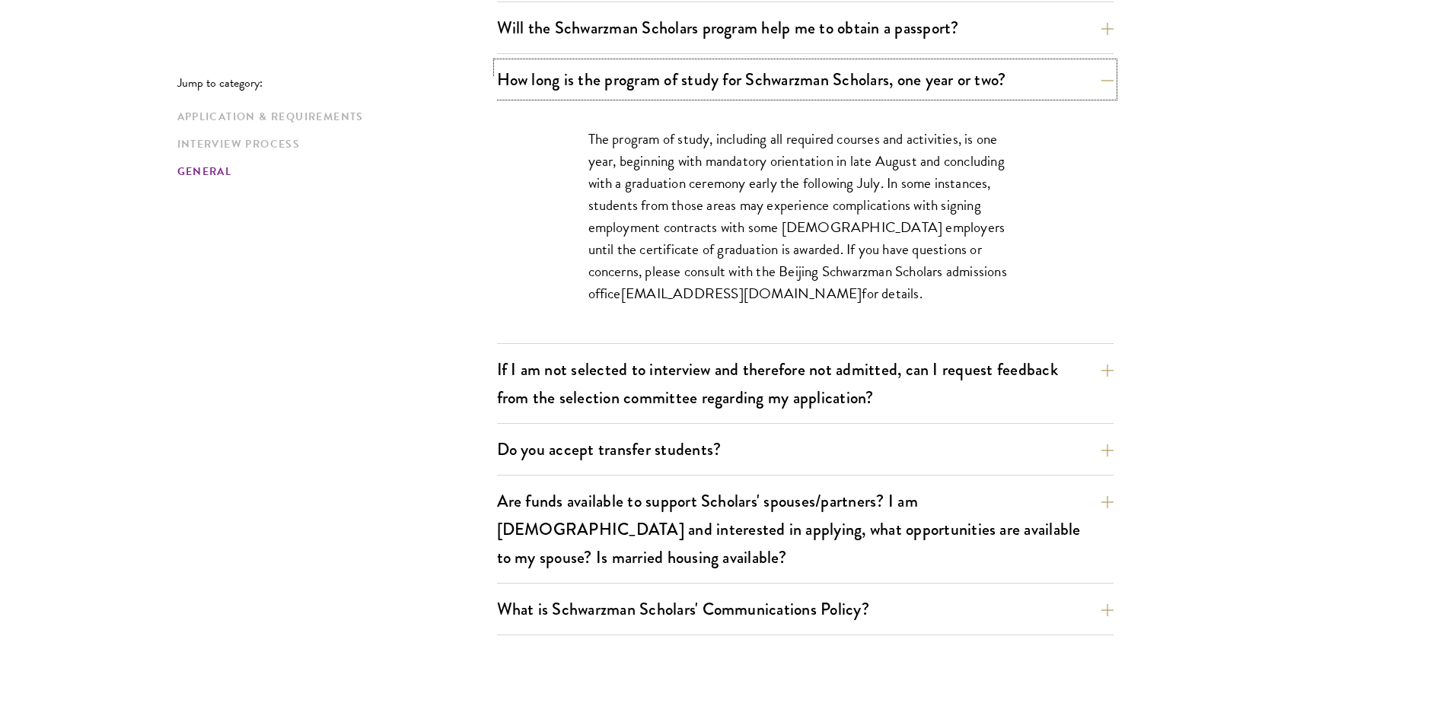
scroll to position [2435, 0]
click at [647, 352] on button "If I am not selected to interview and therefore not admitted, can I request fee…" at bounding box center [816, 383] width 616 height 62
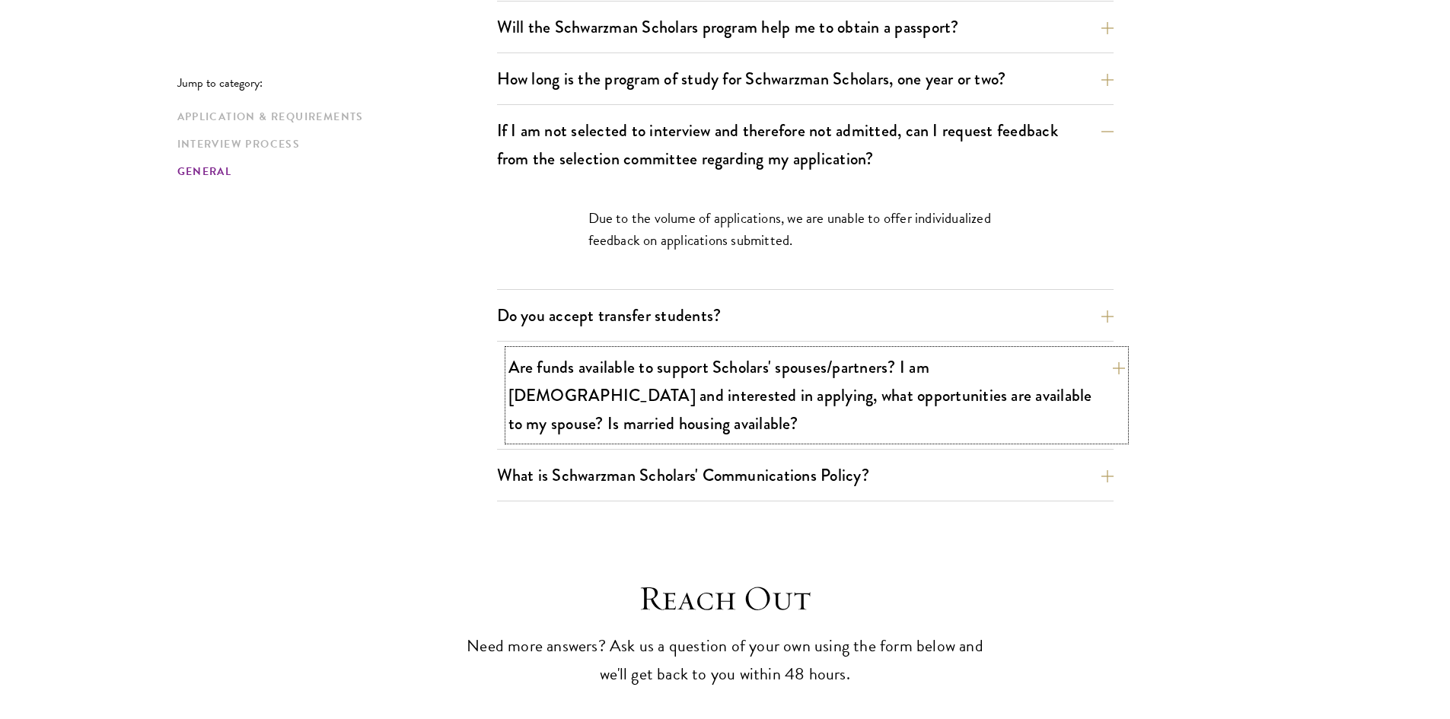
click at [718, 358] on button "Are funds available to support Scholars' spouses/partners? I am [DEMOGRAPHIC_DA…" at bounding box center [816, 395] width 616 height 91
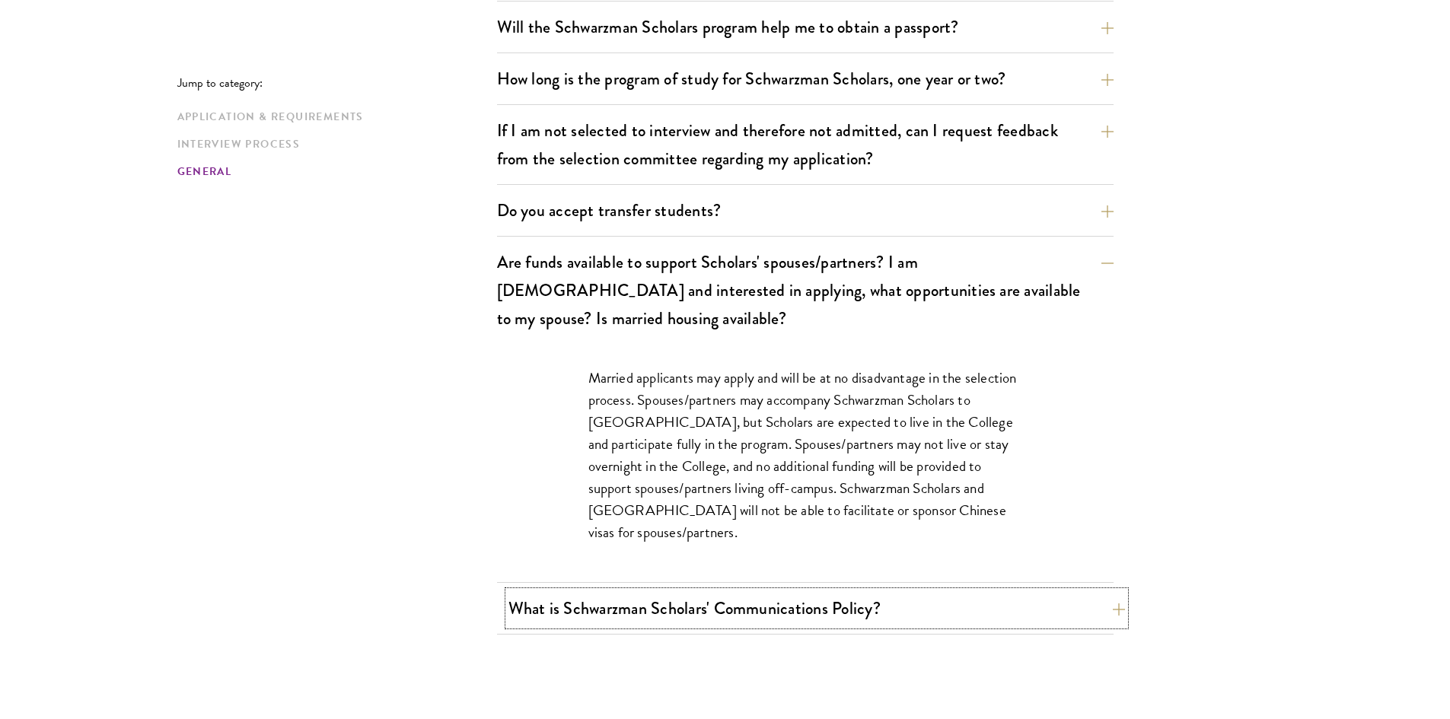
click at [556, 591] on button "What is Schwarzman Scholars' Communications Policy?" at bounding box center [816, 608] width 616 height 34
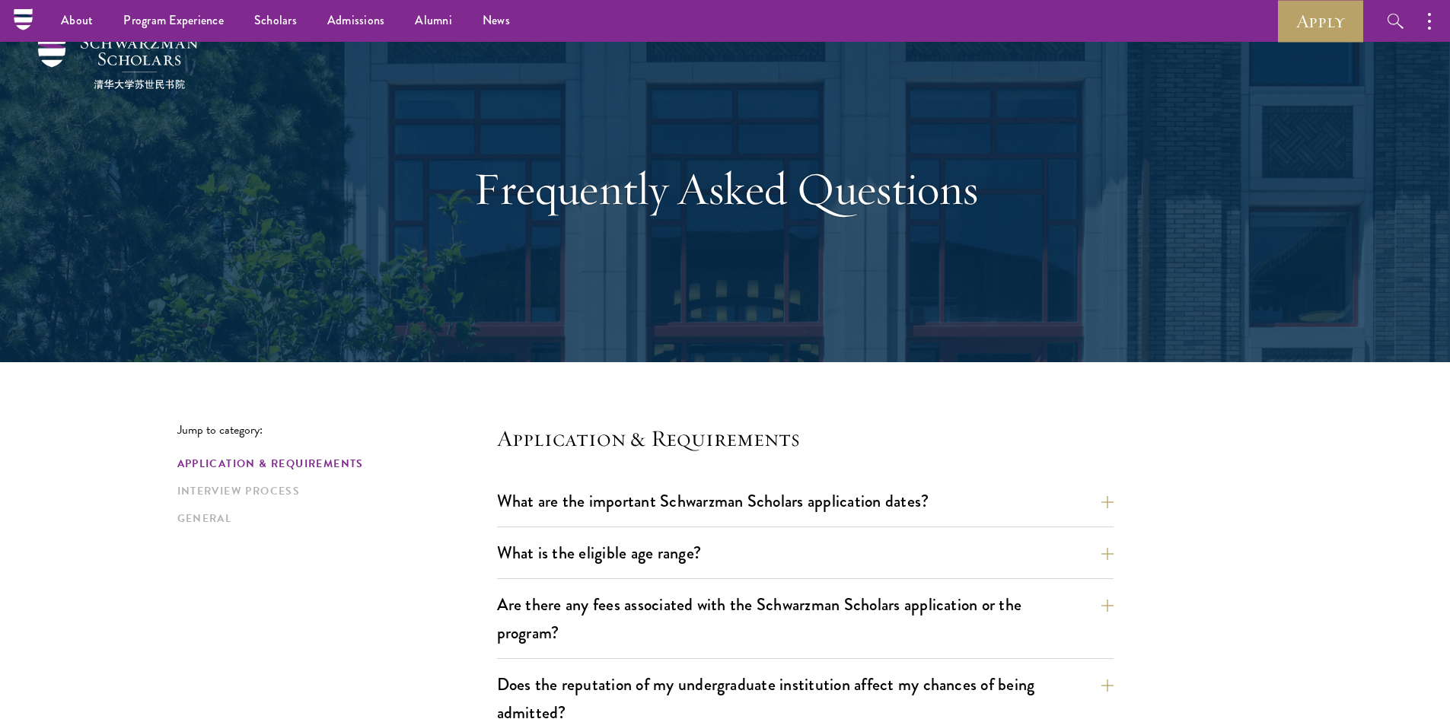
scroll to position [0, 0]
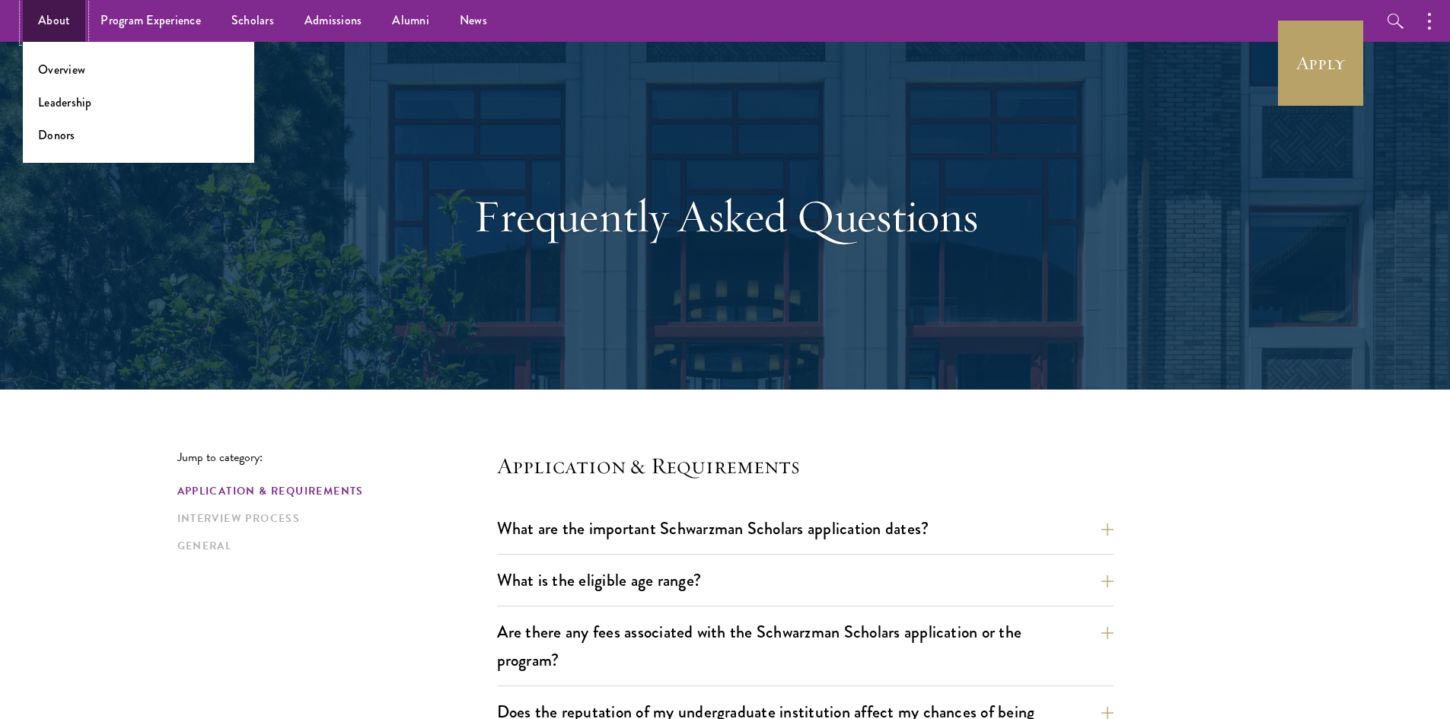
click at [40, 17] on link "About" at bounding box center [54, 21] width 62 height 42
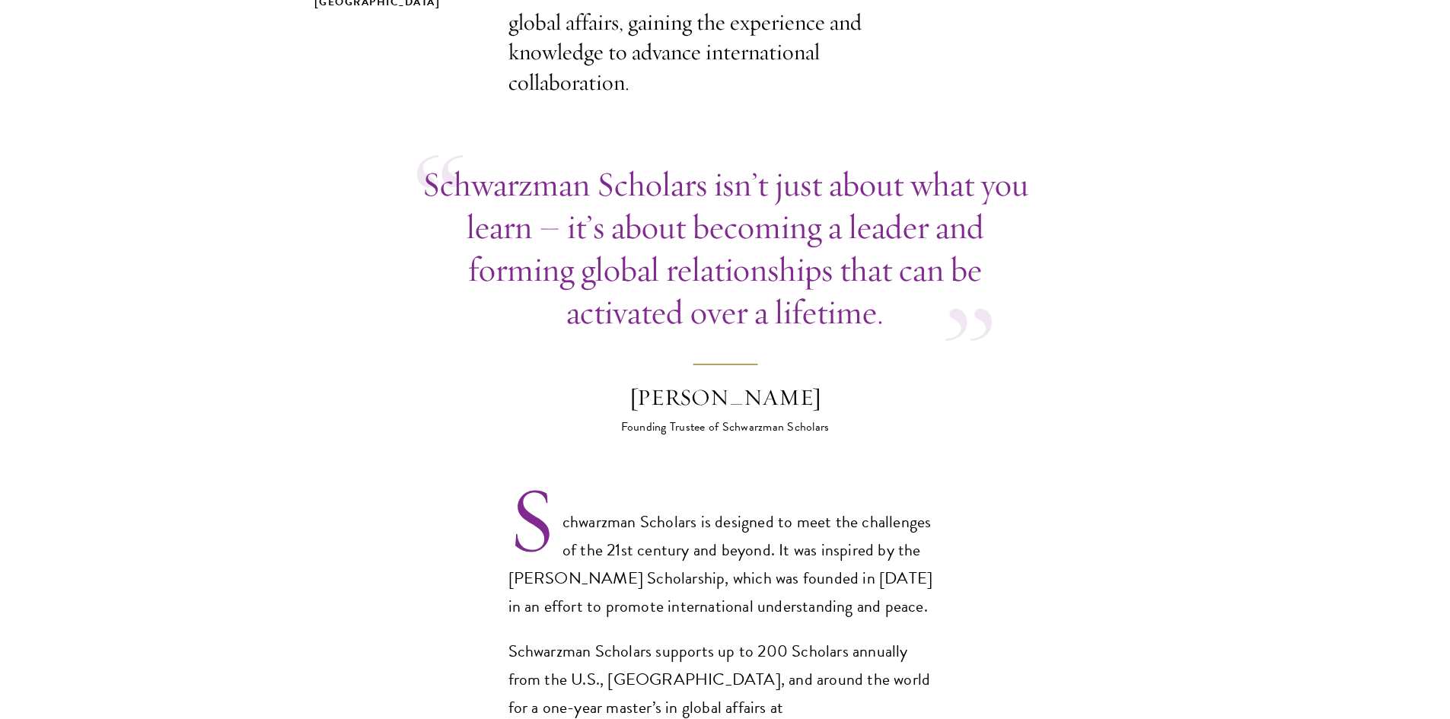
scroll to position [685, 0]
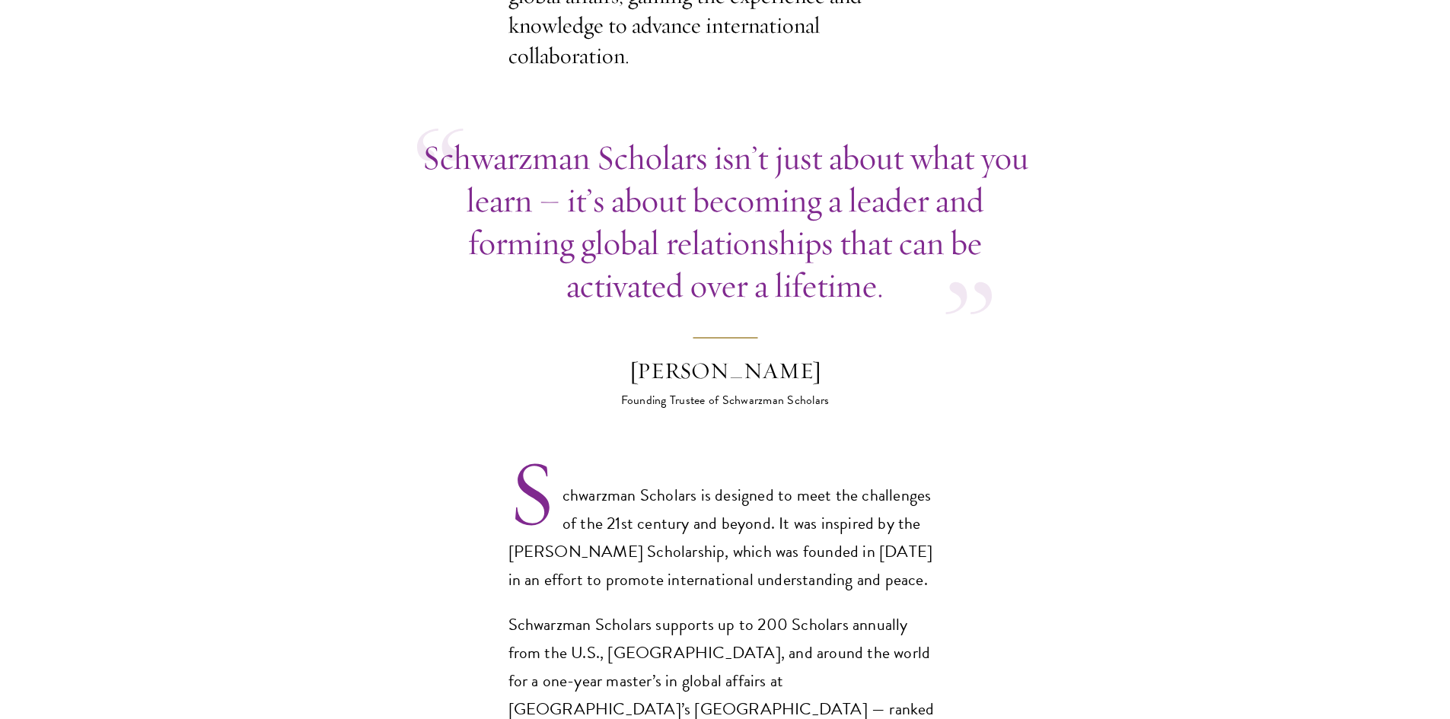
click at [579, 346] on blockquote "Schwarzman Scholars isn’t just about what you learn – it’s about becoming a lea…" at bounding box center [725, 272] width 616 height 273
click at [620, 555] on p "Schwarzman Scholars is designed to meet the challenges of the 21st century and …" at bounding box center [725, 538] width 434 height 113
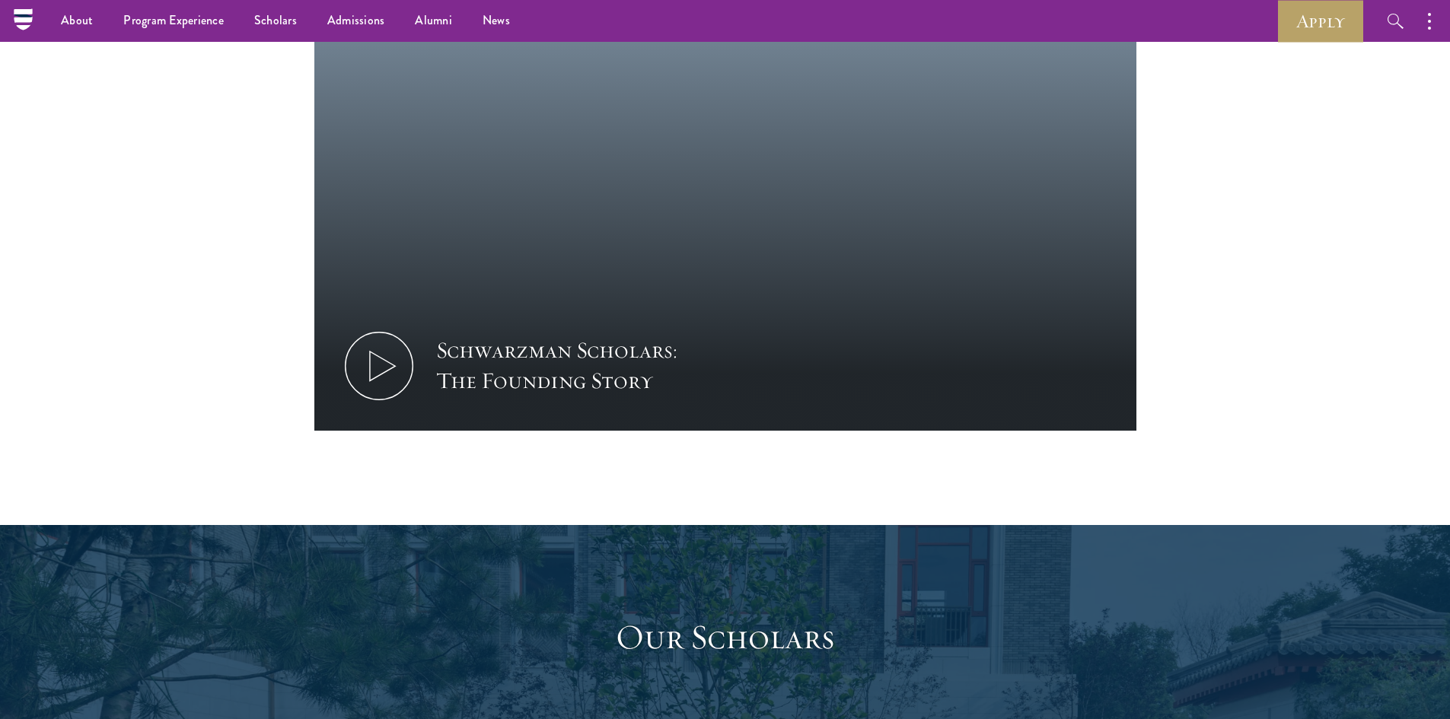
scroll to position [1598, 0]
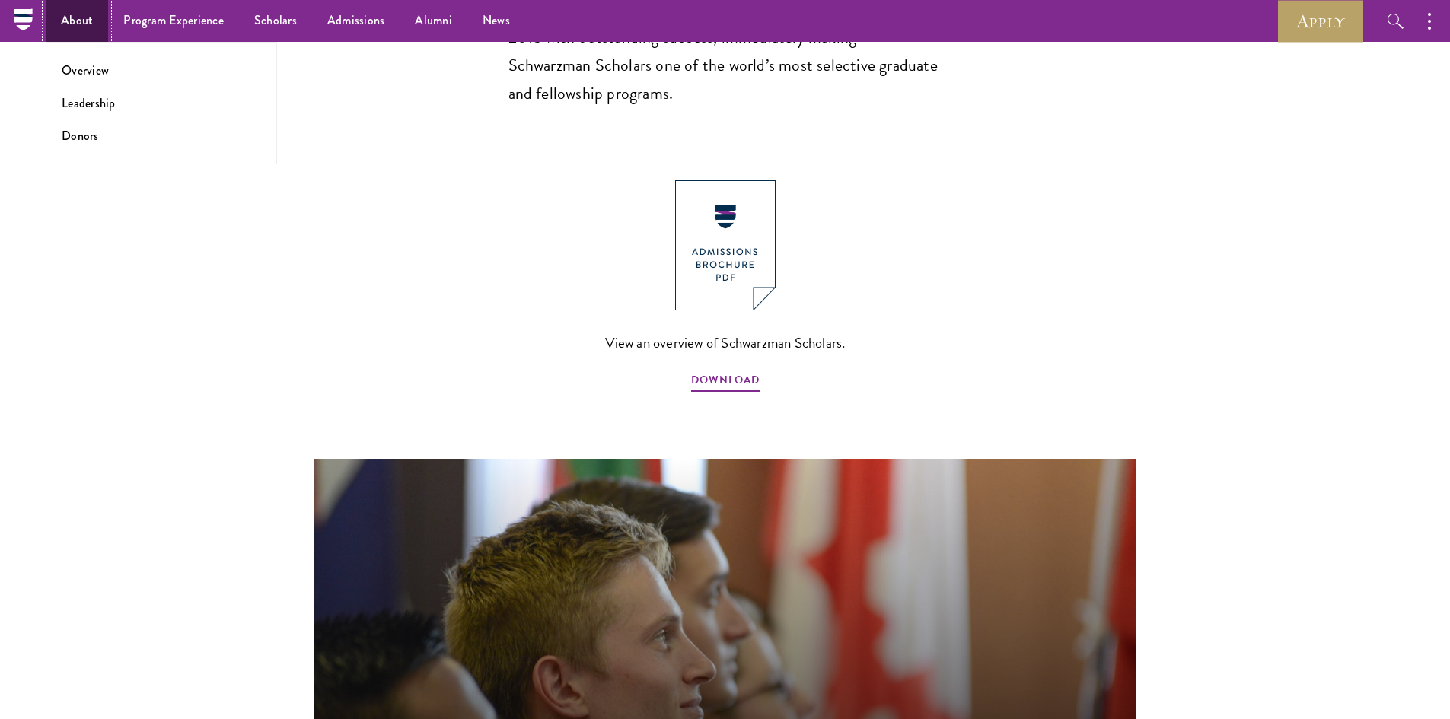
click at [94, 14] on link "About" at bounding box center [77, 21] width 62 height 42
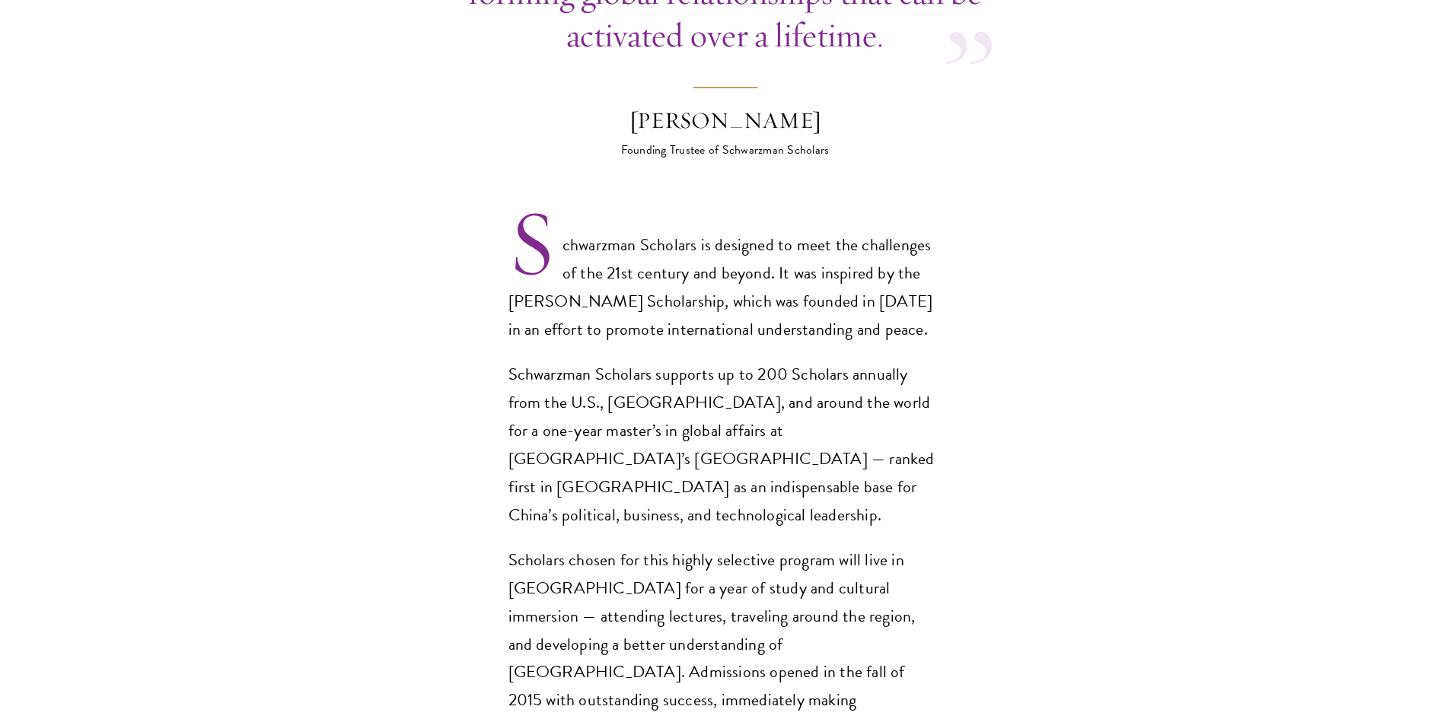
scroll to position [1142, 0]
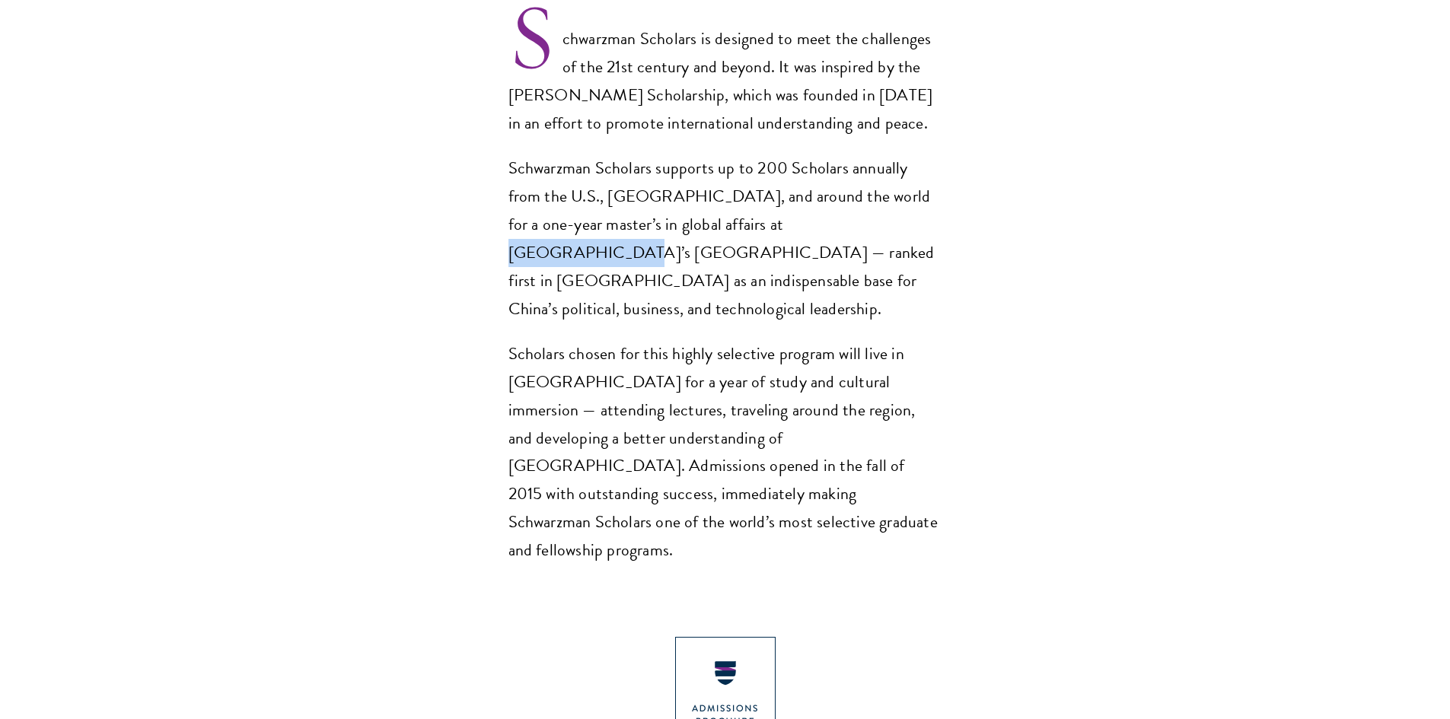
drag, startPoint x: 676, startPoint y: 190, endPoint x: 788, endPoint y: 201, distance: 112.4
click at [788, 201] on p "Schwarzman Scholars supports up to 200 Scholars annually from the U.S., [GEOGRA…" at bounding box center [725, 238] width 434 height 169
click at [780, 199] on p "Schwarzman Scholars supports up to 200 Scholars annually from the U.S., [GEOGRA…" at bounding box center [725, 238] width 434 height 169
click at [779, 199] on p "Schwarzman Scholars supports up to 200 Scholars annually from the U.S., [GEOGRA…" at bounding box center [725, 238] width 434 height 169
click at [704, 191] on p "Schwarzman Scholars supports up to 200 Scholars annually from the U.S., [GEOGRA…" at bounding box center [725, 238] width 434 height 169
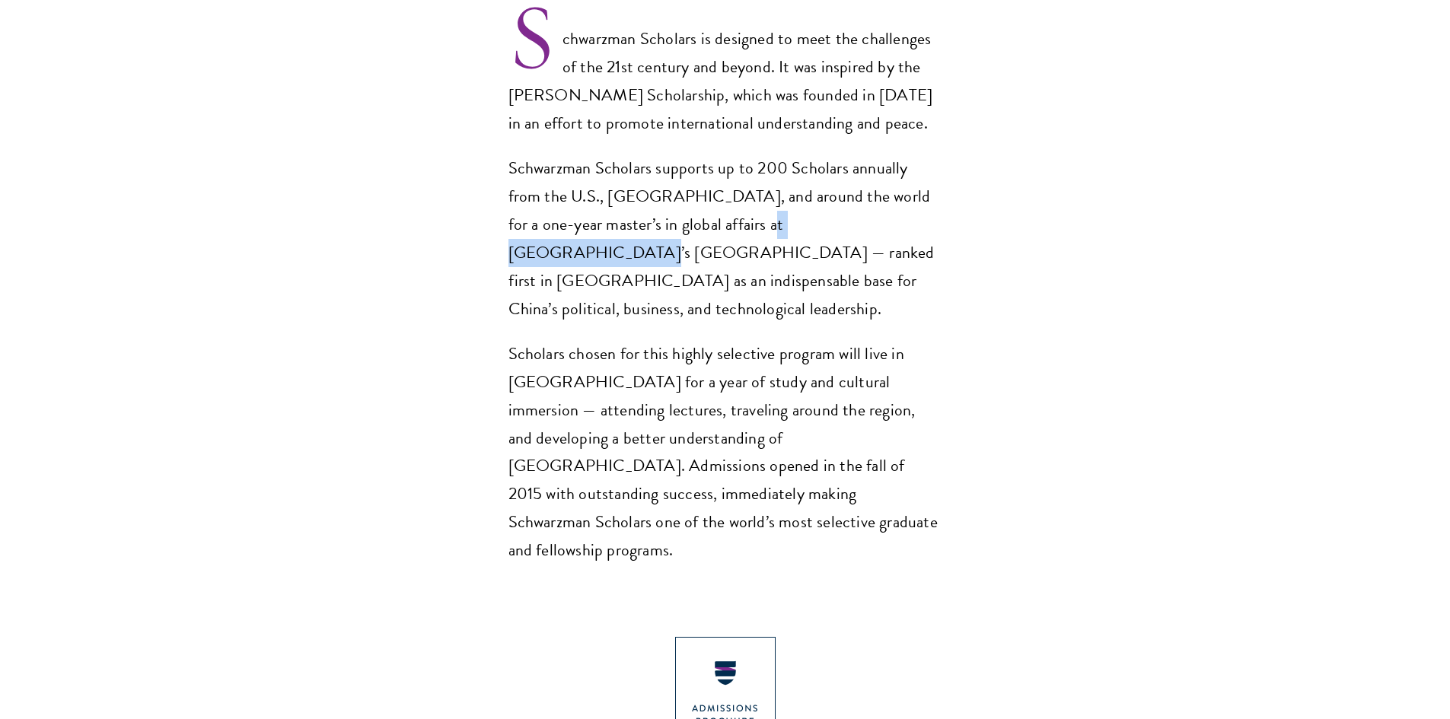
drag, startPoint x: 674, startPoint y: 189, endPoint x: 801, endPoint y: 201, distance: 126.8
click at [801, 201] on p "Schwarzman Scholars supports up to 200 Scholars annually from the U.S., [GEOGRA…" at bounding box center [725, 238] width 434 height 169
copy p "[GEOGRAPHIC_DATA]"
click at [400, 113] on section "Opportunity in [GEOGRAPHIC_DATA] Gain firsthand experience in [GEOGRAPHIC_DATA]…" at bounding box center [725, 392] width 1450 height 1979
